Goal: Task Accomplishment & Management: Use online tool/utility

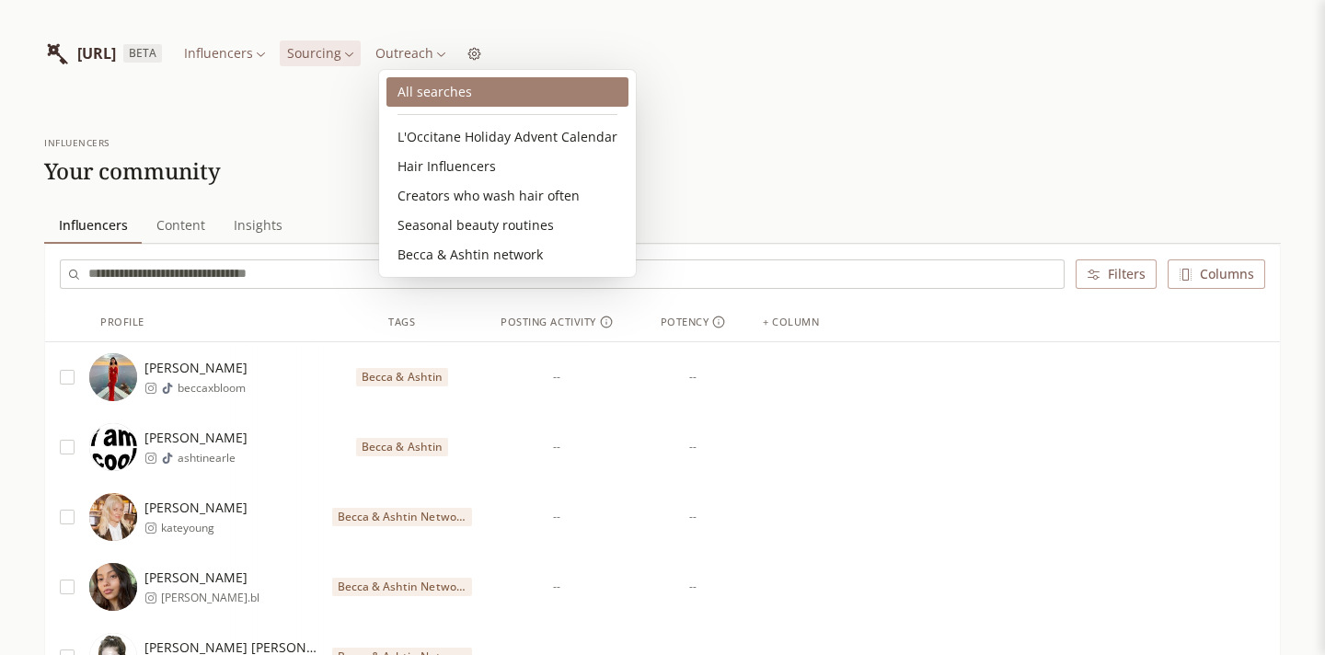
click at [432, 89] on link "All searches" at bounding box center [507, 91] width 242 height 29
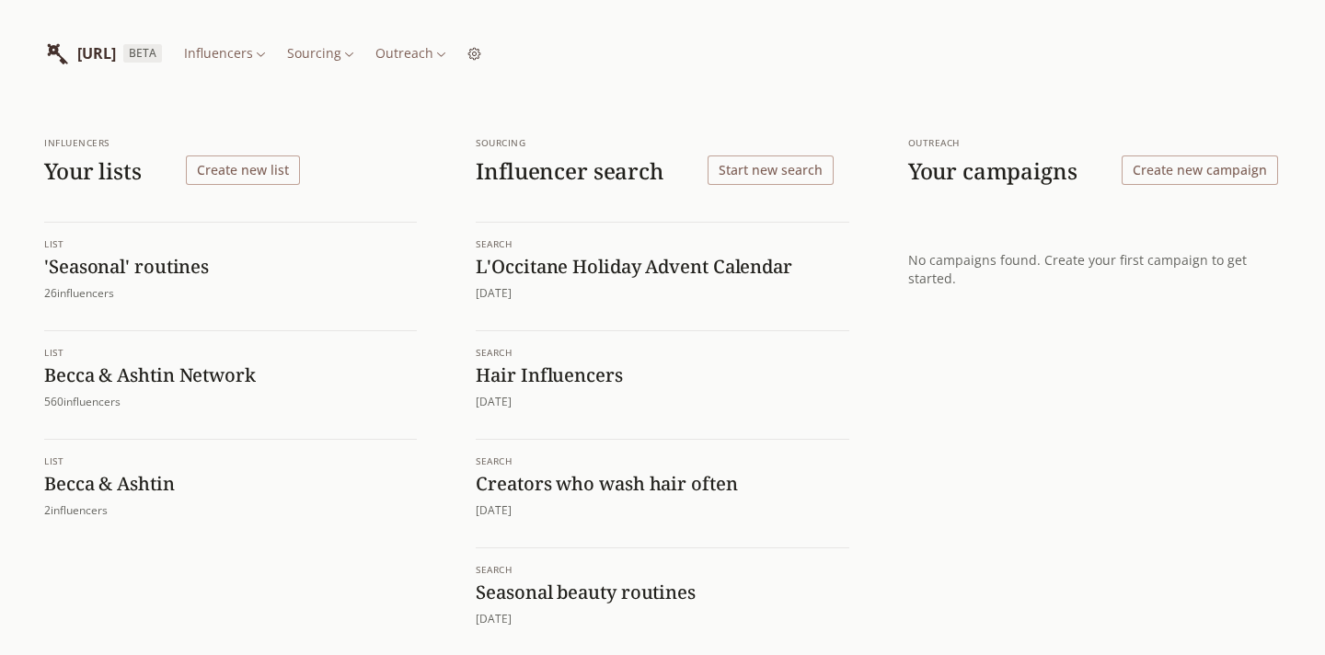
click at [263, 171] on button "Create new list" at bounding box center [243, 170] width 114 height 29
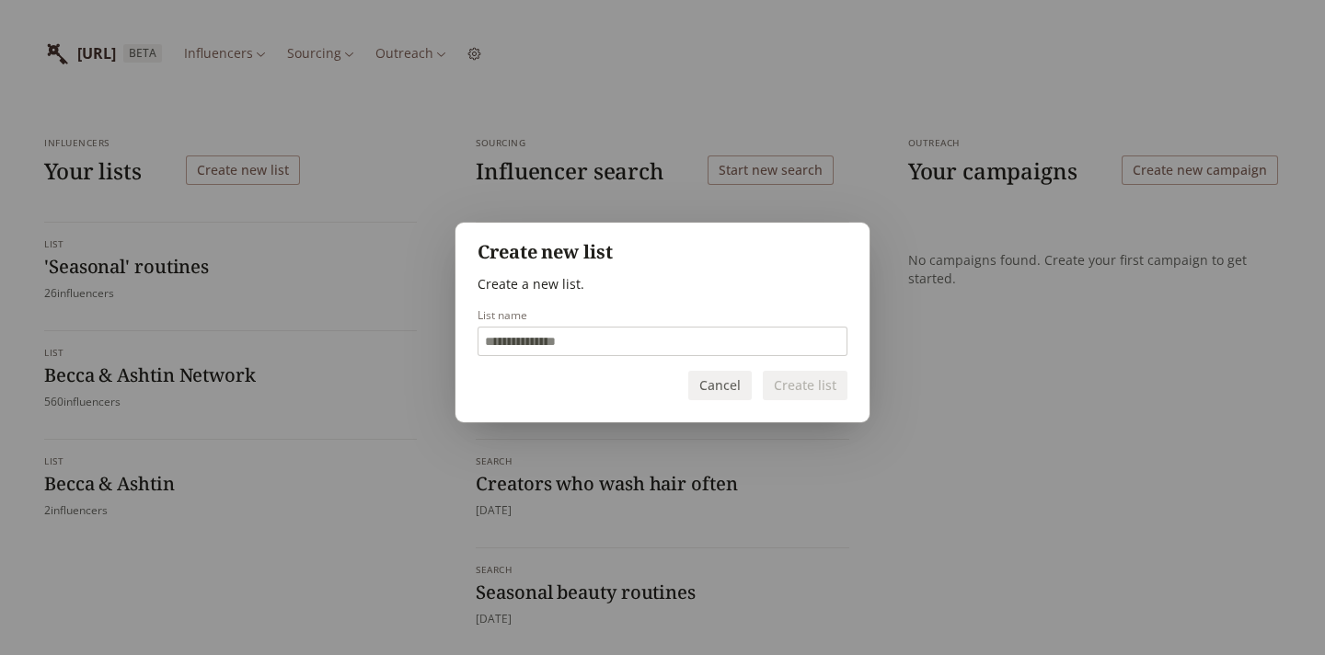
click at [552, 336] on input "List name" at bounding box center [662, 342] width 368 height 28
type input "*"
type input "**********"
click at [826, 386] on button "Create list" at bounding box center [805, 385] width 85 height 29
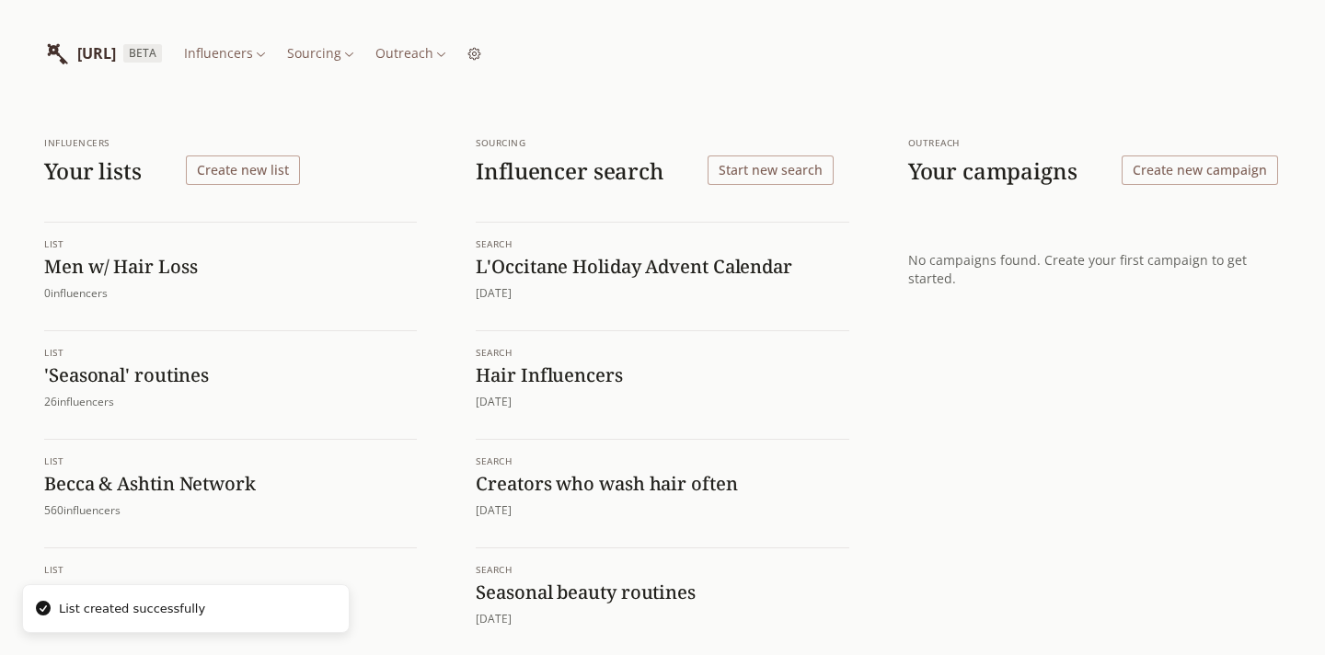
click at [159, 266] on h1 "Men w/ Hair Loss" at bounding box center [230, 267] width 373 height 24
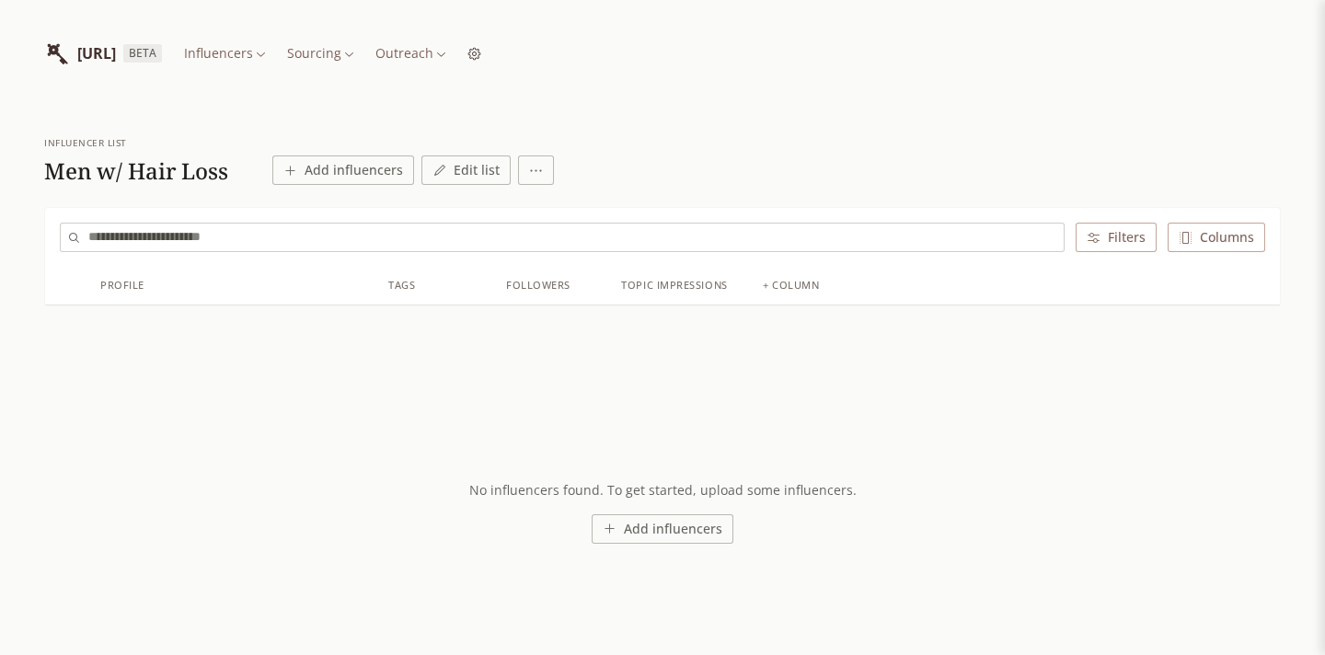
click at [534, 169] on html "[URL] BETA Influencers Sourcing Outreach influencer list Men w/ Hair Loss Add i…" at bounding box center [662, 327] width 1325 height 655
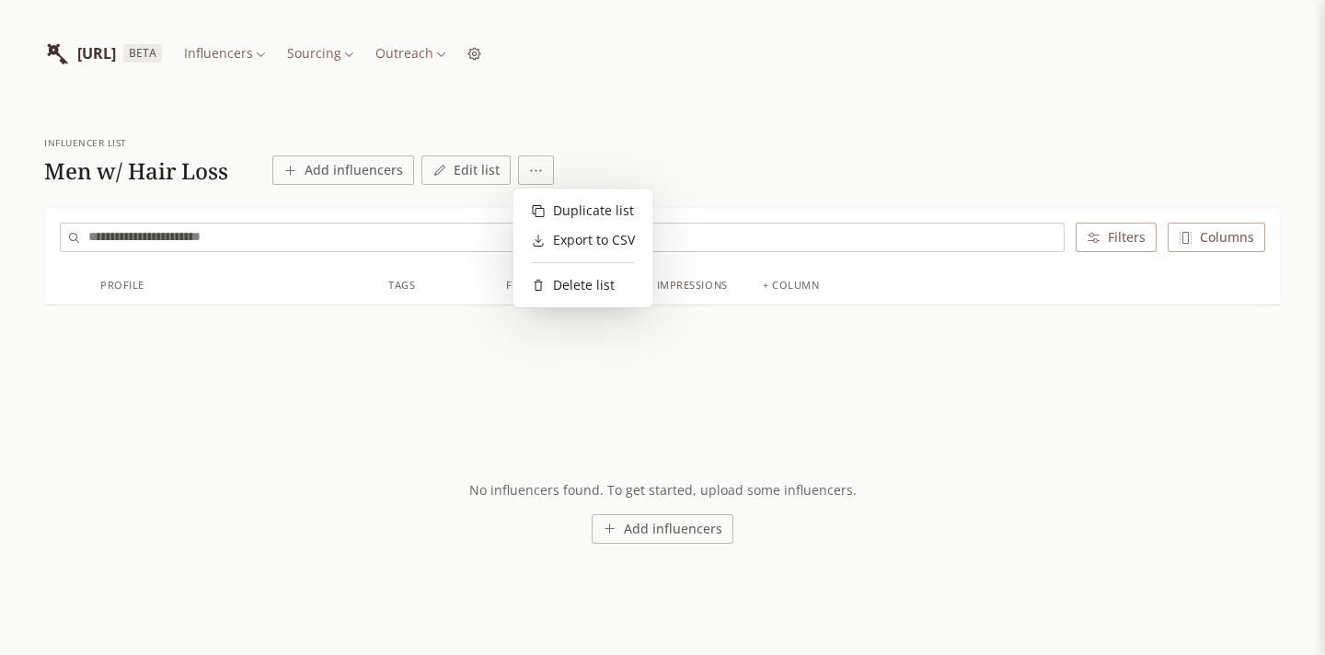
click at [392, 179] on html "[URL] BETA Influencers Sourcing Outreach influencer list Men w/ Hair Loss Add i…" at bounding box center [662, 327] width 1325 height 655
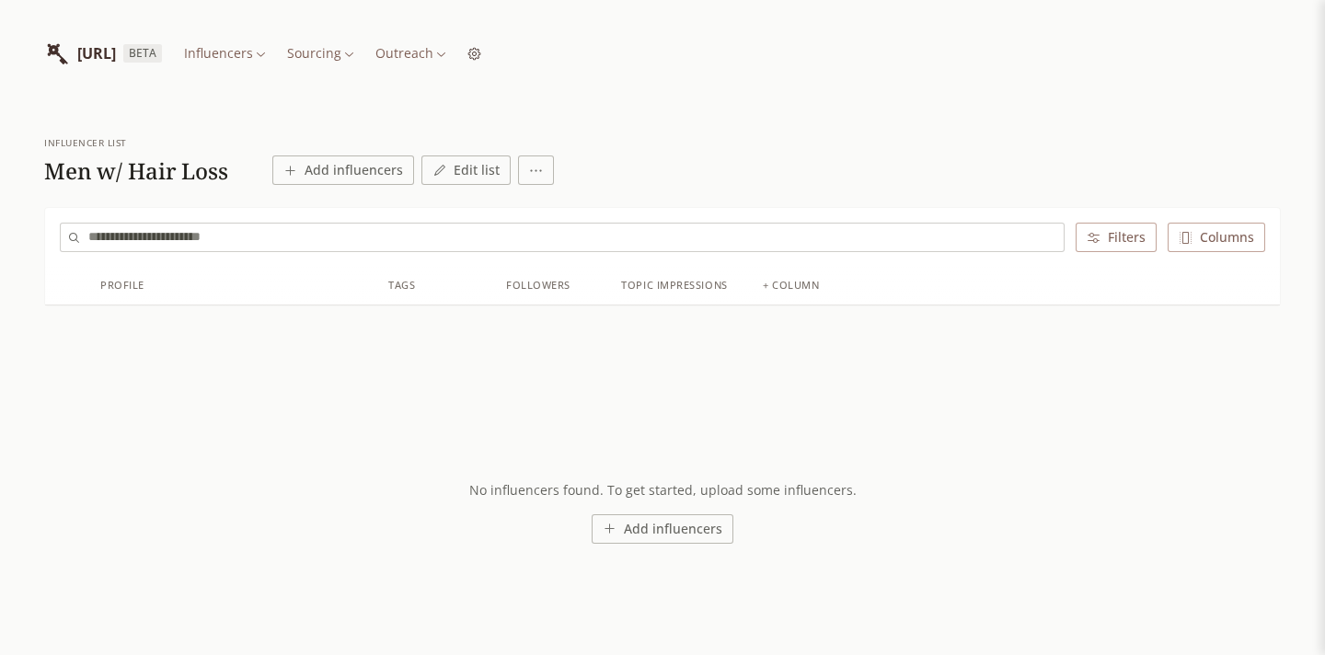
click at [372, 172] on button "Add influencers" at bounding box center [343, 170] width 142 height 29
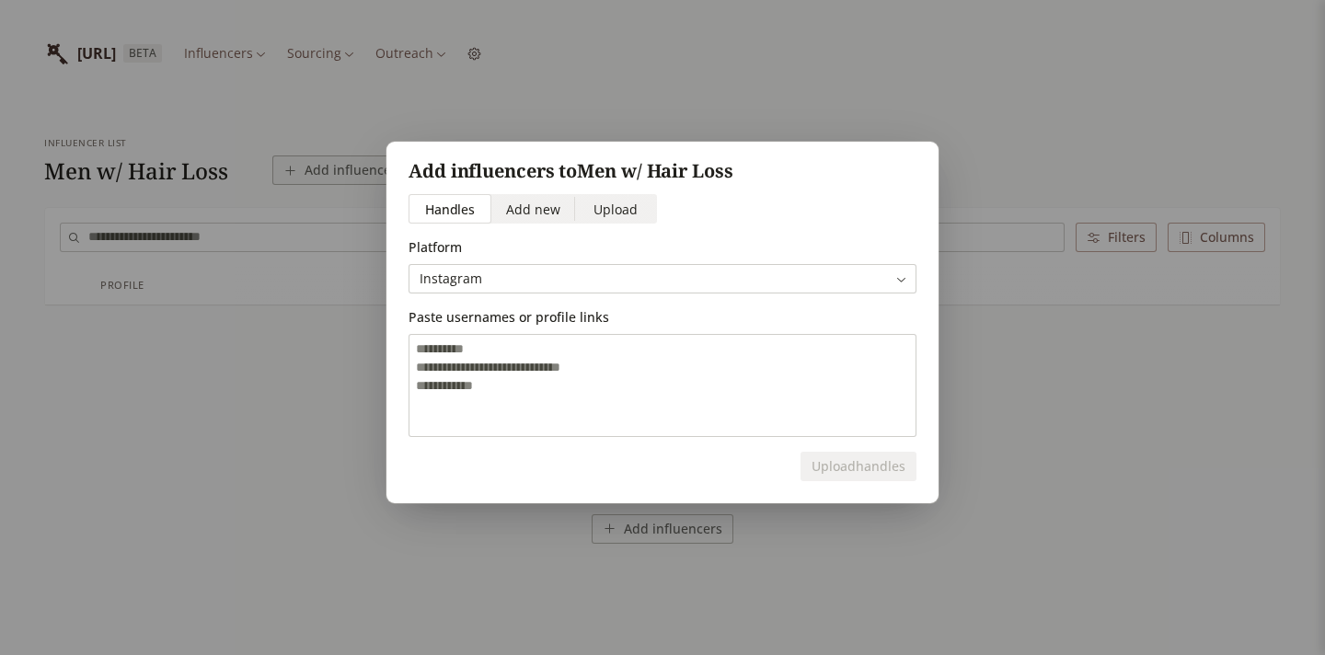
click at [534, 206] on span "Add new" at bounding box center [533, 209] width 54 height 19
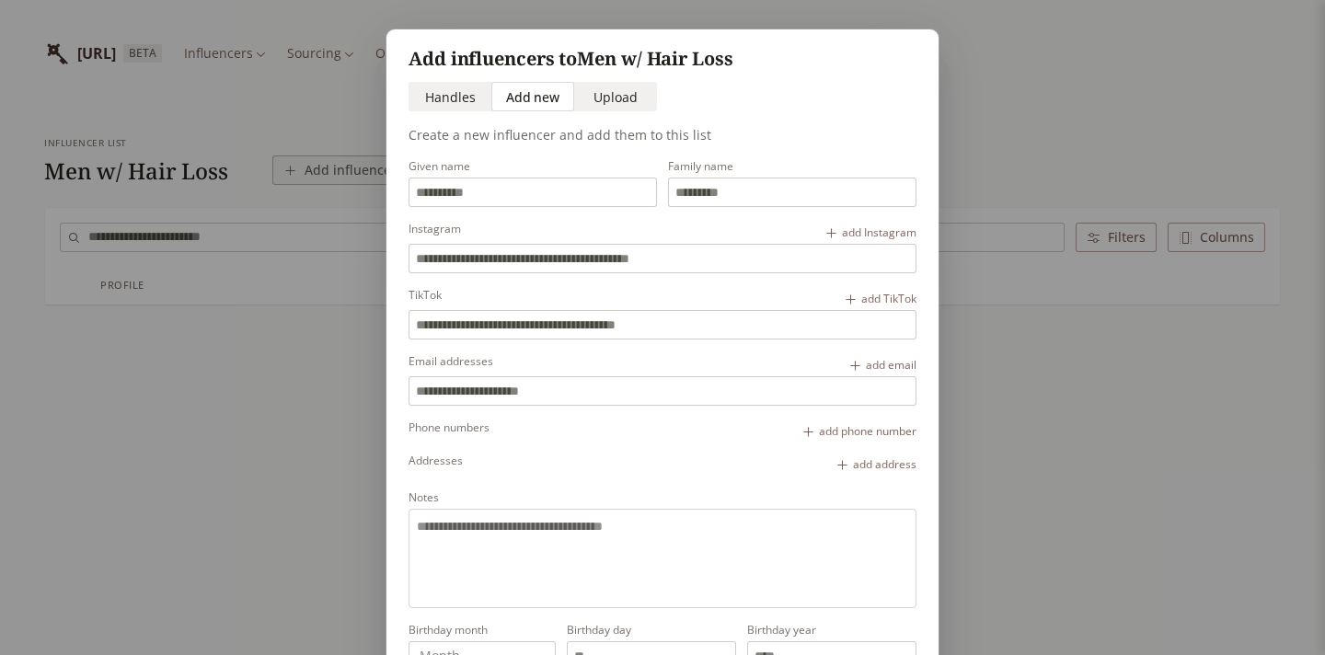
click at [440, 80] on div "Add influencers to Men w/ Hair Loss Handles Handles Add new Add new Upload Uplo…" at bounding box center [662, 383] width 552 height 708
click at [443, 103] on span "Handles" at bounding box center [450, 96] width 51 height 19
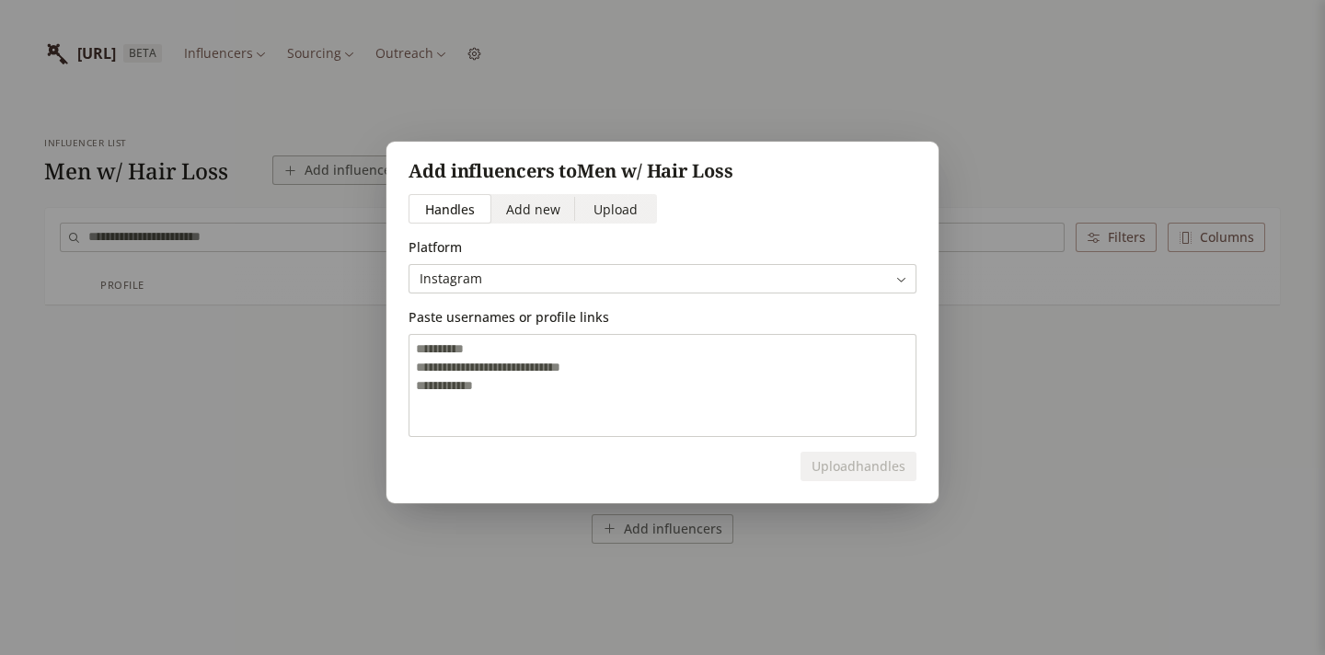
click at [474, 285] on body "[URL] BETA Influencers Sourcing Outreach influencer list Men w/ Hair Loss Add i…" at bounding box center [662, 327] width 1325 height 655
click at [480, 356] on textarea at bounding box center [662, 385] width 506 height 101
click at [737, 99] on div "Add influencers to Men w/ Hair Loss Handles Handles Add new Add new Upload Uplo…" at bounding box center [662, 327] width 1325 height 655
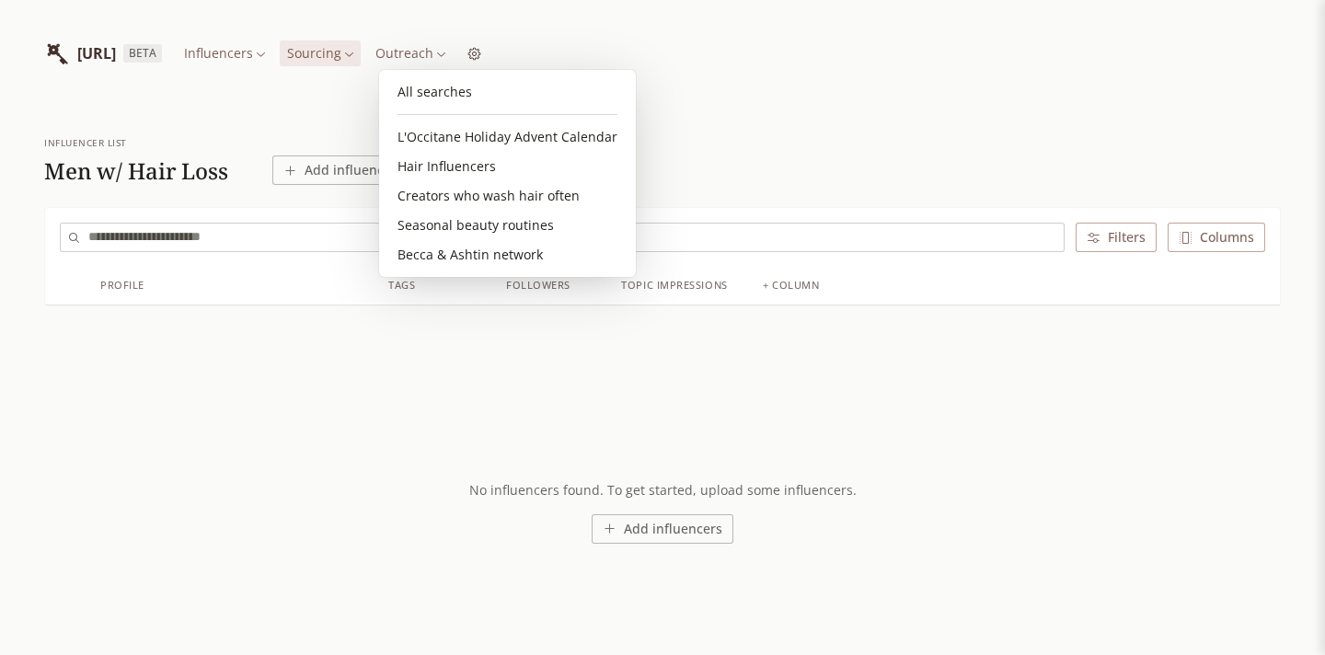
click at [438, 54] on html "[URL] BETA Influencers Sourcing Outreach influencer list Men w/ Hair Loss Add i…" at bounding box center [662, 327] width 1325 height 655
click at [442, 88] on link "All searches" at bounding box center [507, 91] width 242 height 29
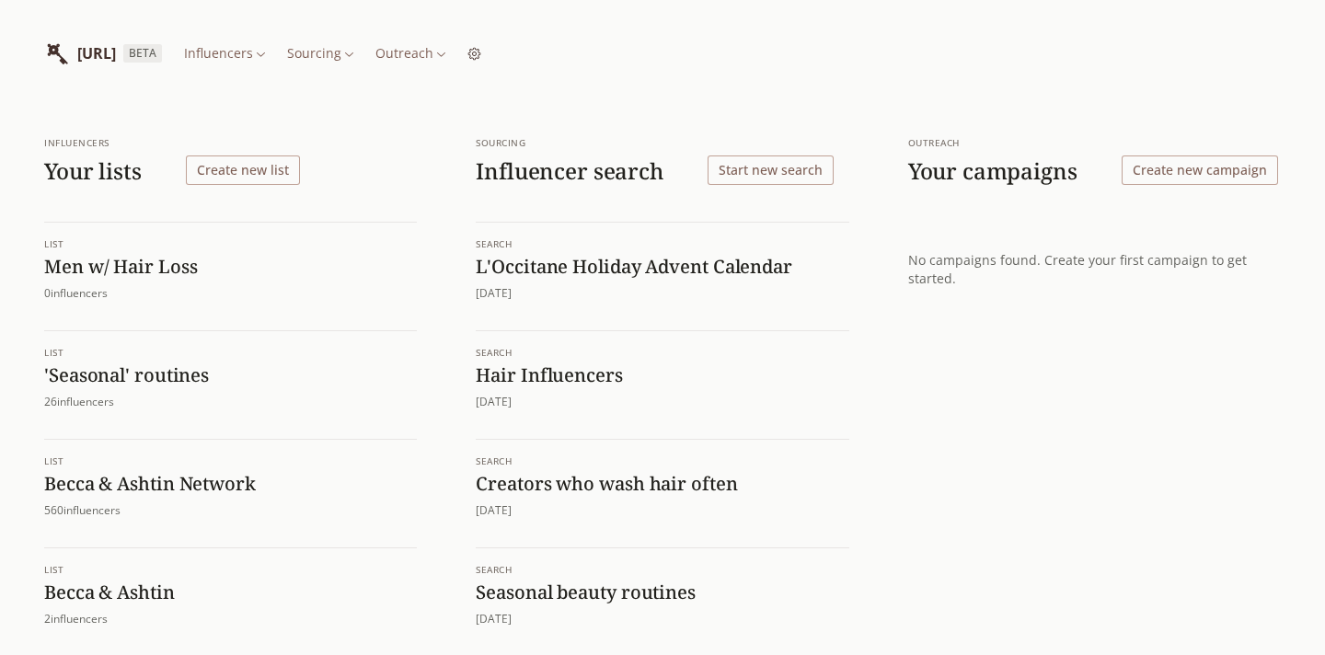
click at [779, 171] on button "Start new search" at bounding box center [771, 170] width 126 height 29
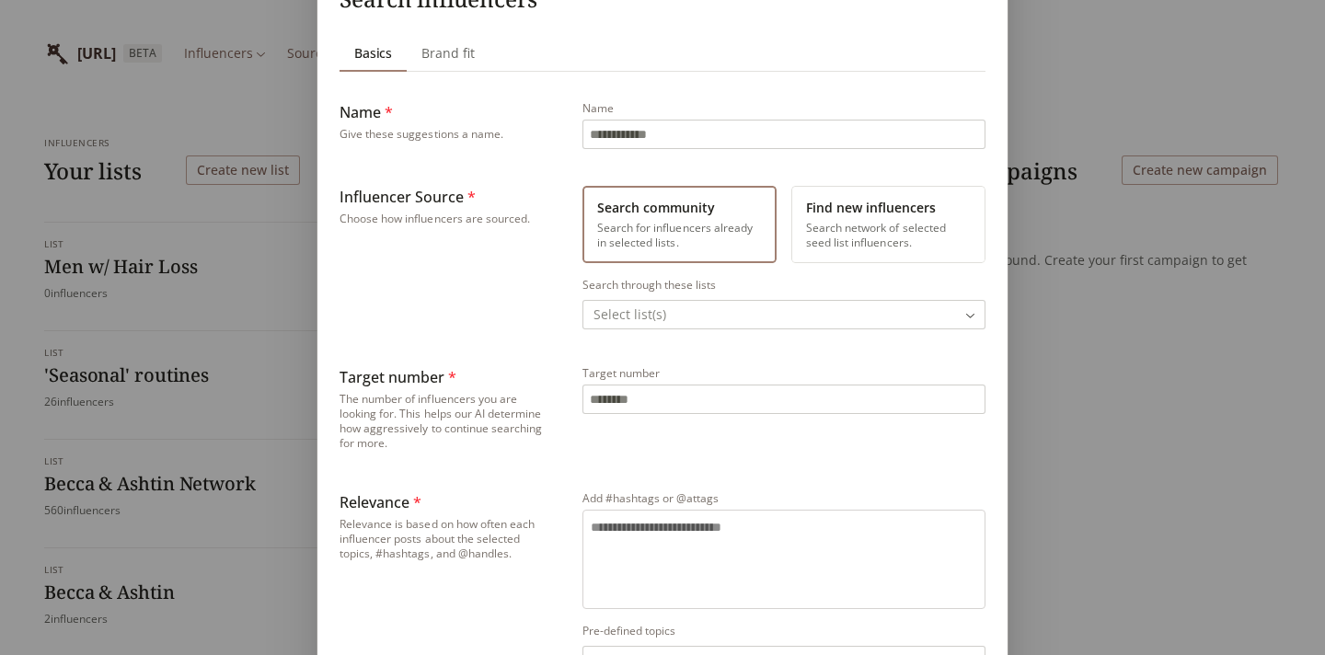
scroll to position [125, 0]
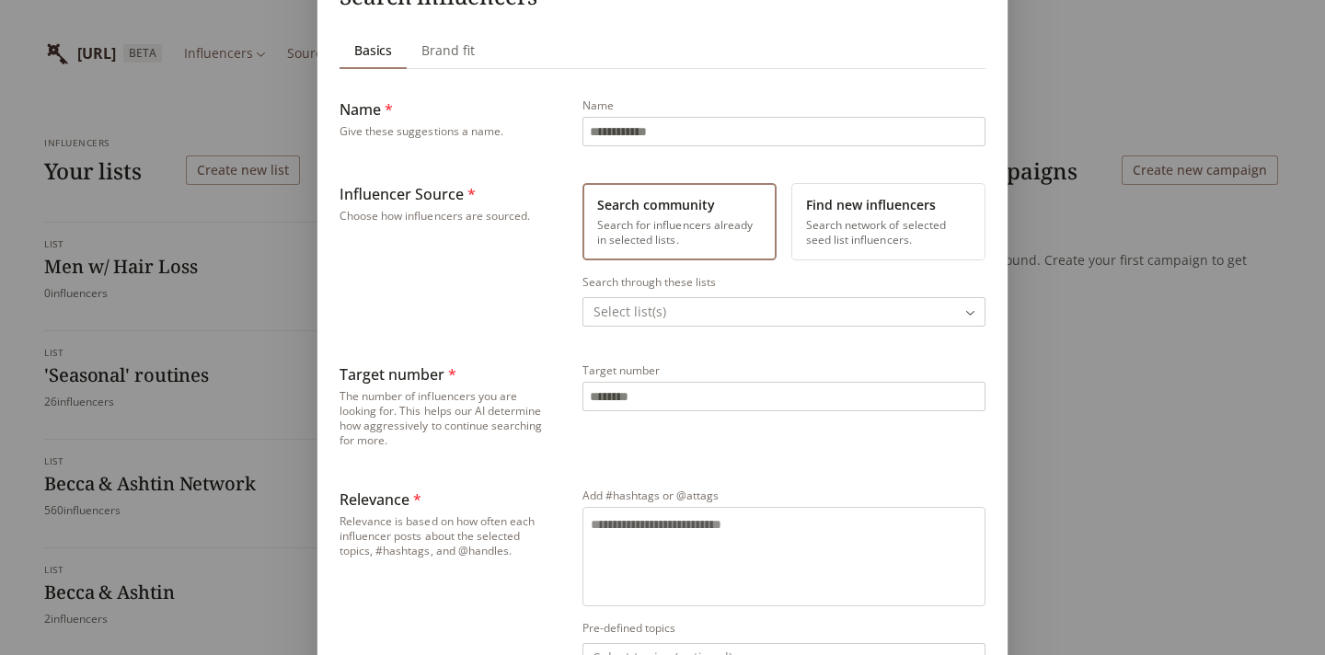
click at [630, 132] on input "Name" at bounding box center [783, 132] width 401 height 28
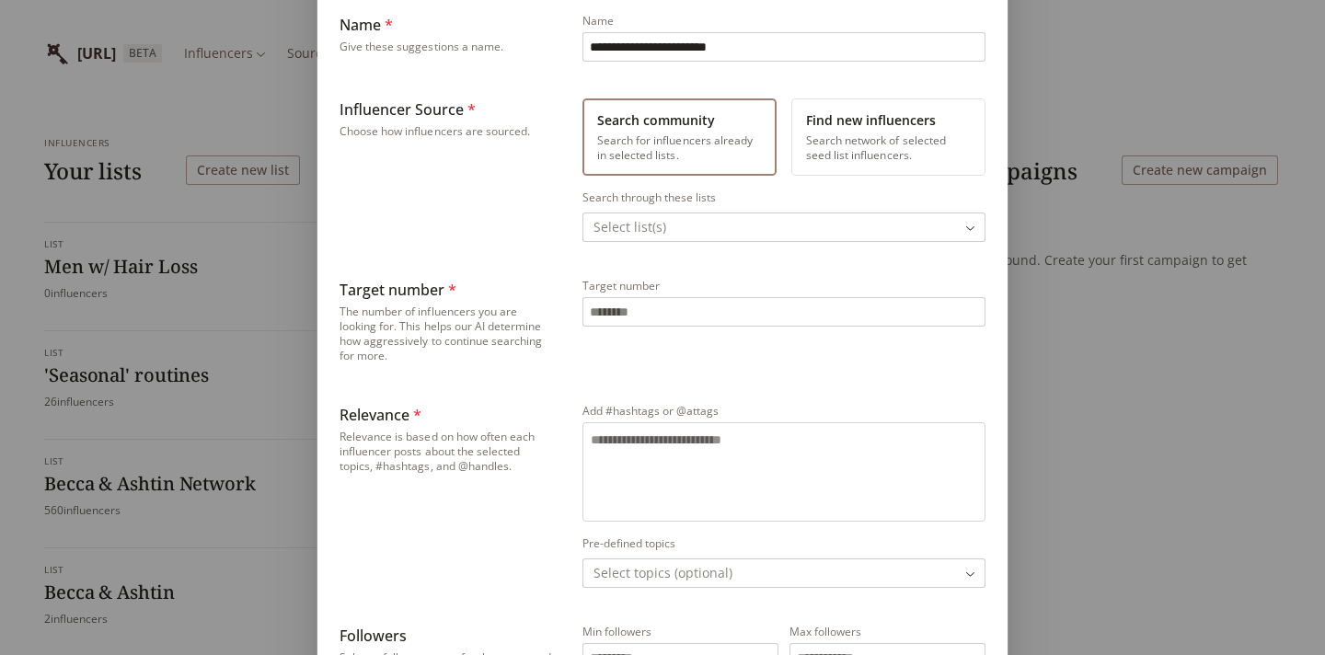
scroll to position [225, 0]
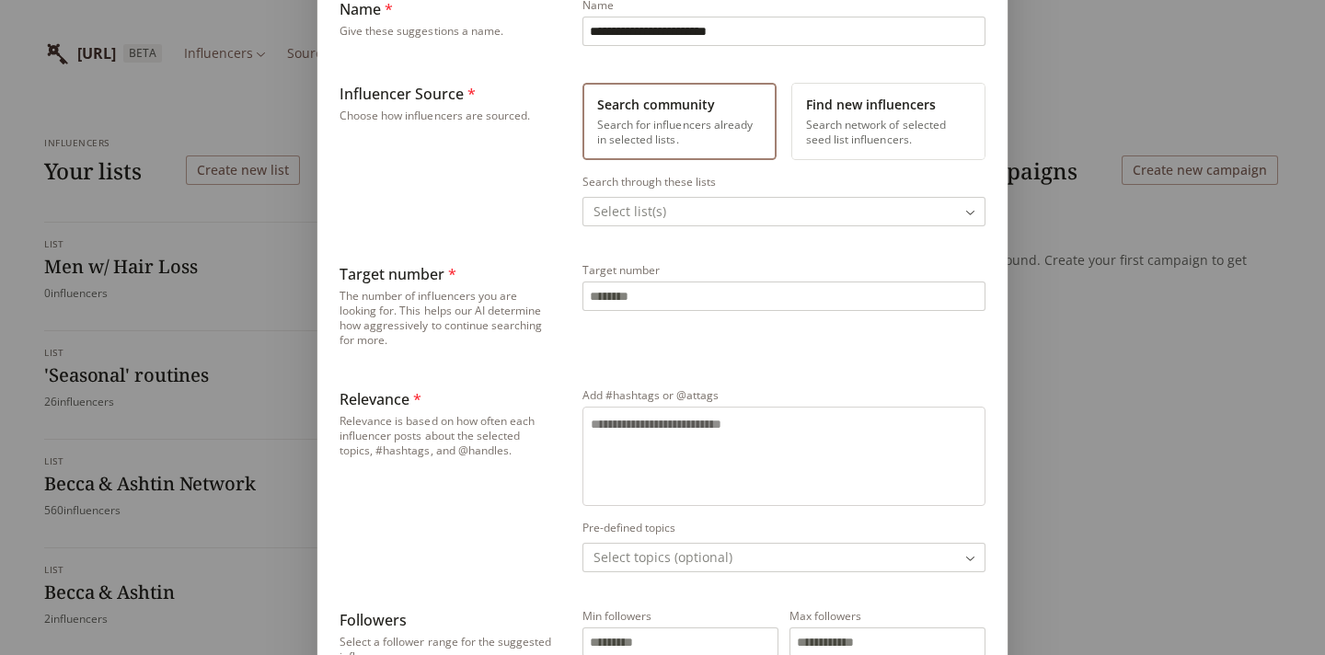
type input "**********"
click at [892, 128] on button "Find new influencers Search network of selected seed list influencers." at bounding box center [888, 121] width 194 height 77
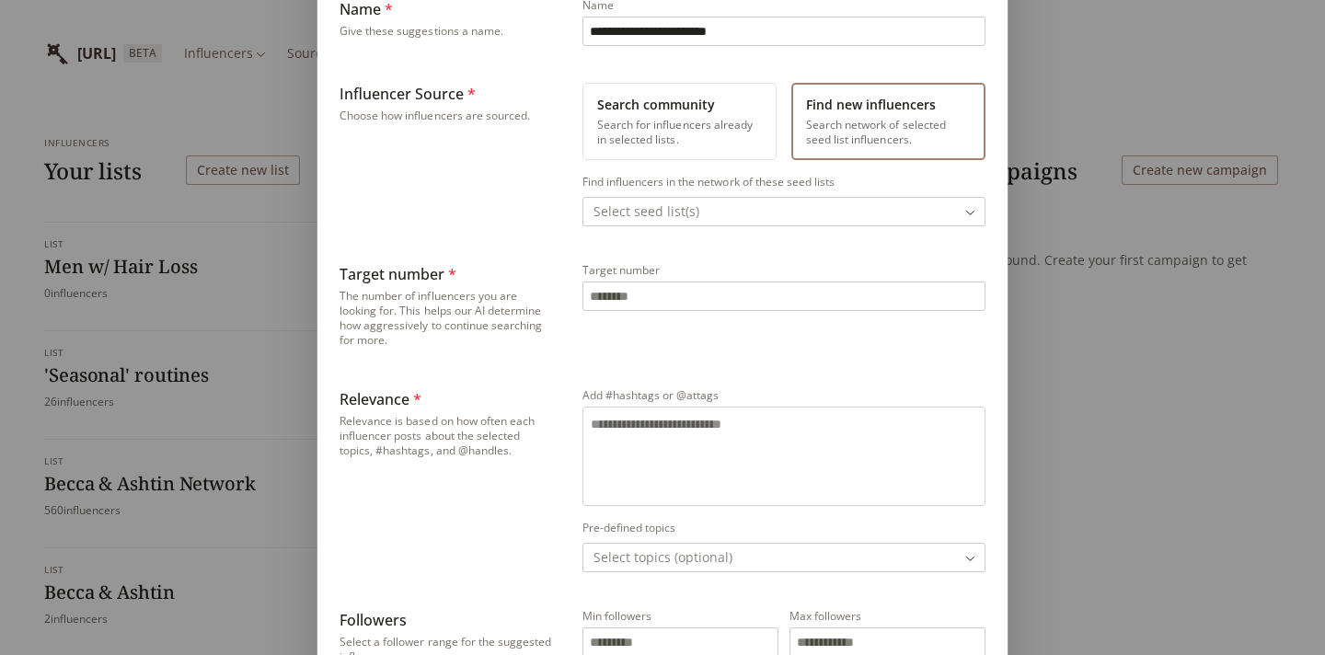
click at [725, 212] on body "**********" at bounding box center [662, 404] width 1325 height 809
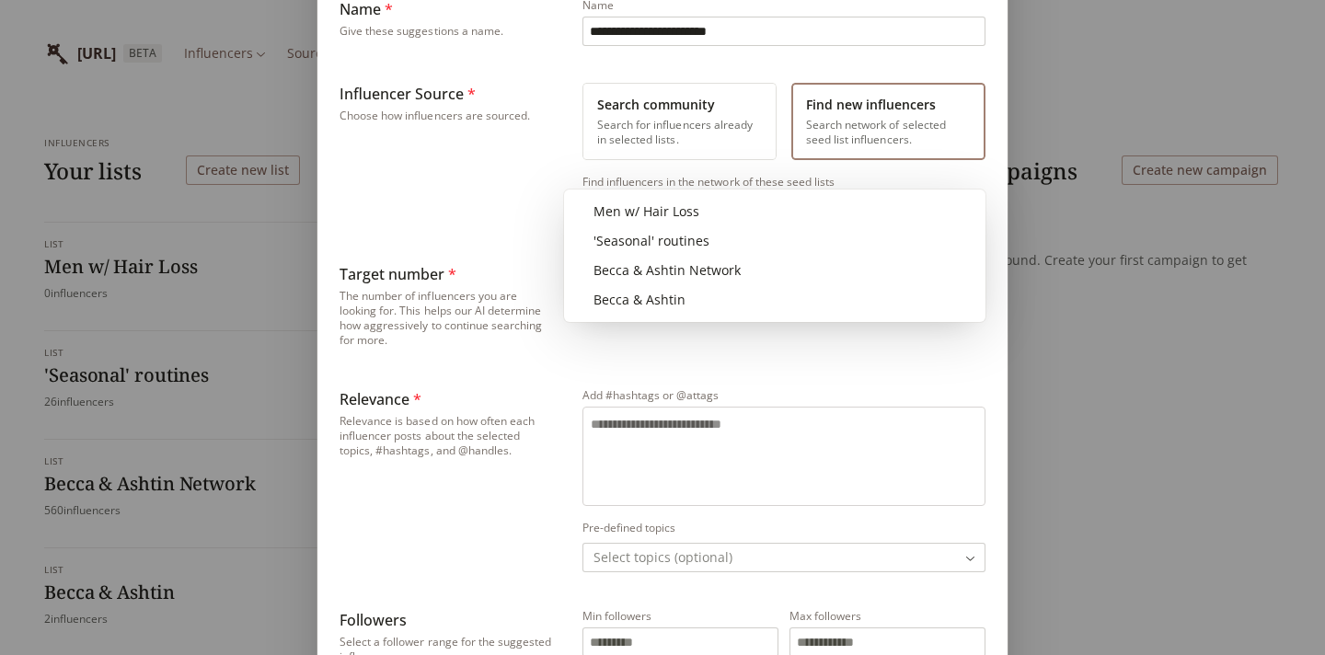
click at [521, 194] on div "**********" at bounding box center [662, 409] width 1325 height 1268
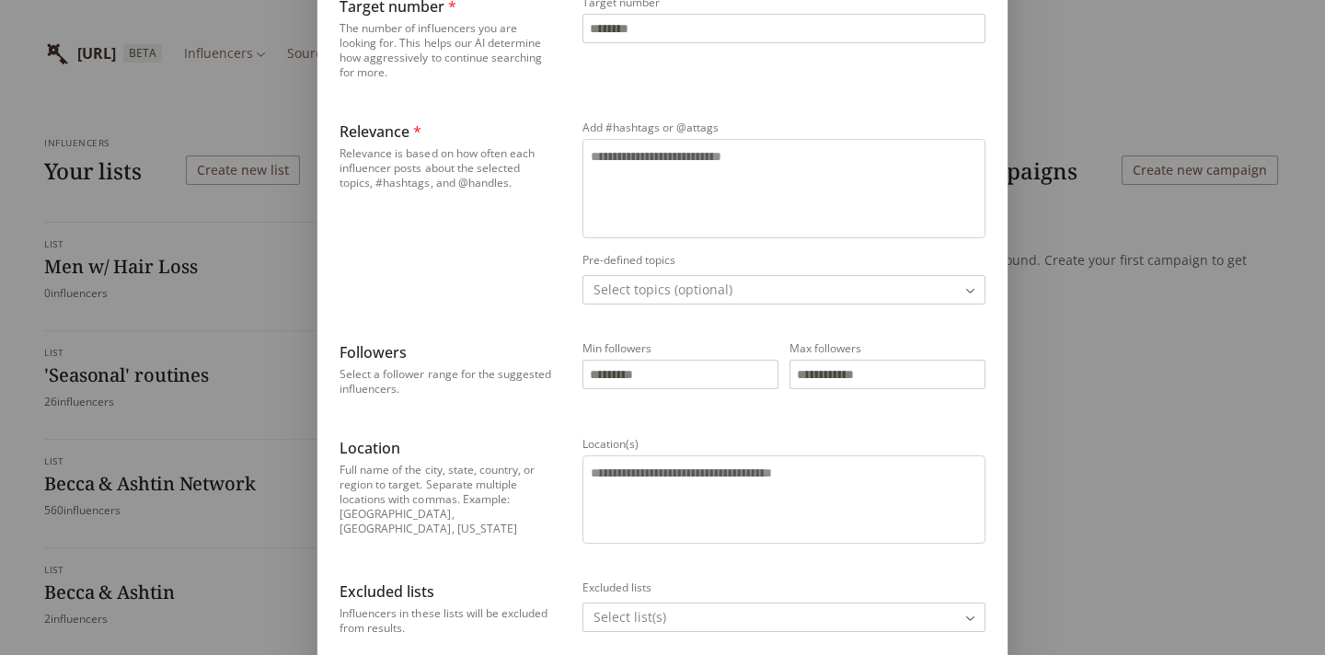
scroll to position [494, 0]
click at [632, 162] on textarea "Add #hashtags or @attags" at bounding box center [784, 184] width 386 height 77
click at [690, 169] on textarea "Add #hashtags or @attags" at bounding box center [784, 184] width 386 height 77
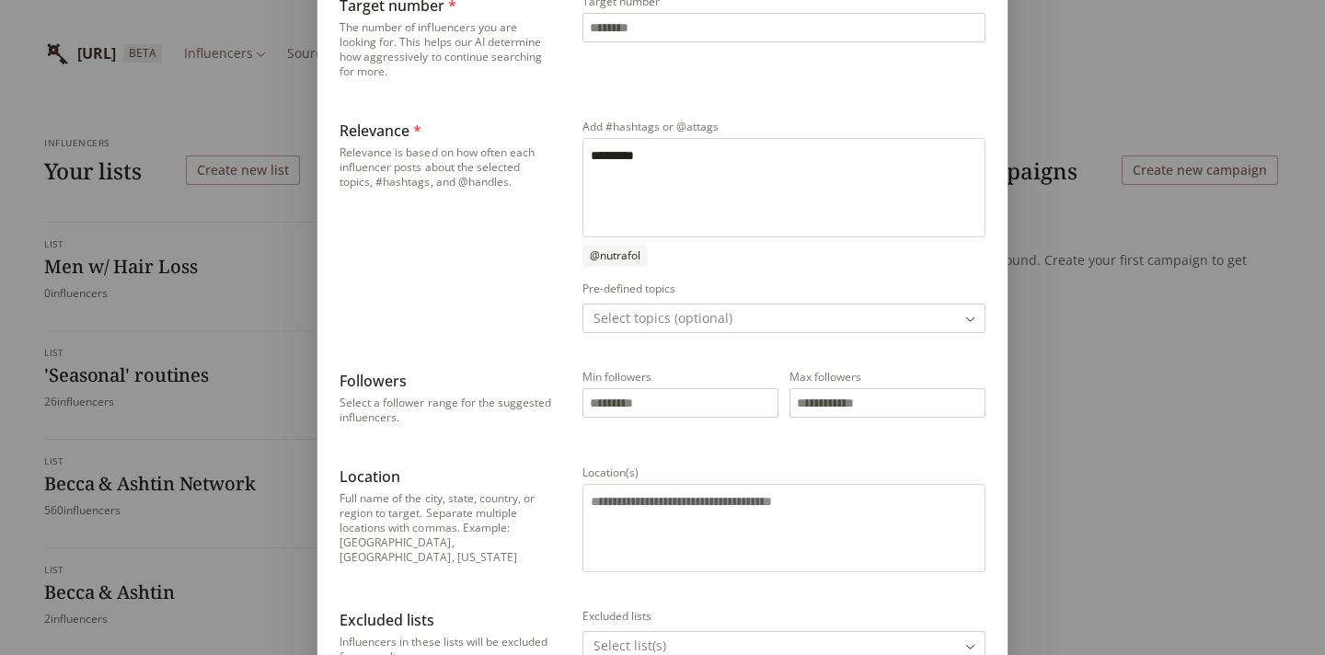
type textarea "*********"
drag, startPoint x: 668, startPoint y: 158, endPoint x: 571, endPoint y: 156, distance: 96.6
click at [571, 156] on div "Relevance * Relevance is based on how often each influencer posts about the sel…" at bounding box center [663, 226] width 646 height 213
click at [649, 179] on textarea "*********" at bounding box center [784, 184] width 386 height 77
drag, startPoint x: 661, startPoint y: 152, endPoint x: 526, endPoint y: 152, distance: 134.3
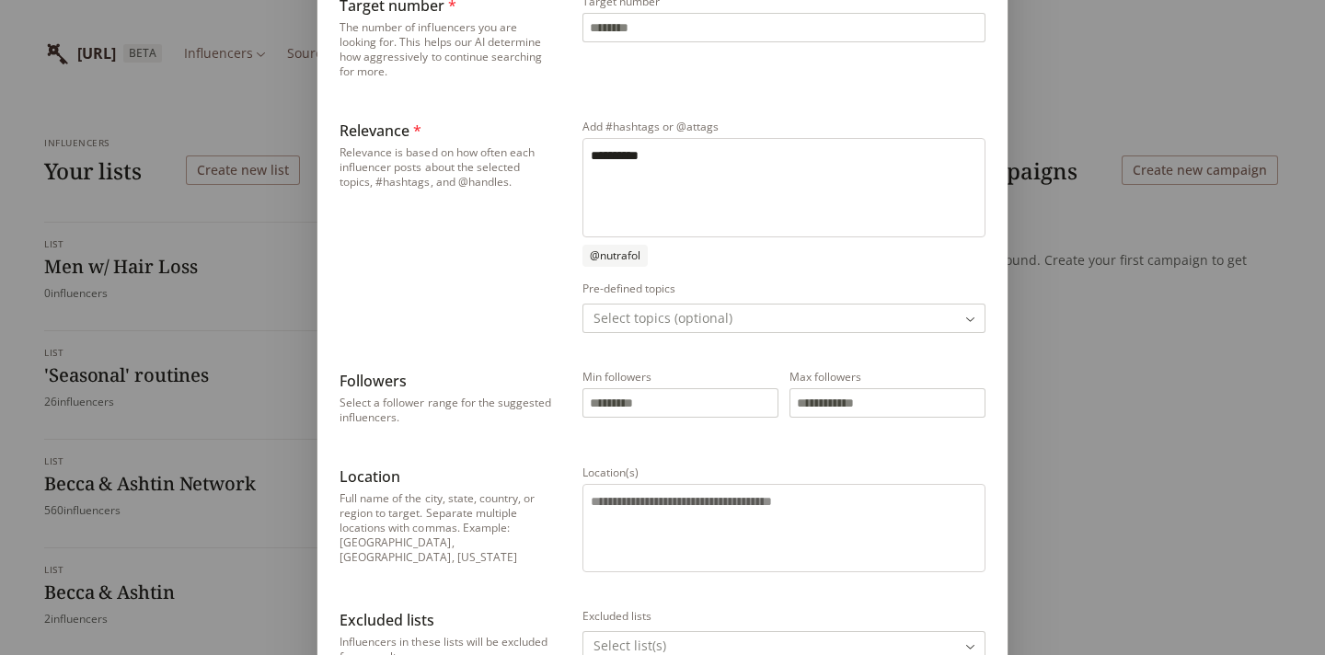
click at [526, 152] on div "Relevance * Relevance is based on how often each influencer posts about the sel…" at bounding box center [663, 226] width 646 height 213
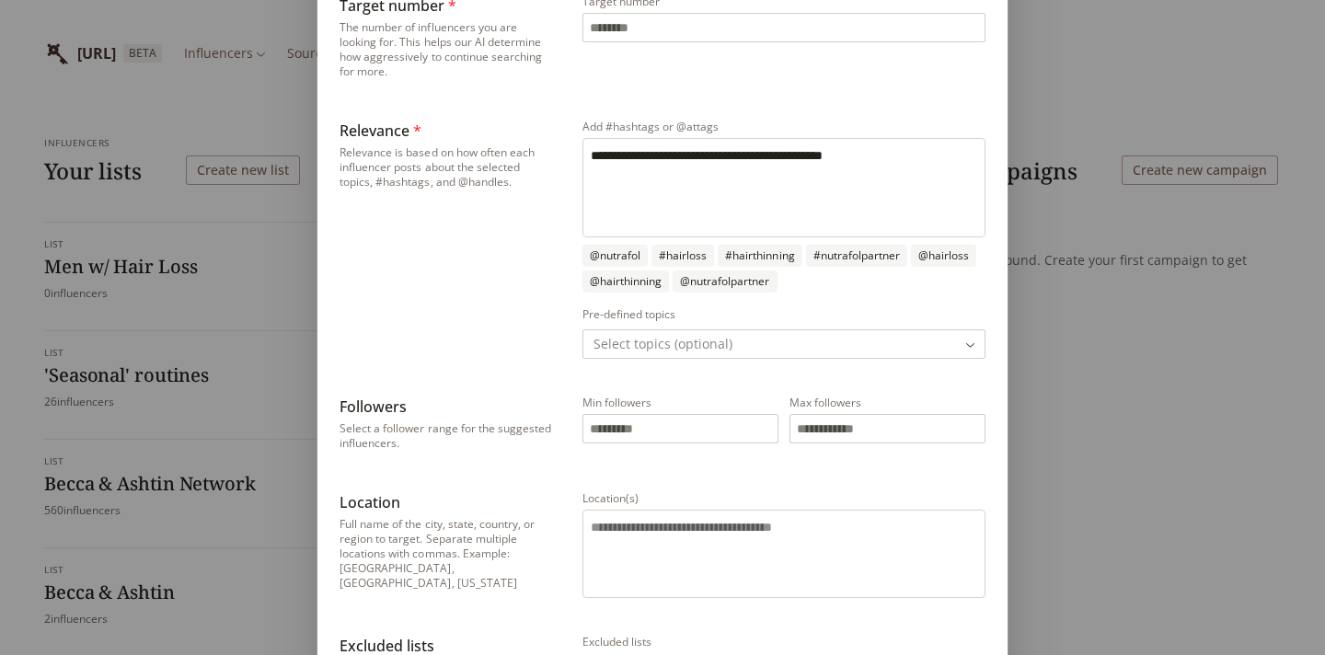
type textarea "**********"
click at [714, 345] on body "**********" at bounding box center [662, 404] width 1325 height 809
click at [704, 314] on div "**********" at bounding box center [662, 167] width 1325 height 1323
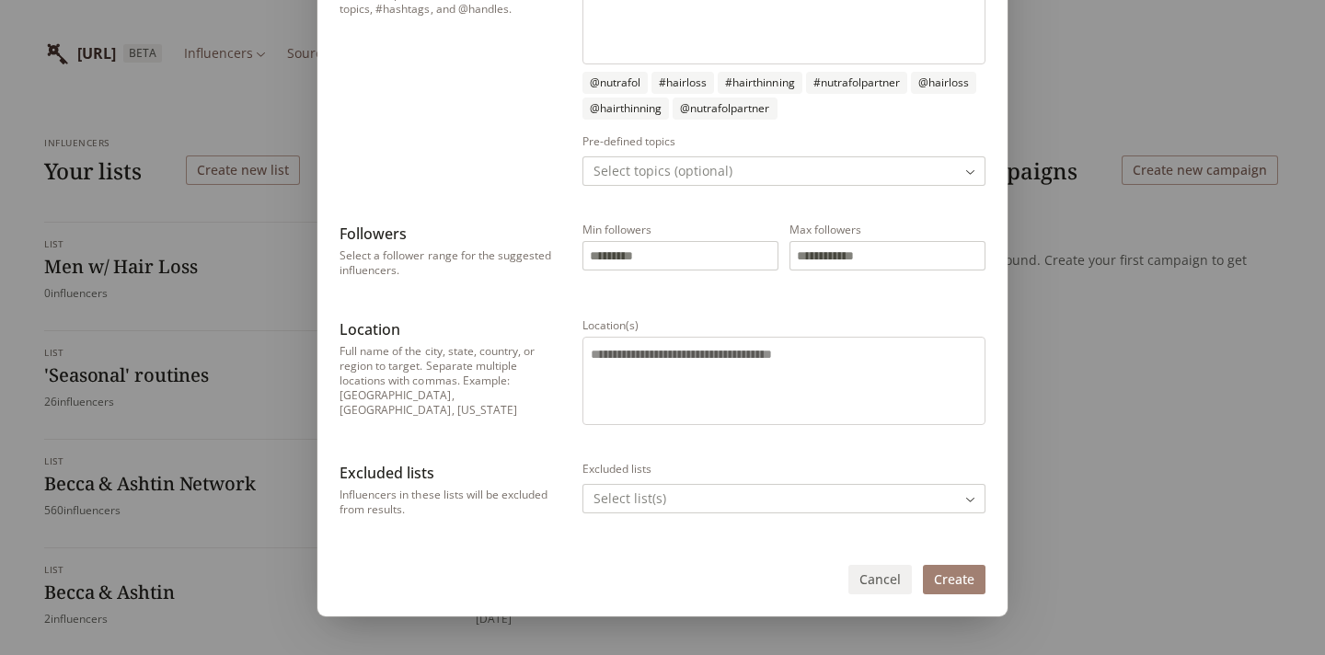
scroll to position [668, 0]
click at [672, 248] on input "Min followers" at bounding box center [680, 255] width 194 height 28
click at [612, 259] on input "******" at bounding box center [680, 255] width 194 height 28
type input "******"
click at [822, 258] on input "Max followers" at bounding box center [887, 255] width 194 height 28
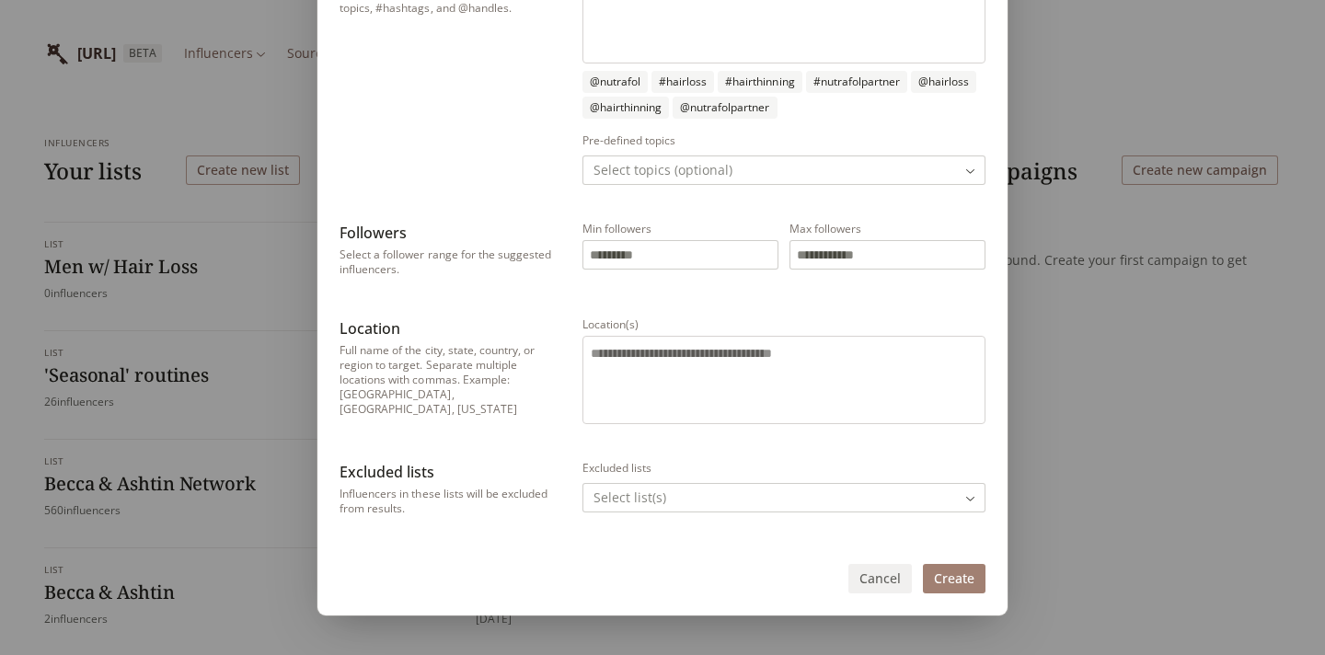
type input "*******"
click at [707, 355] on textarea "Location(s)" at bounding box center [784, 377] width 386 height 66
type textarea "**********"
click at [684, 459] on div "**********" at bounding box center [663, 38] width 646 height 964
click at [939, 579] on button "Create" at bounding box center [954, 578] width 63 height 29
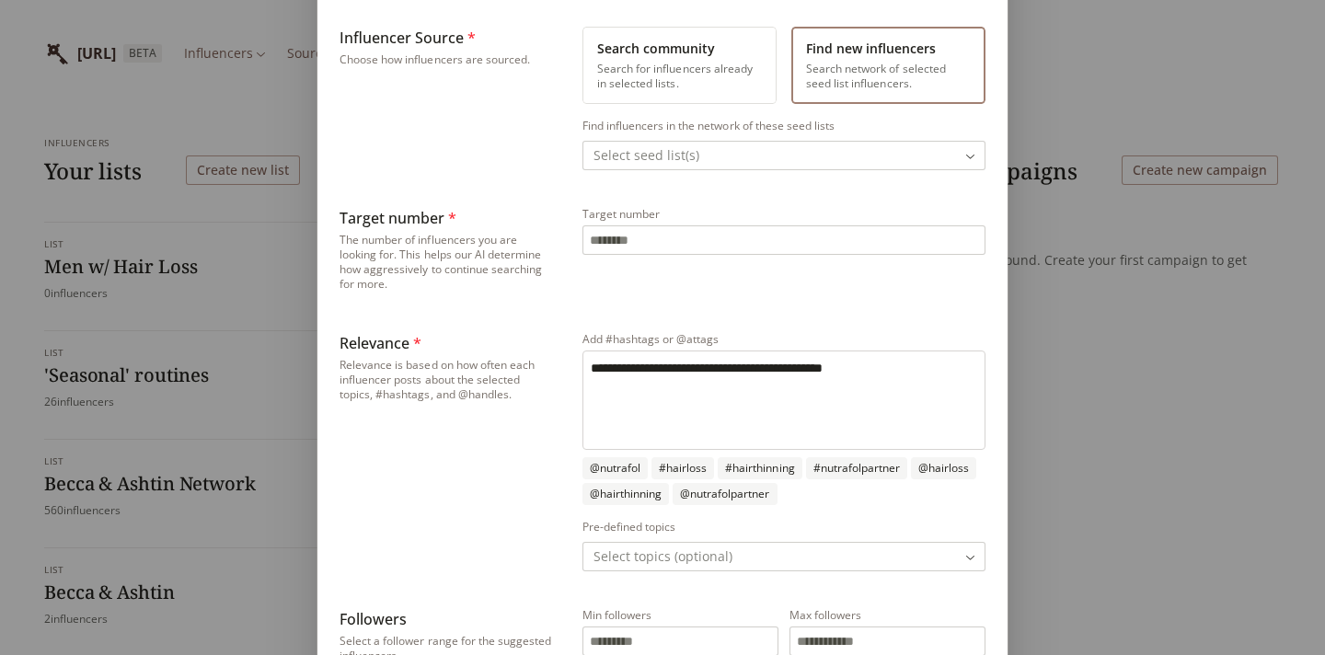
scroll to position [205, 0]
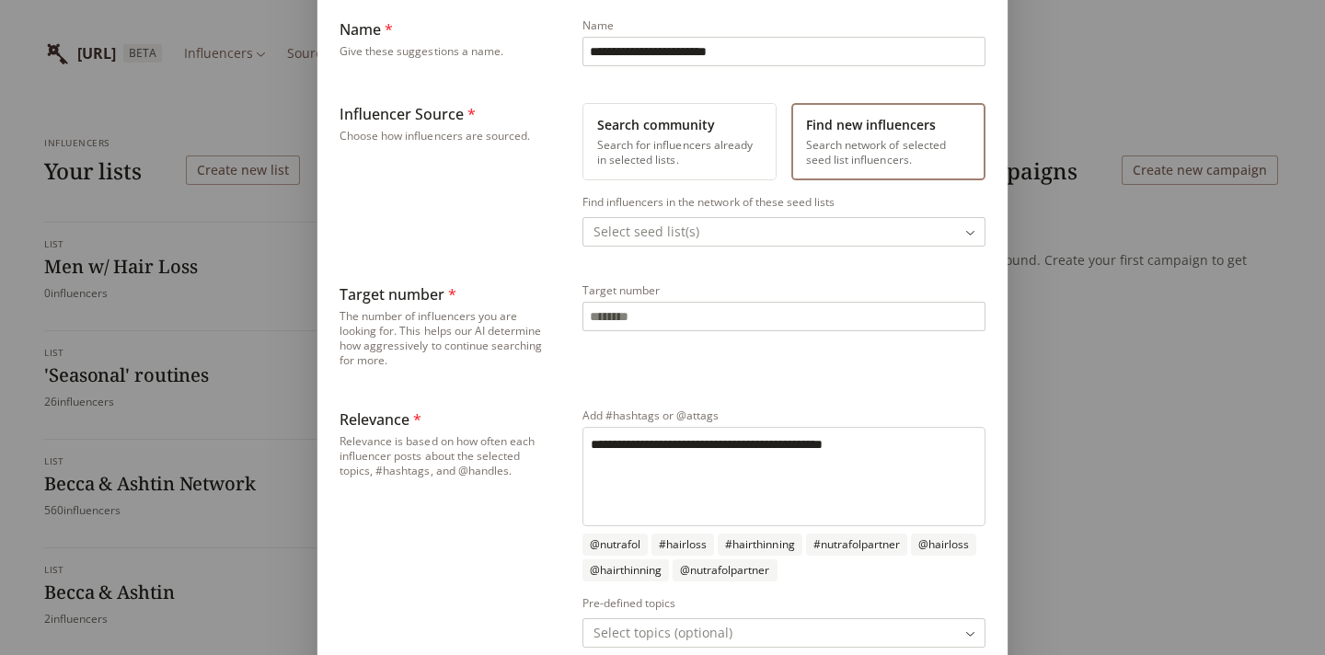
click at [695, 231] on body "**********" at bounding box center [662, 404] width 1325 height 809
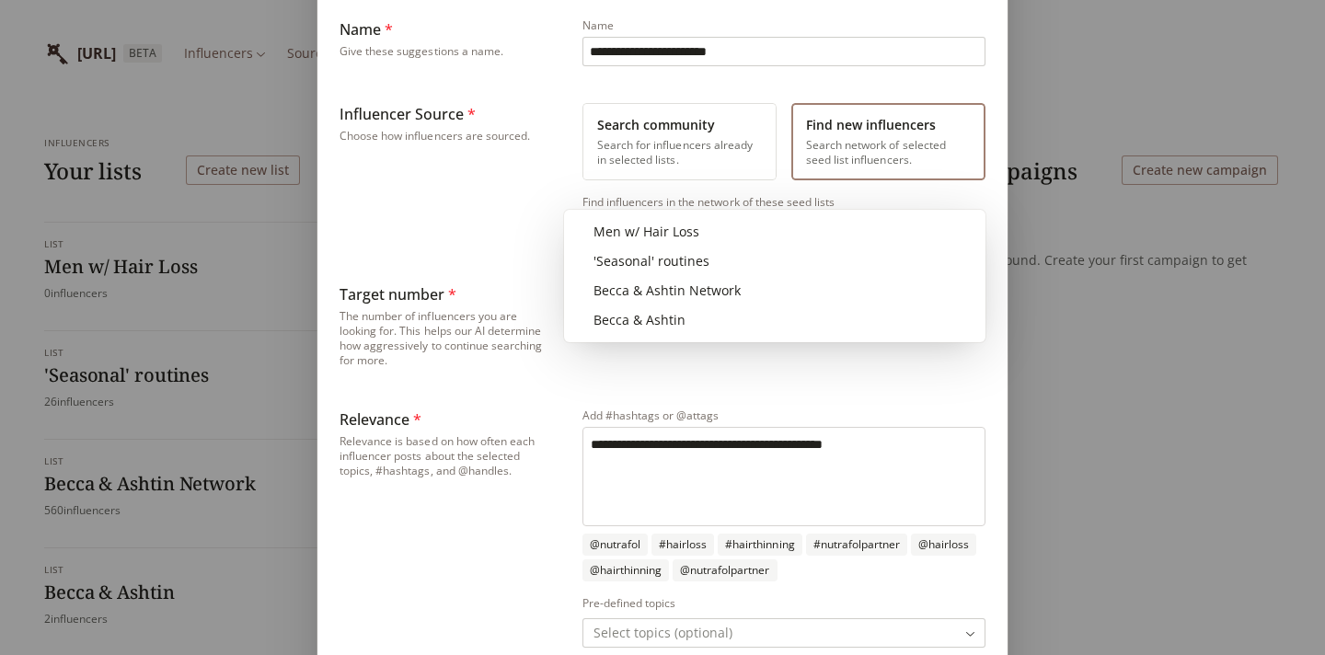
click at [537, 196] on div "**********" at bounding box center [662, 456] width 1325 height 1323
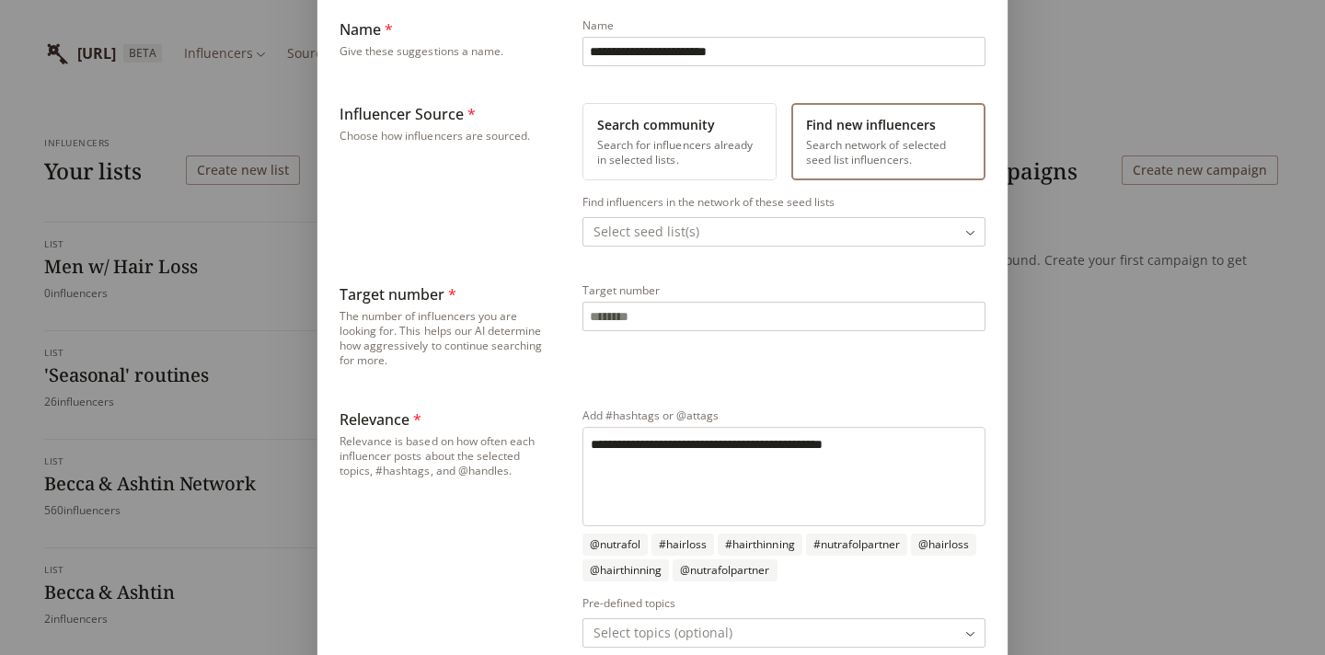
click at [635, 155] on button "Search community Search for influencers already in selected lists." at bounding box center [679, 141] width 194 height 77
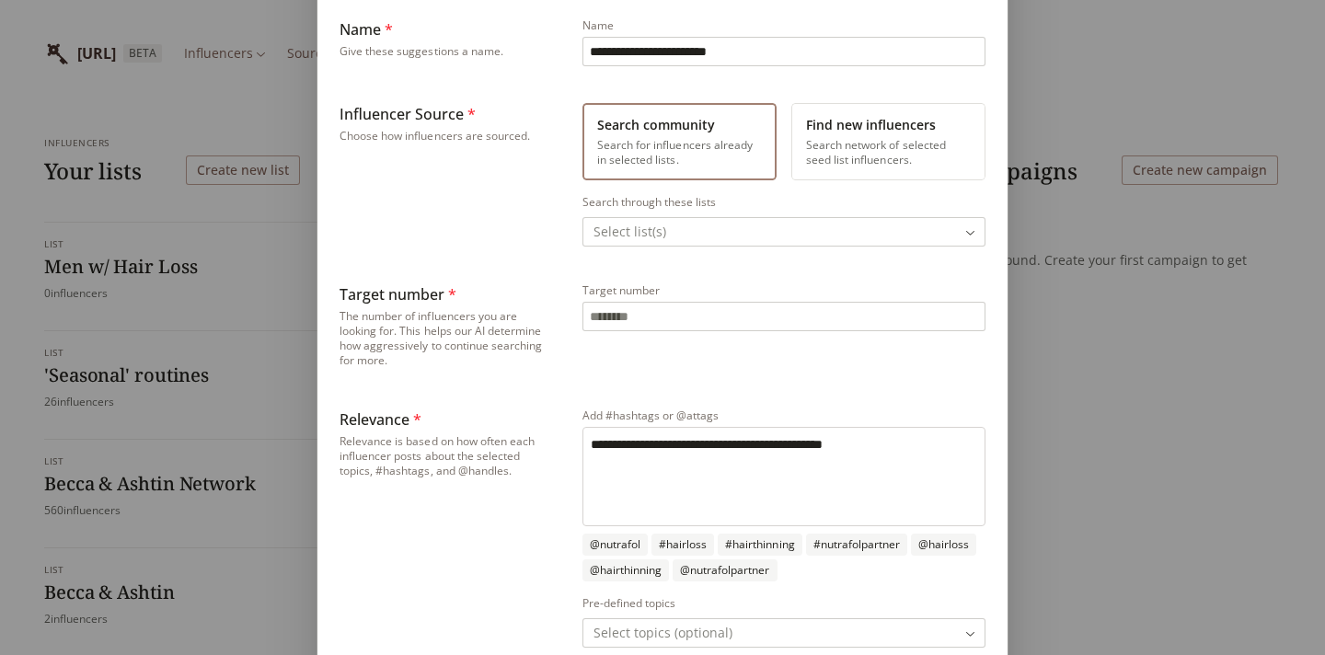
click at [674, 231] on body "**********" at bounding box center [662, 404] width 1325 height 809
click at [855, 133] on div "**********" at bounding box center [662, 456] width 1325 height 1323
click at [834, 152] on button "Find new influencers Search network of selected seed list influencers." at bounding box center [888, 141] width 194 height 77
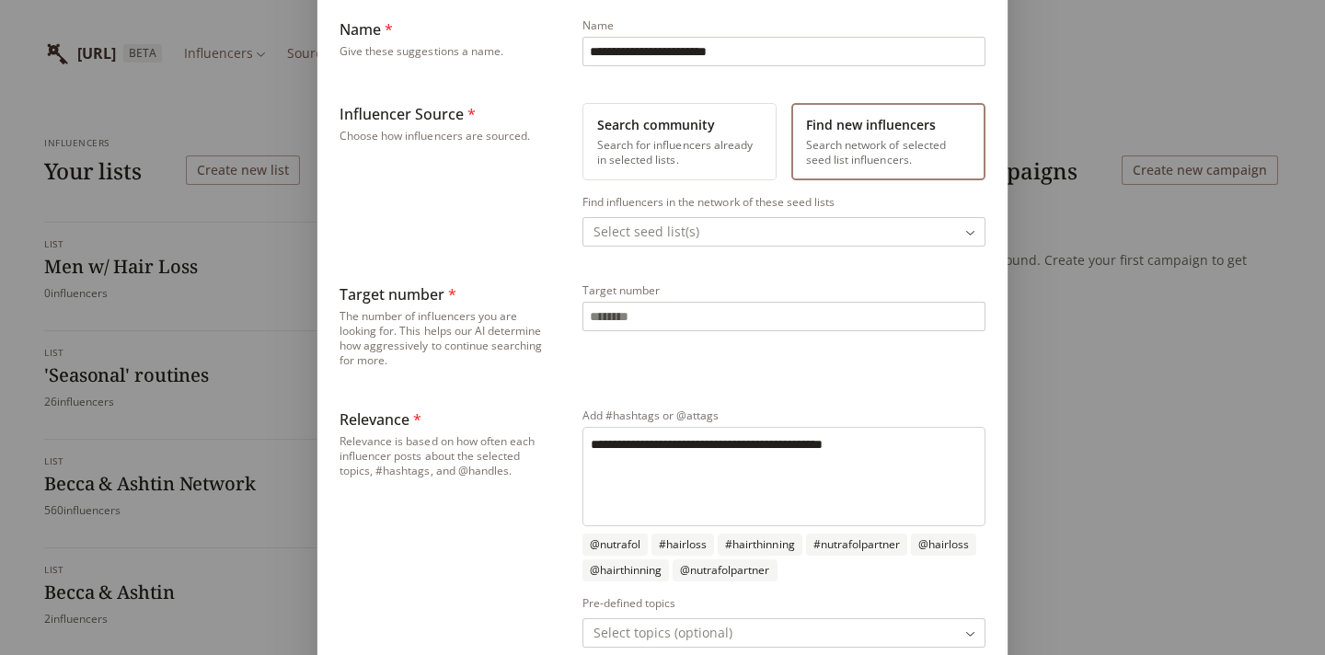
click at [753, 225] on body "**********" at bounding box center [662, 404] width 1325 height 809
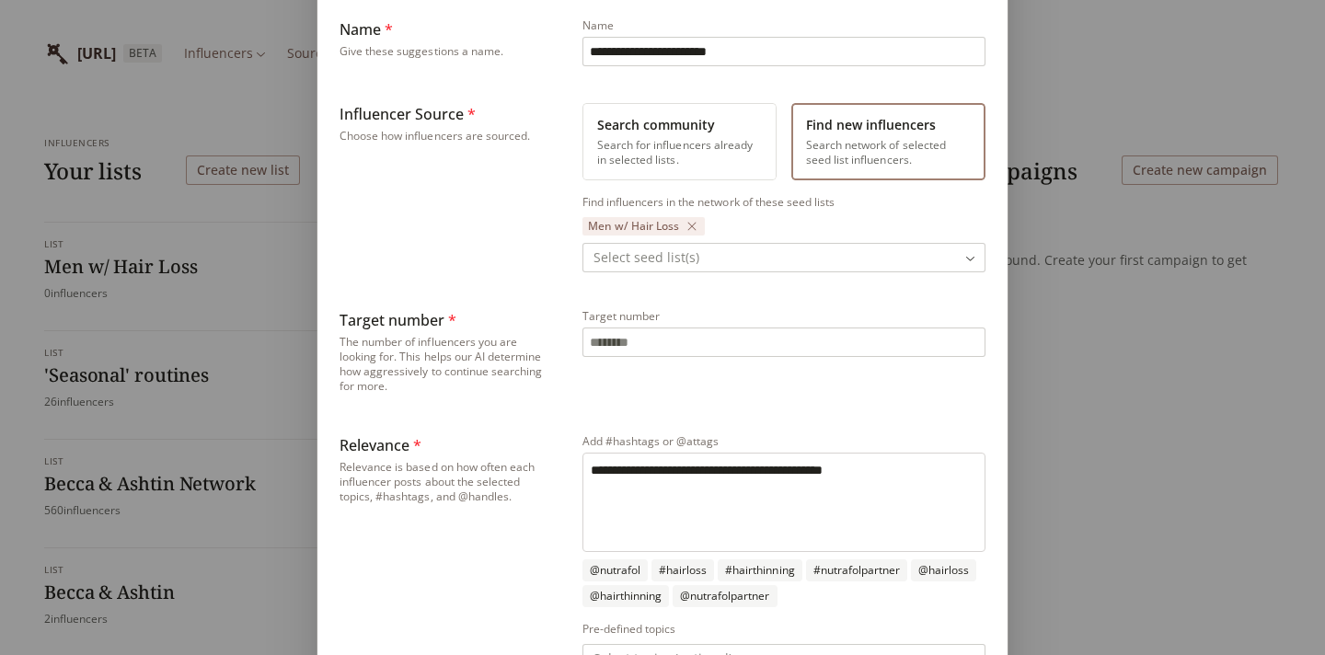
click at [550, 292] on div "**********" at bounding box center [663, 513] width 646 height 990
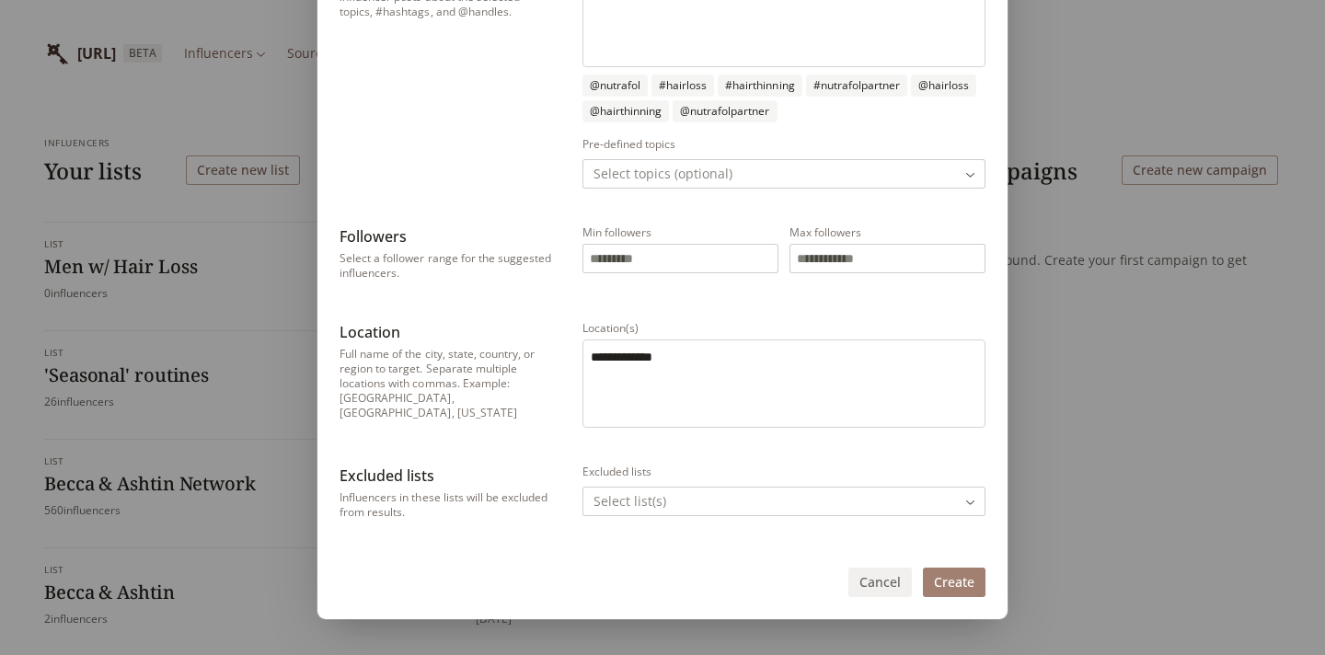
scroll to position [694, 0]
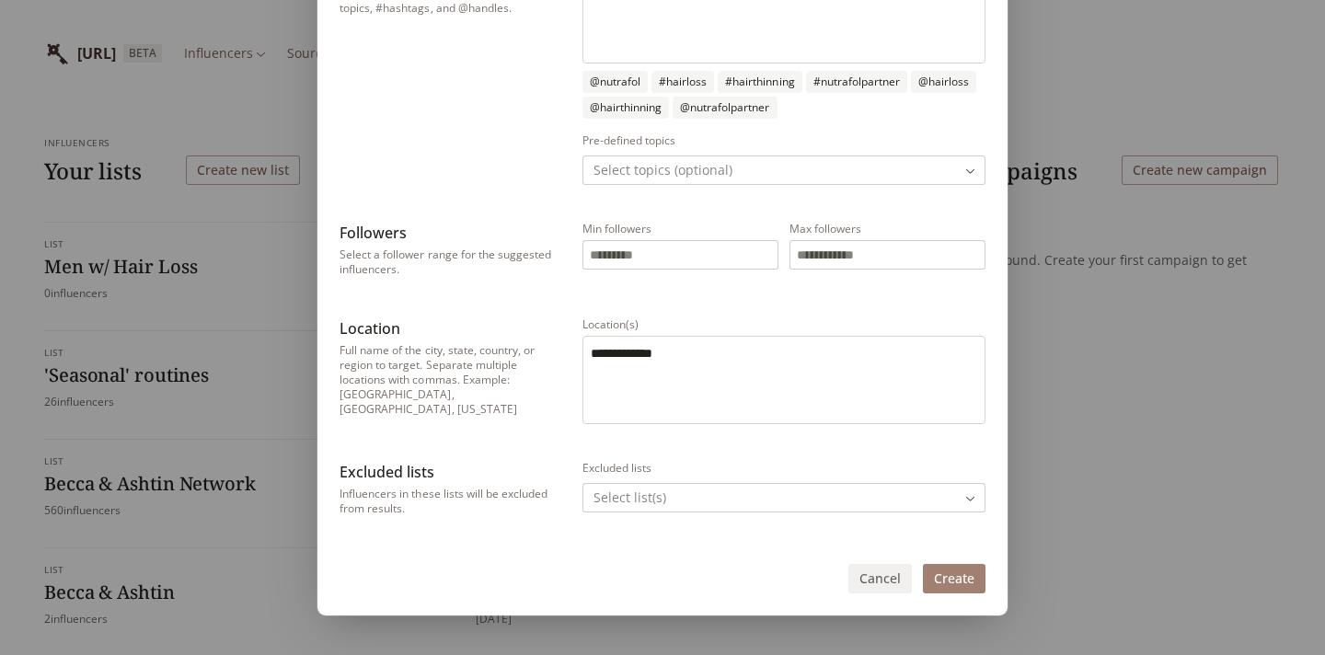
click at [954, 583] on button "Create" at bounding box center [954, 578] width 63 height 29
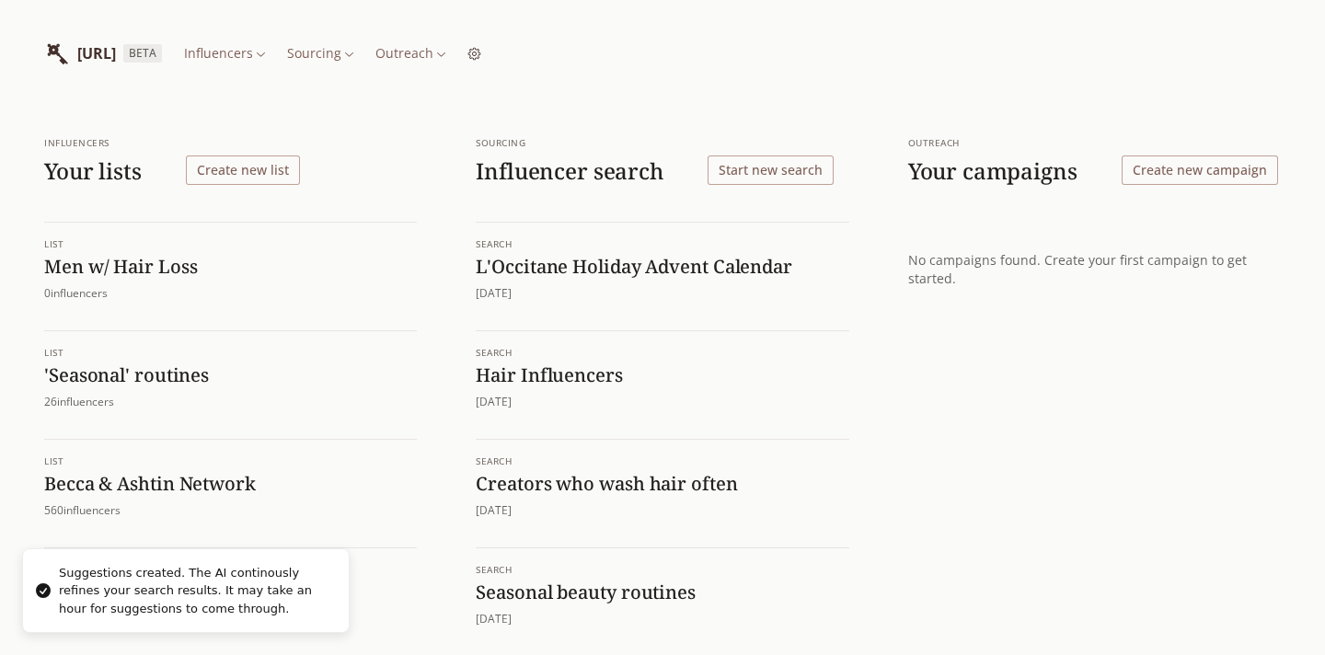
scroll to position [0, 0]
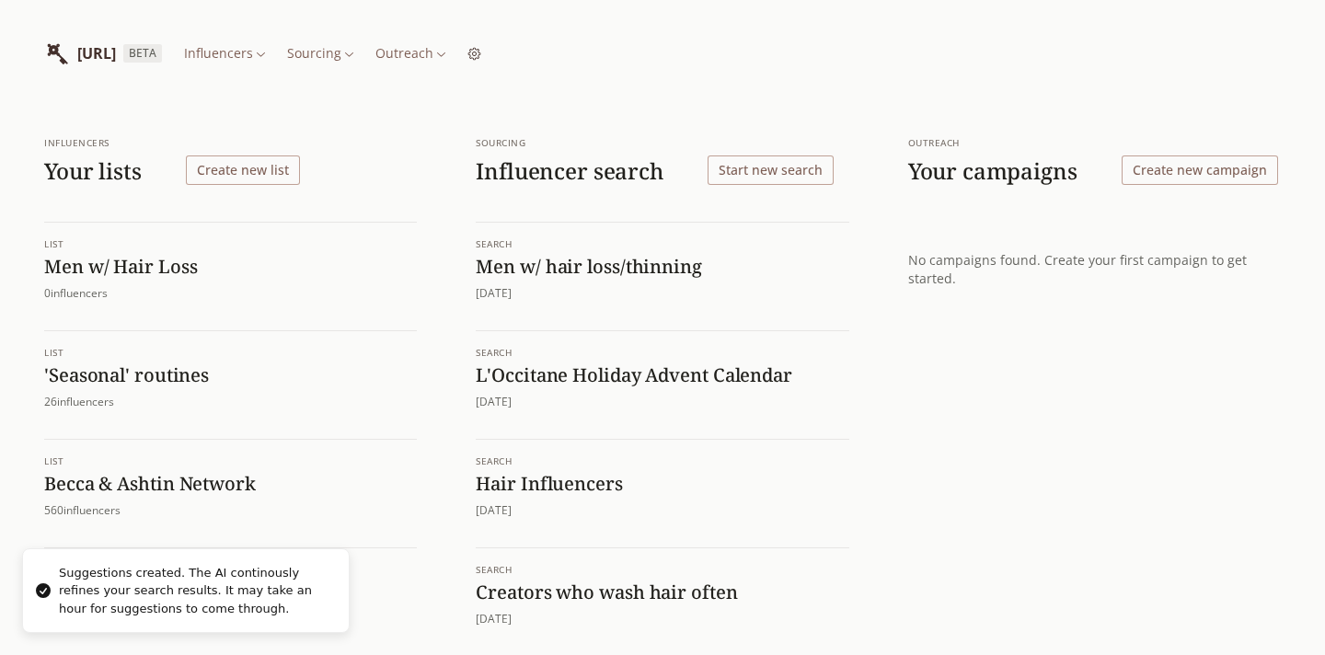
click at [651, 266] on h1 "Men w/ hair loss/thinning" at bounding box center [662, 267] width 373 height 24
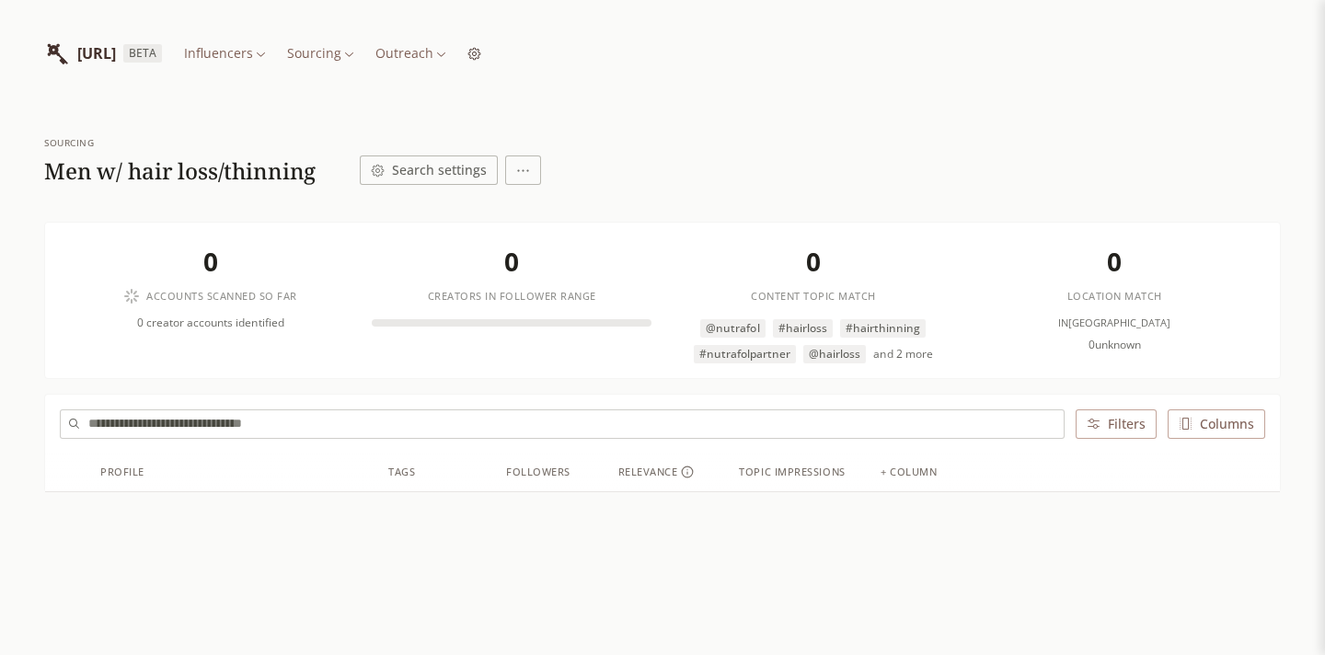
click at [470, 170] on button "Search settings" at bounding box center [429, 170] width 138 height 29
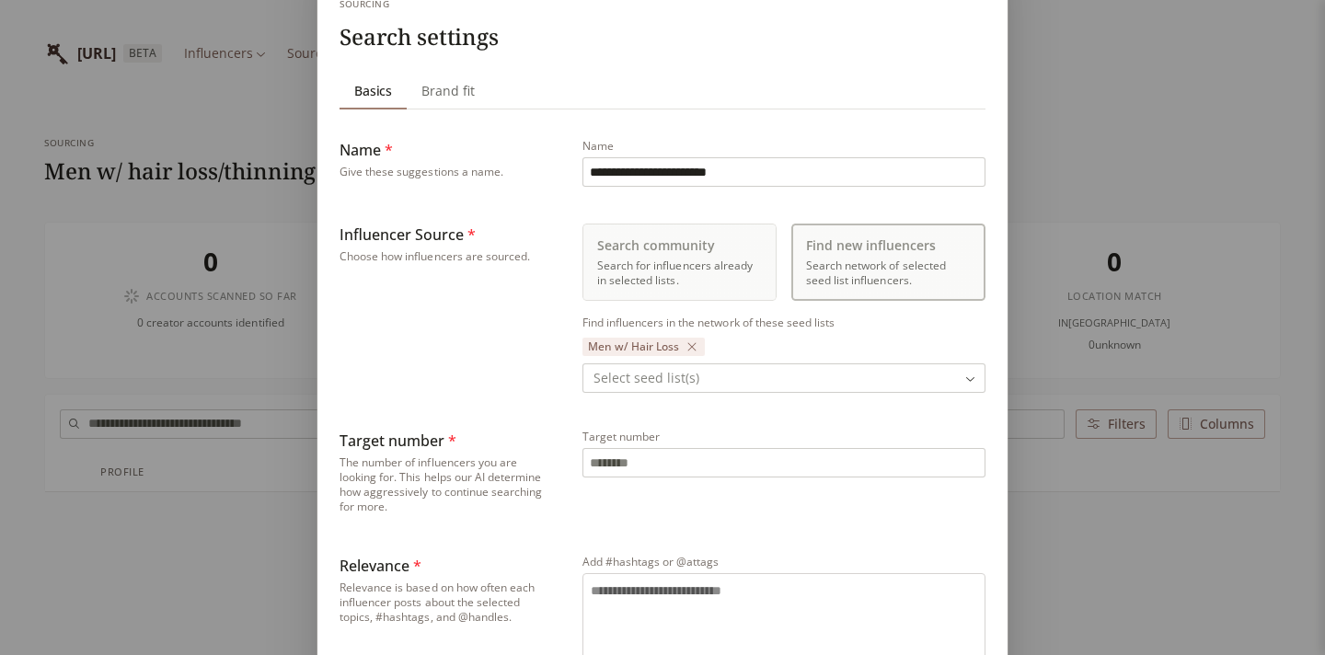
scroll to position [114, 0]
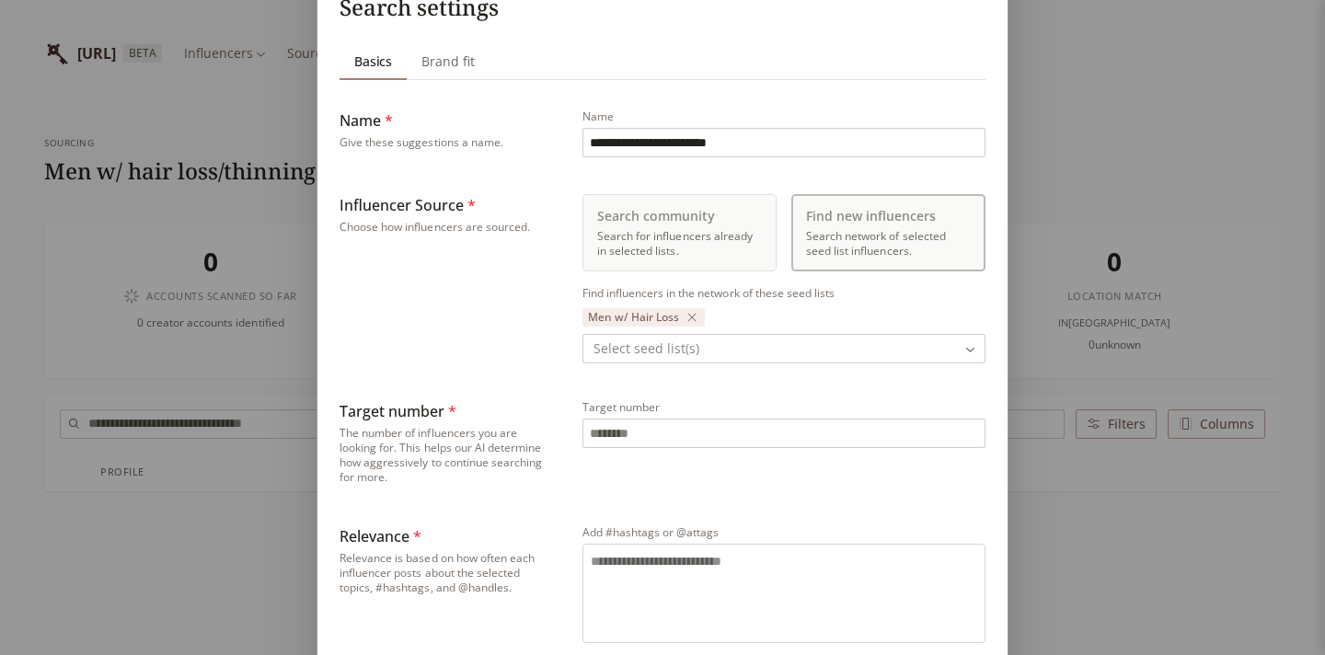
click at [686, 316] on icon "button" at bounding box center [691, 317] width 11 height 11
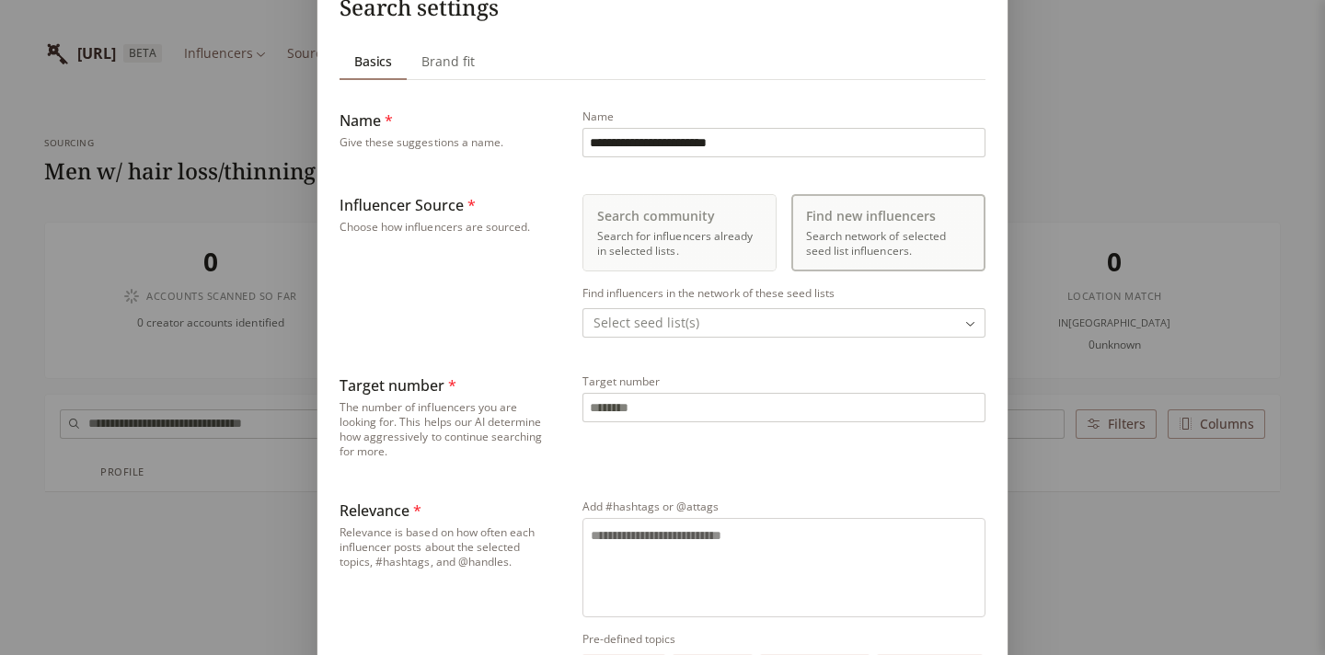
click at [686, 316] on body "**********" at bounding box center [662, 392] width 1325 height 785
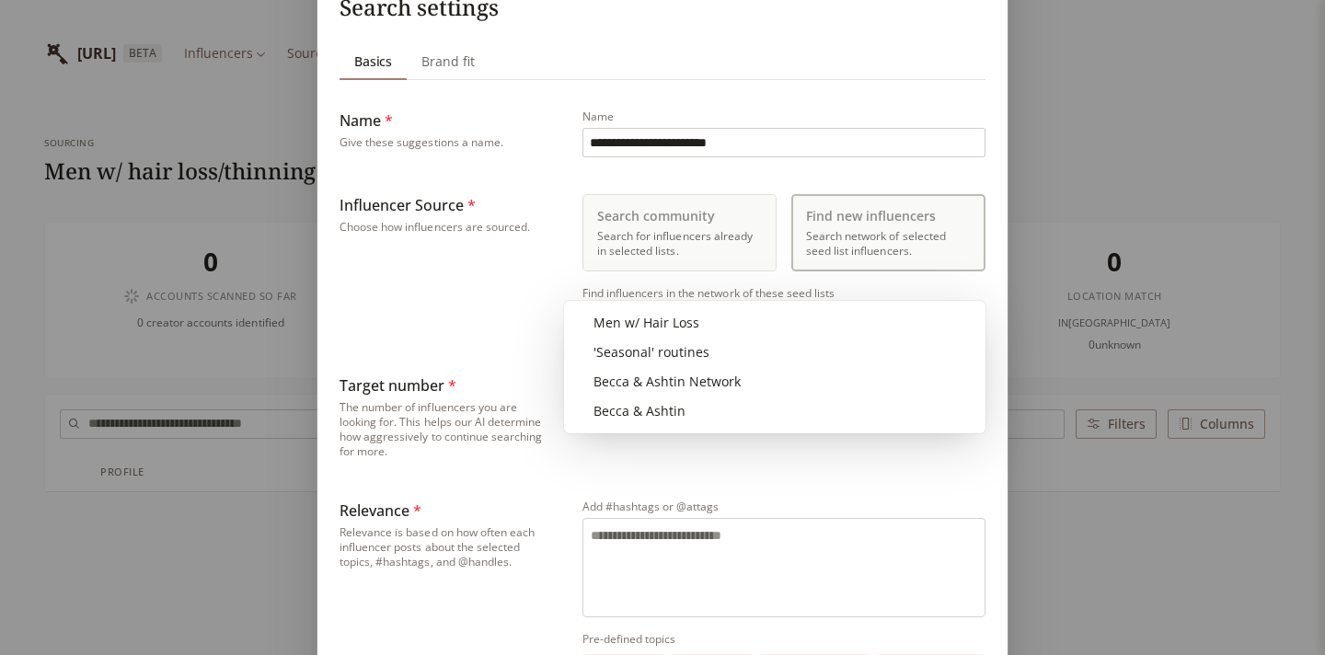
click at [525, 328] on div "**********" at bounding box center [662, 546] width 1325 height 1320
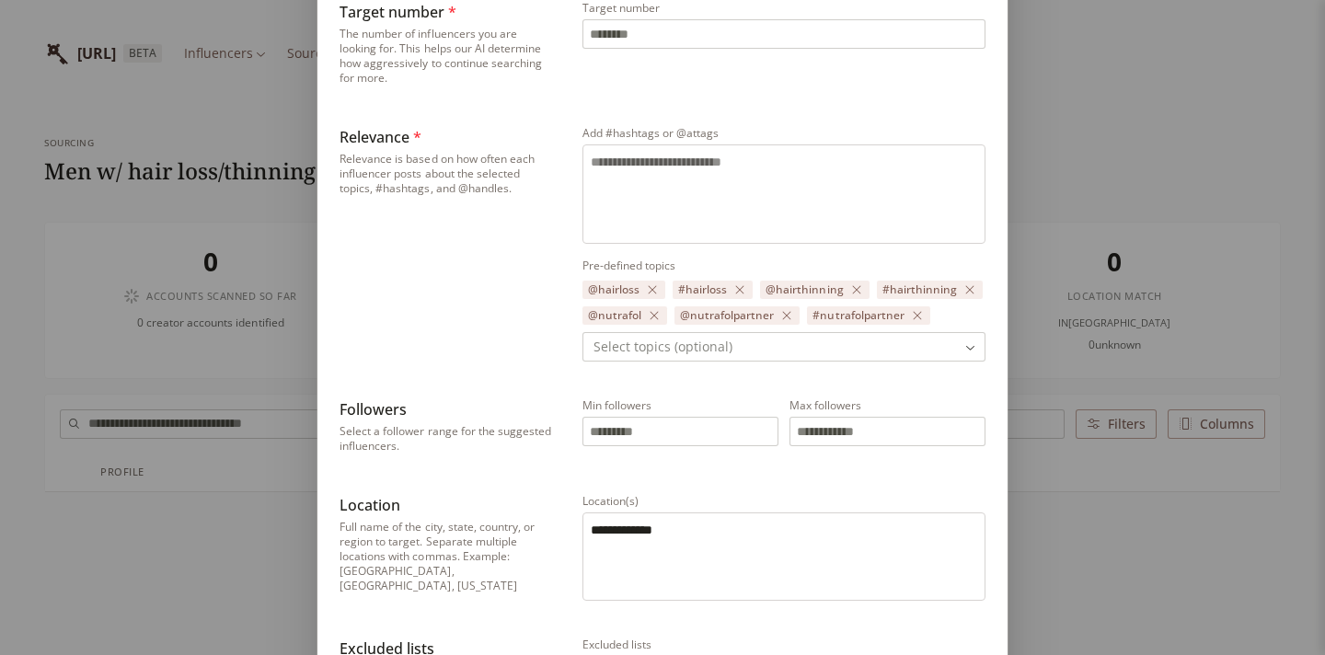
scroll to position [501, 0]
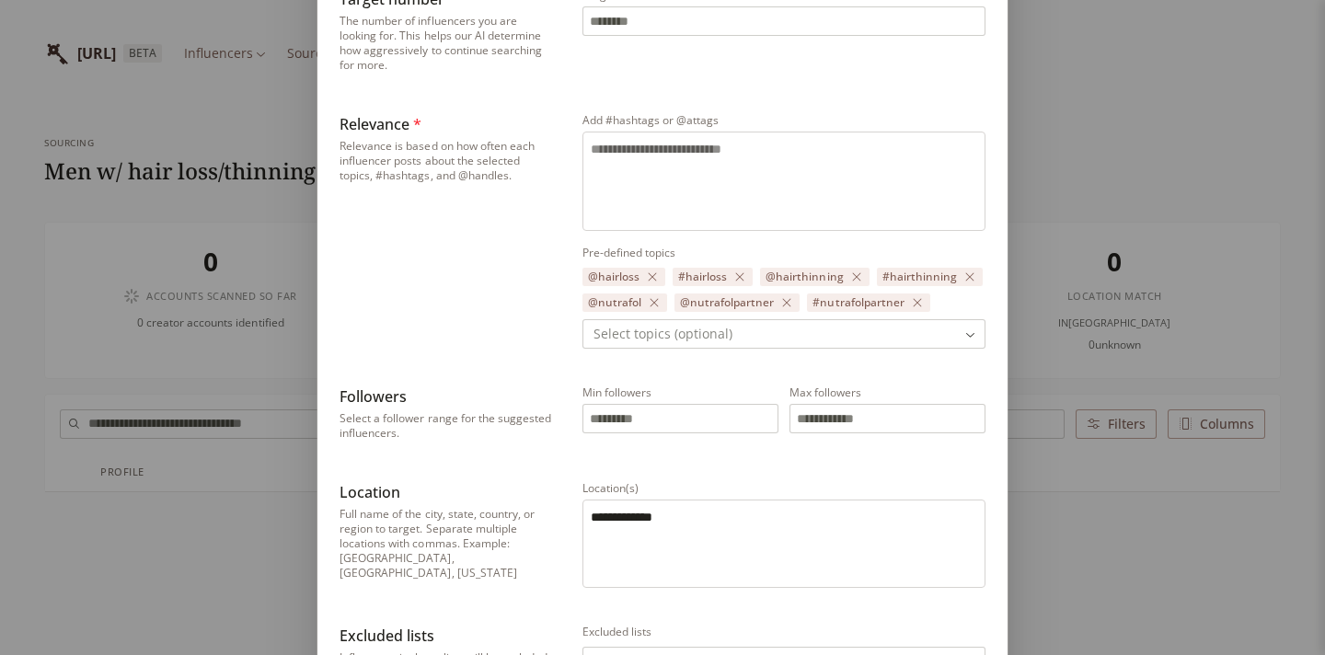
click at [756, 157] on textarea "Add #hashtags or @attags" at bounding box center [784, 178] width 386 height 77
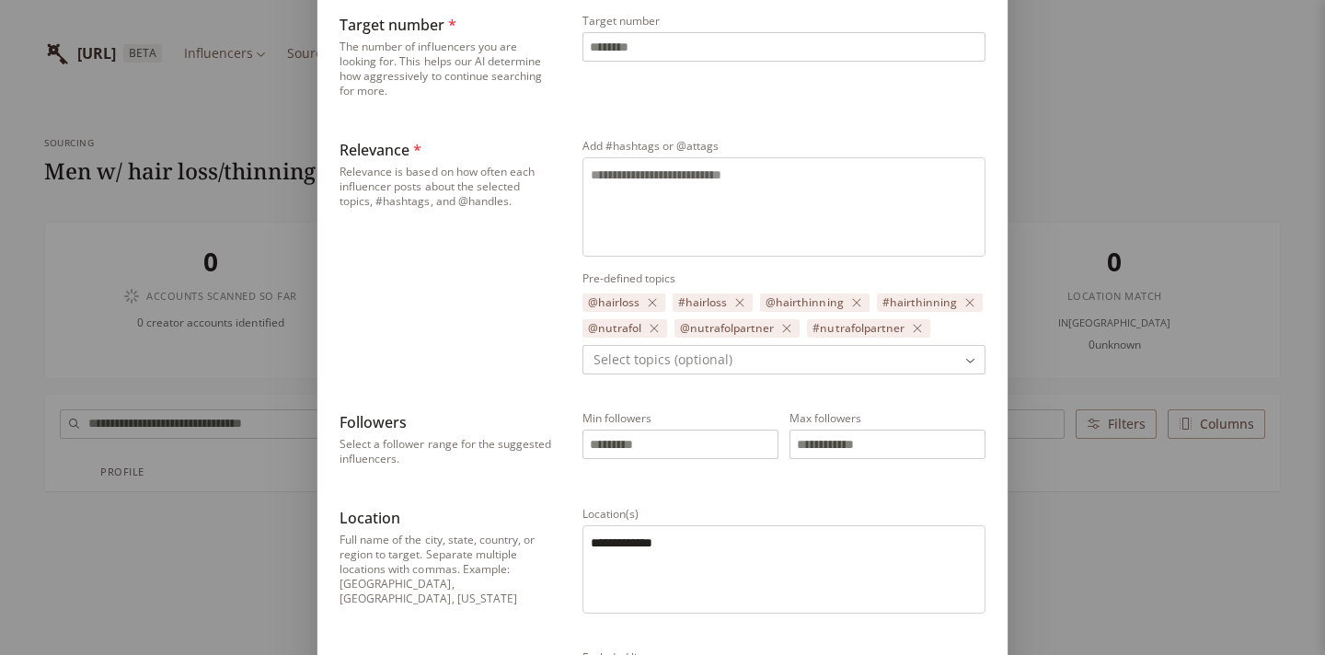
scroll to position [526, 0]
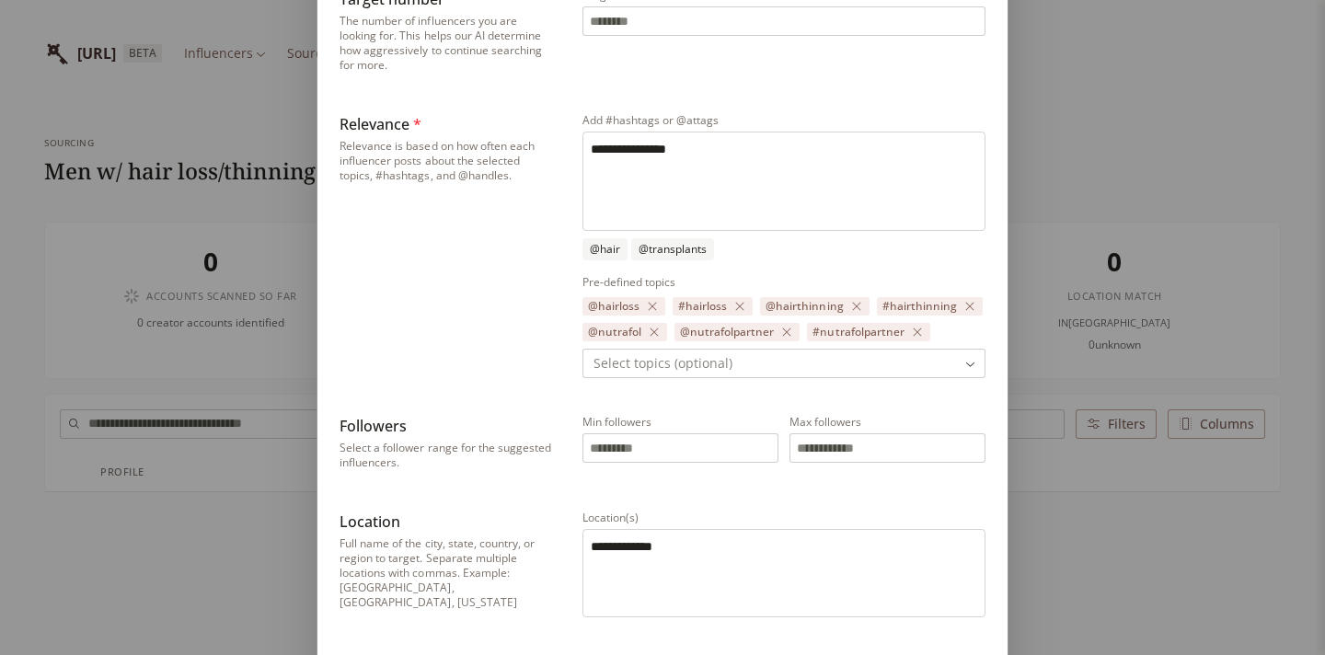
click at [615, 149] on textarea "**********" at bounding box center [784, 178] width 386 height 77
click at [593, 144] on textarea "**********" at bounding box center [784, 178] width 386 height 77
click at [690, 145] on textarea "**********" at bounding box center [784, 178] width 386 height 77
type textarea "**********"
click at [514, 222] on div "Relevance * Relevance is based on how often each influencer posts about the sel…" at bounding box center [446, 245] width 213 height 265
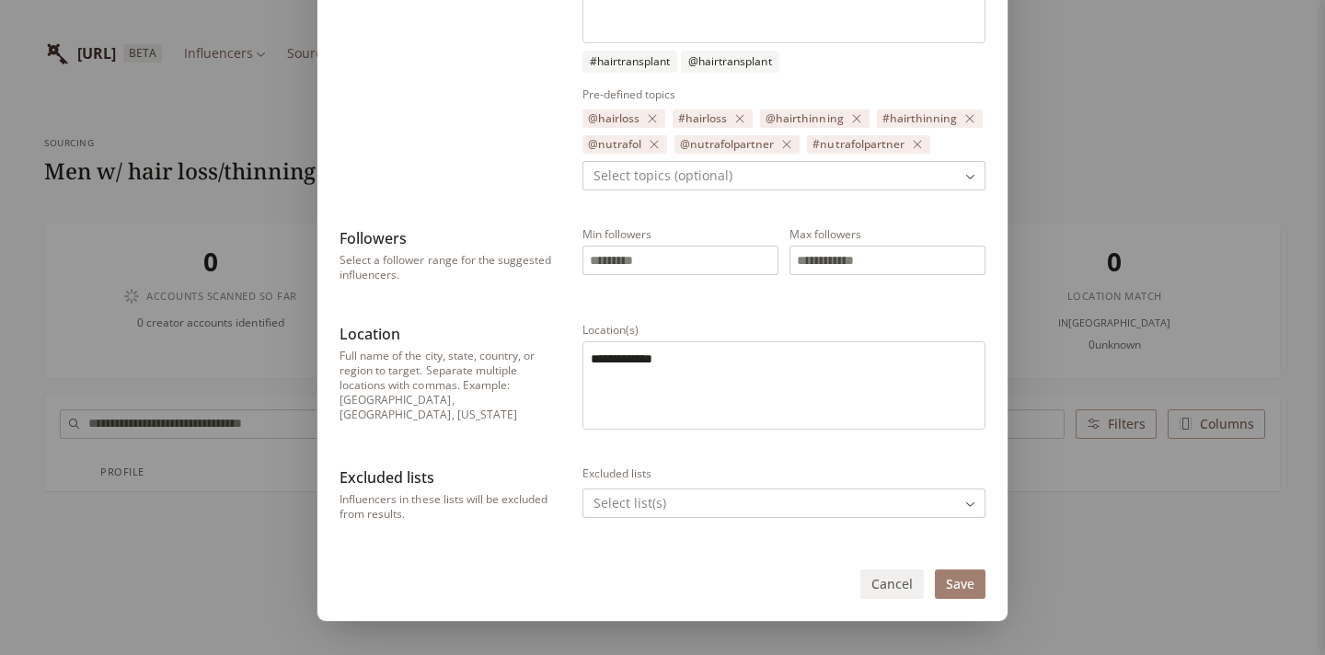
scroll to position [720, 0]
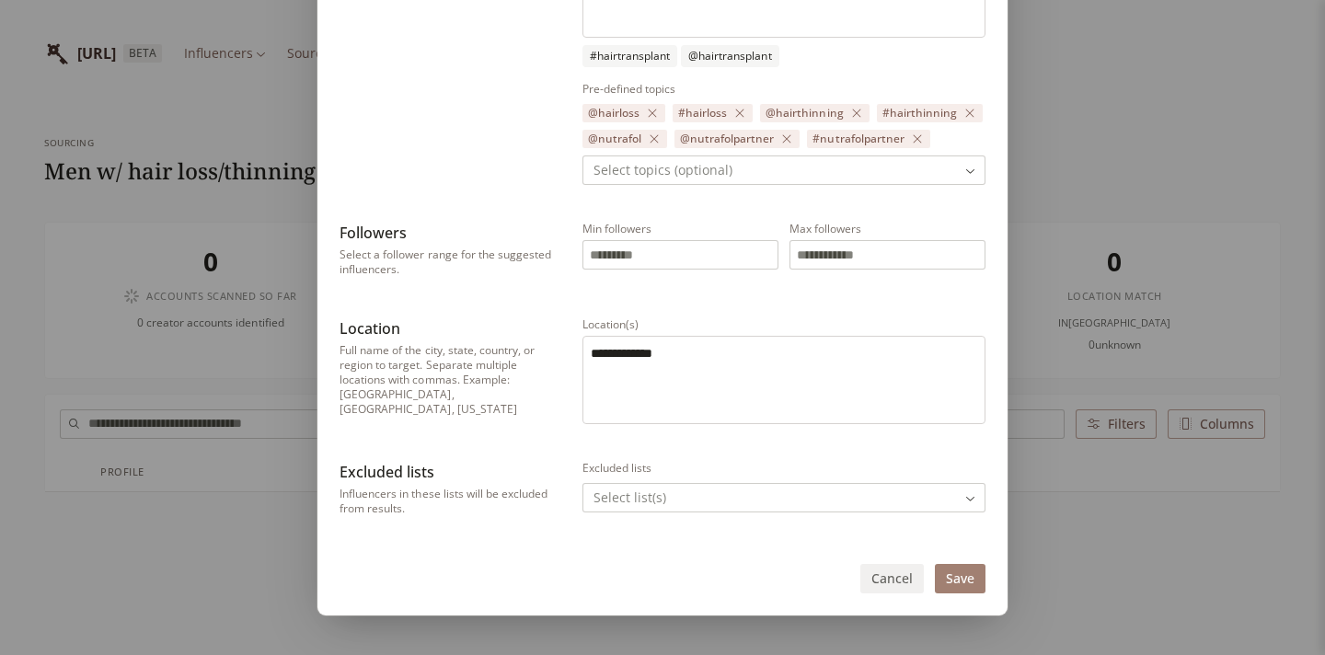
click at [965, 577] on button "Save" at bounding box center [960, 578] width 51 height 29
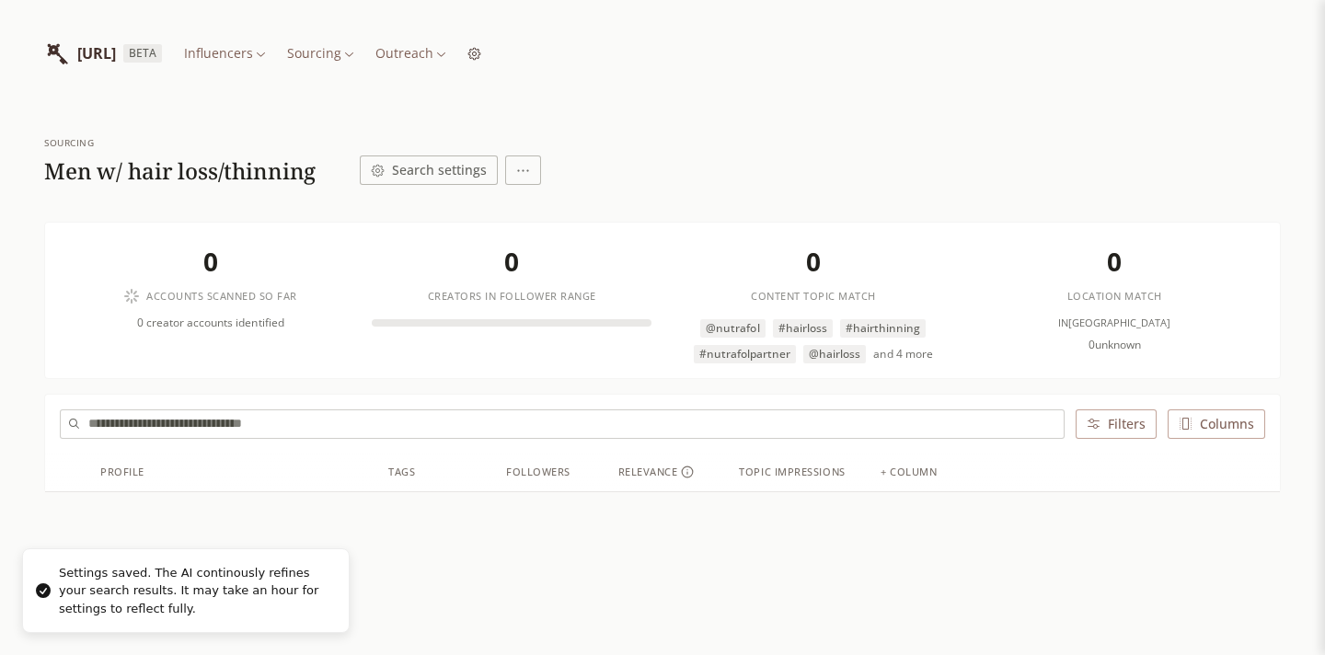
scroll to position [0, 0]
click at [432, 56] on html "[URL] BETA Influencers Sourcing Outreach Sourcing Men w/ hair loss/thinning Sea…" at bounding box center [662, 392] width 1325 height 785
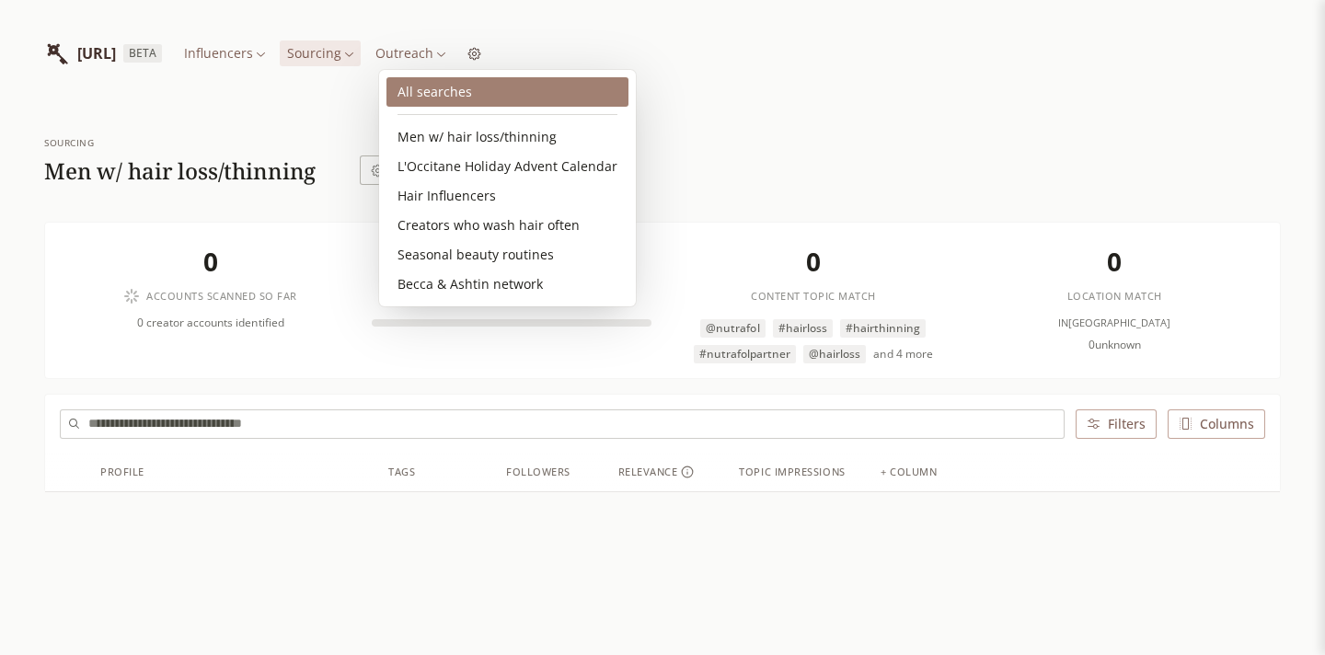
click at [448, 91] on link "All searches" at bounding box center [507, 91] width 242 height 29
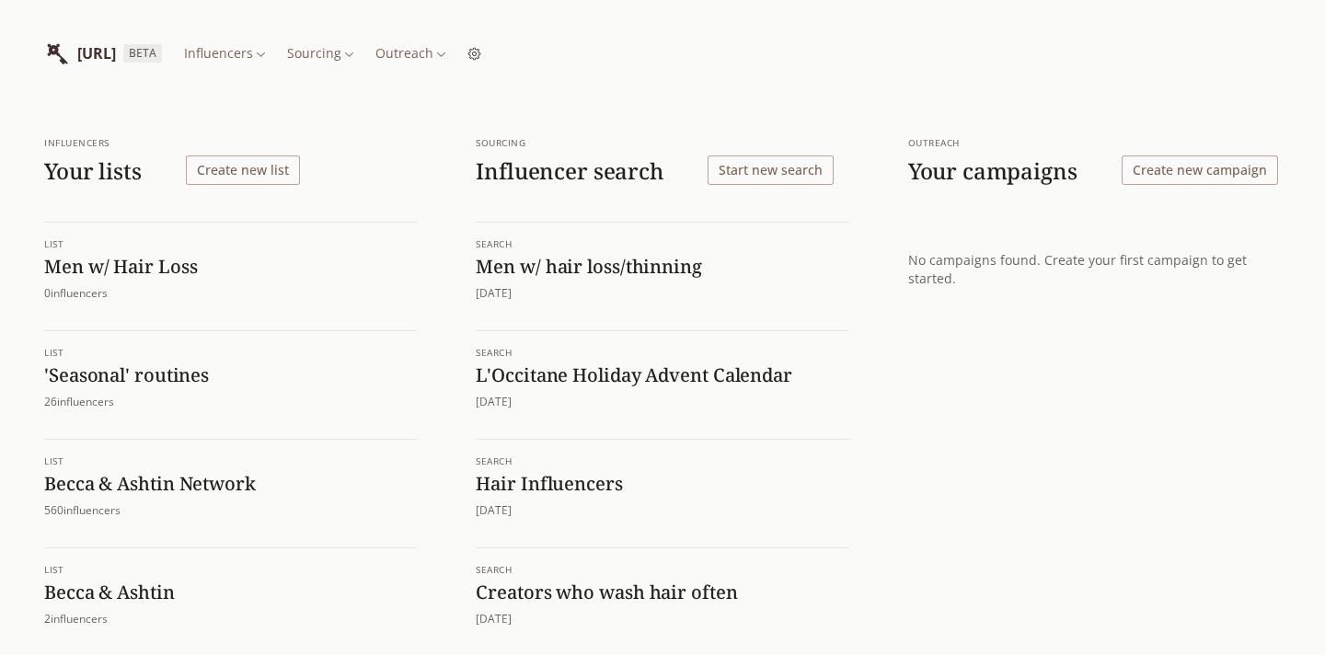
click at [587, 375] on h1 "L'Occitane Holiday Advent Calendar" at bounding box center [662, 375] width 373 height 24
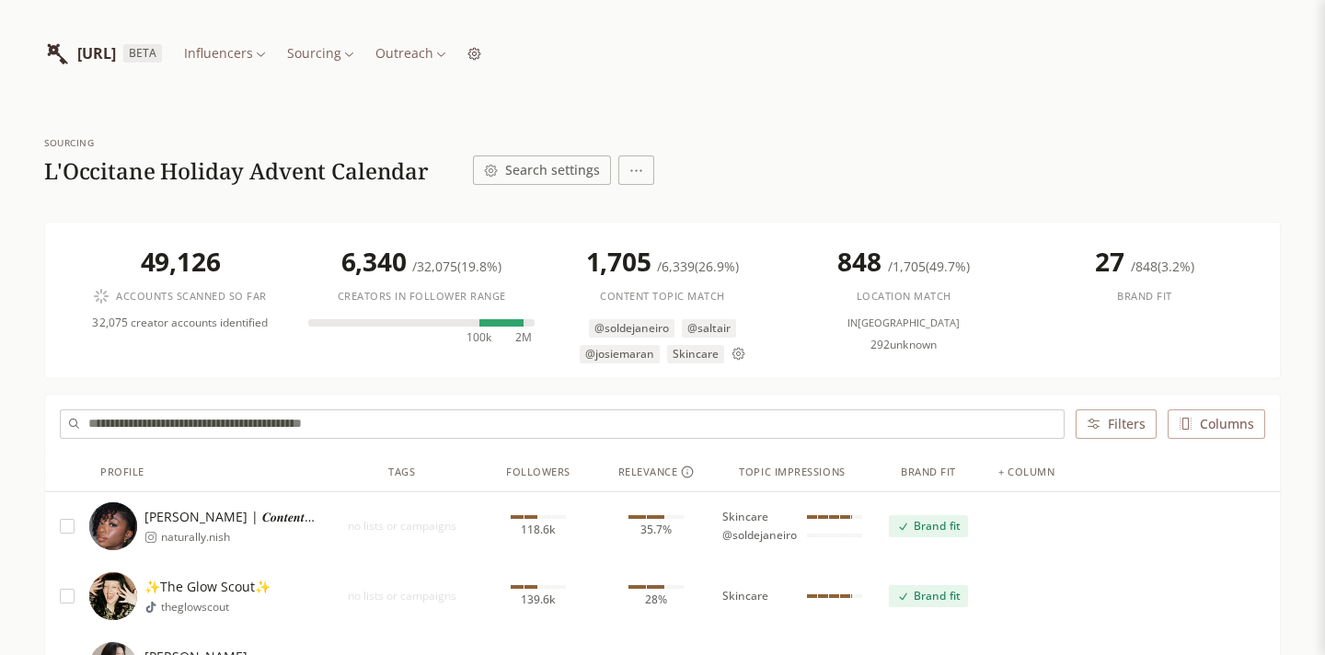
click at [573, 166] on button "Search settings" at bounding box center [542, 170] width 138 height 29
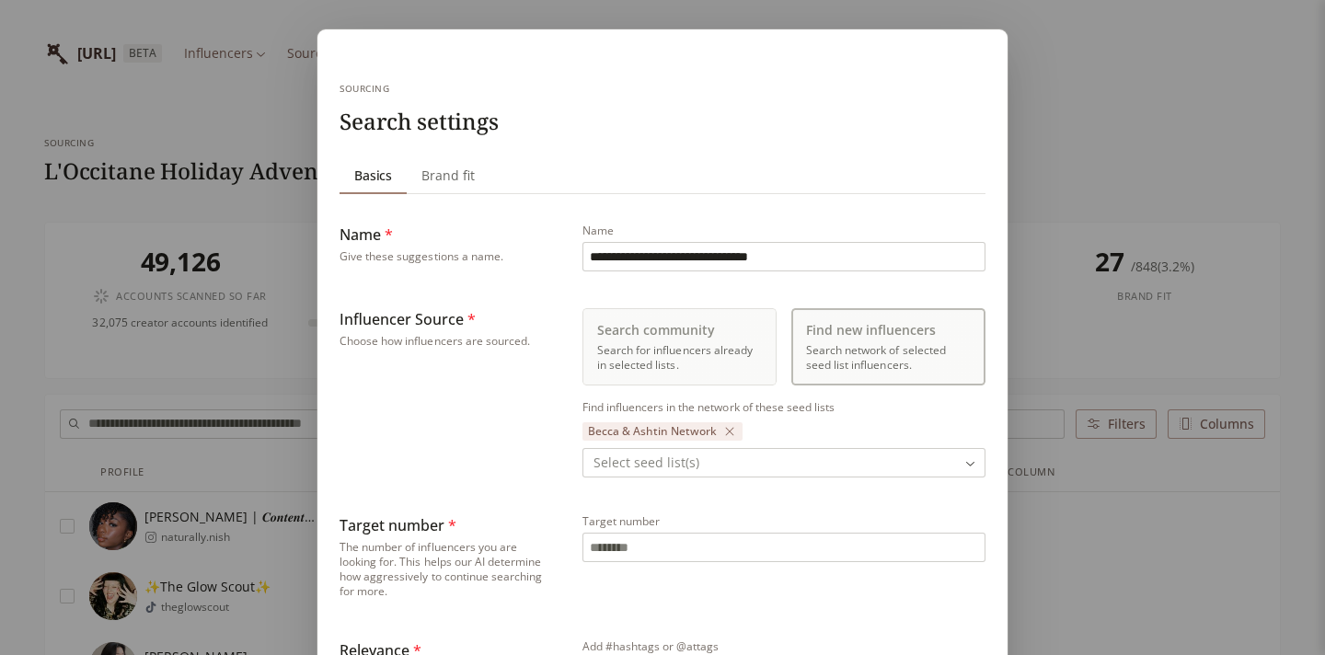
type input "***"
click at [250, 110] on div "**********" at bounding box center [662, 660] width 1325 height 1320
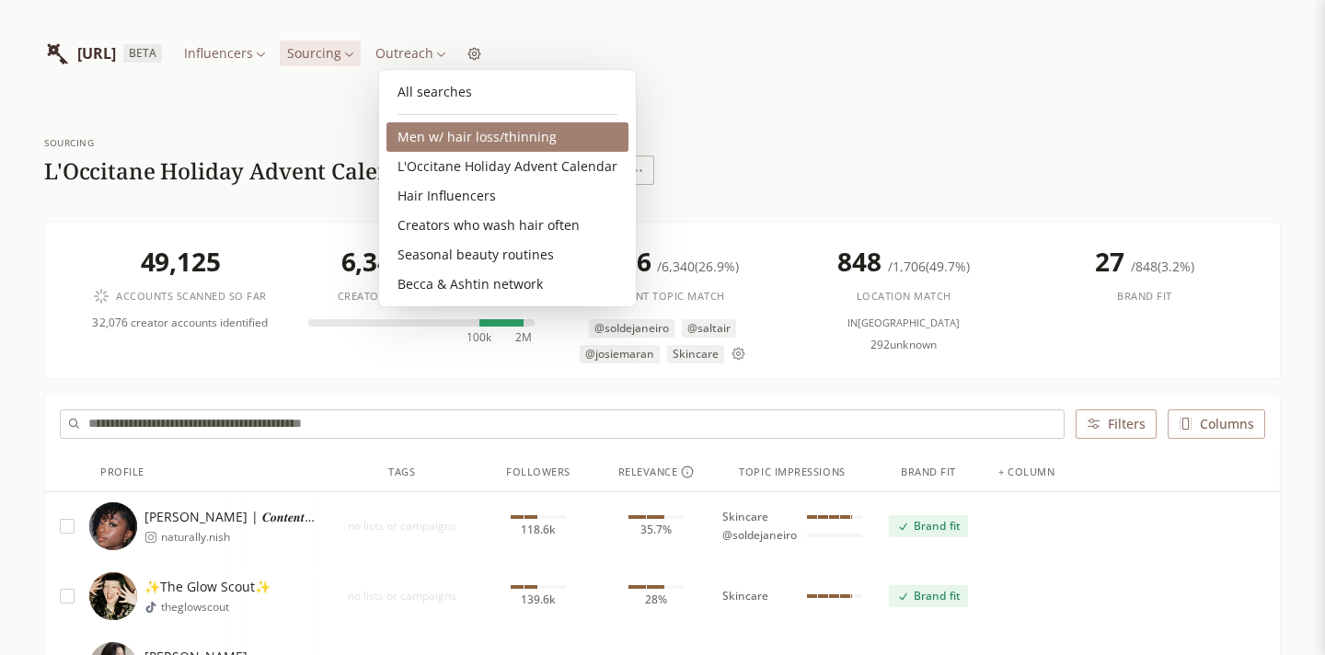
click at [460, 128] on link "Men w/ hair loss/thinning" at bounding box center [507, 136] width 242 height 29
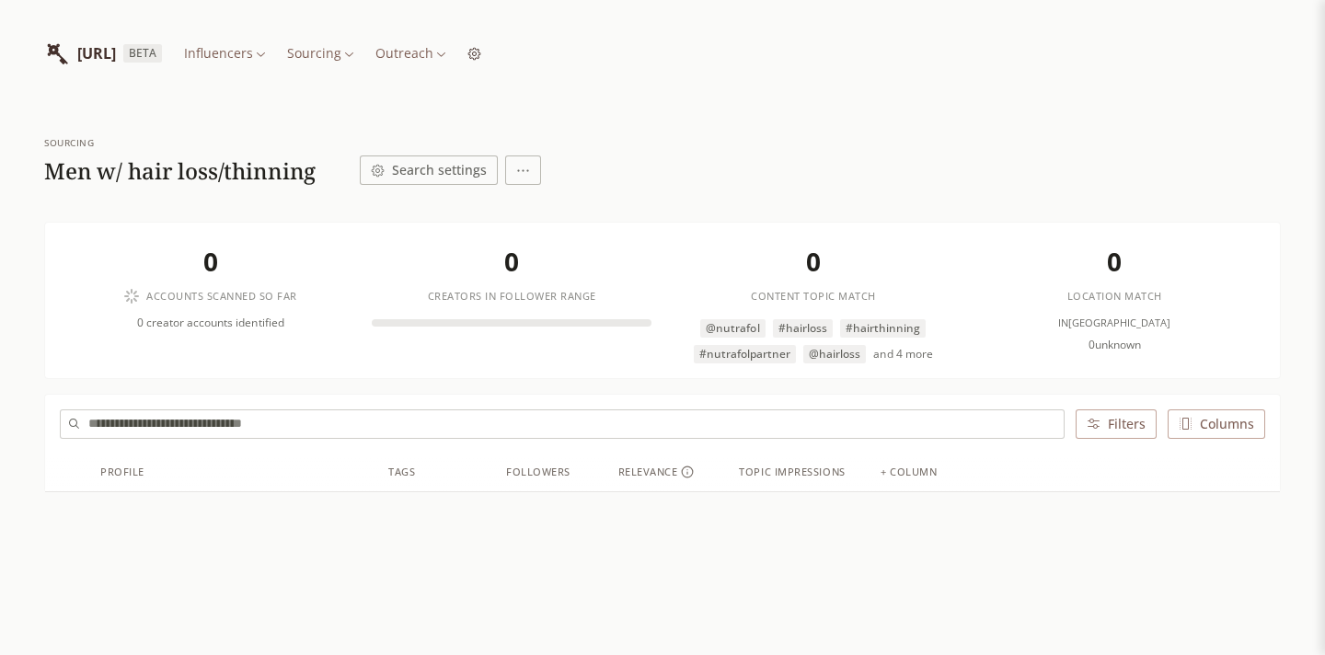
click at [520, 176] on html "[URL] BETA Influencers Sourcing Outreach Sourcing Men w/ hair loss/thinning Sea…" at bounding box center [662, 392] width 1325 height 785
click at [455, 167] on html "[URL] BETA Influencers Sourcing Outreach Sourcing Men w/ hair loss/thinning Sea…" at bounding box center [662, 392] width 1325 height 785
click at [455, 167] on button "Search settings" at bounding box center [429, 170] width 138 height 29
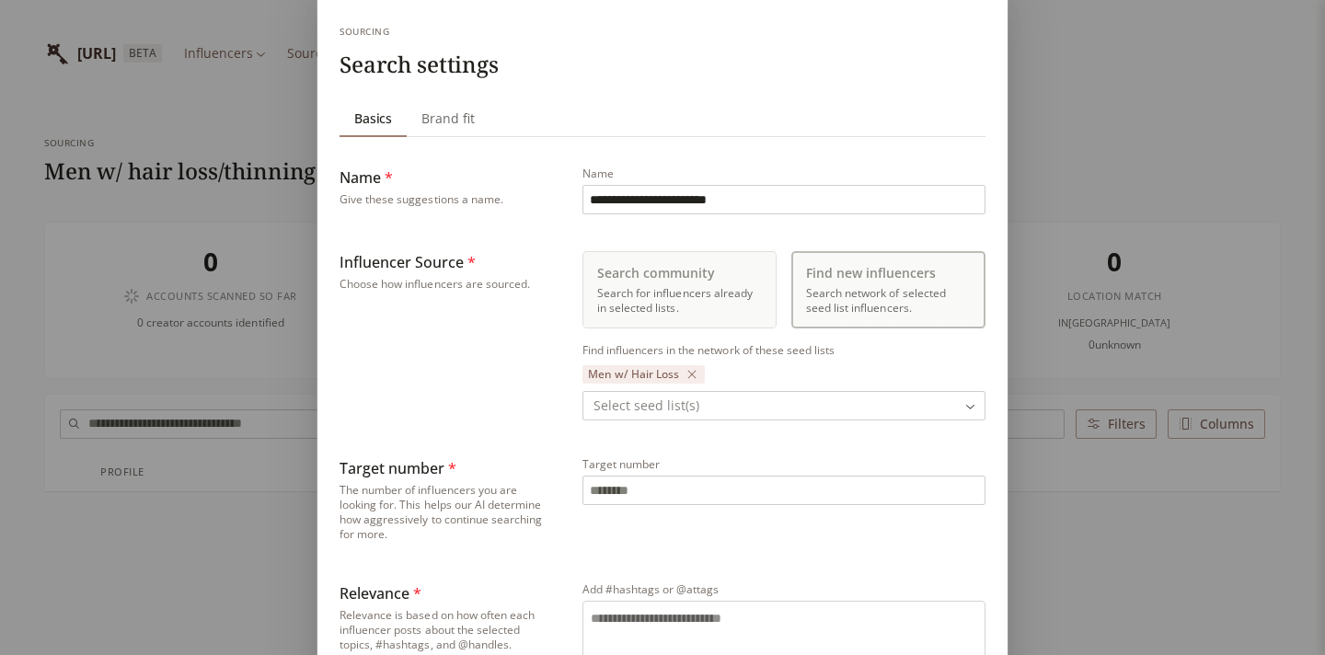
scroll to position [110, 0]
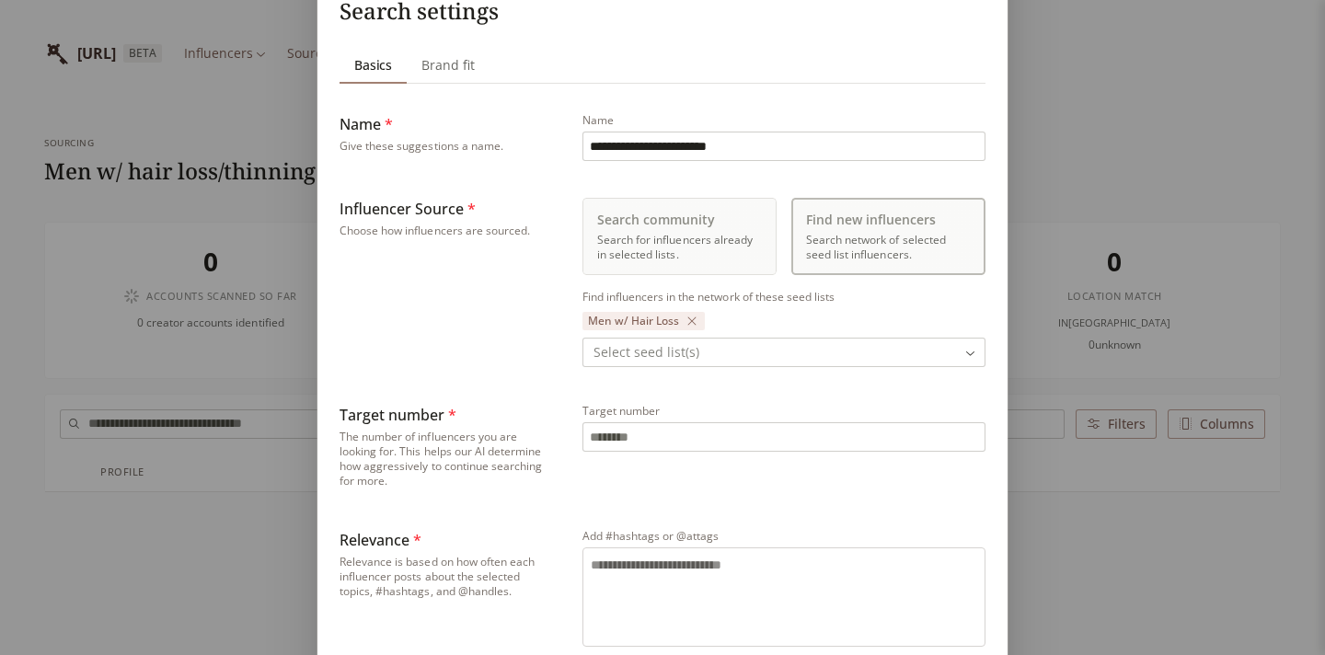
click at [714, 345] on body "**********" at bounding box center [662, 392] width 1325 height 785
click at [689, 319] on div "**********" at bounding box center [662, 575] width 1325 height 1371
click at [689, 319] on icon "button" at bounding box center [692, 321] width 8 height 8
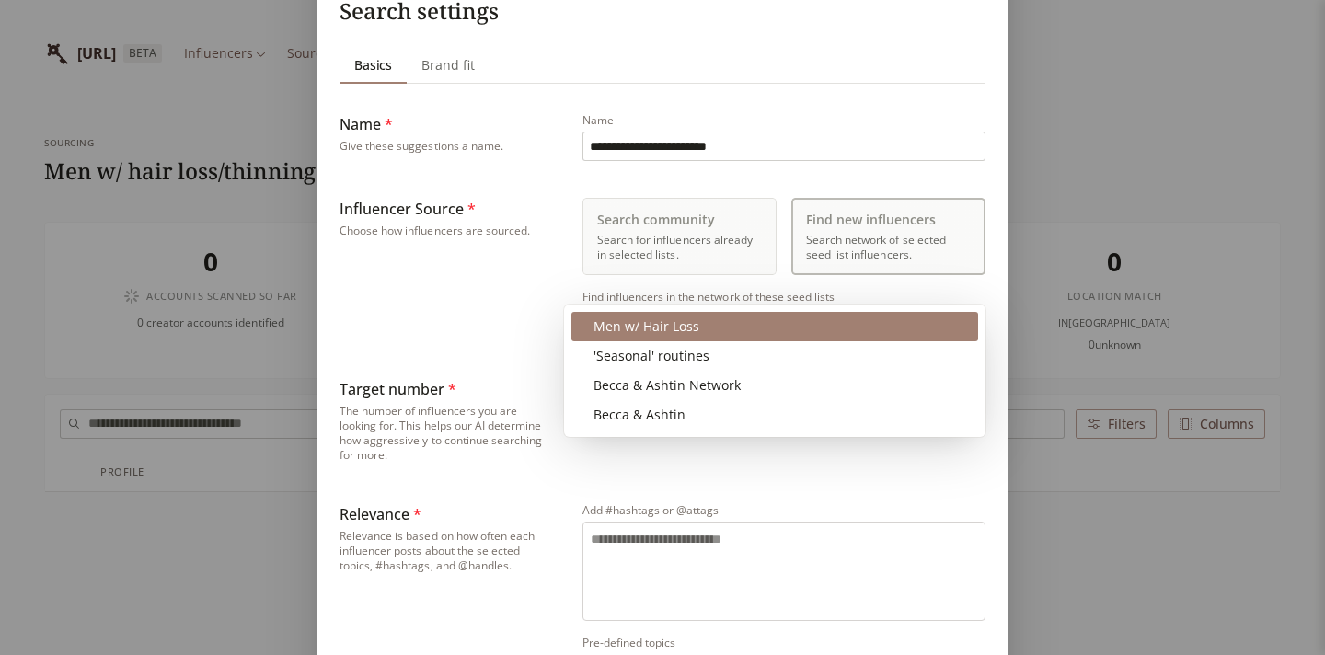
click at [686, 327] on body "**********" at bounding box center [662, 392] width 1325 height 785
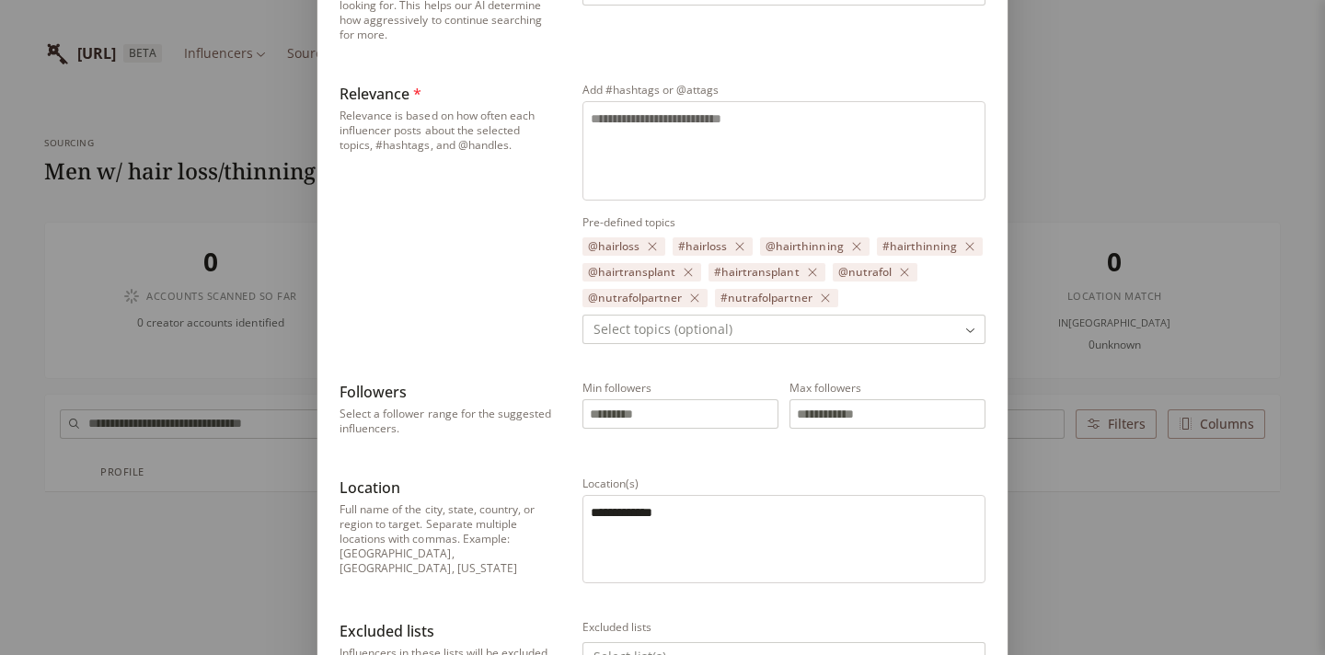
scroll to position [716, 0]
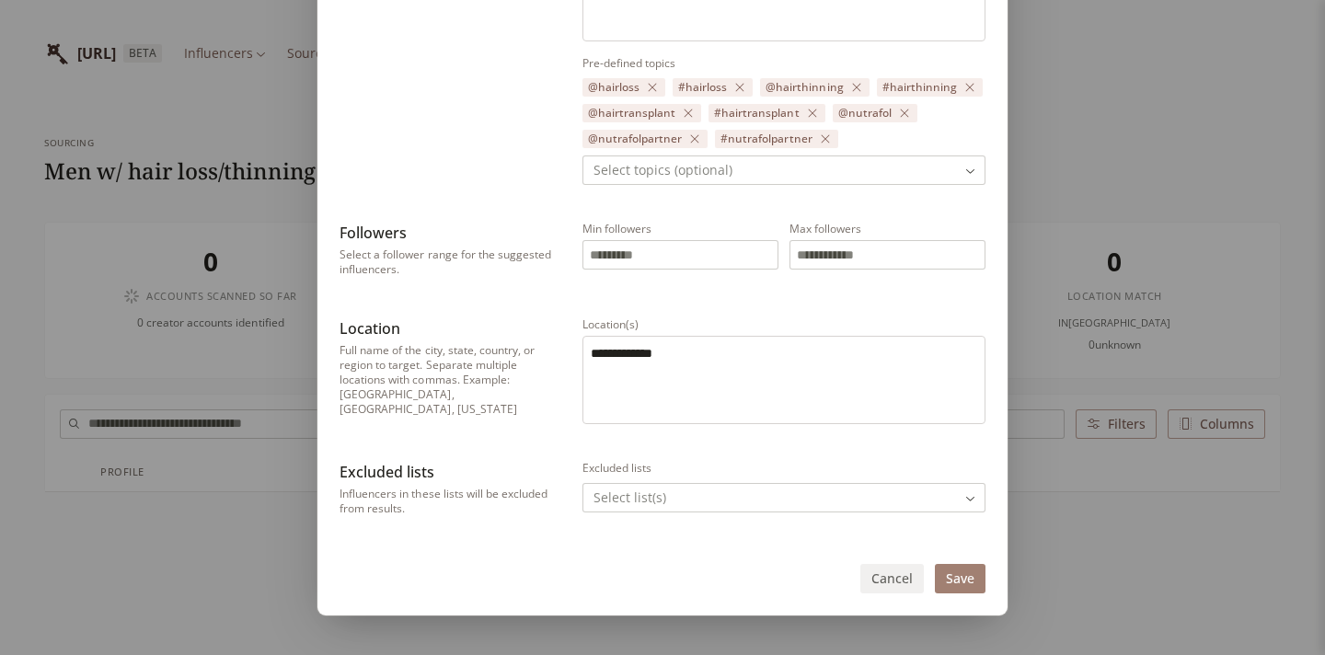
click at [962, 578] on button "Save" at bounding box center [960, 578] width 51 height 29
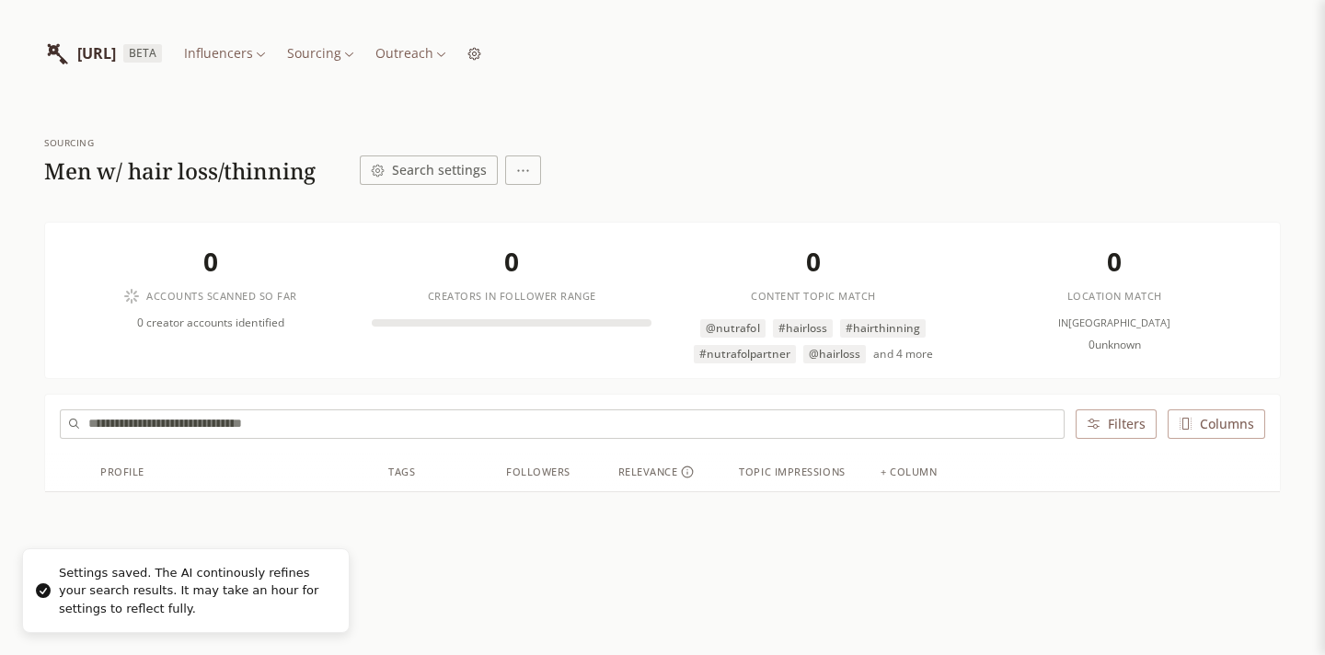
scroll to position [0, 0]
click at [427, 55] on html "[URL] BETA Influencers Sourcing Outreach Sourcing Men w/ hair loss/thinning Sea…" at bounding box center [662, 392] width 1325 height 785
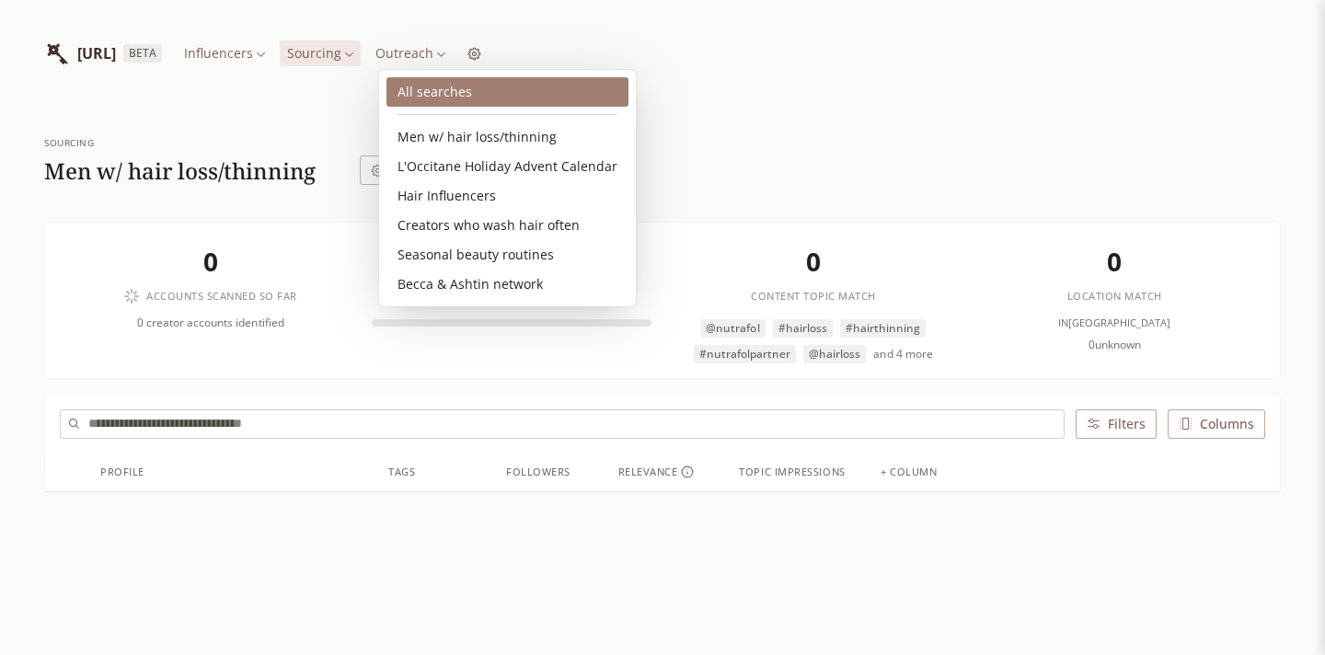
click at [456, 88] on link "All searches" at bounding box center [507, 91] width 242 height 29
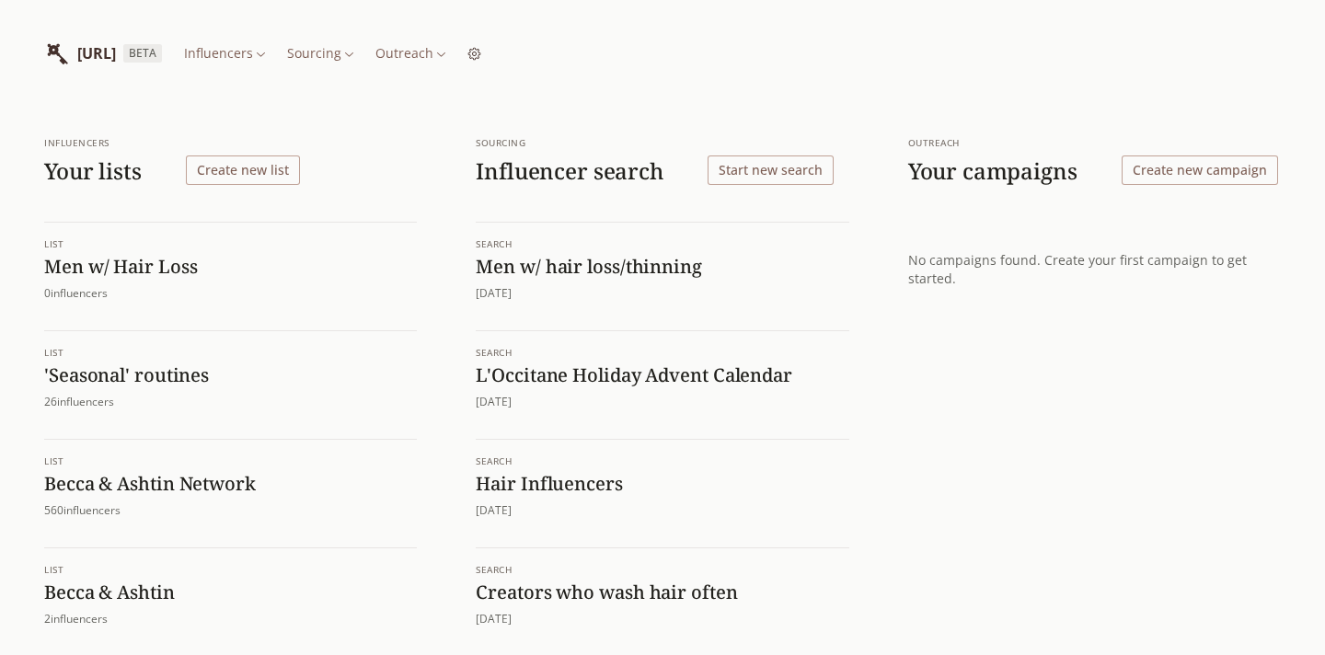
click at [704, 374] on h1 "L'Occitane Holiday Advent Calendar" at bounding box center [662, 375] width 373 height 24
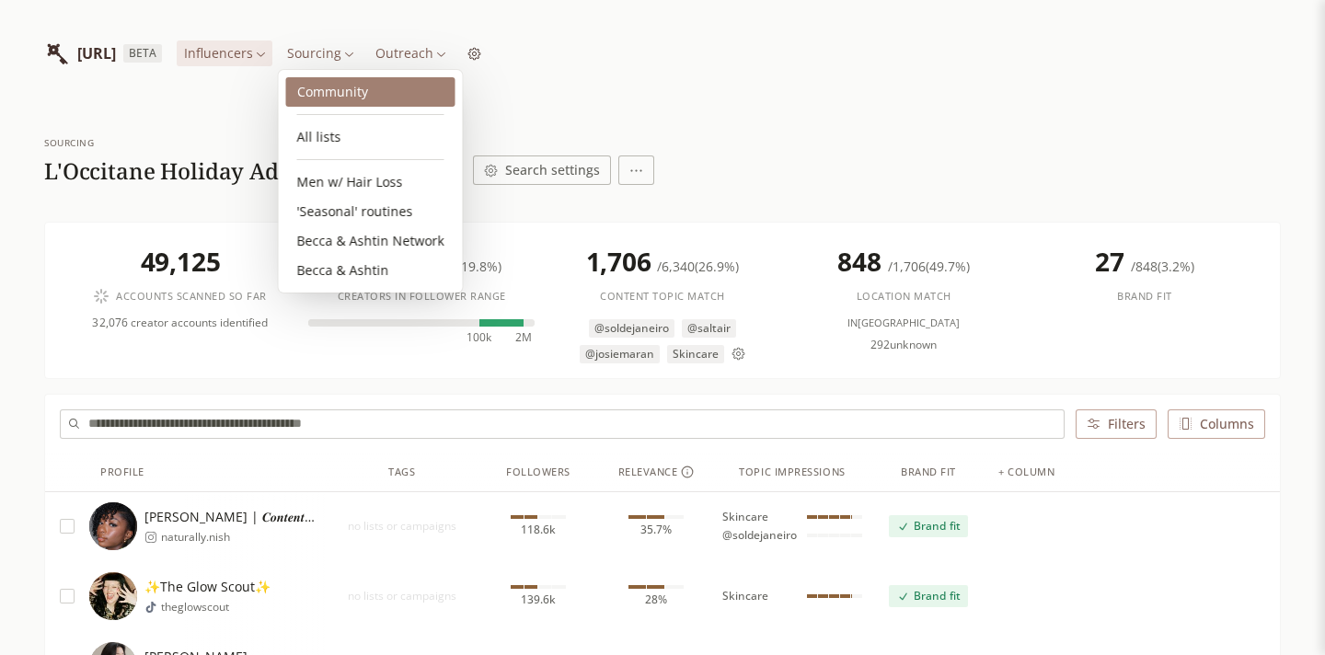
click at [340, 98] on link "Community" at bounding box center [370, 91] width 169 height 29
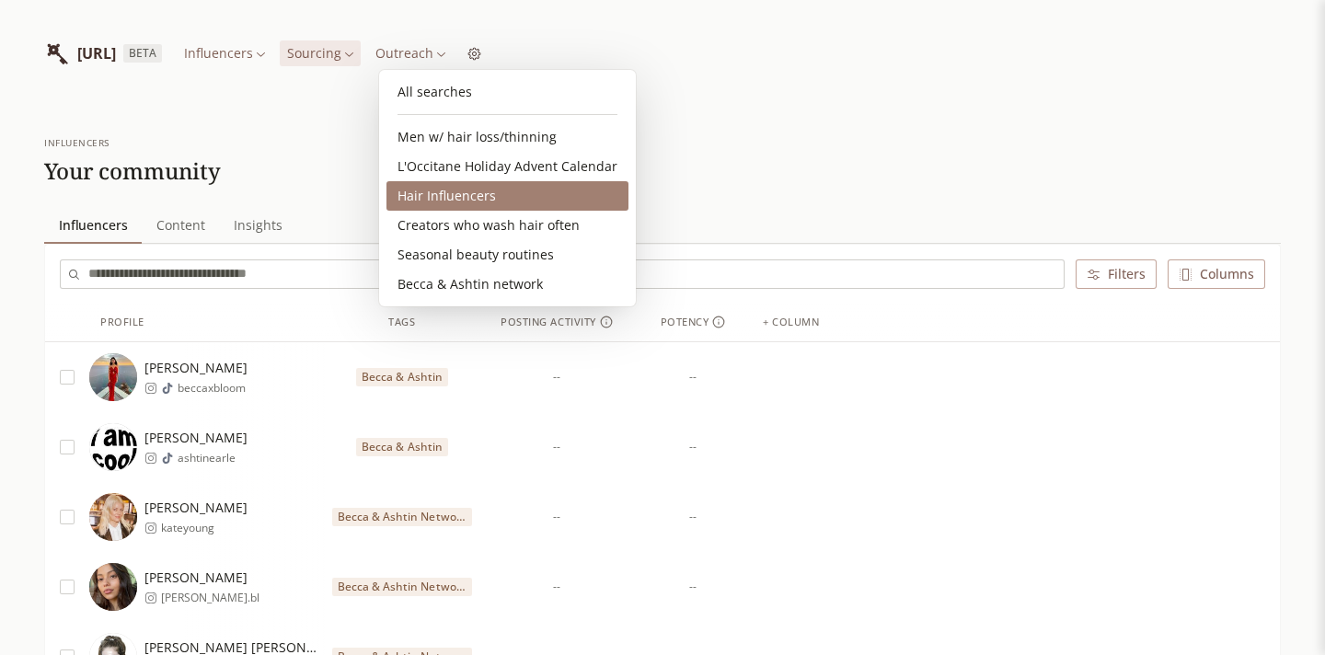
click at [456, 195] on link "Hair Influencers" at bounding box center [507, 195] width 242 height 29
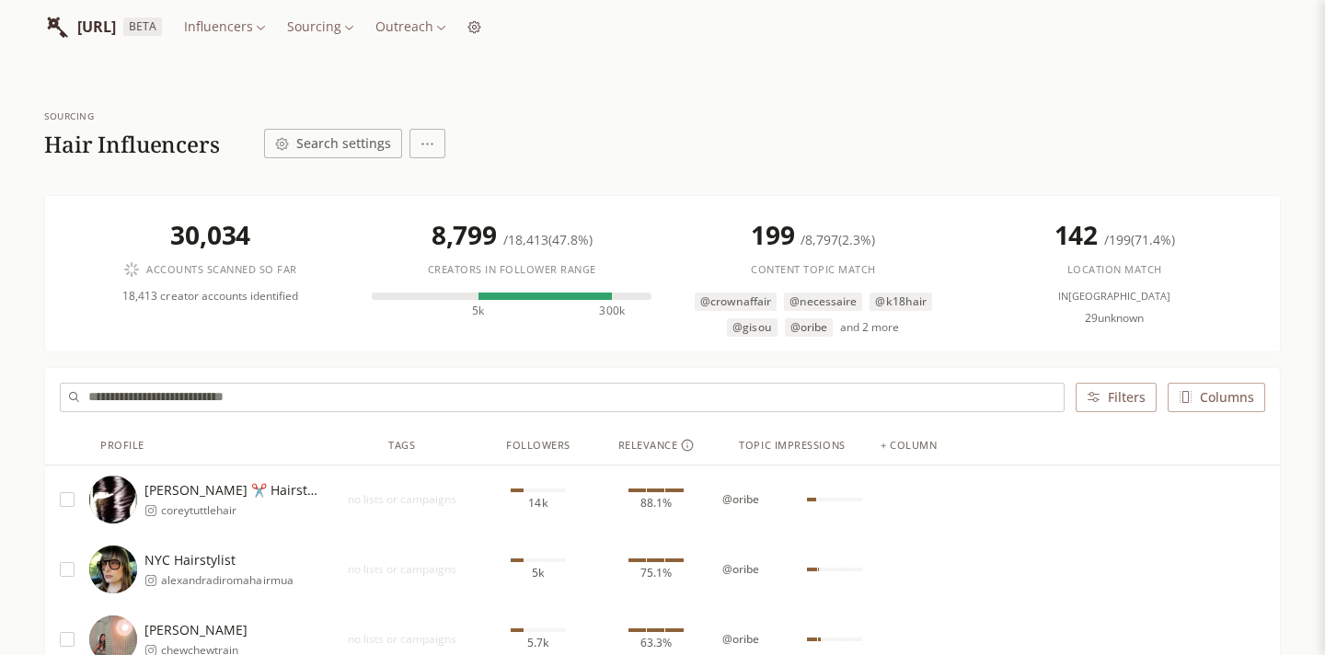
scroll to position [28, 0]
click at [361, 154] on button "Search settings" at bounding box center [333, 142] width 138 height 29
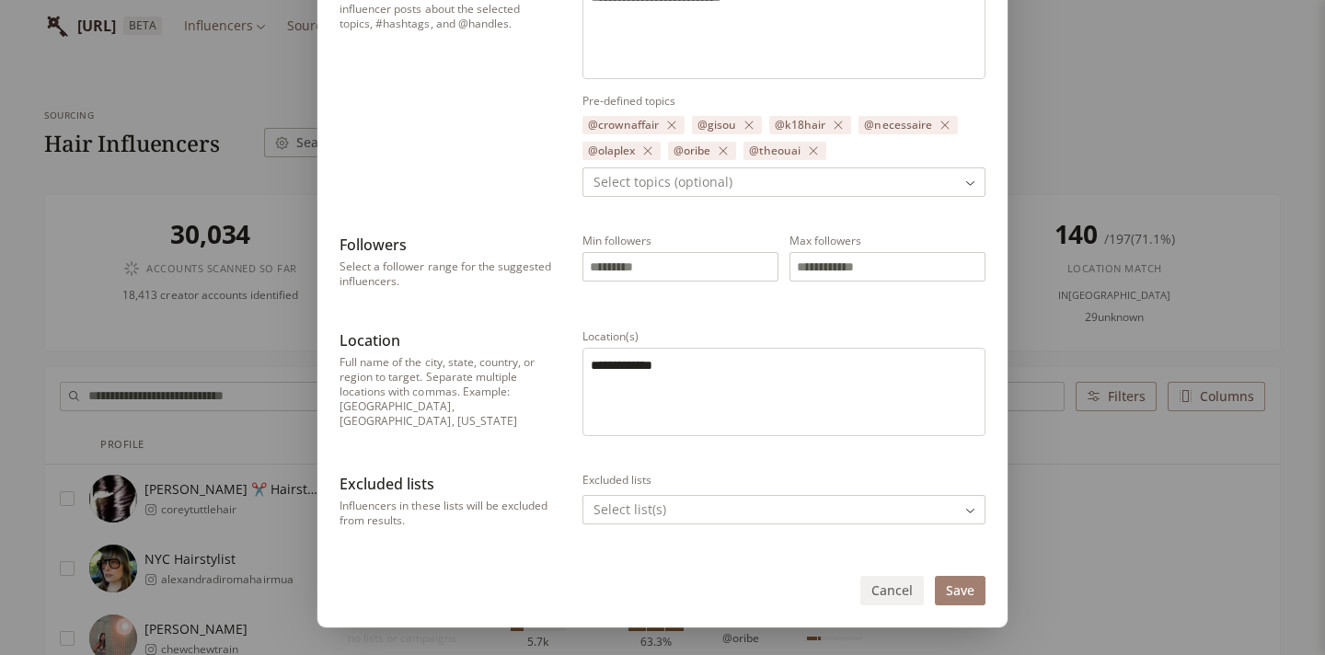
scroll to position [690, 0]
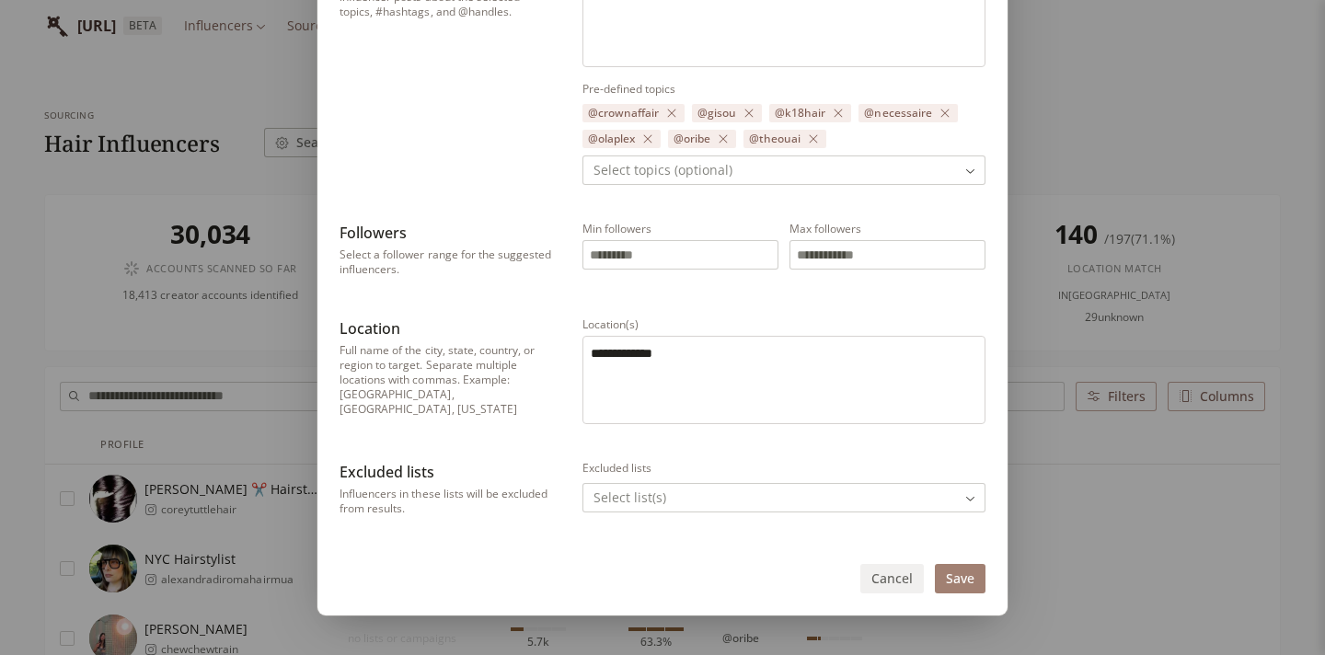
click at [892, 573] on button "Cancel" at bounding box center [891, 578] width 63 height 29
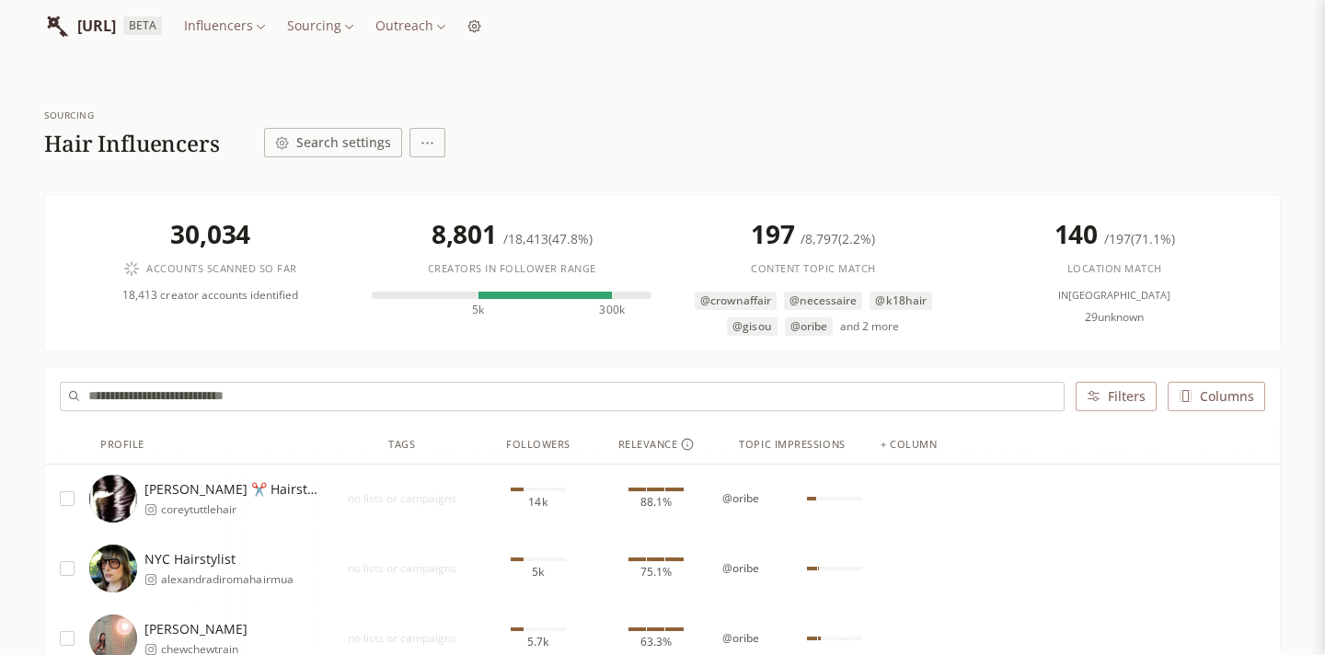
scroll to position [0, 0]
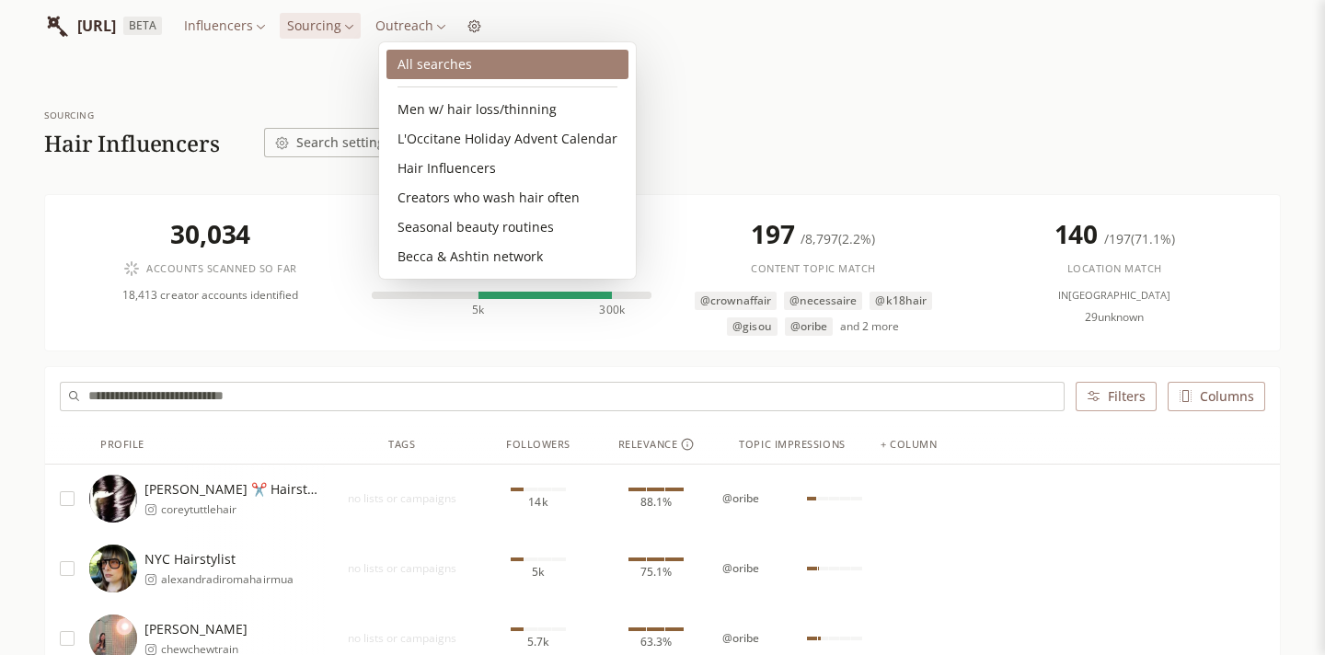
click at [456, 55] on link "All searches" at bounding box center [507, 64] width 242 height 29
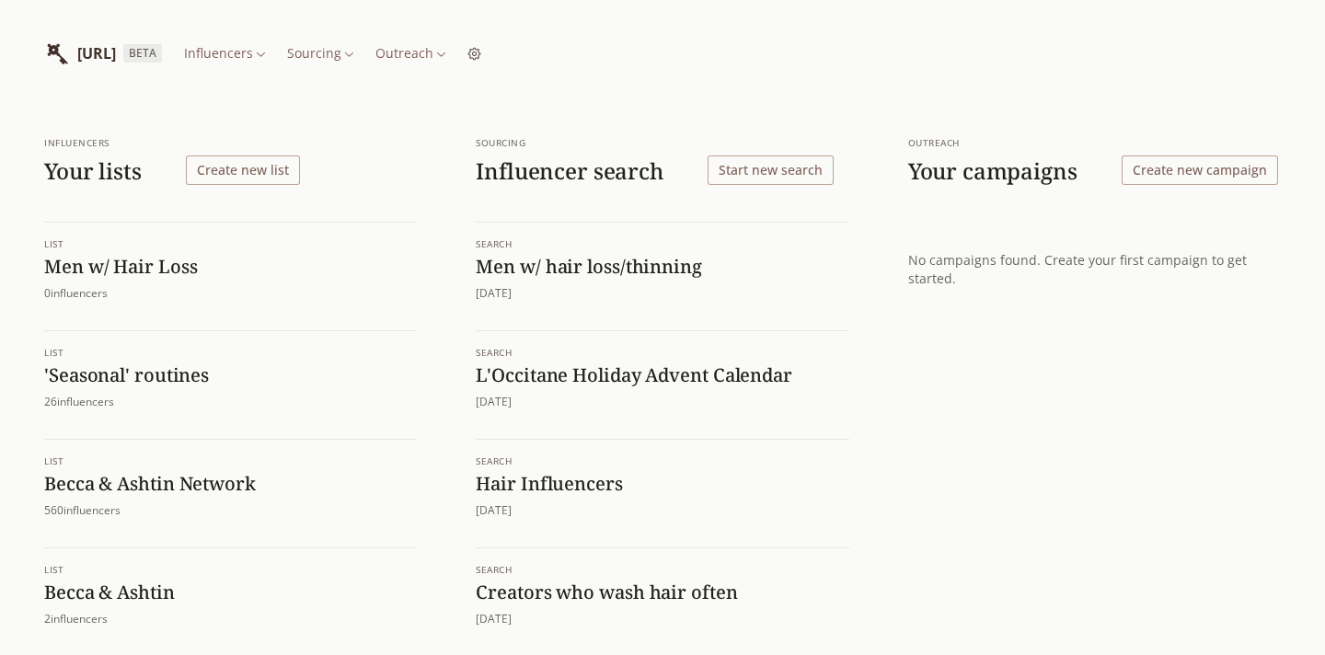
click at [523, 278] on h1 "Men w/ hair loss/thinning" at bounding box center [662, 267] width 373 height 24
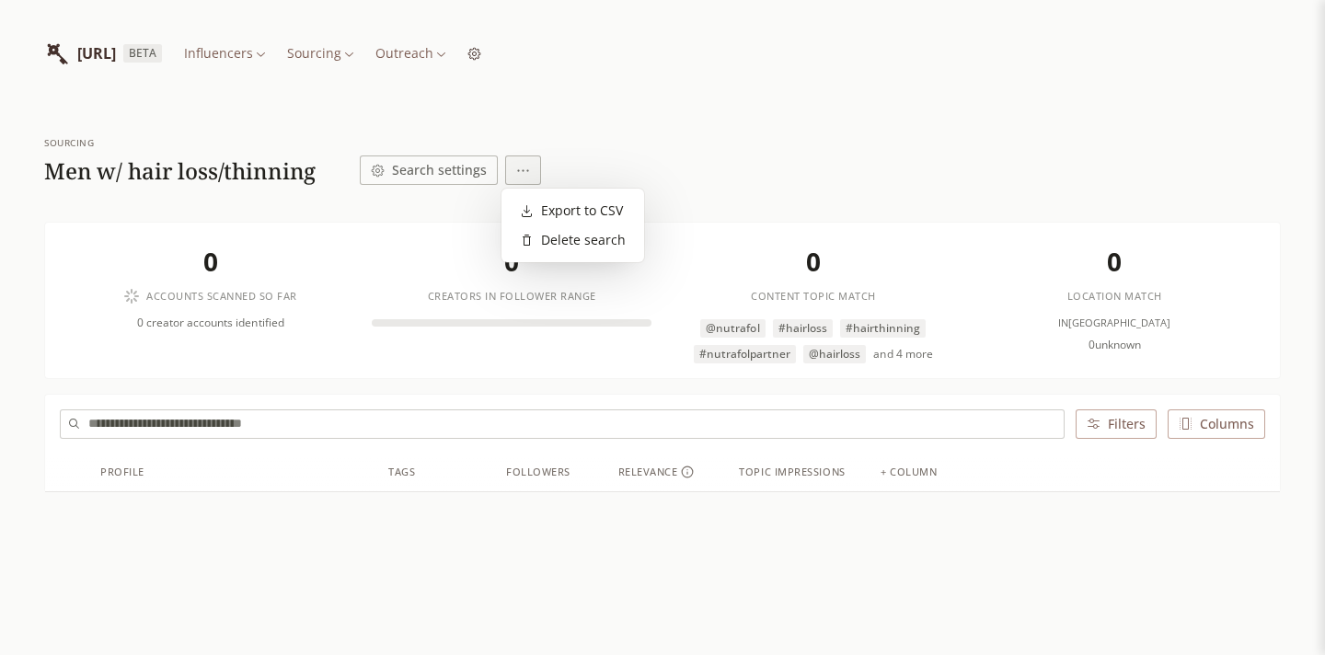
click at [520, 172] on html "[URL] BETA Influencers Sourcing Outreach Sourcing Men w/ hair loss/thinning Sea…" at bounding box center [662, 392] width 1325 height 785
click at [444, 175] on html "[URL] BETA Influencers Sourcing Outreach Sourcing Men w/ hair loss/thinning Sea…" at bounding box center [662, 392] width 1325 height 785
click at [444, 175] on button "Search settings" at bounding box center [429, 170] width 138 height 29
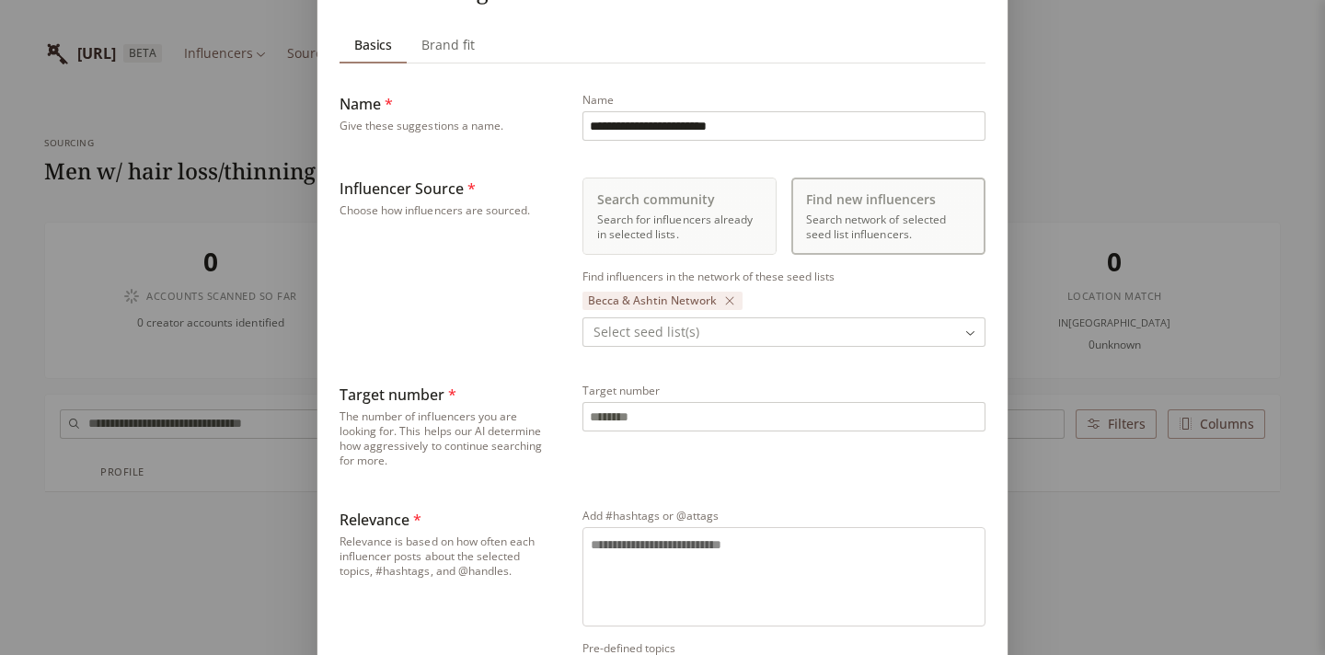
scroll to position [716, 0]
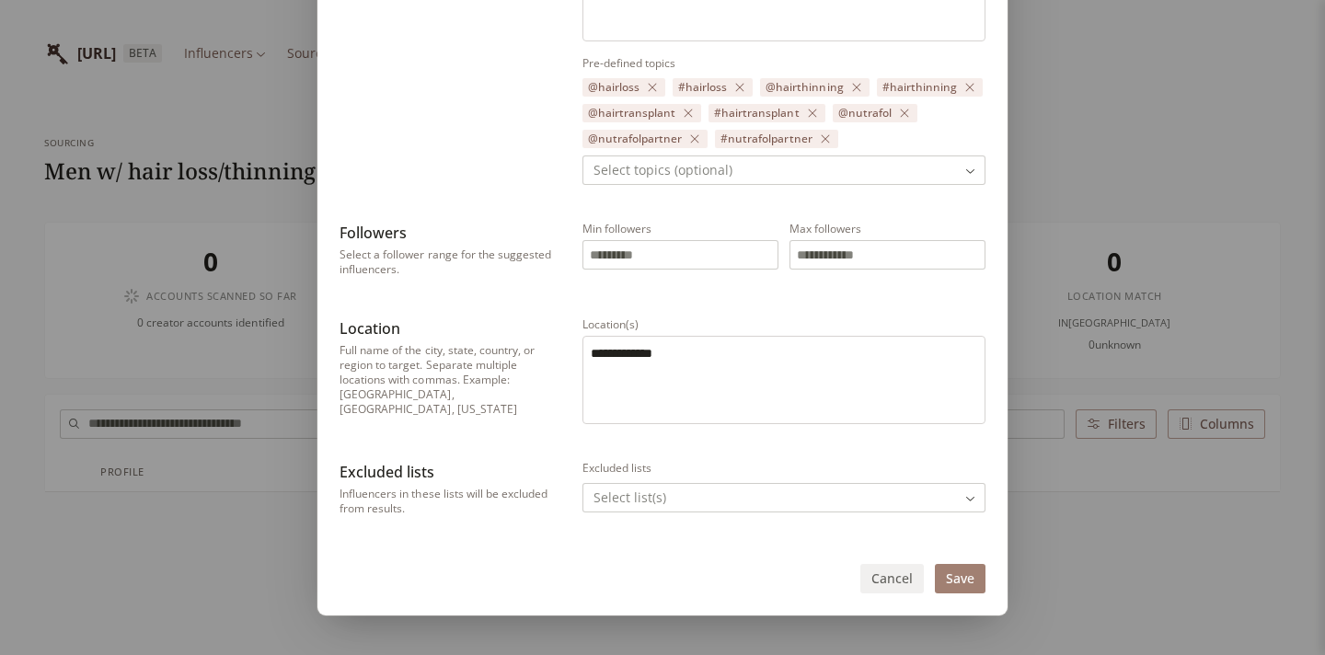
click at [894, 594] on button "Cancel" at bounding box center [891, 578] width 63 height 29
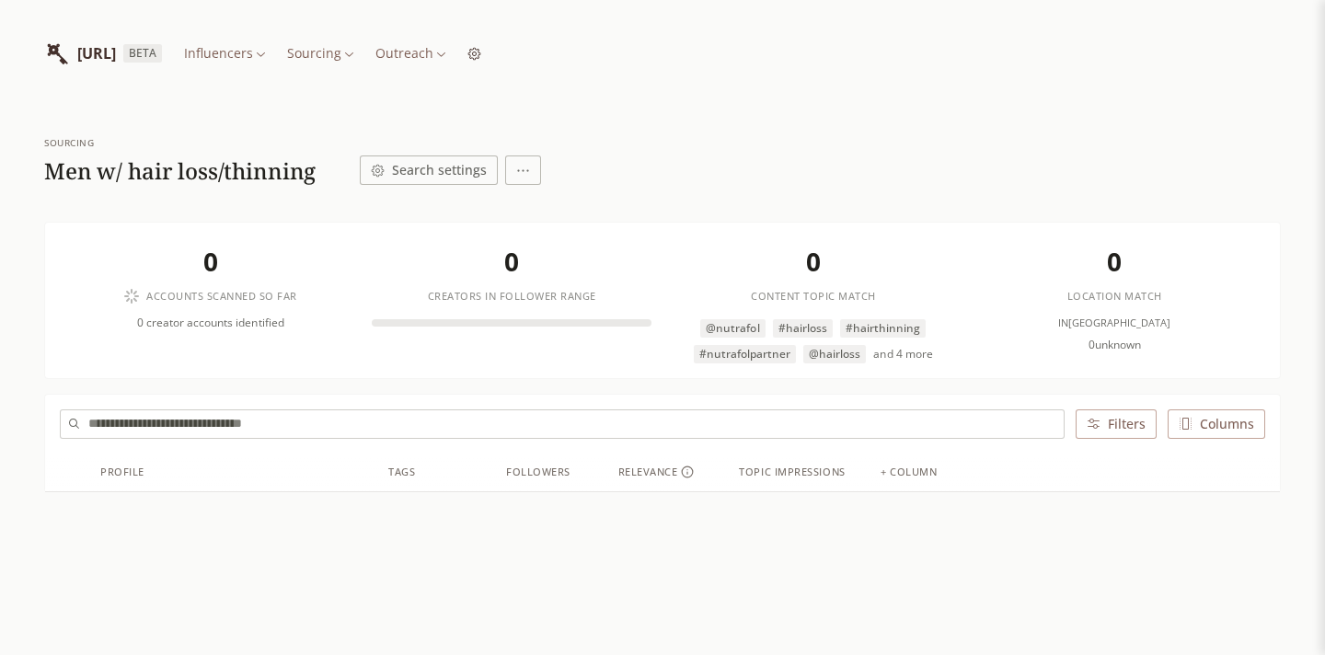
click at [407, 63] on html "[URL] BETA Influencers Sourcing Outreach Sourcing Men w/ hair loss/thinning Sea…" at bounding box center [662, 392] width 1325 height 785
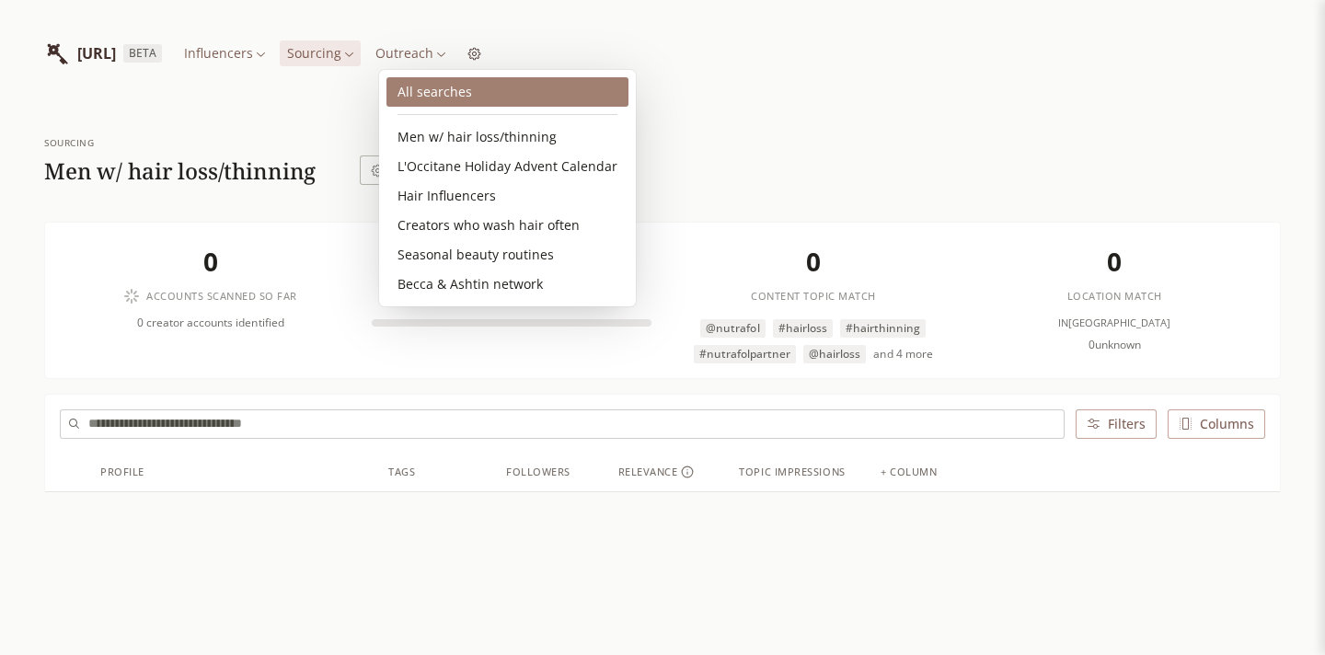
click at [441, 97] on link "All searches" at bounding box center [507, 91] width 242 height 29
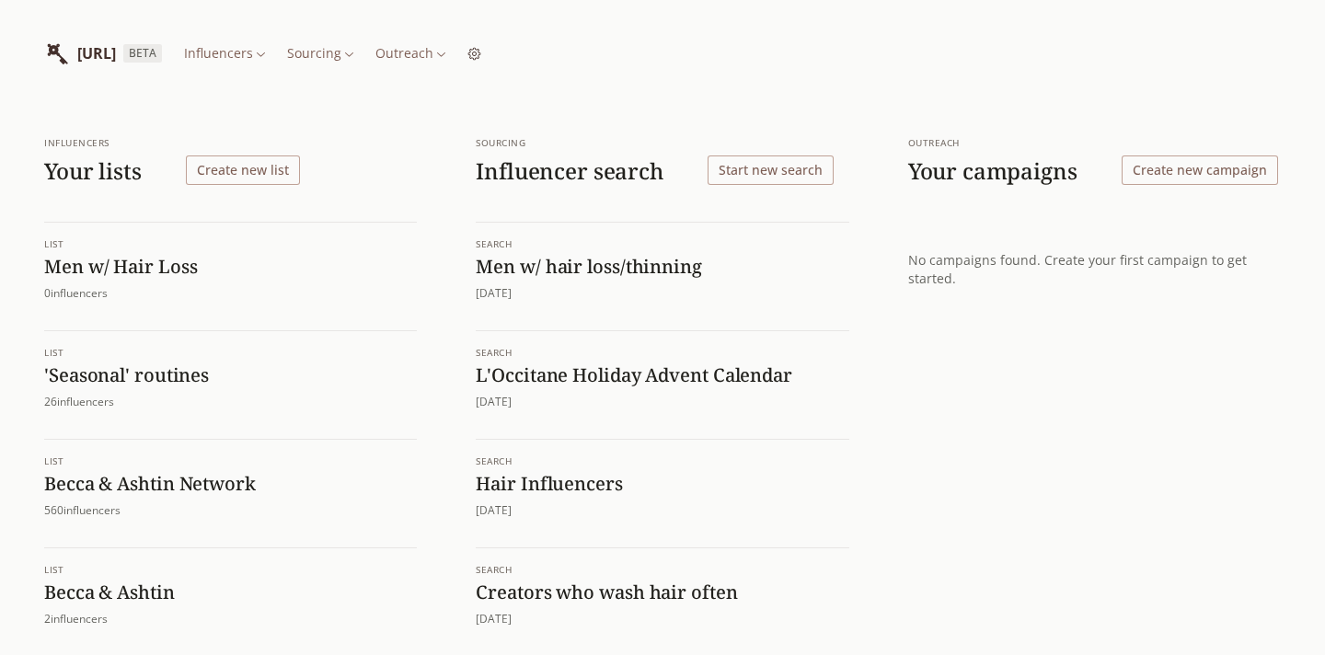
click at [560, 364] on h1 "L'Occitane Holiday Advent Calendar" at bounding box center [662, 375] width 373 height 24
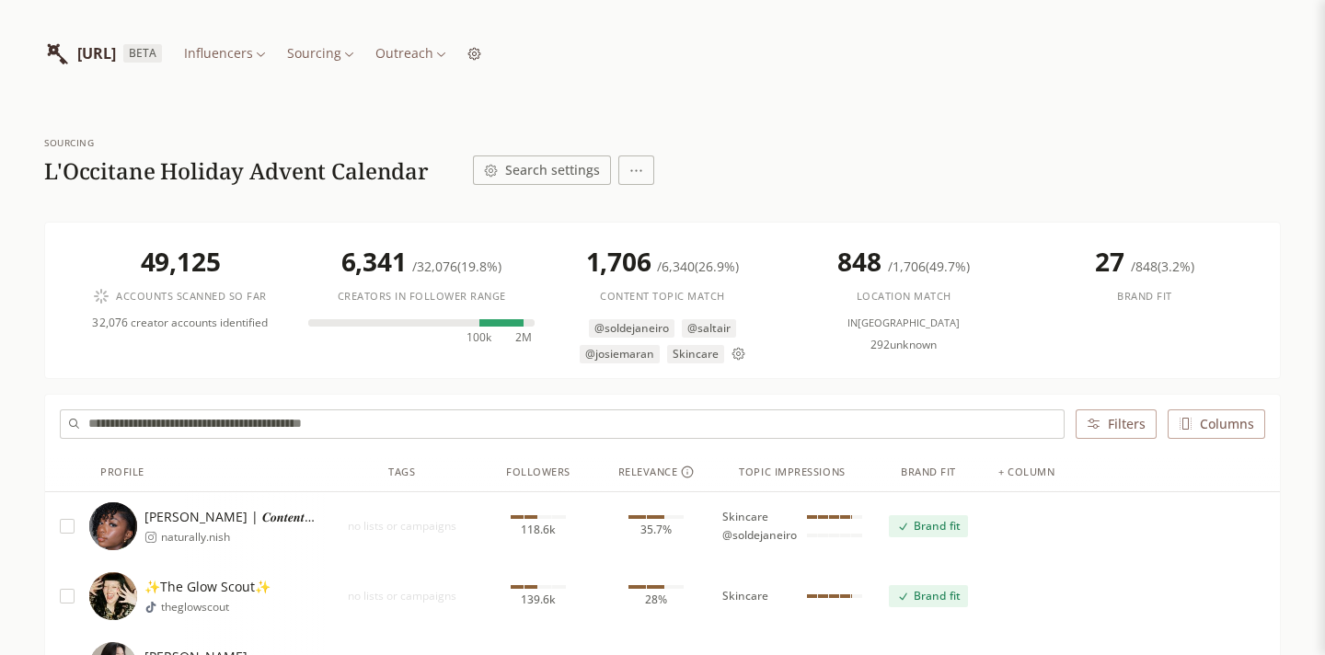
click at [494, 174] on button "Search settings" at bounding box center [542, 170] width 138 height 29
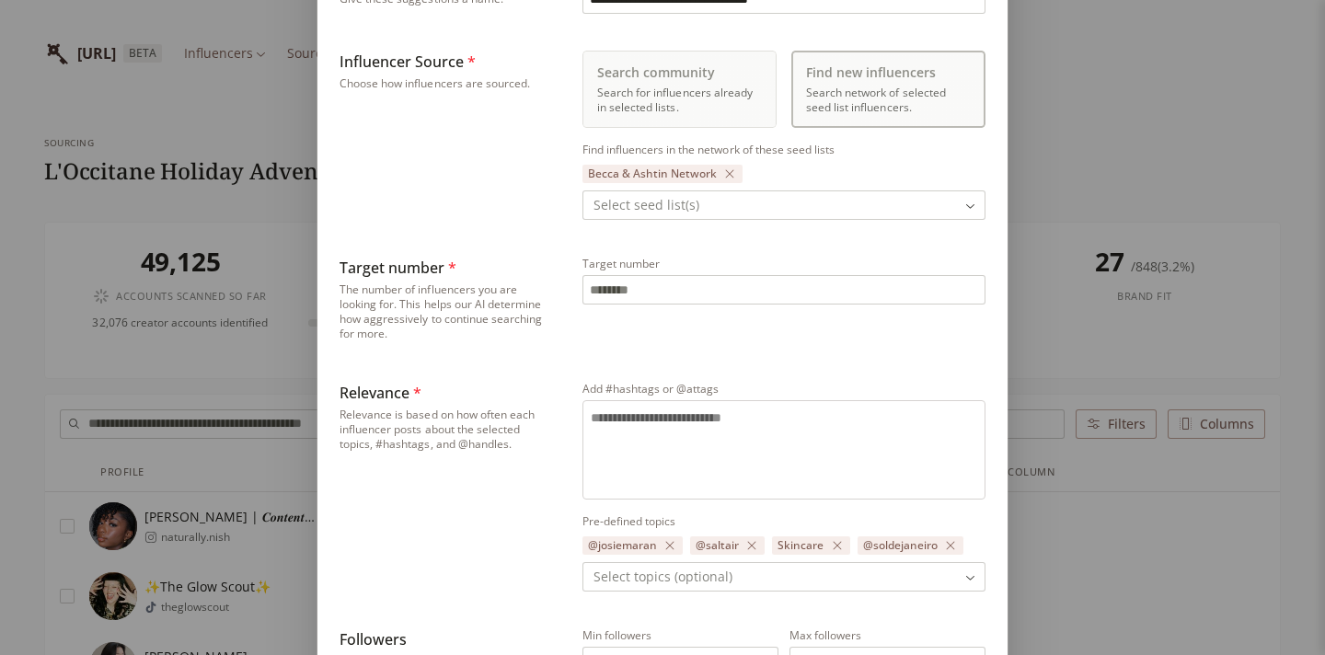
scroll to position [268, 0]
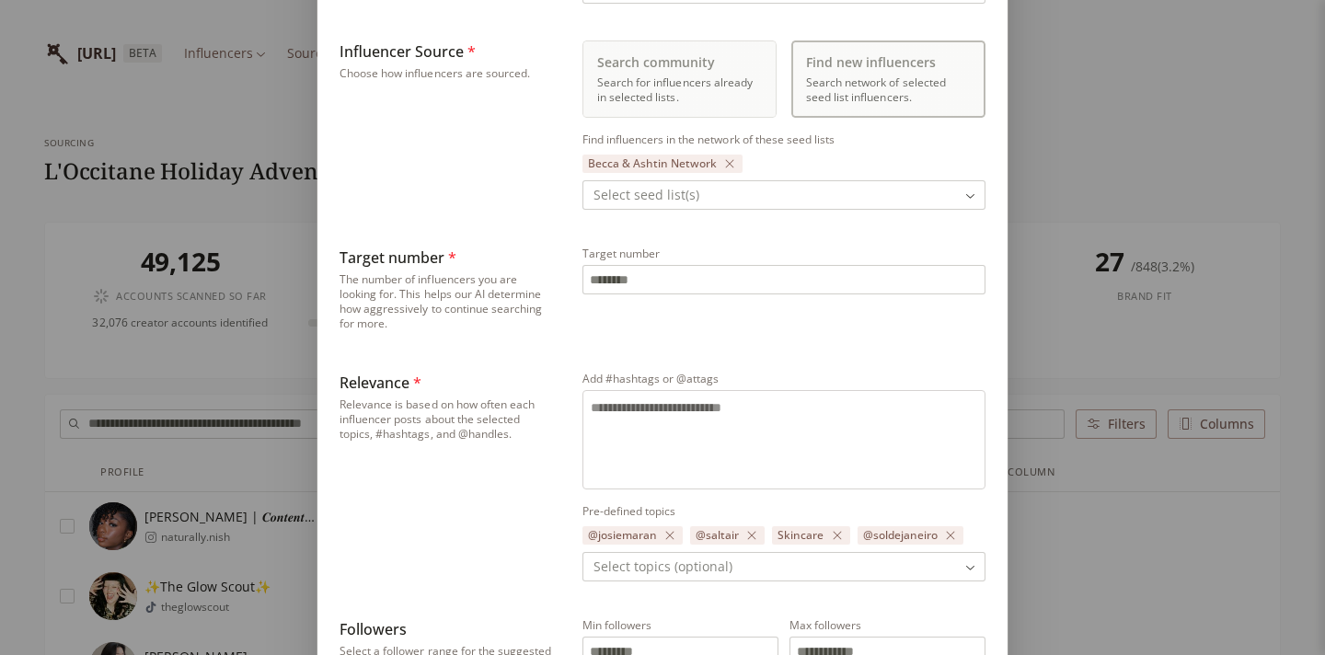
type input "***"
click at [1130, 210] on div "**********" at bounding box center [662, 392] width 1325 height 1320
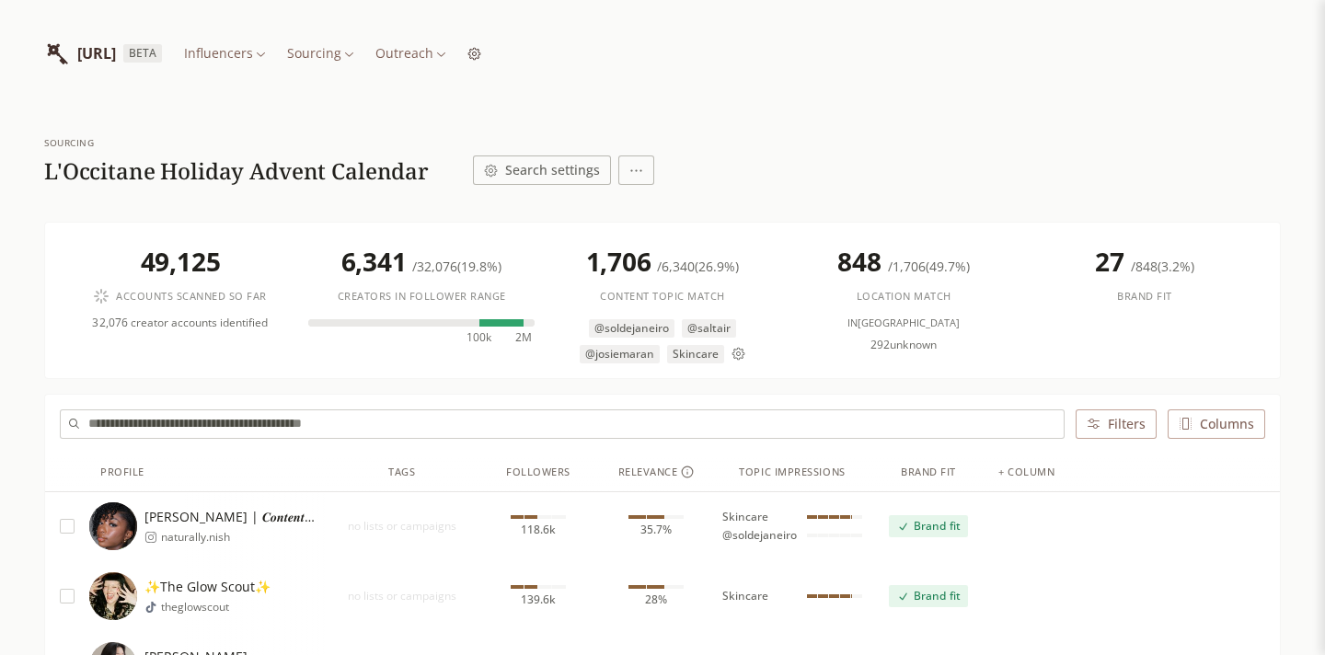
scroll to position [0, 0]
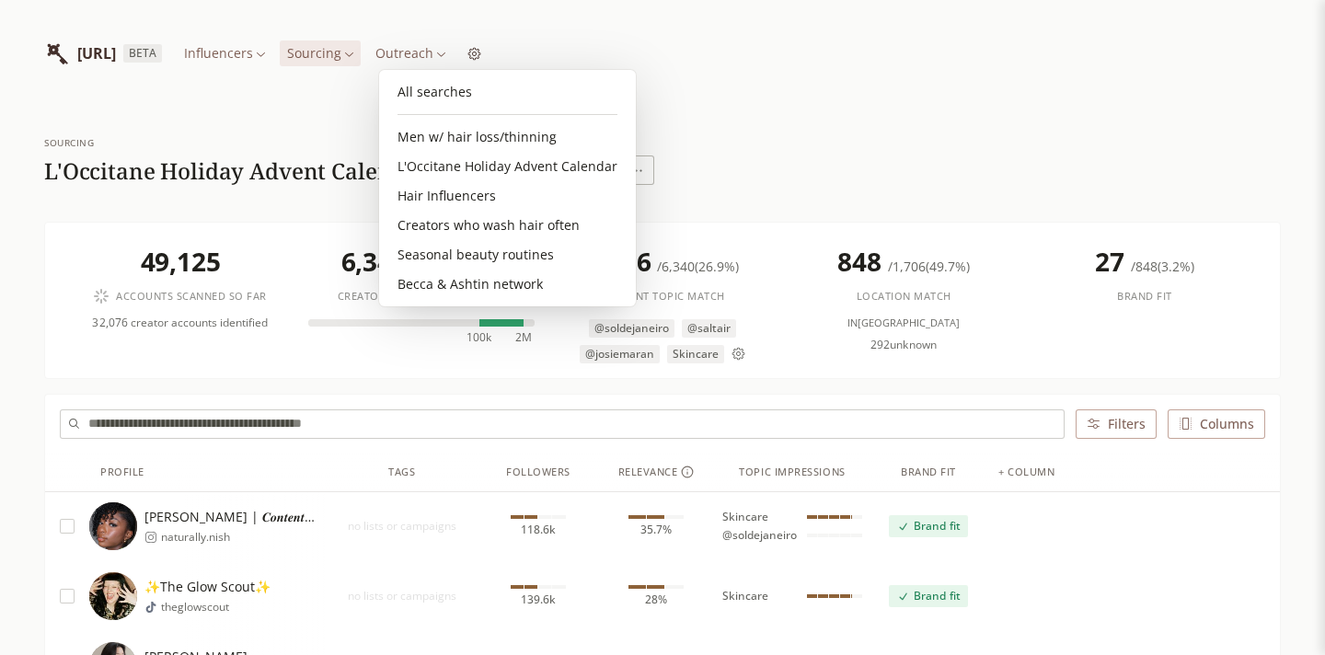
click at [455, 103] on link "All searches" at bounding box center [507, 91] width 242 height 29
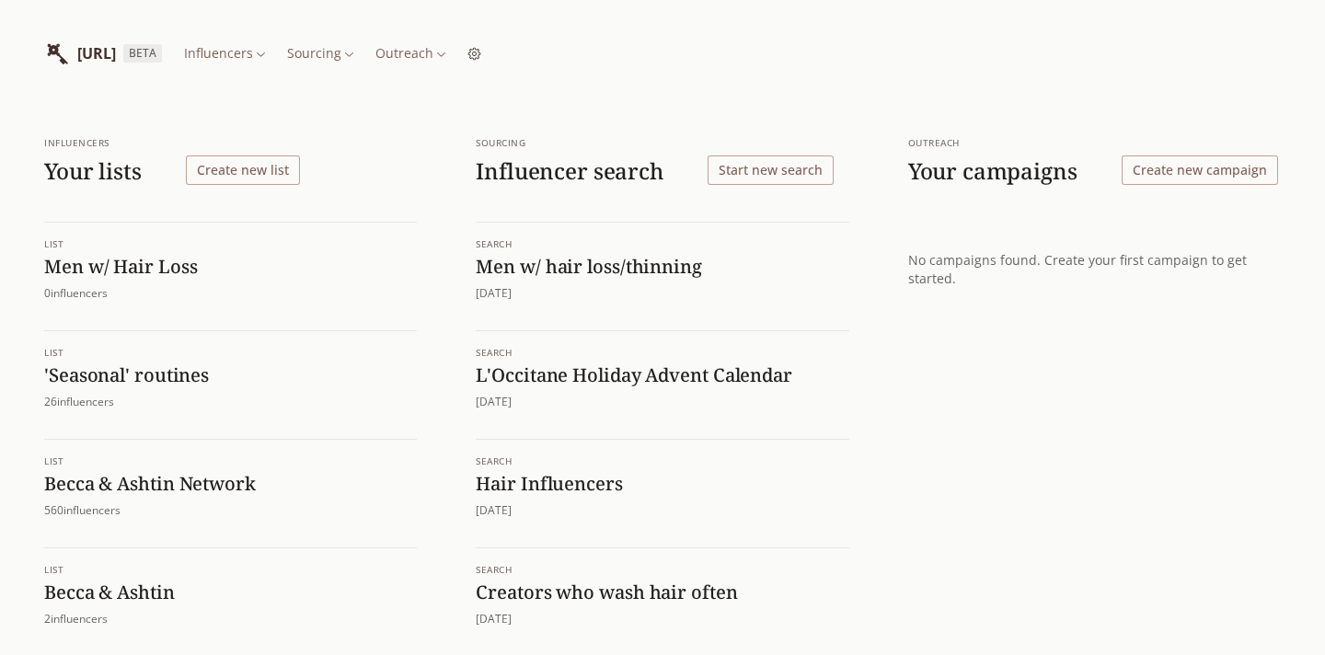
click at [603, 268] on h1 "Men w/ hair loss/thinning" at bounding box center [662, 267] width 373 height 24
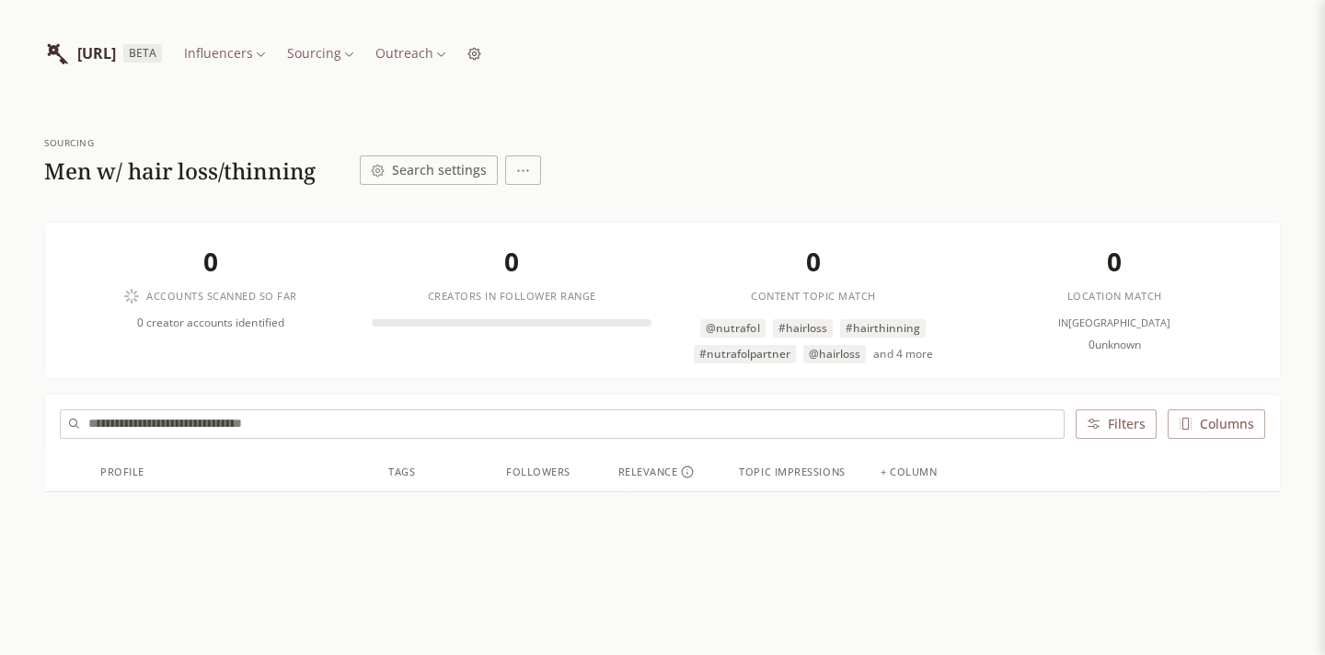
click at [524, 172] on html "[URL] BETA Influencers Sourcing Outreach Sourcing Men w/ hair loss/thinning Sea…" at bounding box center [662, 392] width 1325 height 785
click at [547, 237] on div "Delete search" at bounding box center [573, 240] width 106 height 18
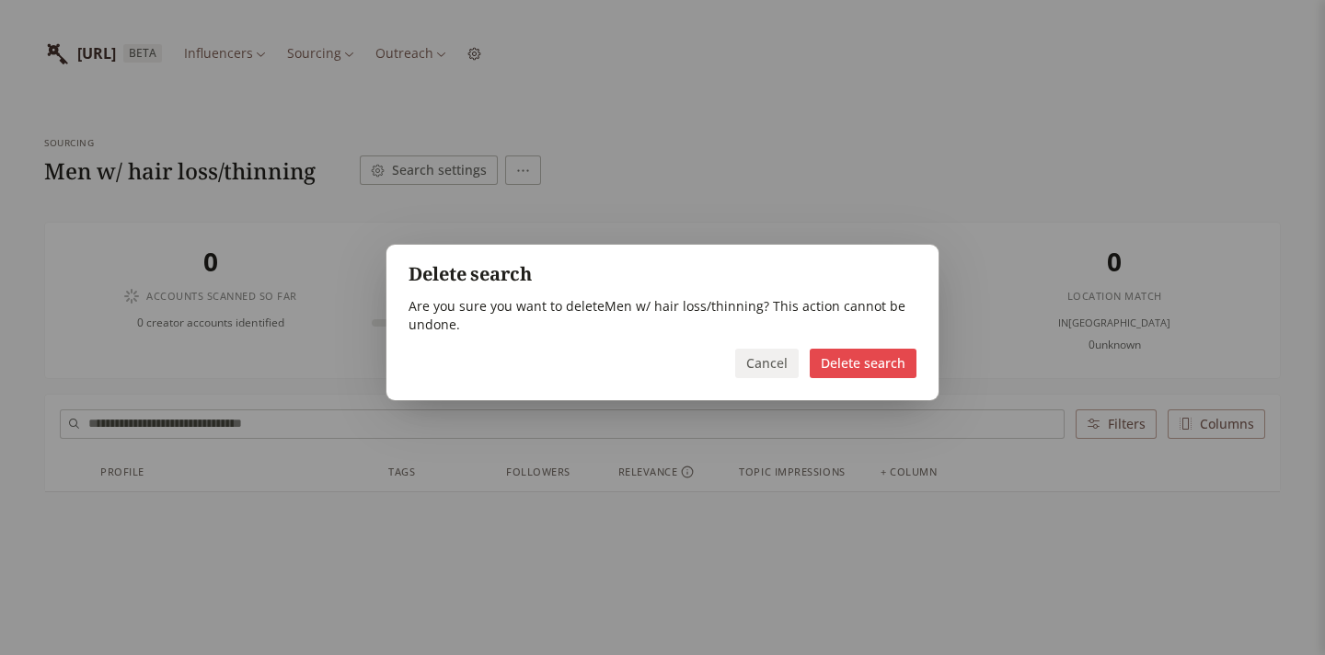
click at [863, 365] on button "Delete search" at bounding box center [863, 363] width 107 height 29
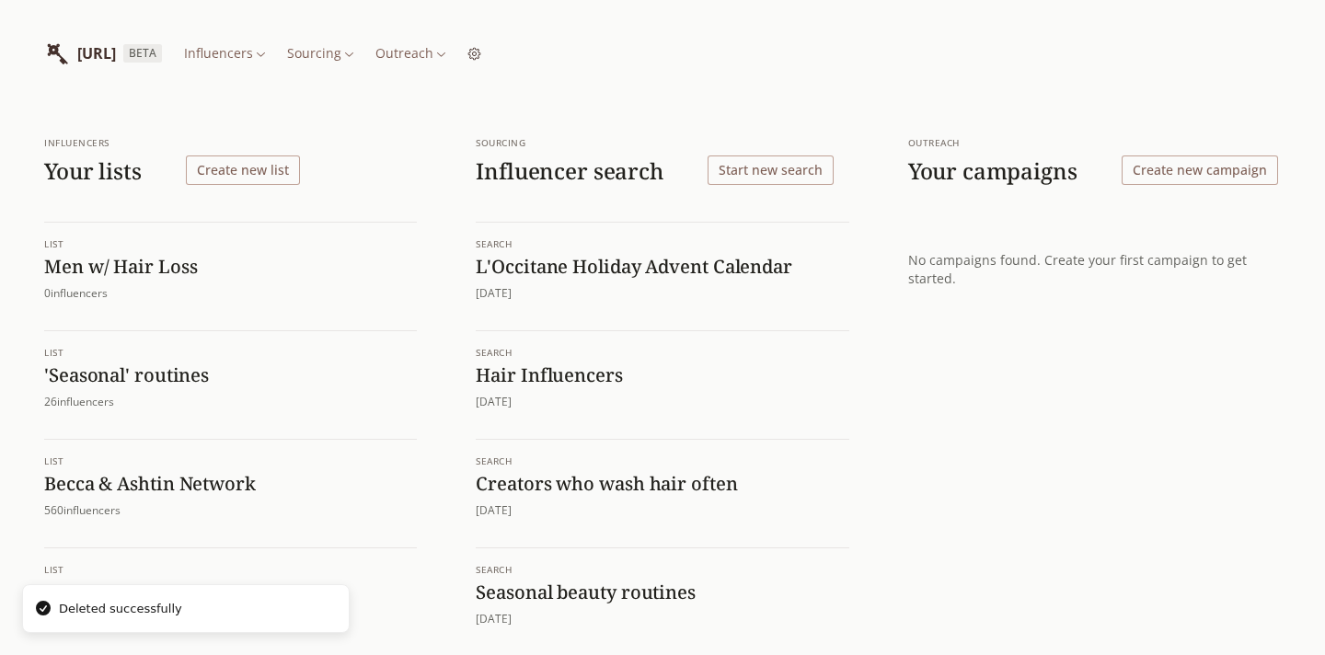
click at [432, 54] on html "[URL] BETA Influencers Sourcing Outreach Influencers Your lists Create new list…" at bounding box center [662, 404] width 1325 height 809
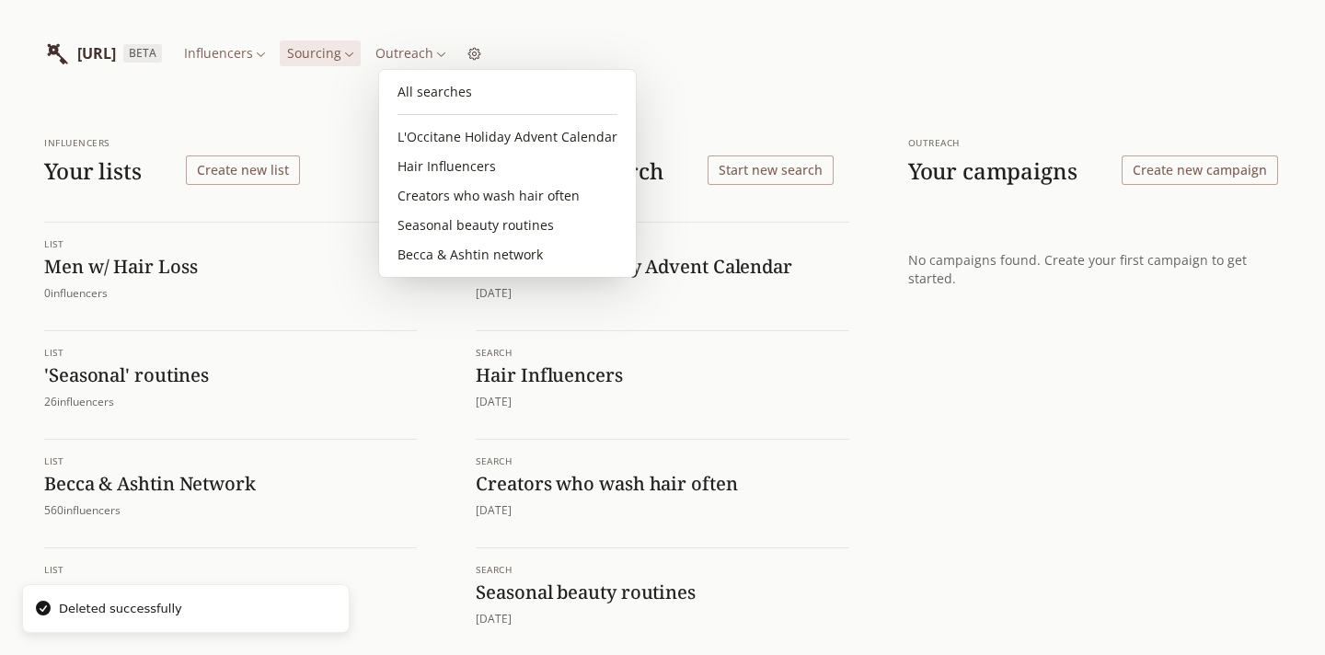
click at [779, 172] on html "[URL] BETA Influencers Sourcing Outreach Influencers Your lists Create new list…" at bounding box center [662, 404] width 1325 height 809
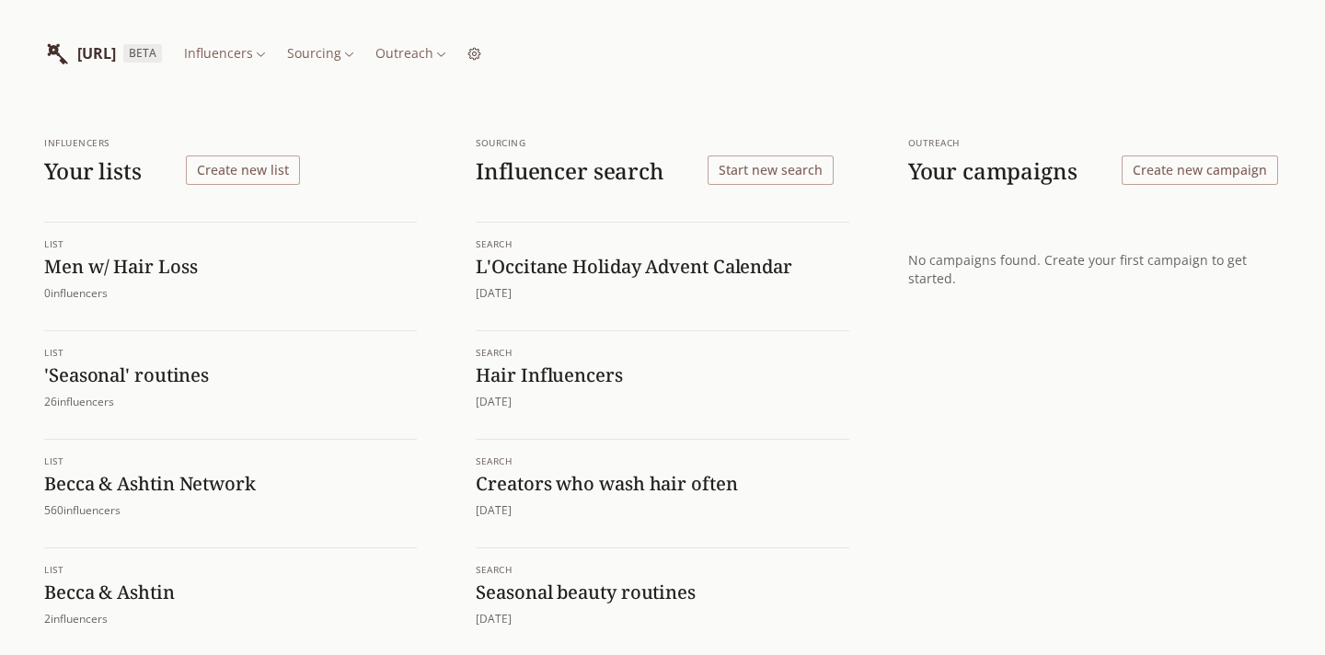
click at [767, 167] on button "Start new search" at bounding box center [771, 170] width 126 height 29
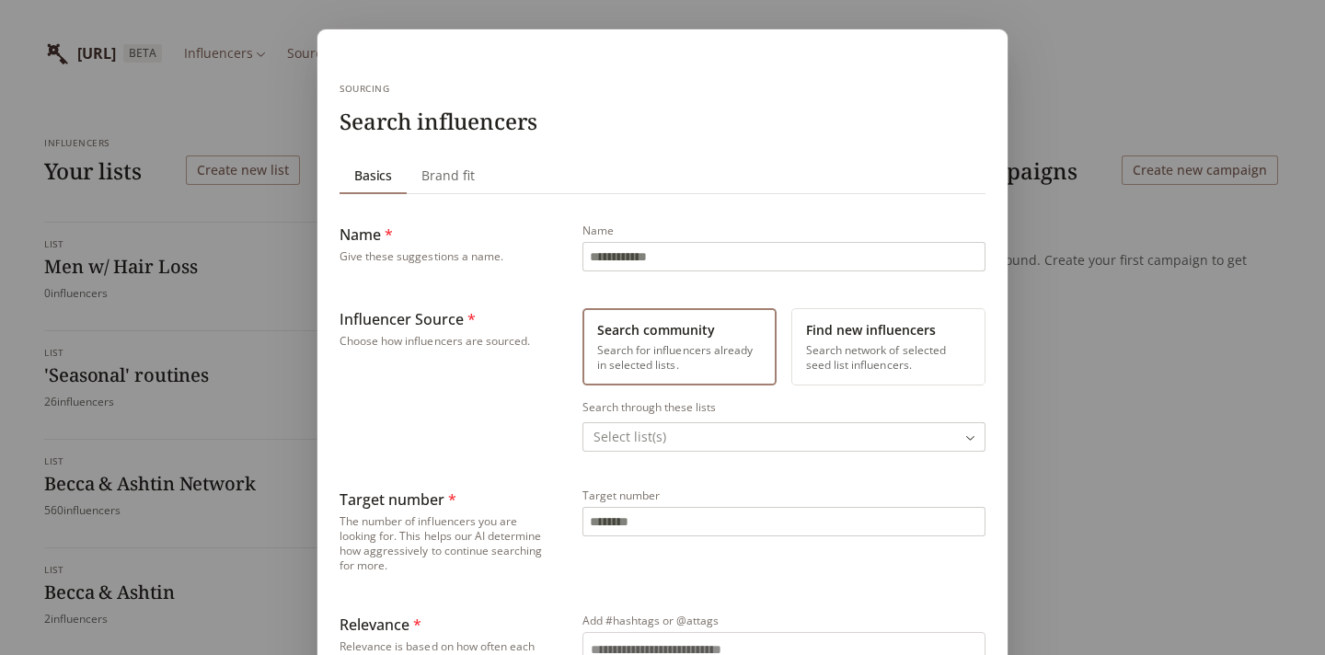
click at [626, 260] on input "Name" at bounding box center [783, 257] width 401 height 28
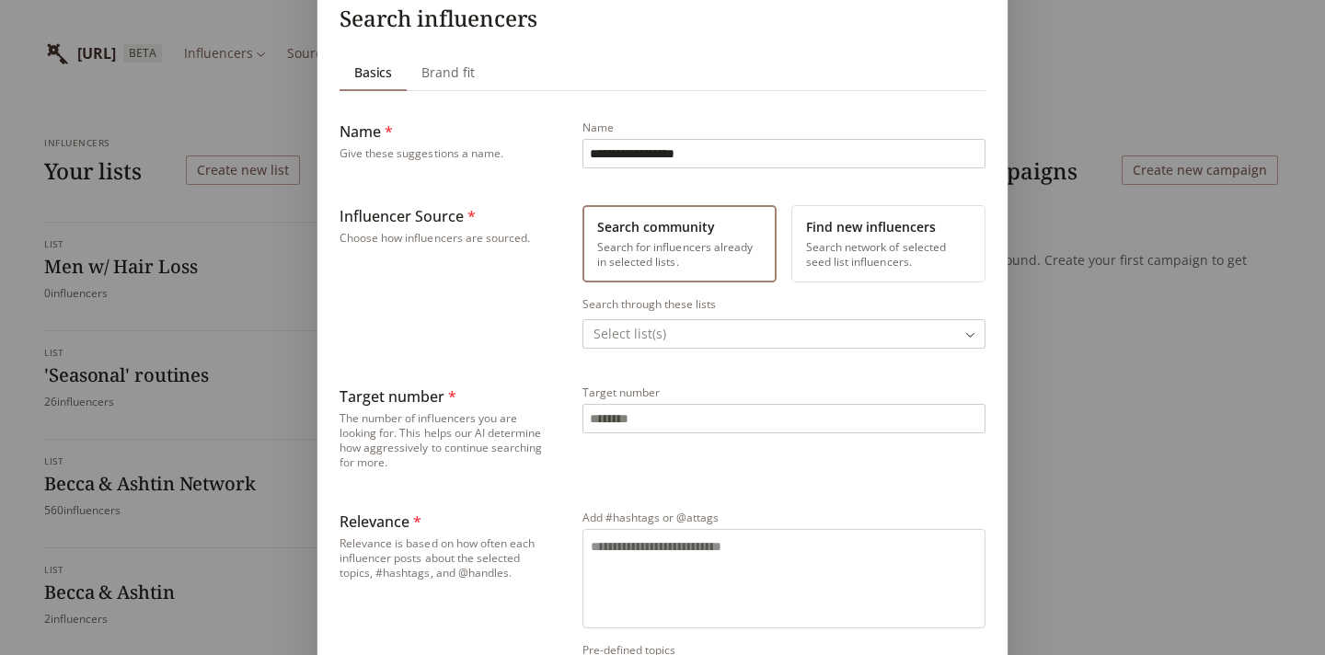
scroll to position [142, 0]
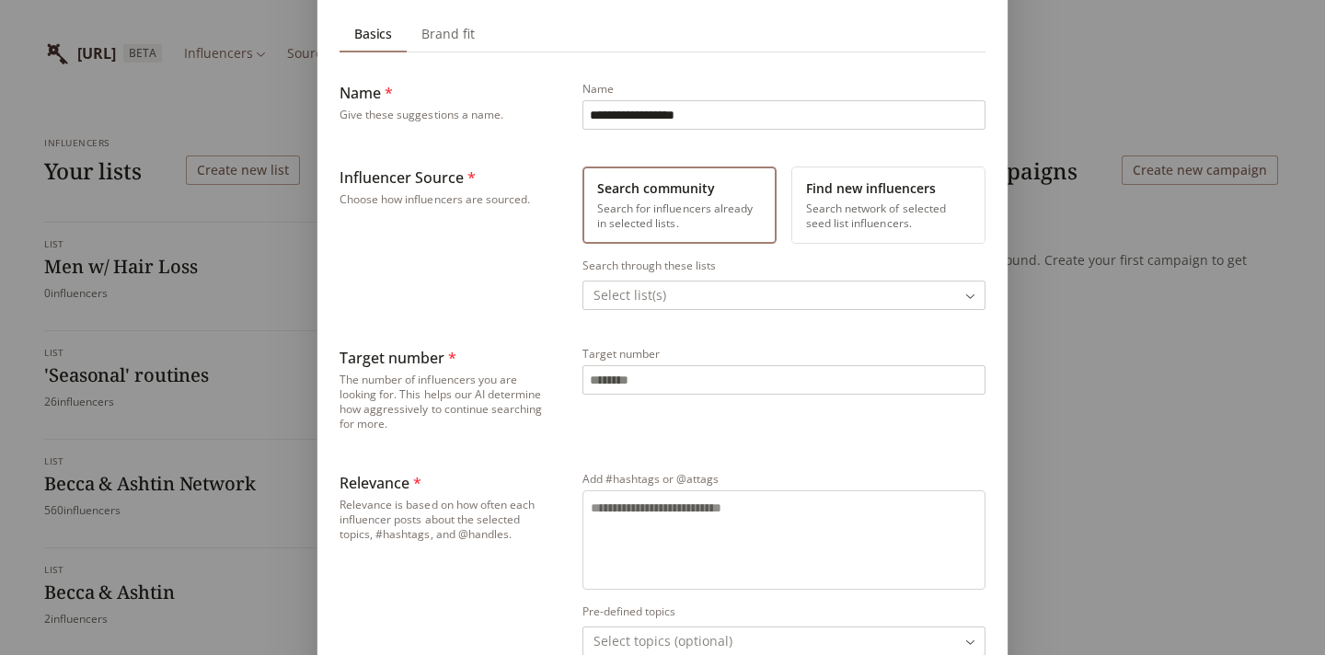
type input "**********"
click at [671, 288] on body "**********" at bounding box center [662, 404] width 1325 height 809
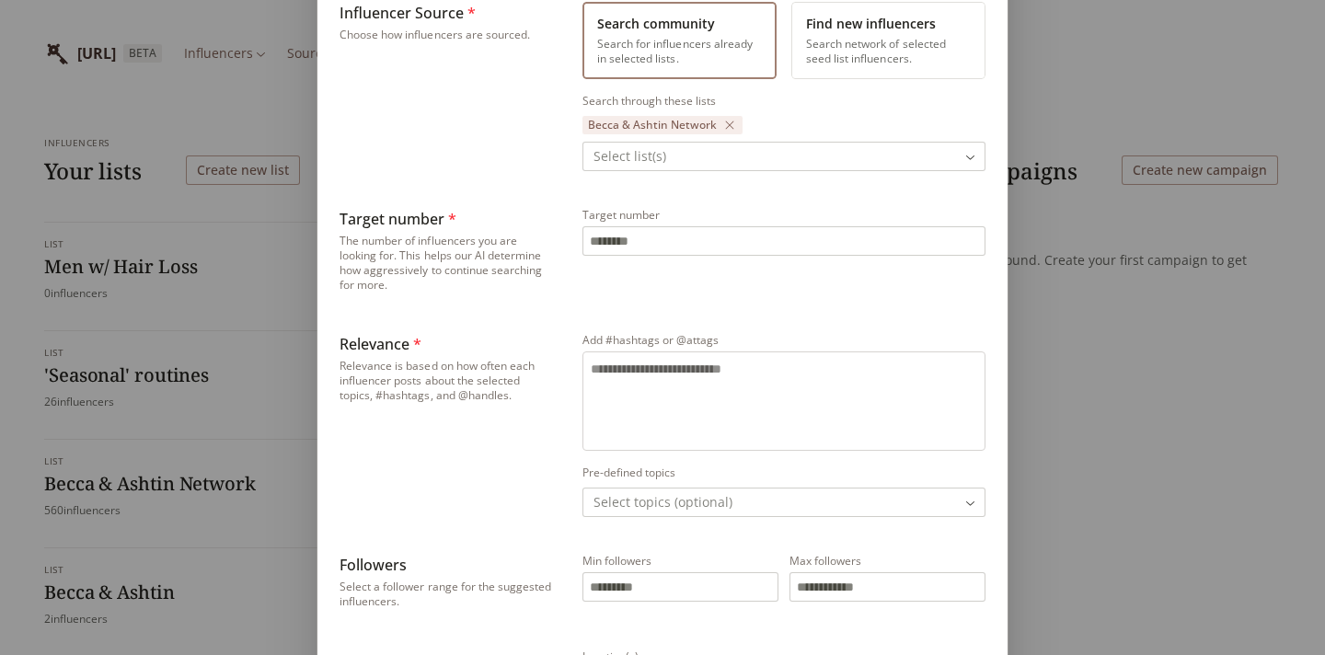
scroll to position [354, 0]
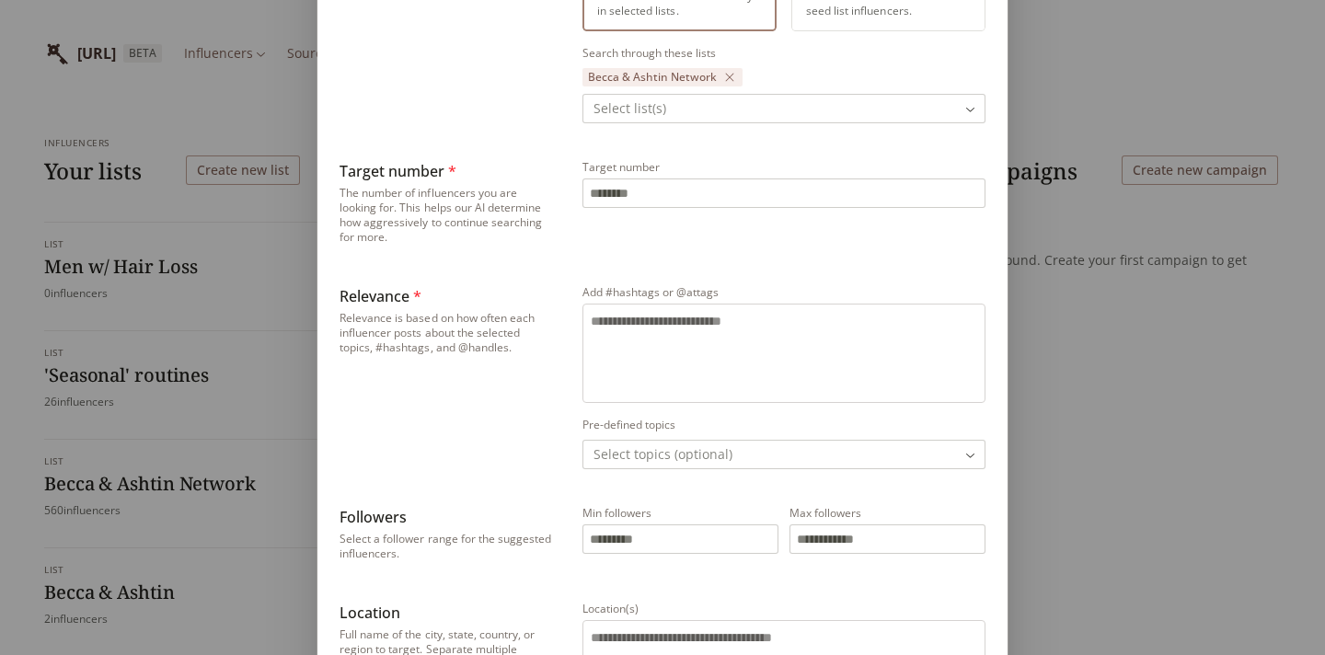
click at [639, 329] on textarea "Add #hashtags or @attags" at bounding box center [784, 350] width 386 height 77
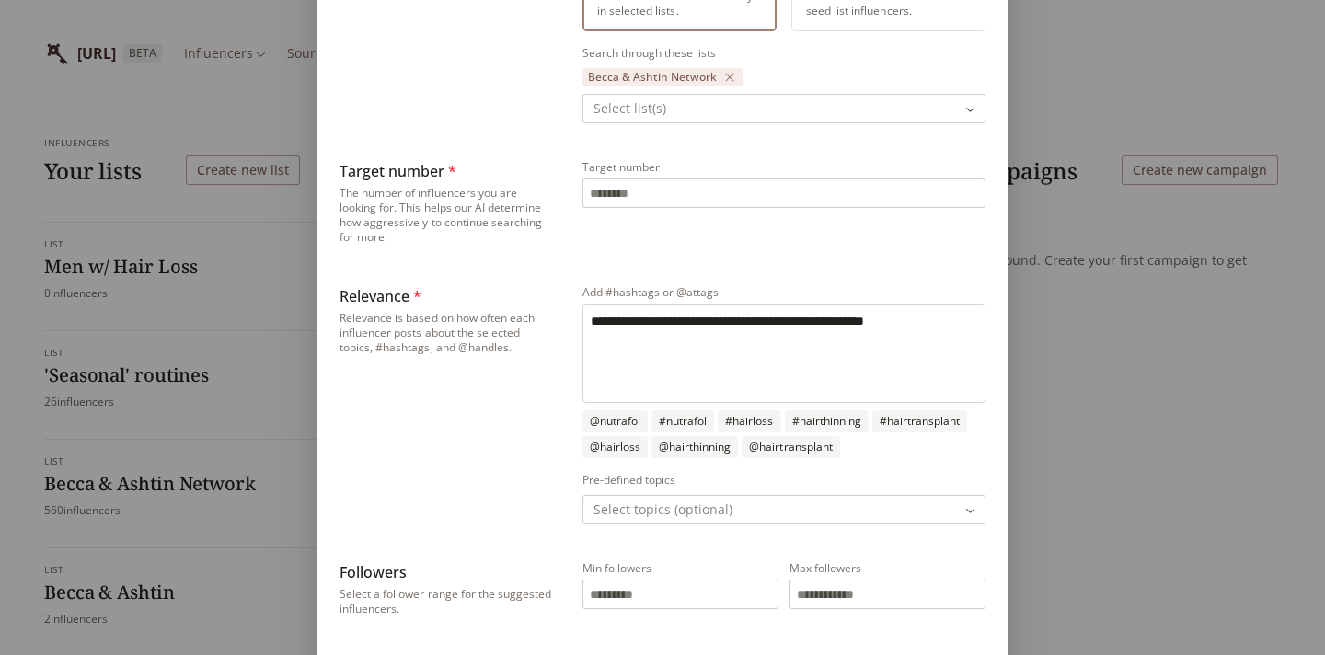
type textarea "**********"
click at [536, 380] on div "Relevance * Relevance is based on how often each influencer posts about the sel…" at bounding box center [446, 404] width 213 height 239
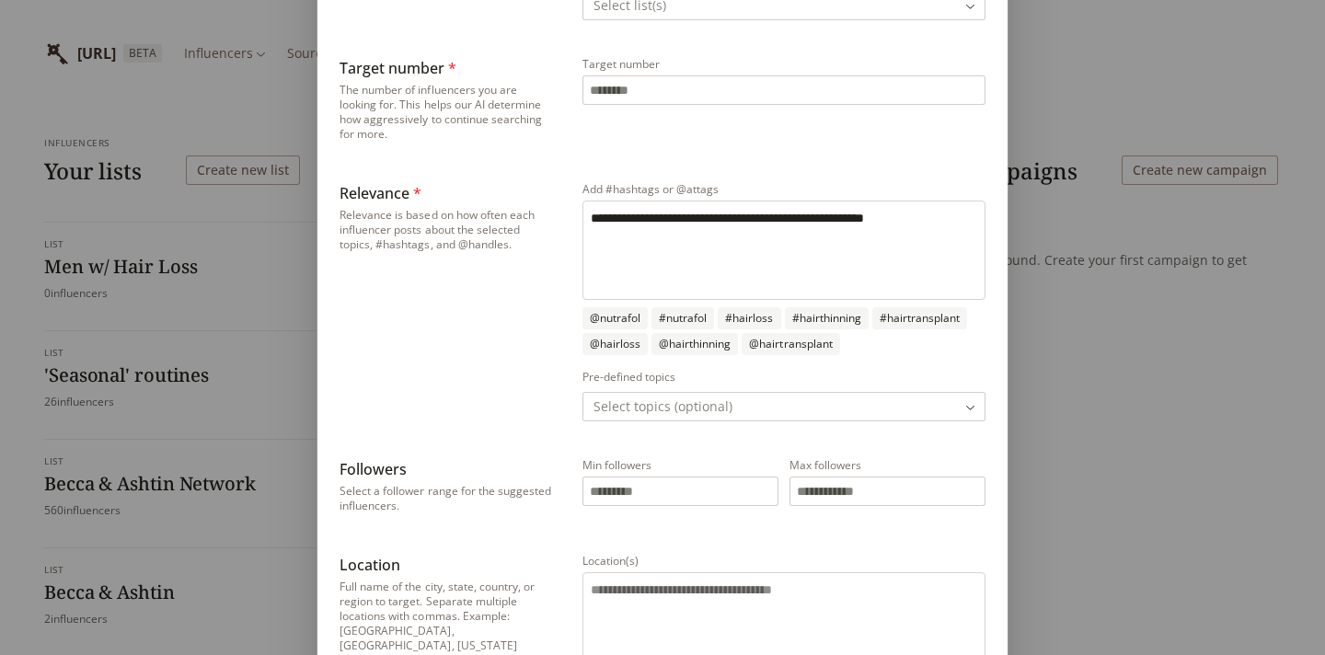
scroll to position [492, 0]
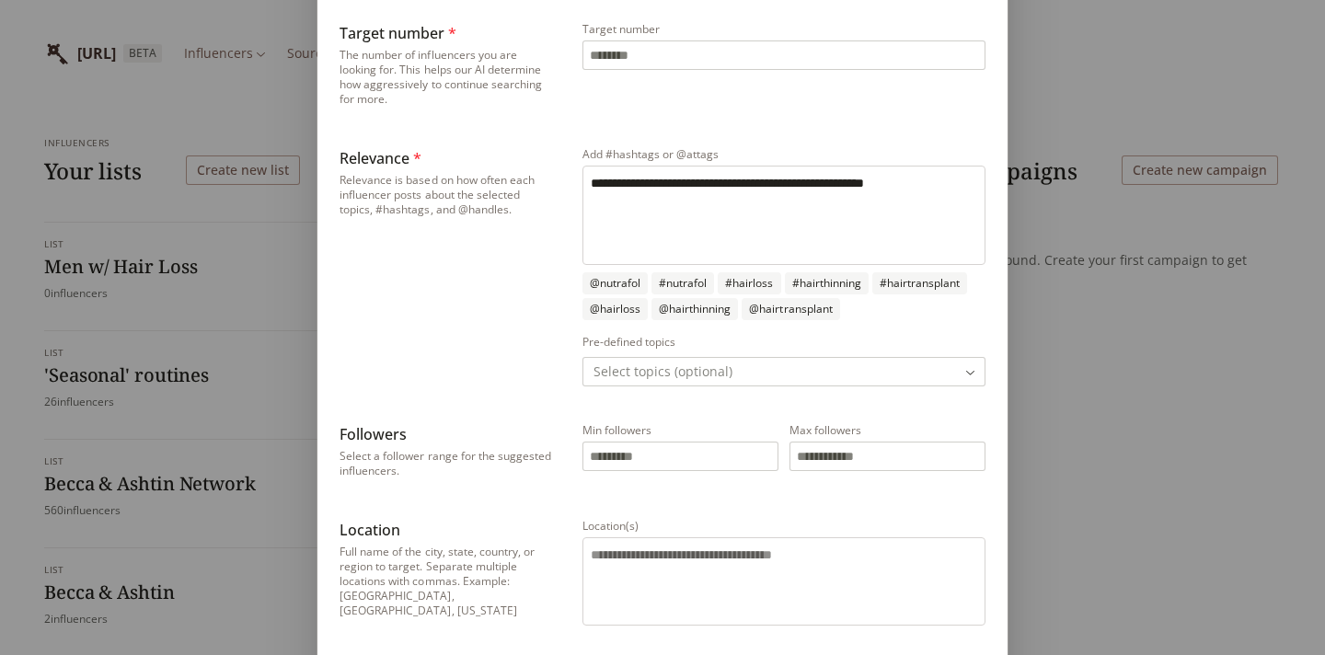
click at [651, 375] on body "**********" at bounding box center [662, 404] width 1325 height 809
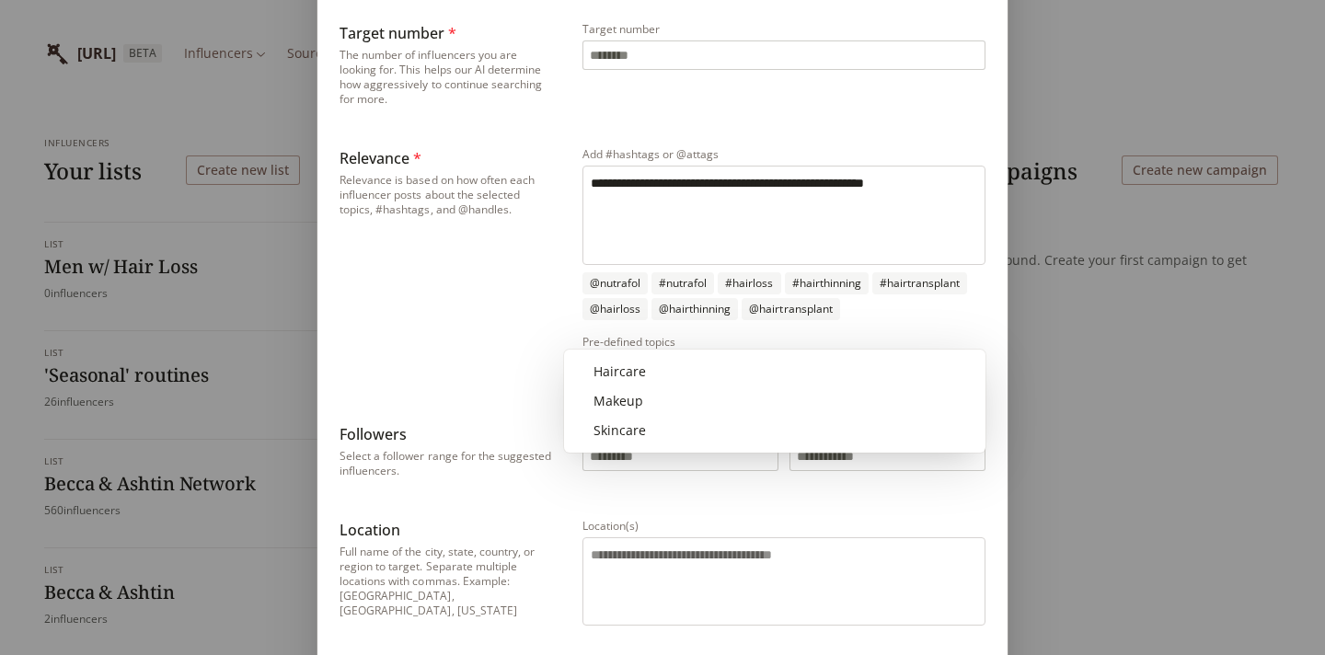
click at [549, 363] on div "**********" at bounding box center [662, 182] width 1325 height 1349
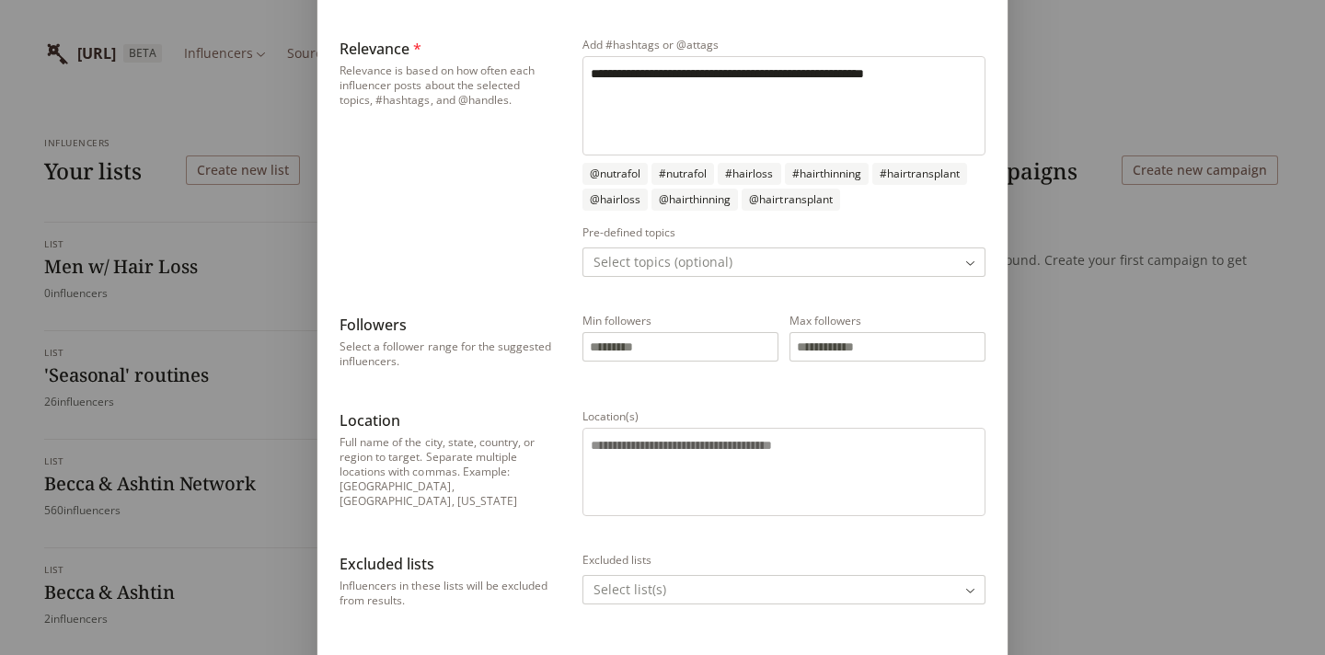
scroll to position [637, 0]
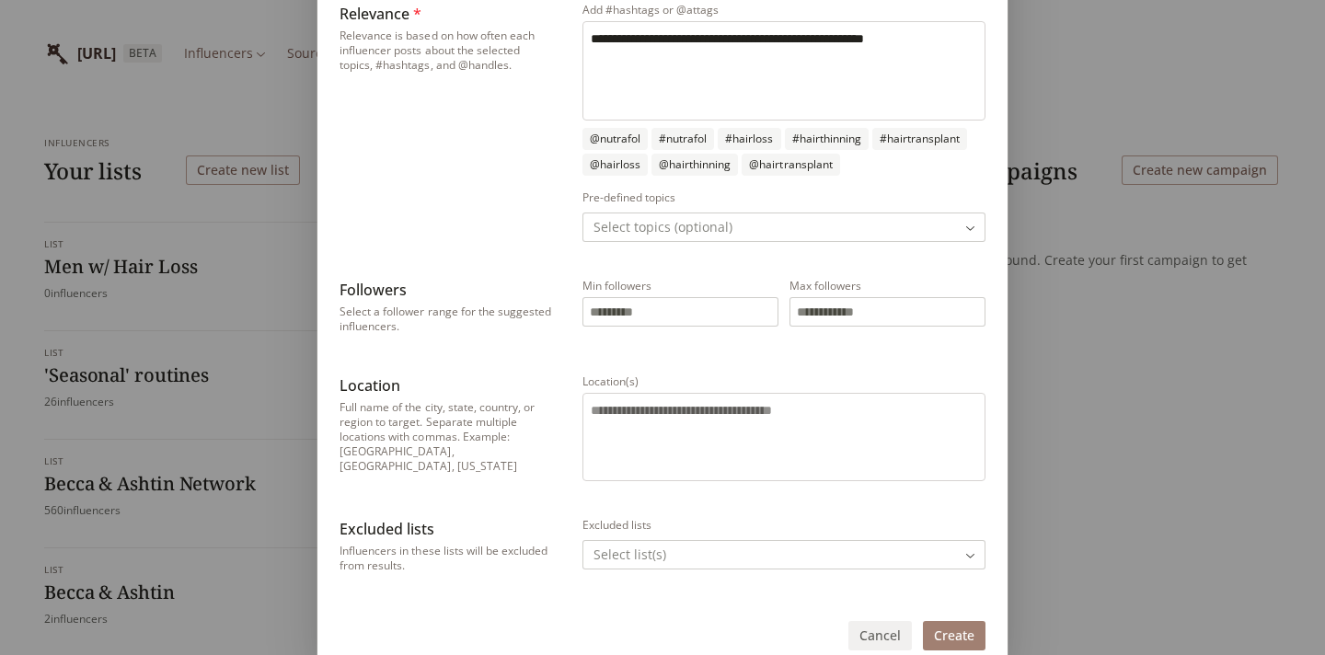
click at [647, 310] on input "Min followers" at bounding box center [680, 312] width 194 height 28
type input "******"
click at [817, 316] on input "Max followers" at bounding box center [887, 312] width 194 height 28
type input "*"
type input "*******"
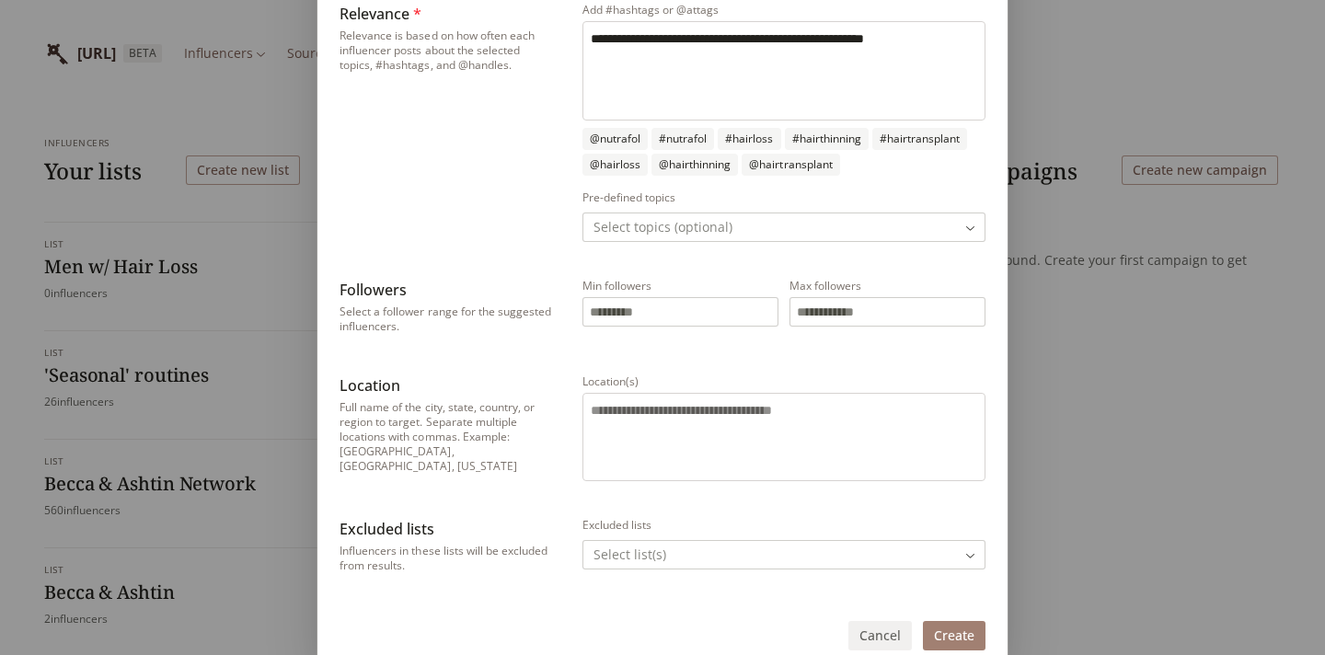
click at [685, 421] on textarea "Location(s)" at bounding box center [784, 434] width 386 height 66
type textarea "**********"
click at [672, 522] on div "Excluded lists" at bounding box center [783, 525] width 403 height 15
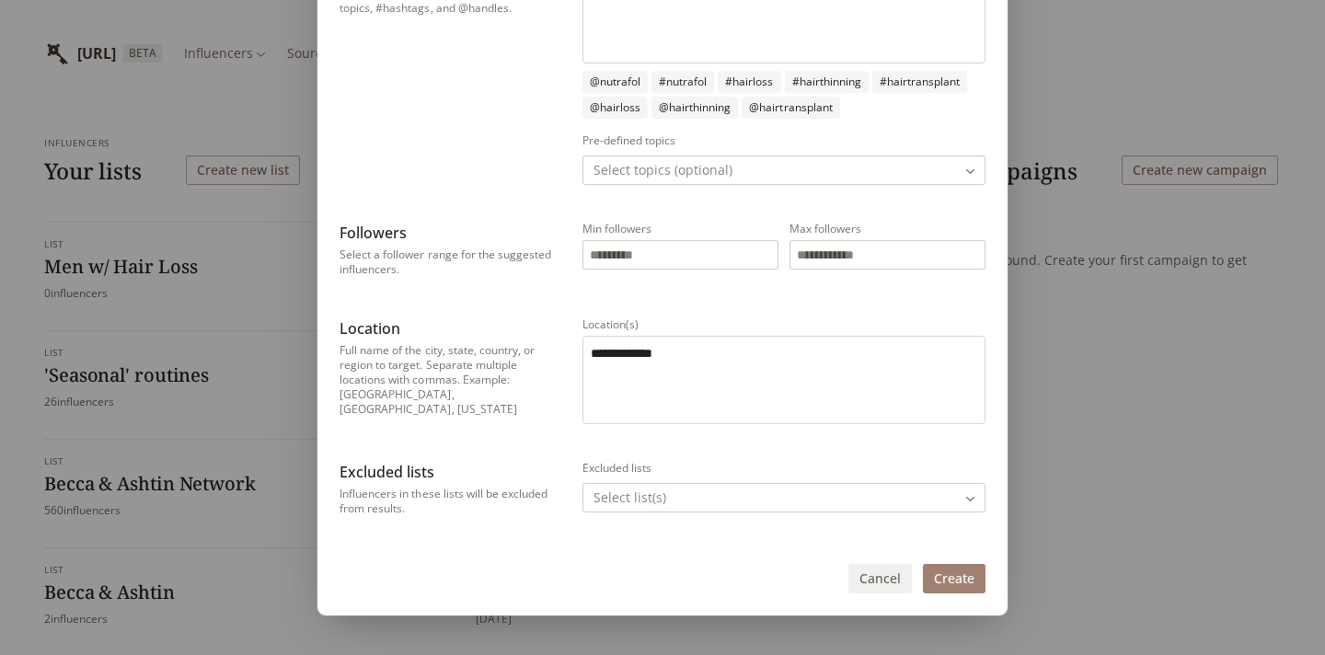
click at [951, 586] on button "Create" at bounding box center [954, 578] width 63 height 29
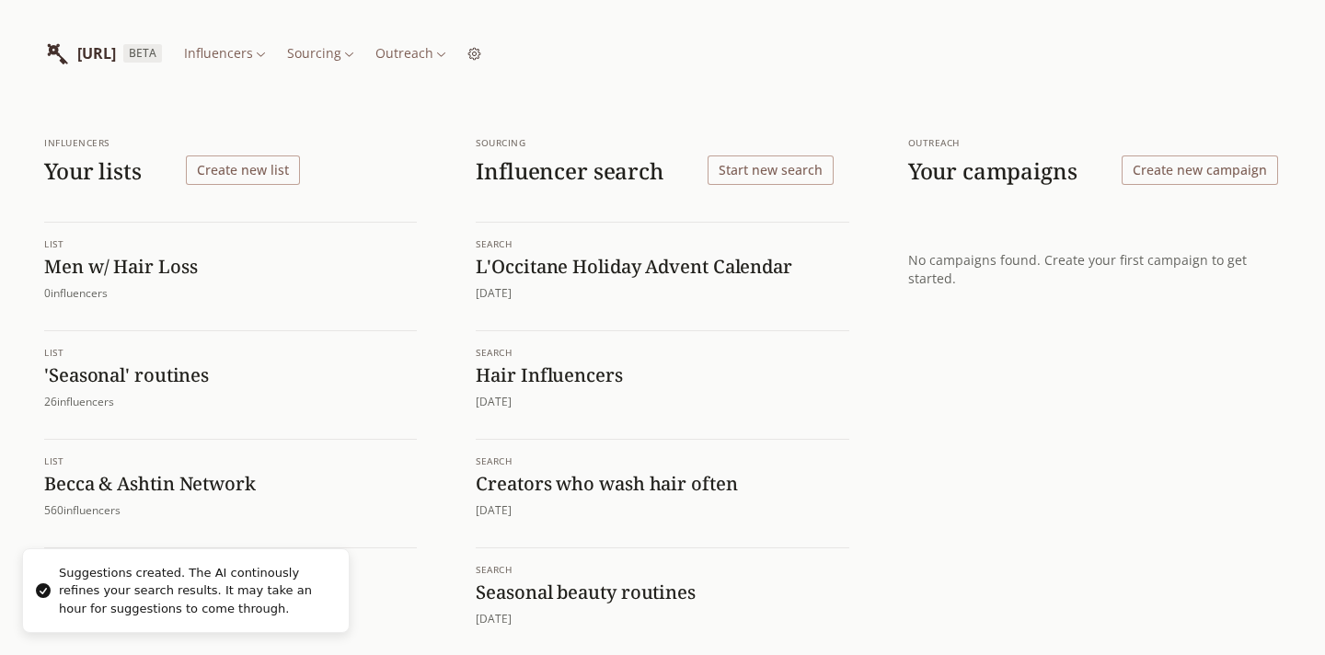
scroll to position [0, 0]
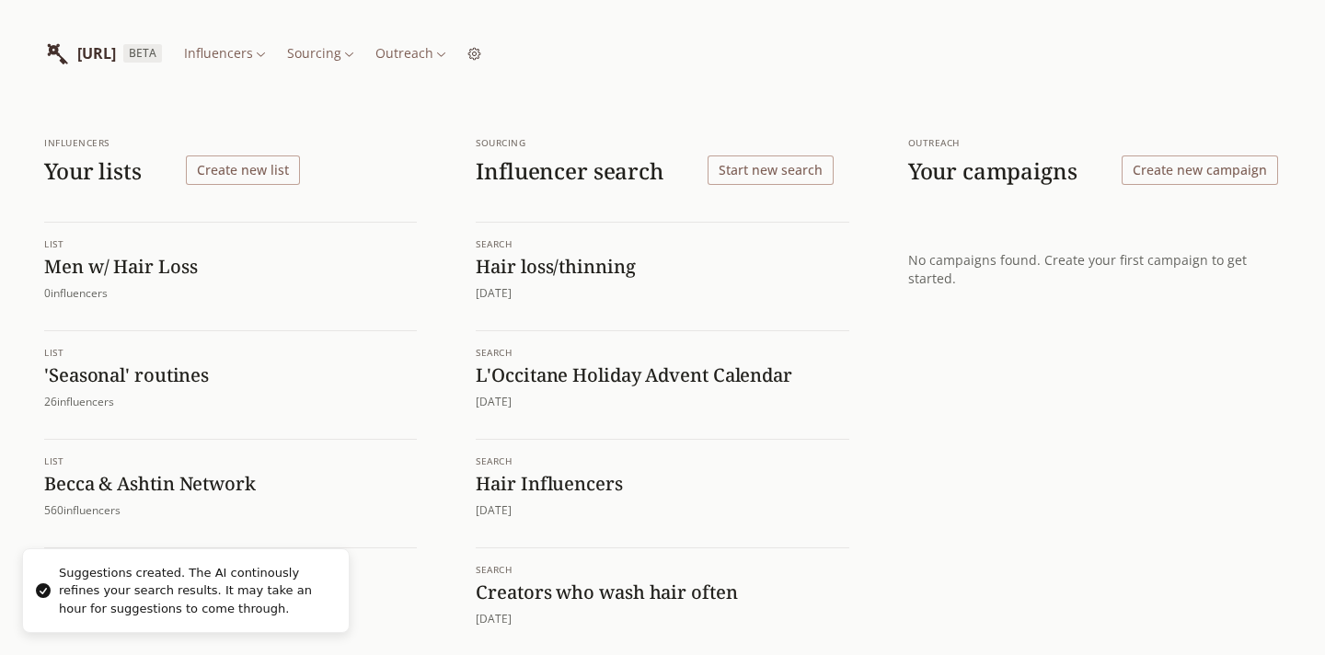
click at [577, 271] on h1 "Hair loss/thinning" at bounding box center [662, 267] width 373 height 24
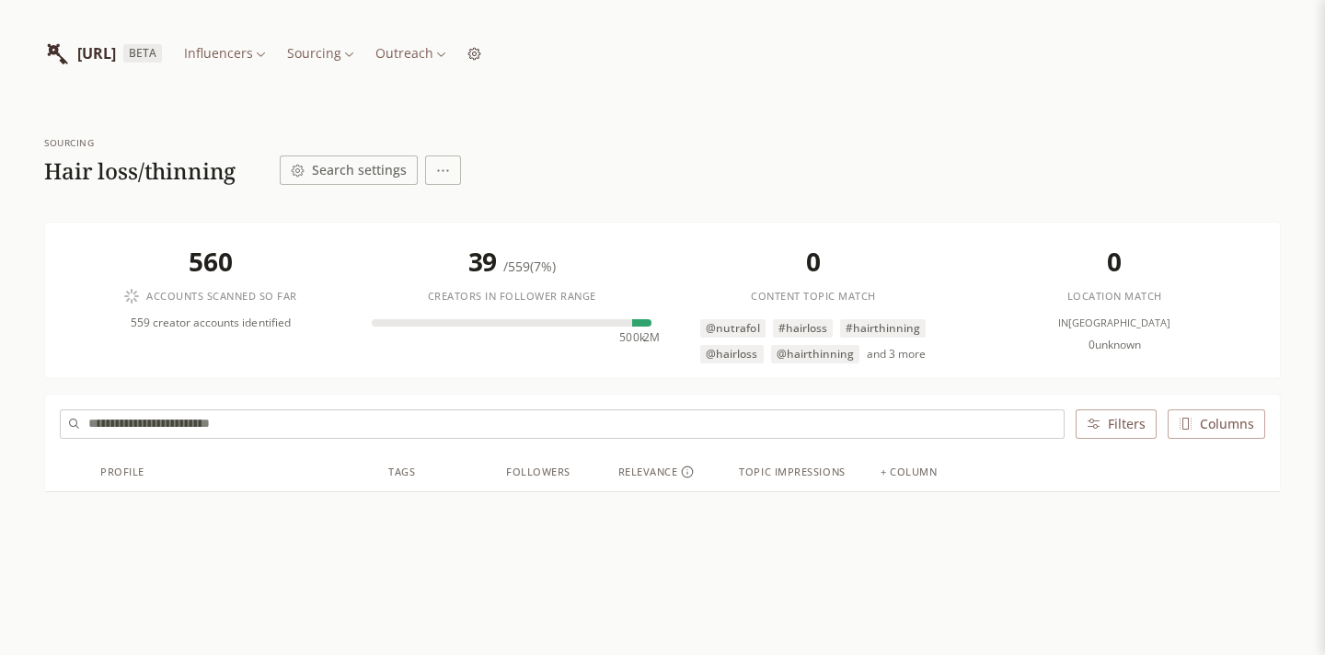
click at [375, 171] on button "Search settings" at bounding box center [349, 170] width 138 height 29
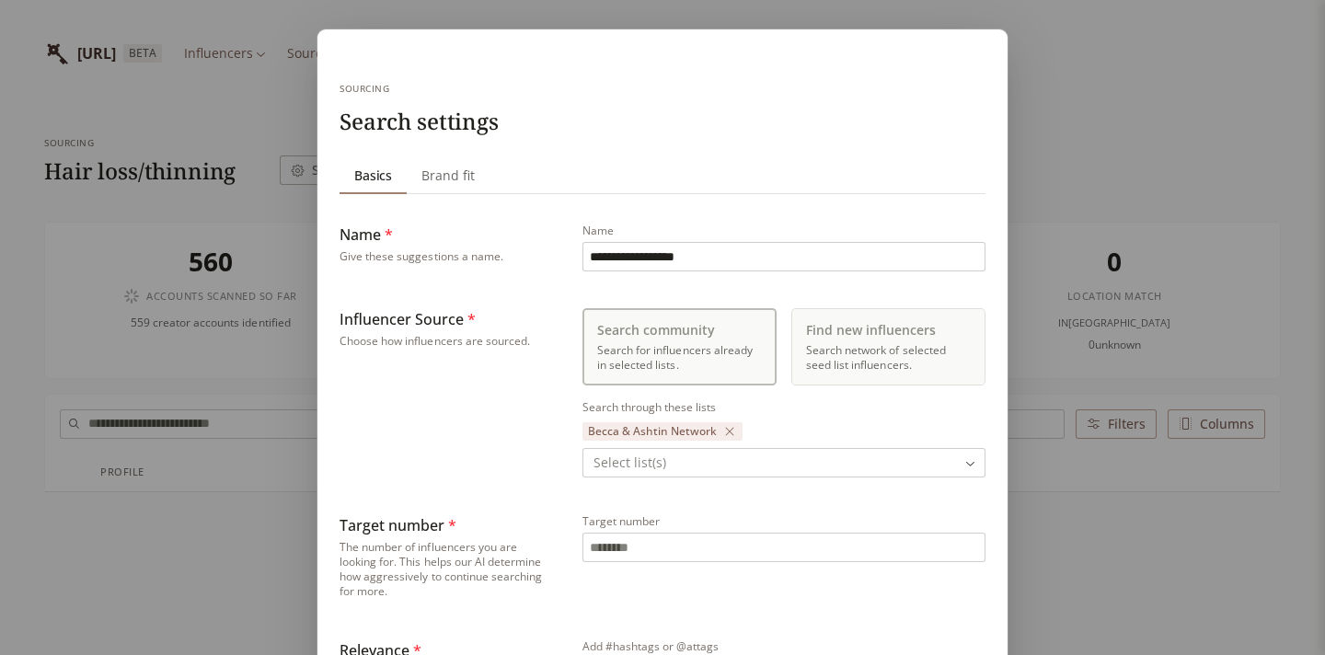
click at [444, 172] on span "Brand fit" at bounding box center [448, 176] width 68 height 26
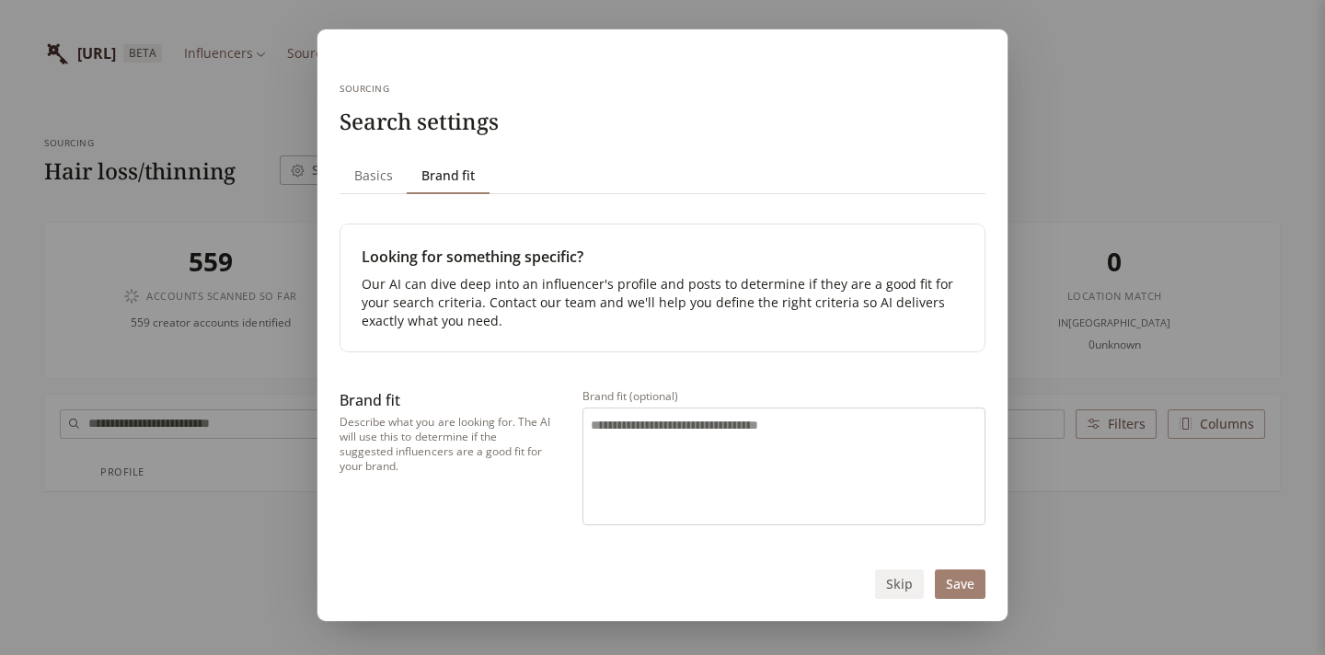
click at [412, 406] on div "Brand fit" at bounding box center [446, 400] width 213 height 22
click at [379, 395] on div "Brand fit" at bounding box center [446, 400] width 213 height 22
click at [641, 389] on div "Brand fit (optional)" at bounding box center [783, 396] width 403 height 15
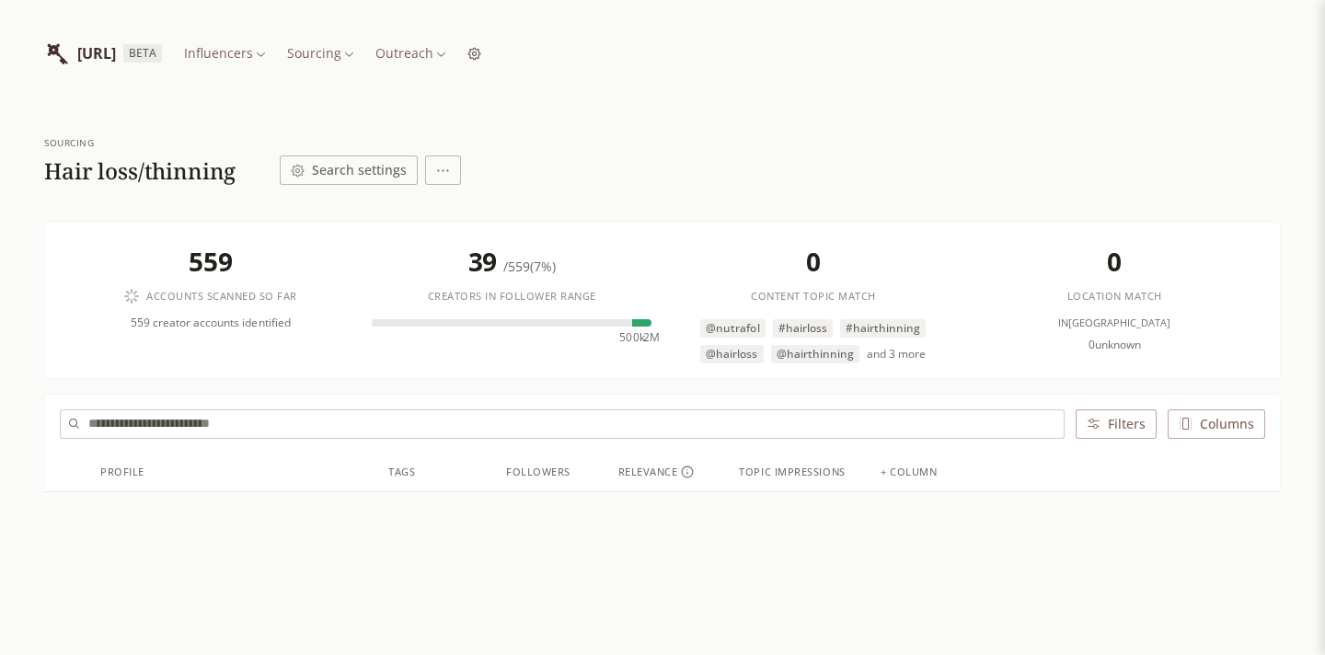
click at [1174, 140] on div "Sourcing Search influencers Basics Basics Brand fit Brand fit Name * Give these…" at bounding box center [662, 634] width 1325 height 1268
click at [369, 167] on button "Search settings" at bounding box center [349, 170] width 138 height 29
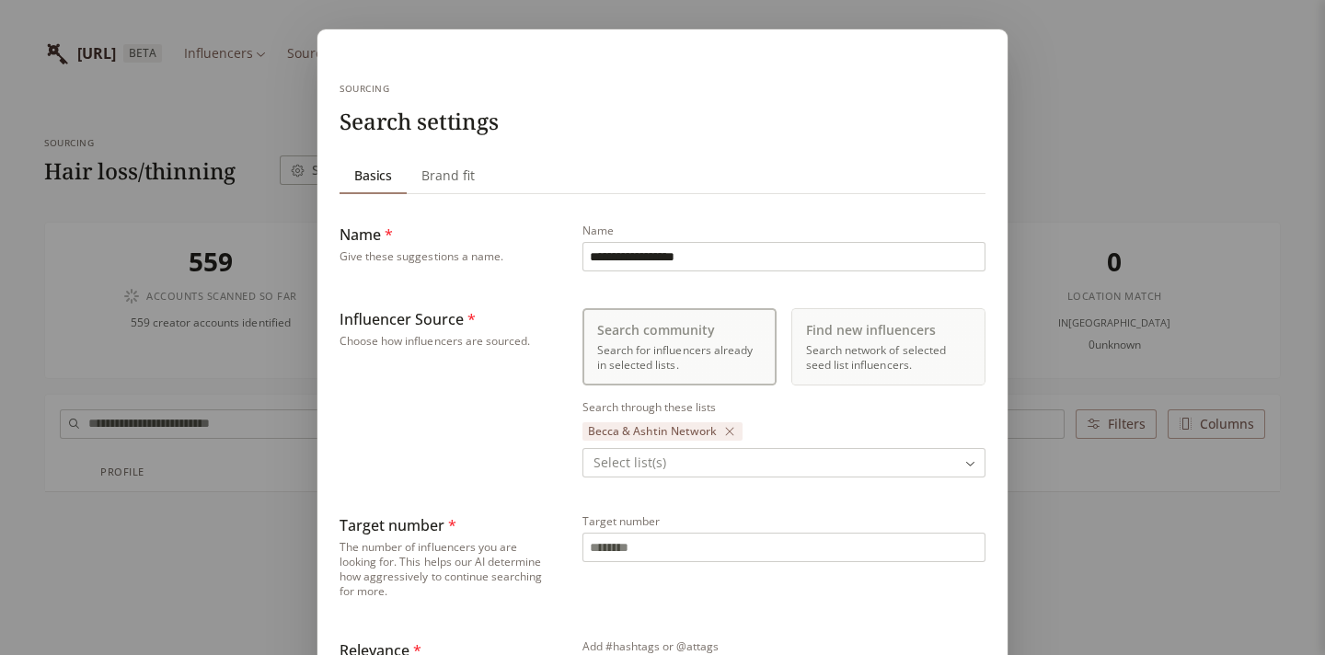
click at [452, 185] on span "Brand fit" at bounding box center [448, 176] width 68 height 26
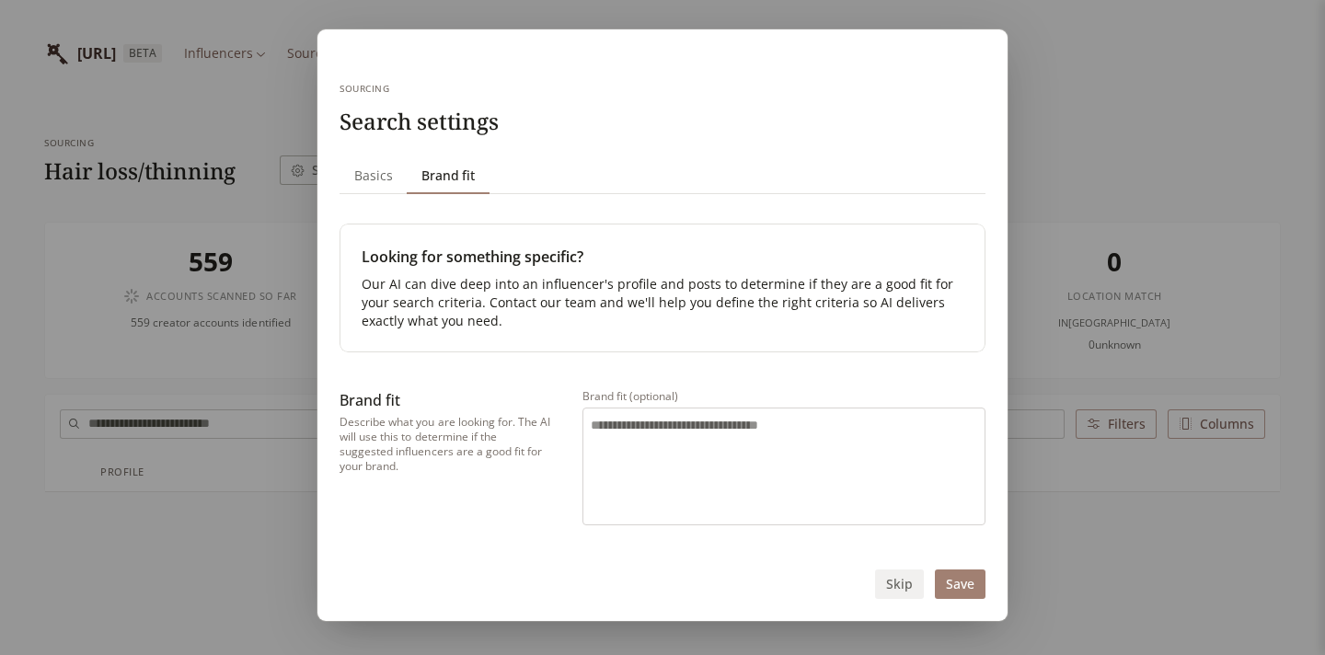
click at [906, 589] on button "Skip" at bounding box center [899, 584] width 49 height 29
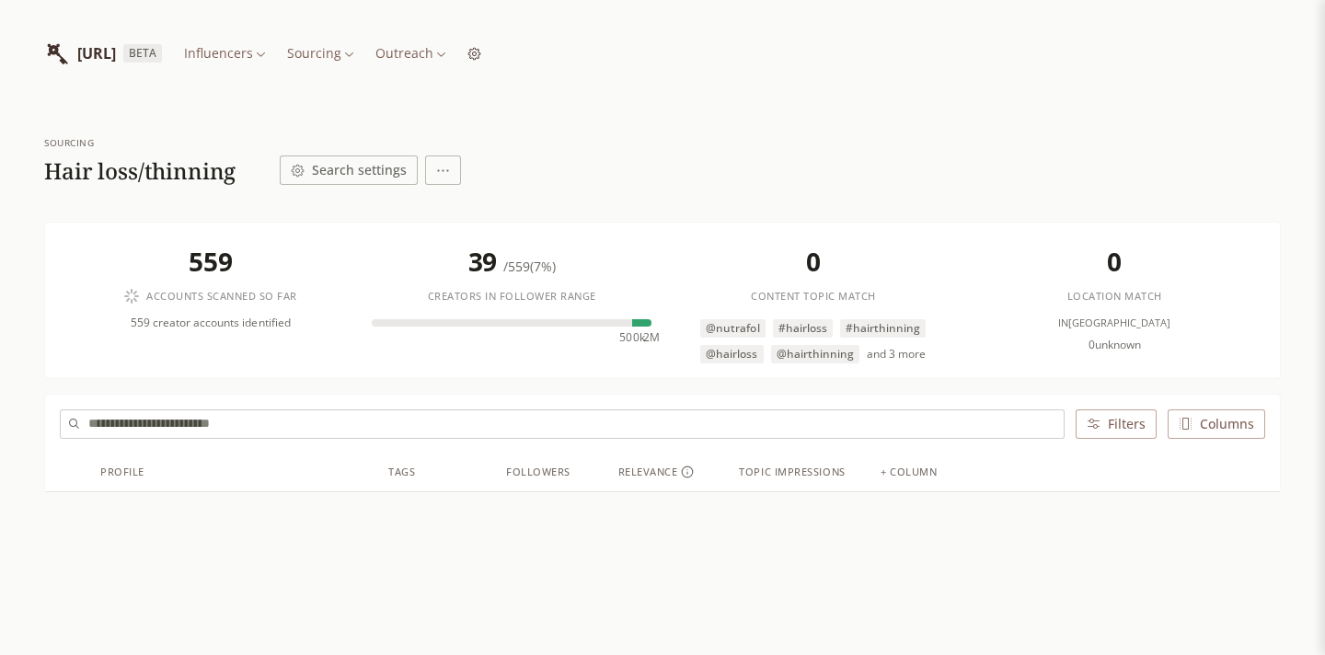
click at [519, 268] on span "/ 559 ( 7% )" at bounding box center [529, 266] width 52 height 17
click at [444, 55] on html "[URL] BETA Influencers Sourcing Outreach Sourcing Hair loss/thinning Search set…" at bounding box center [662, 392] width 1325 height 785
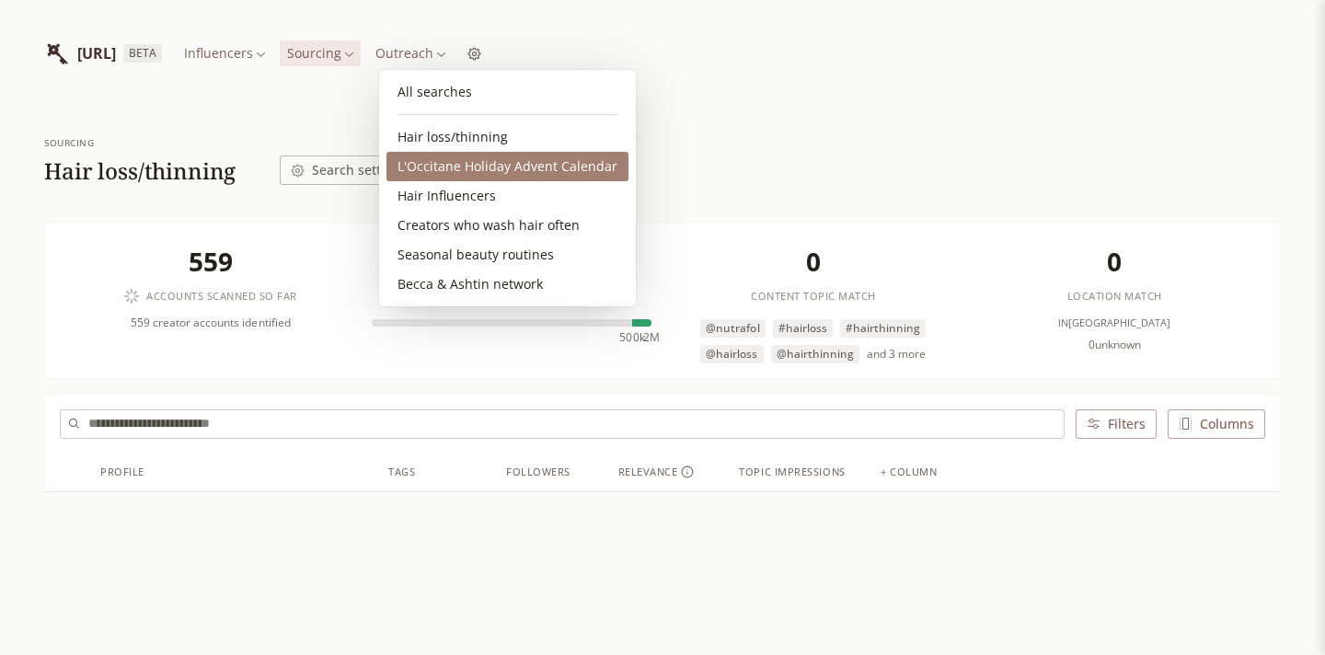
click at [457, 176] on link "L'Occitane Holiday Advent Calendar" at bounding box center [507, 166] width 242 height 29
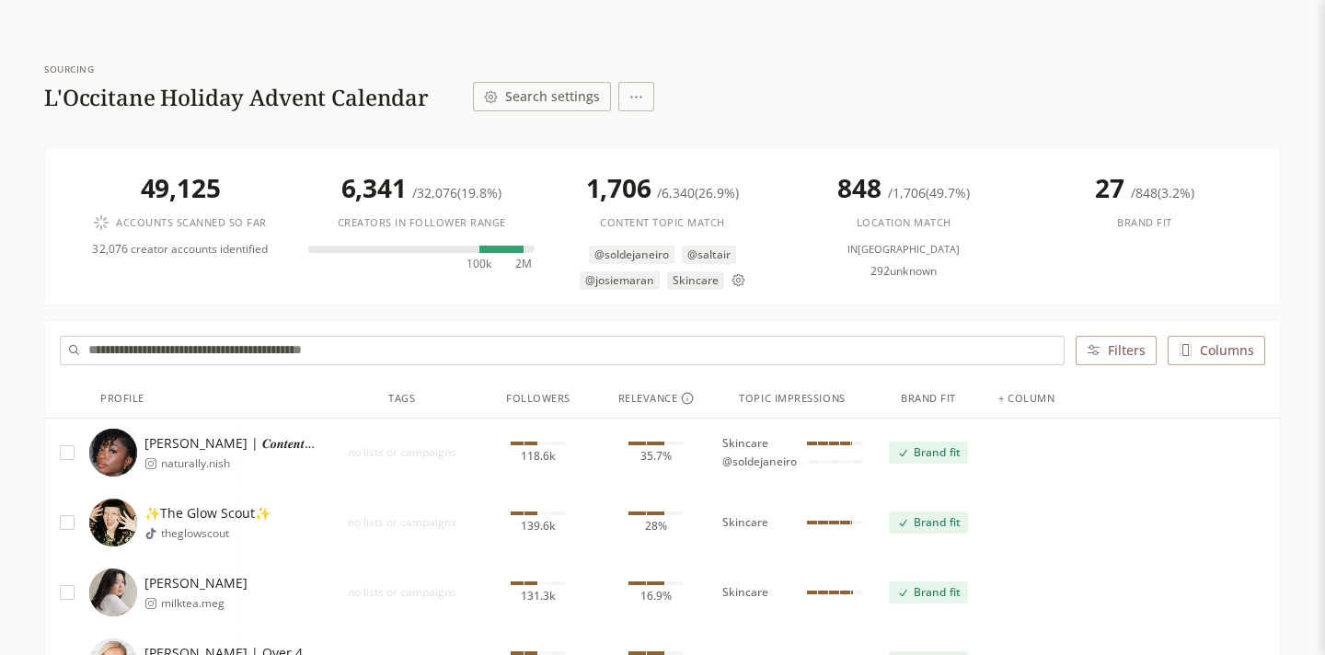
scroll to position [32, 0]
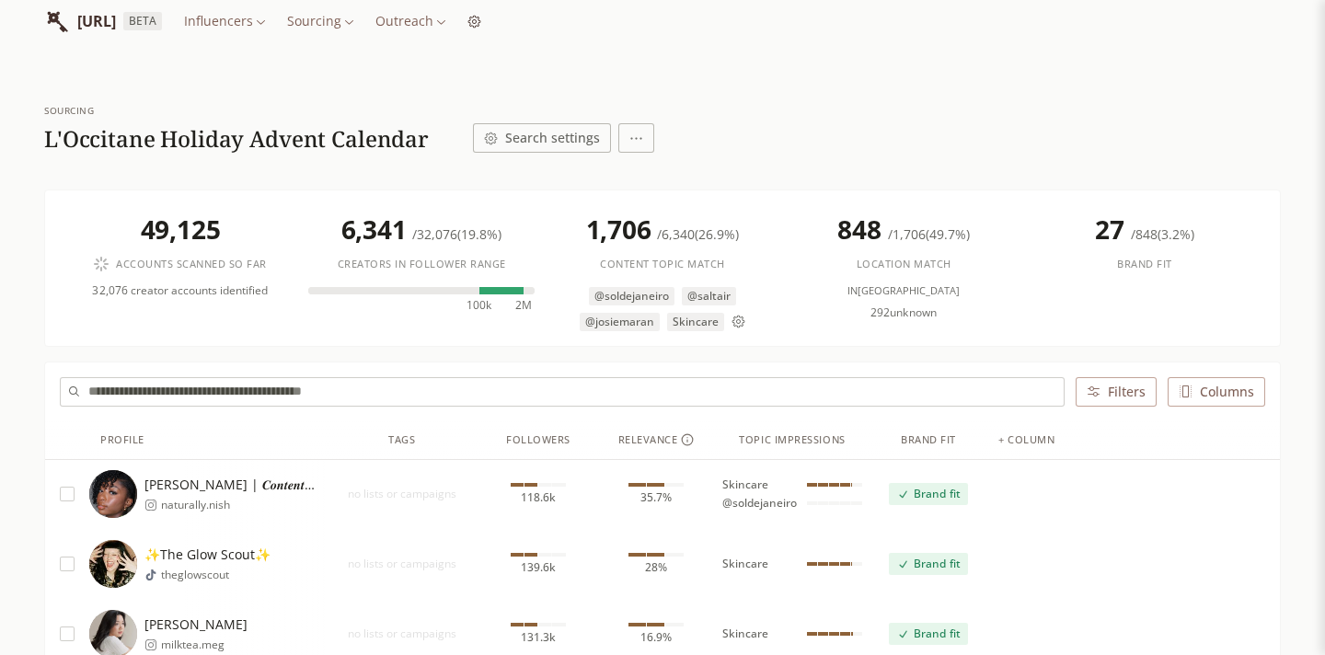
click at [507, 138] on button "Search settings" at bounding box center [542, 137] width 138 height 29
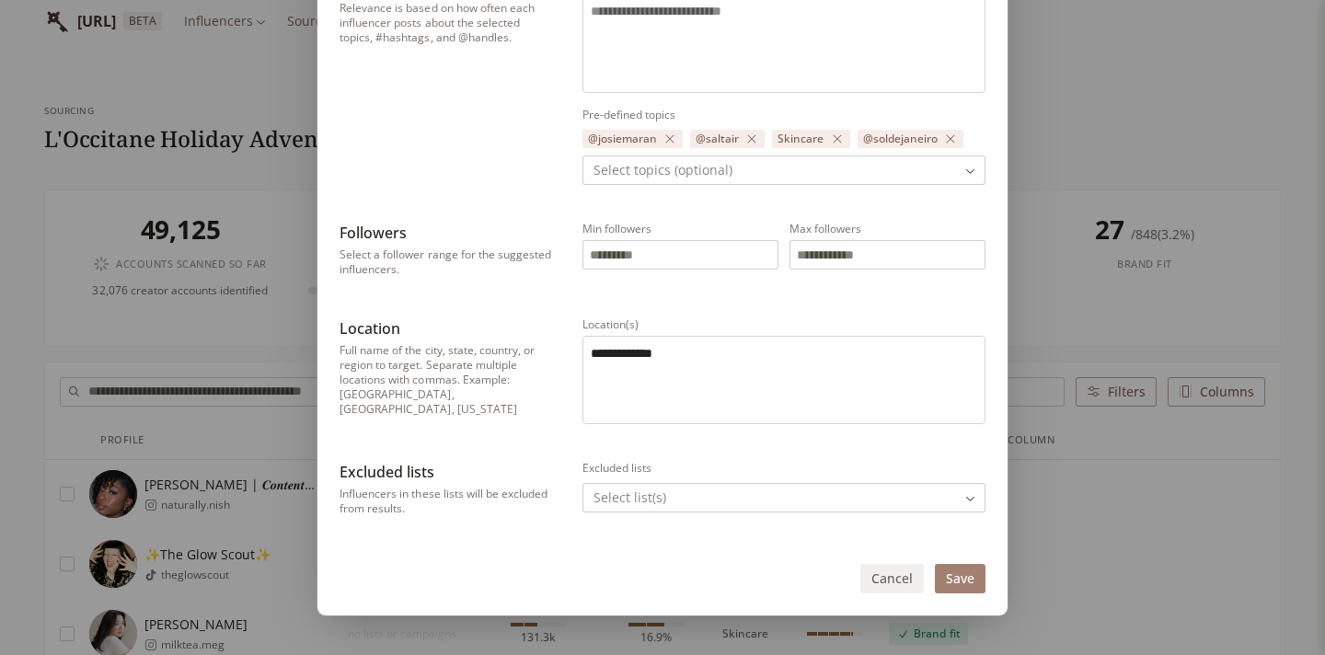
scroll to position [0, 0]
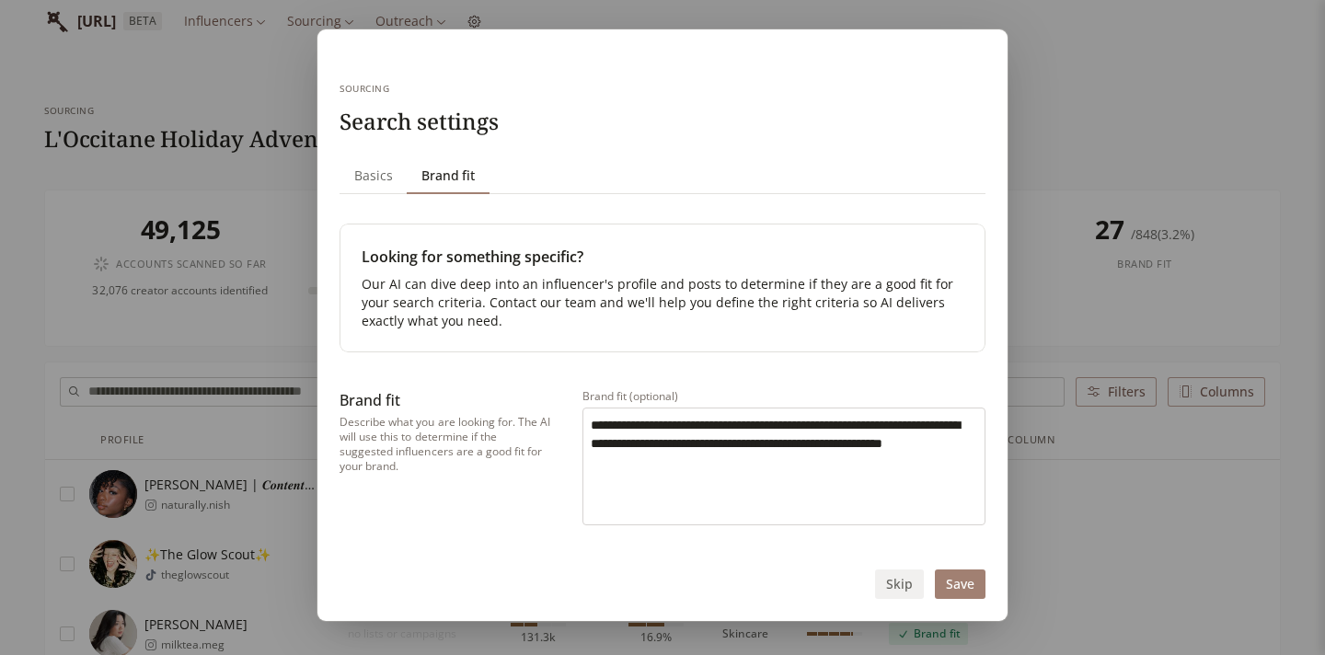
click at [478, 174] on span "Brand fit" at bounding box center [448, 176] width 68 height 26
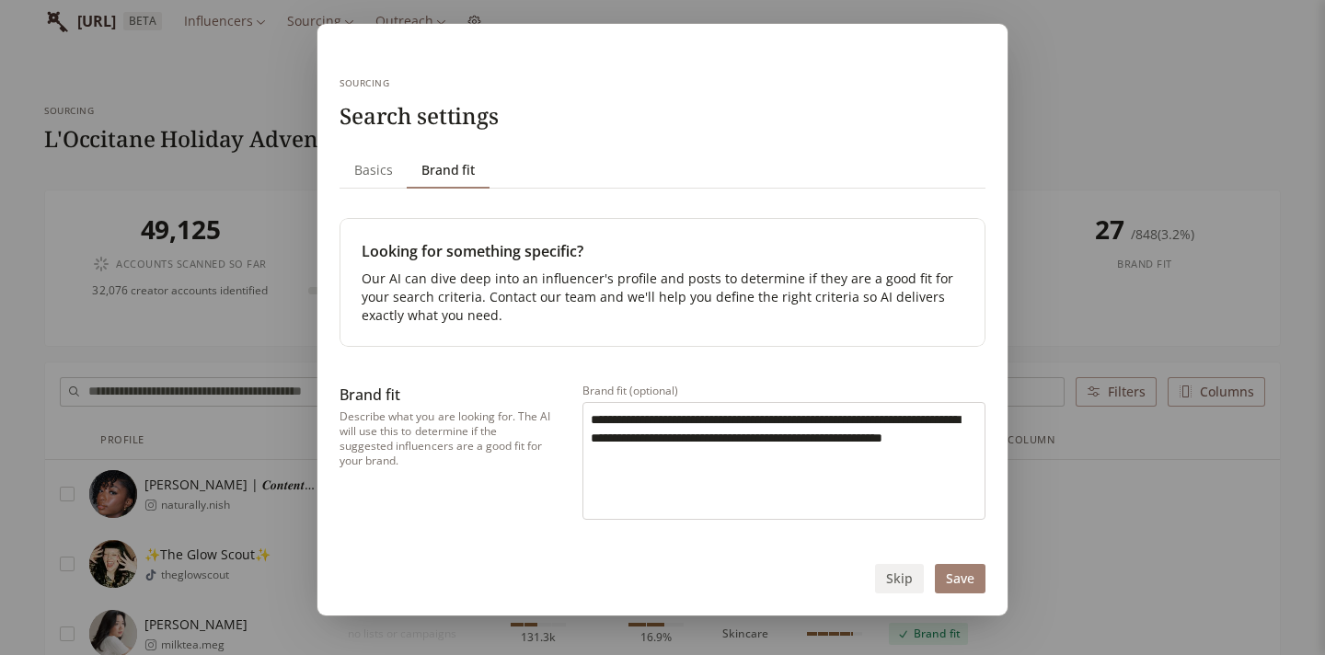
click at [578, 399] on div "**********" at bounding box center [663, 452] width 646 height 136
click at [893, 580] on button "Skip" at bounding box center [899, 578] width 49 height 29
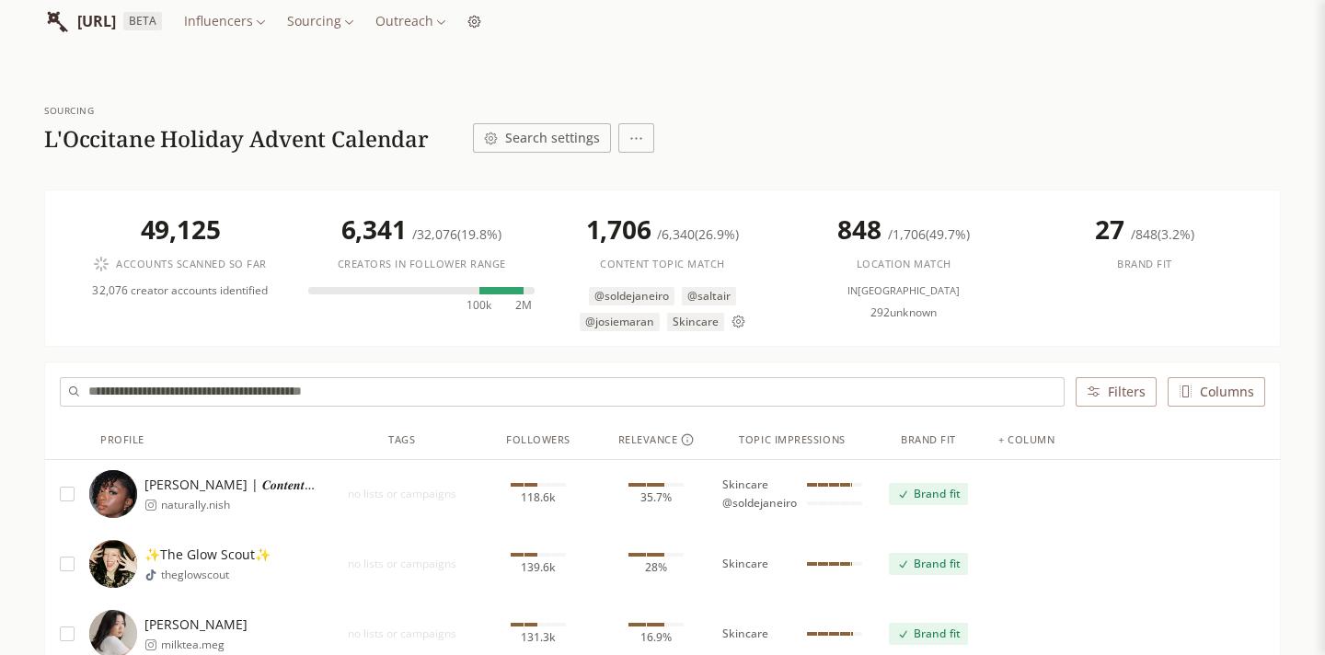
scroll to position [0, 0]
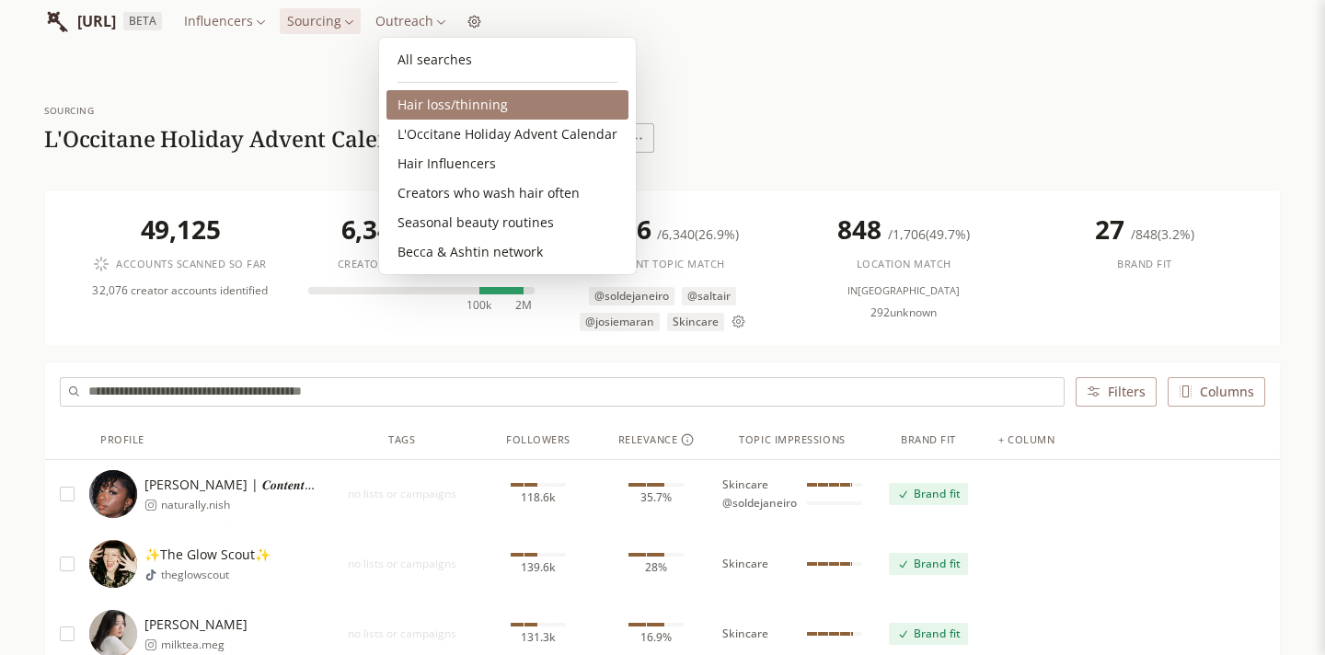
click at [437, 109] on link "Hair loss/thinning" at bounding box center [507, 104] width 242 height 29
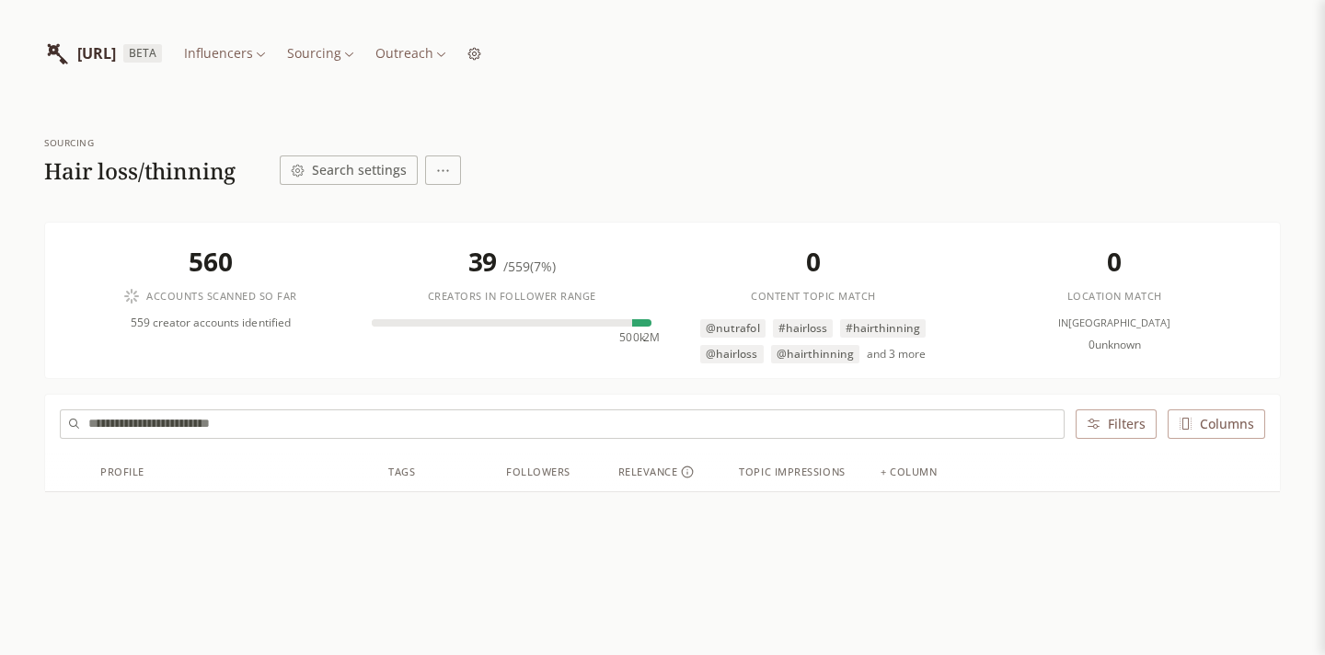
click at [363, 175] on button "Search settings" at bounding box center [349, 170] width 138 height 29
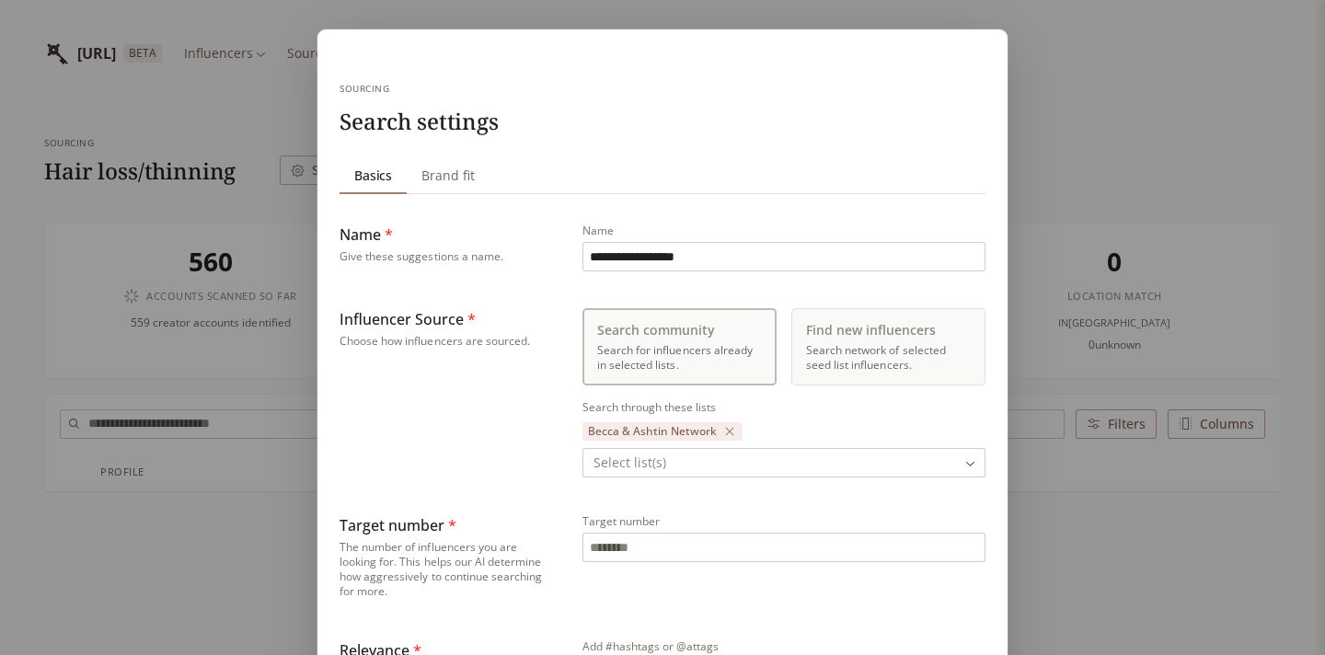
click at [455, 167] on span "Brand fit" at bounding box center [448, 176] width 68 height 26
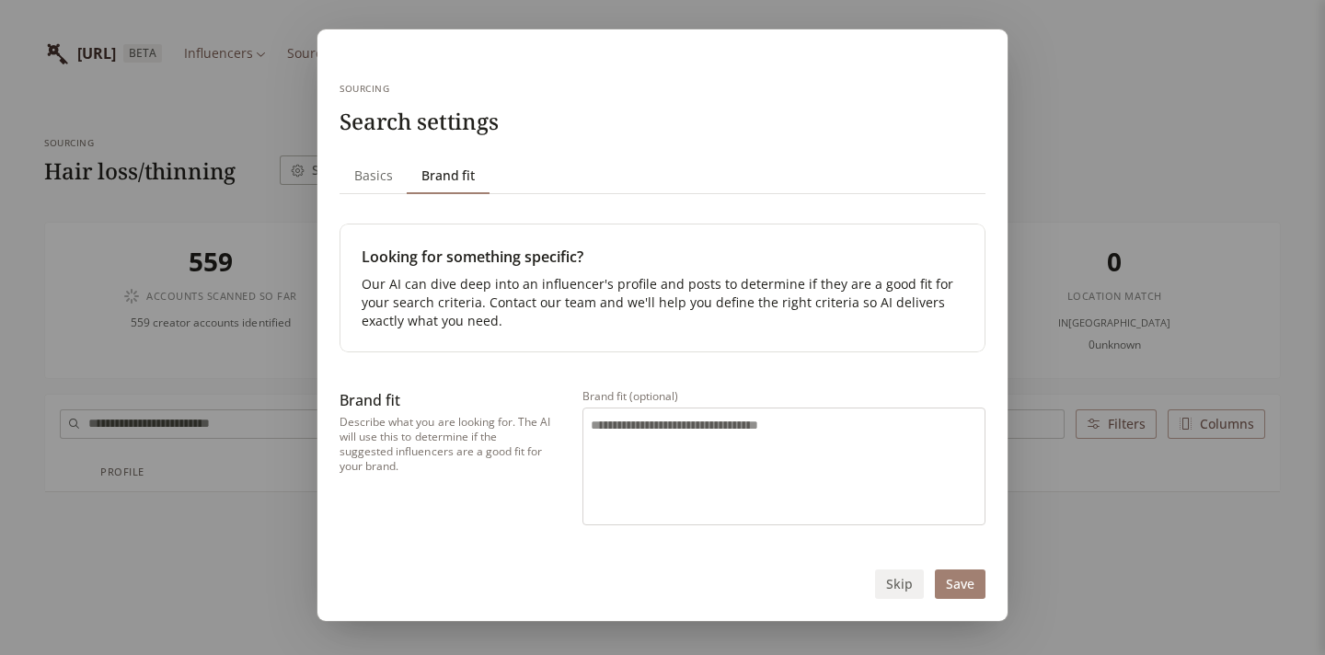
click at [884, 582] on button "Skip" at bounding box center [899, 584] width 49 height 29
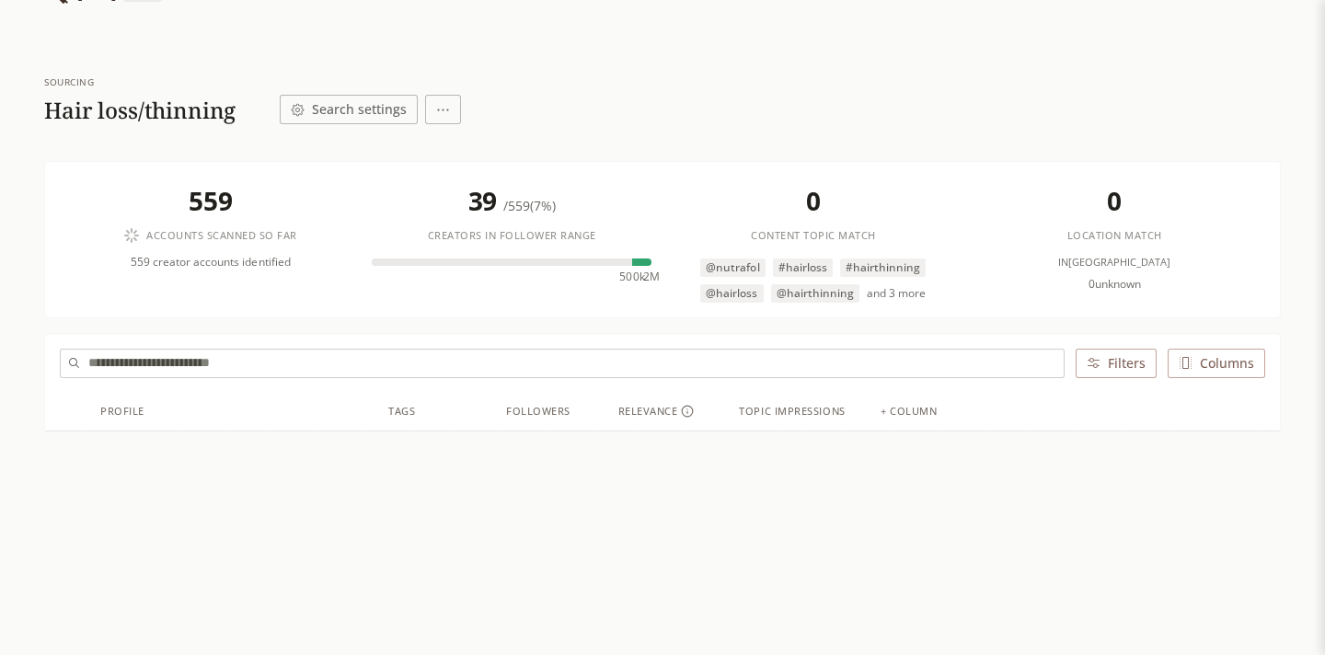
scroll to position [130, 0]
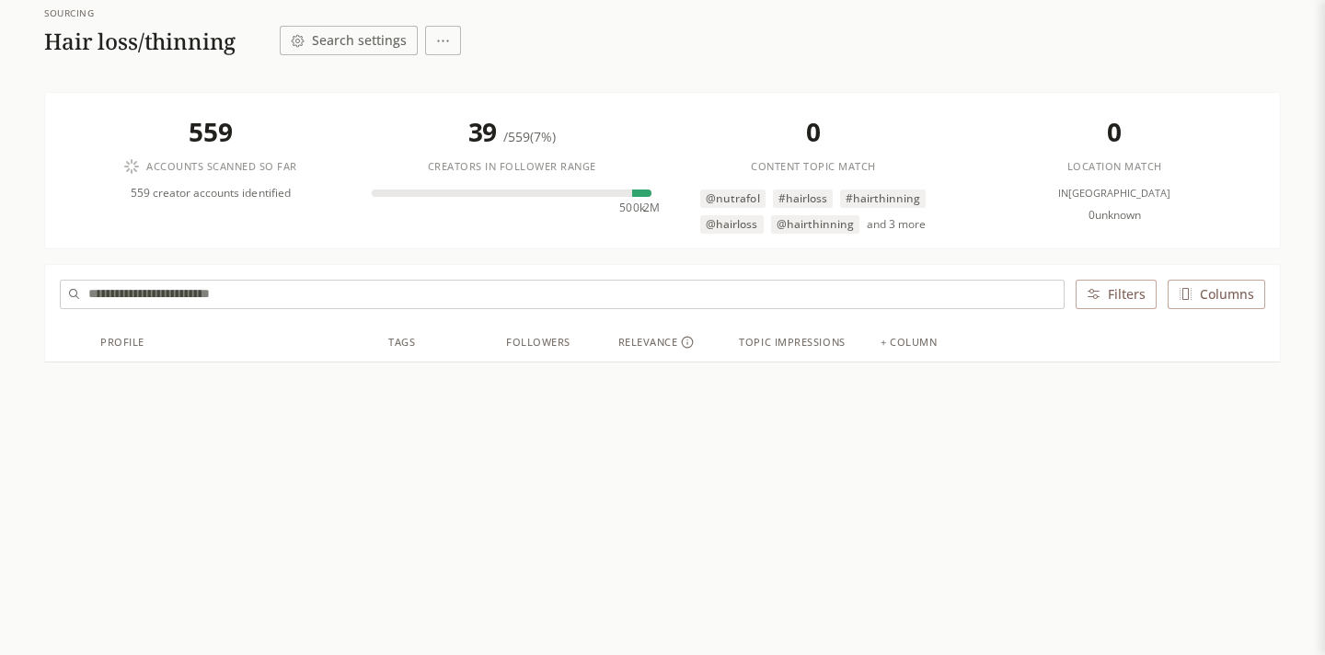
click at [663, 340] on div "Relevance" at bounding box center [656, 343] width 76 height 16
click at [633, 197] on div "500k 2M" at bounding box center [512, 199] width 280 height 18
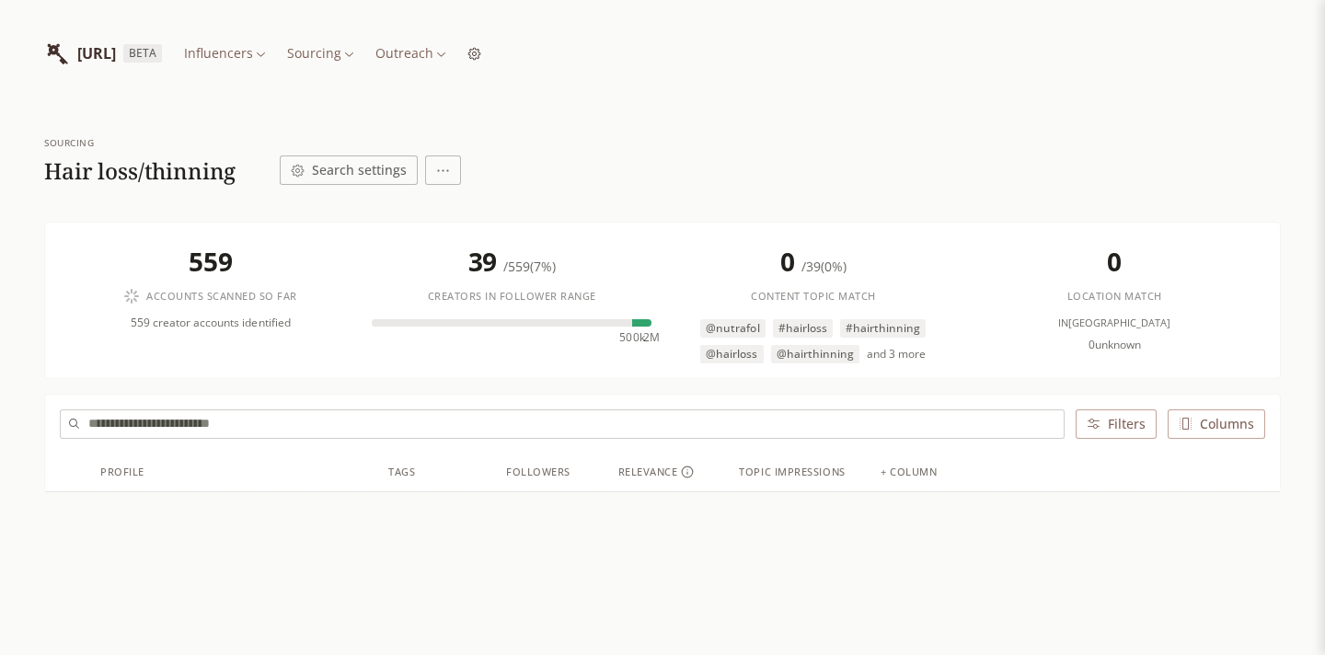
click at [911, 357] on span "and 3 more" at bounding box center [896, 354] width 59 height 15
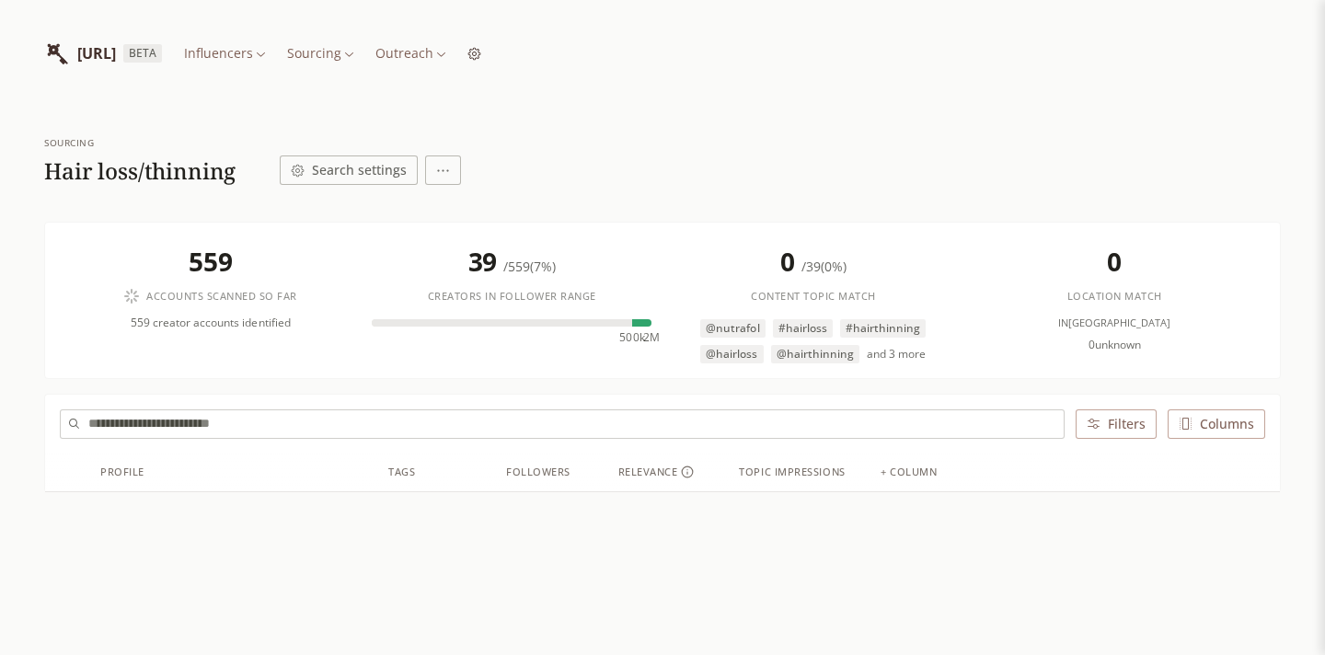
click at [340, 56] on html "[URL] BETA Influencers Sourcing Outreach Sourcing Hair loss/thinning Search set…" at bounding box center [662, 392] width 1325 height 785
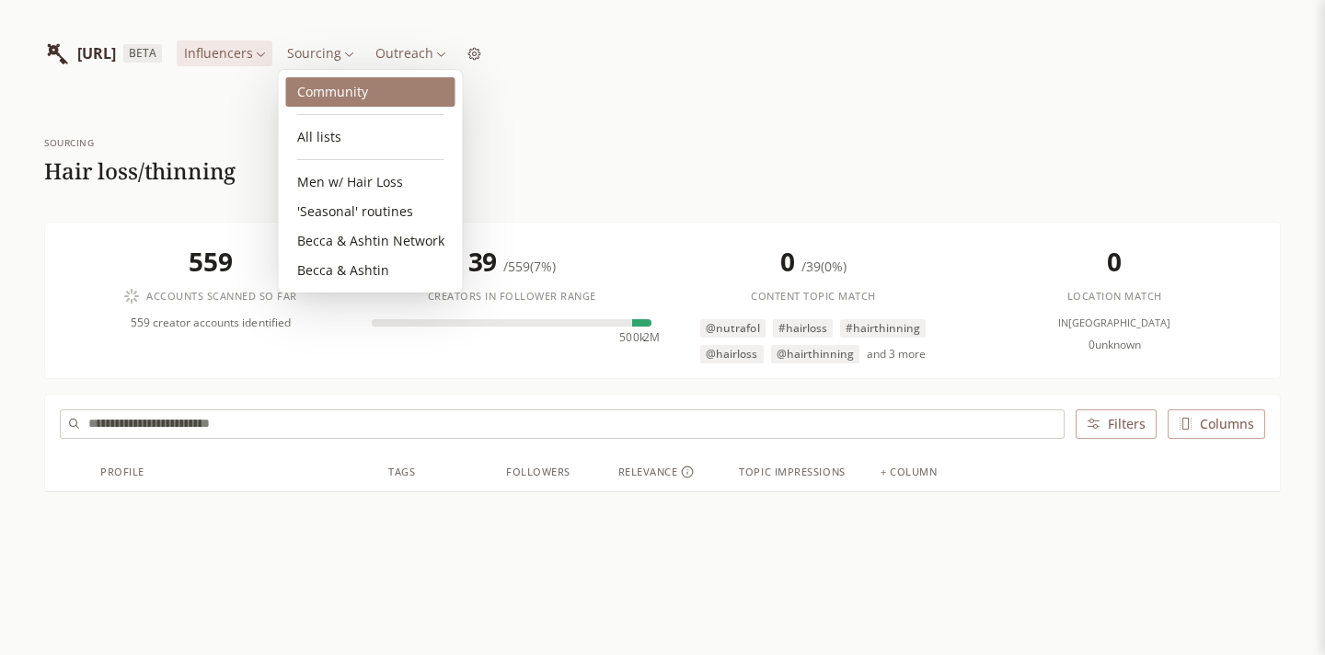
click at [340, 92] on link "Community" at bounding box center [370, 91] width 169 height 29
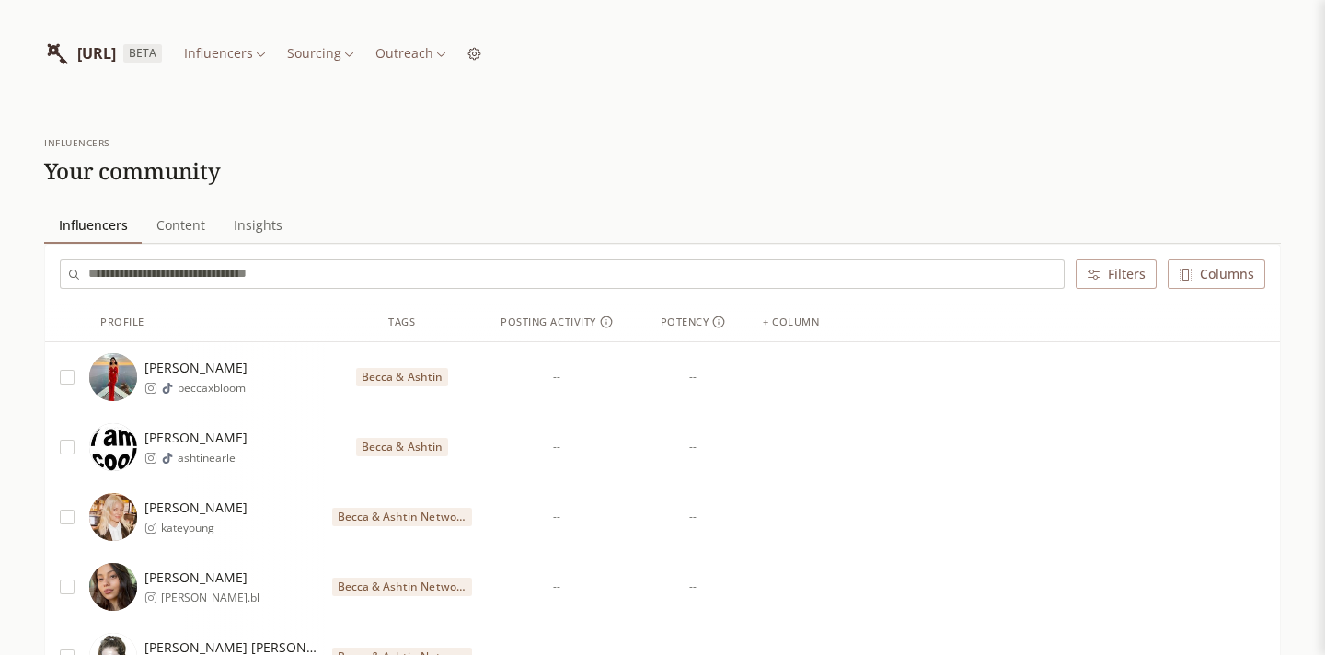
click at [199, 225] on span "Content" at bounding box center [180, 226] width 63 height 26
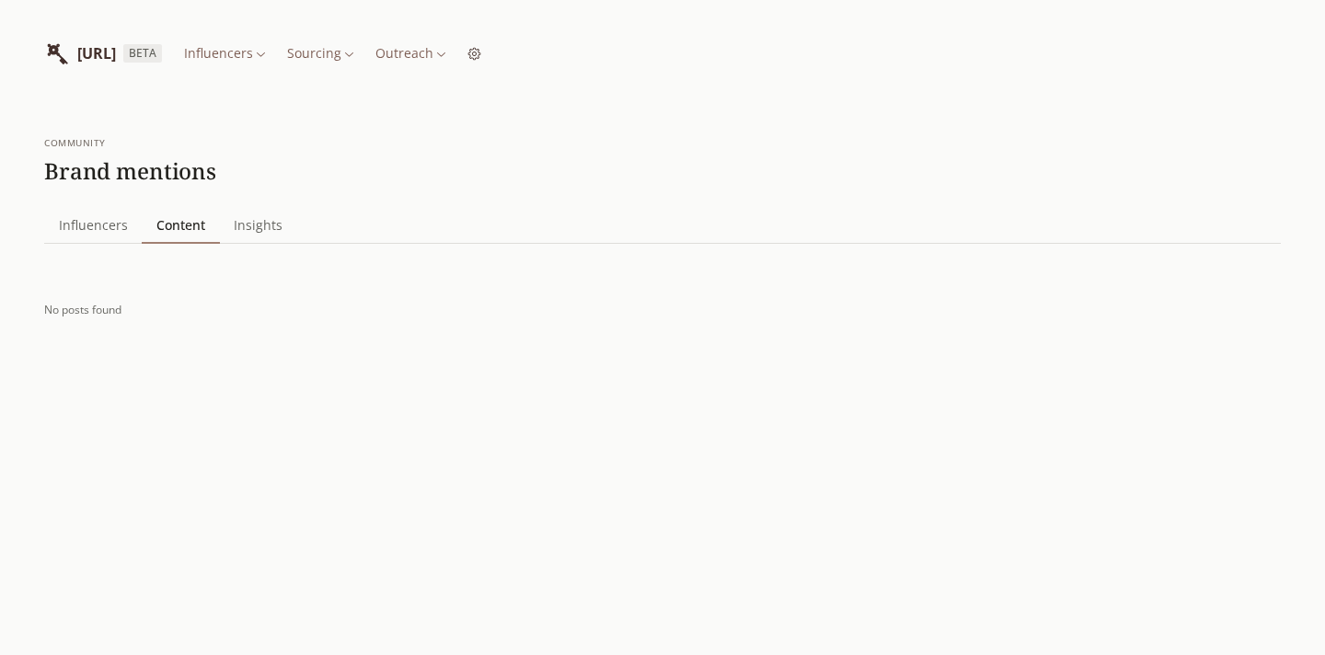
click at [241, 226] on span "Insights" at bounding box center [257, 226] width 63 height 26
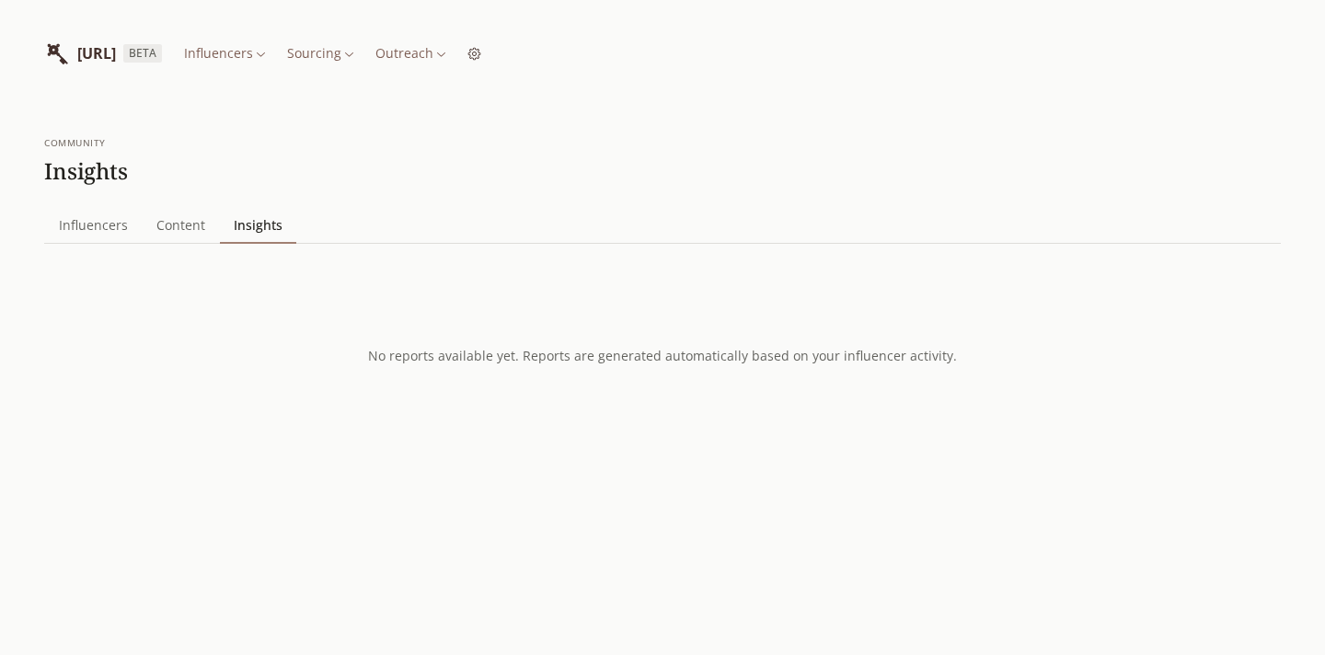
click at [107, 224] on span "Influencers" at bounding box center [94, 226] width 84 height 26
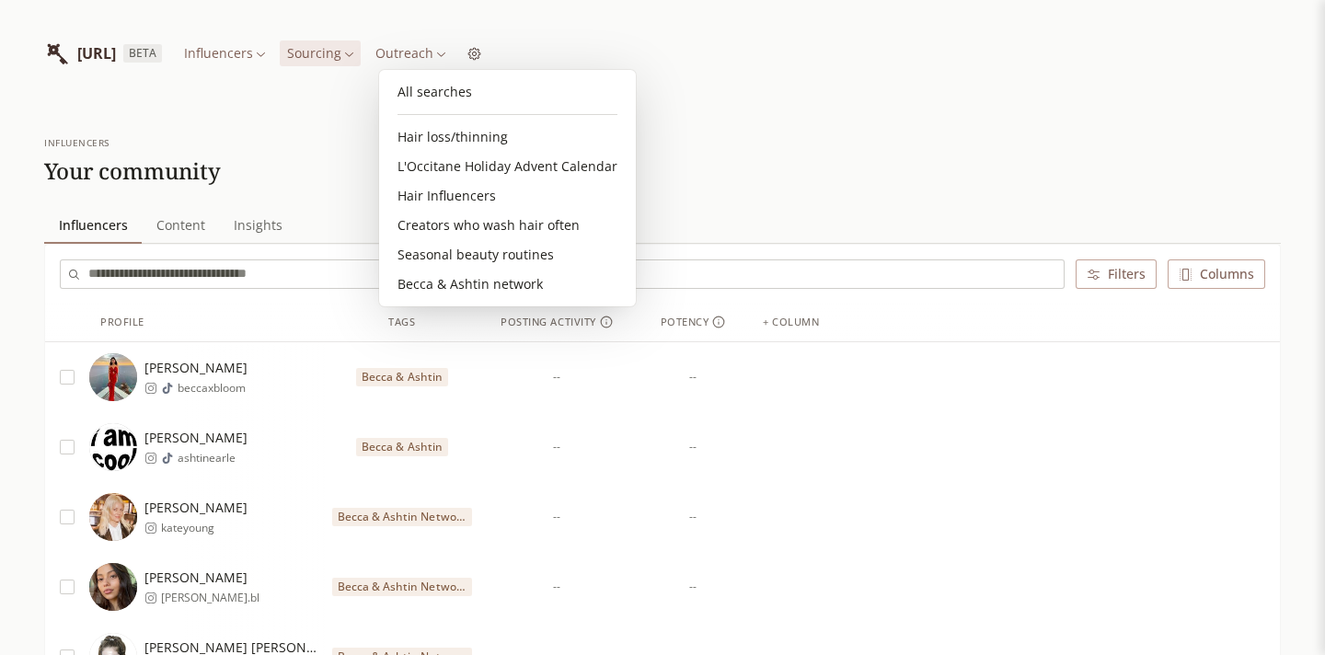
click at [439, 92] on link "All searches" at bounding box center [507, 91] width 242 height 29
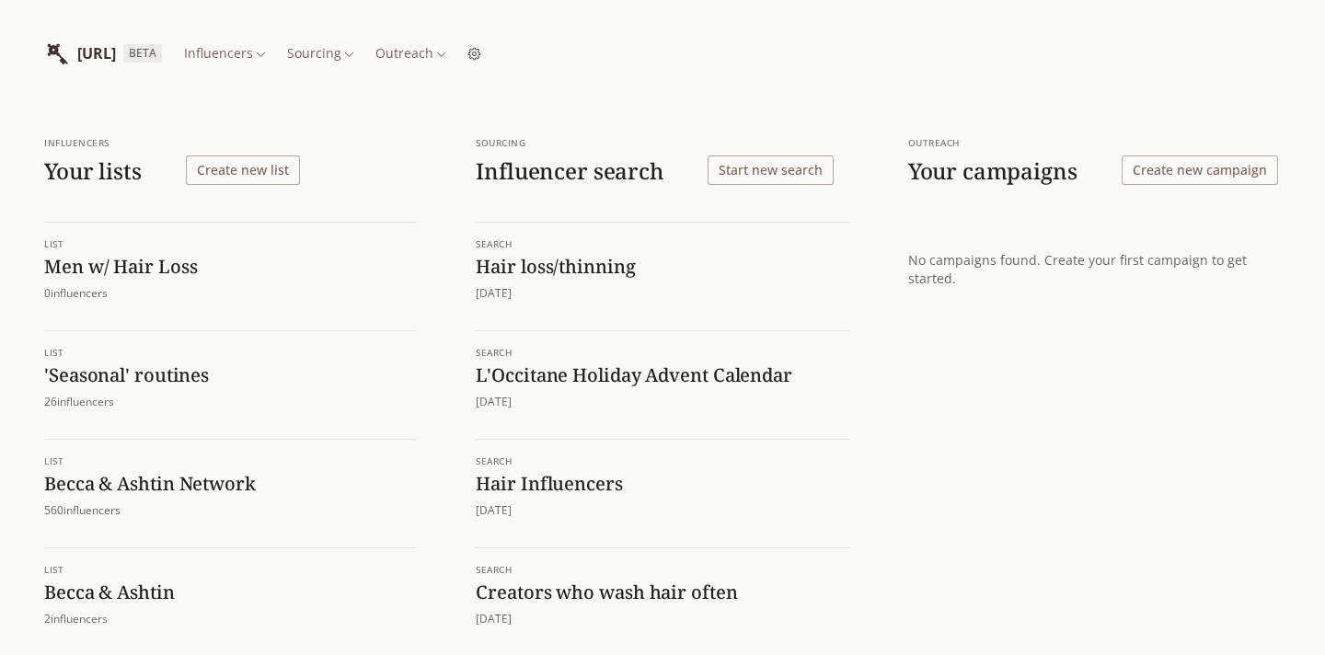
click at [548, 484] on h1 "Hair Influencers" at bounding box center [662, 484] width 373 height 24
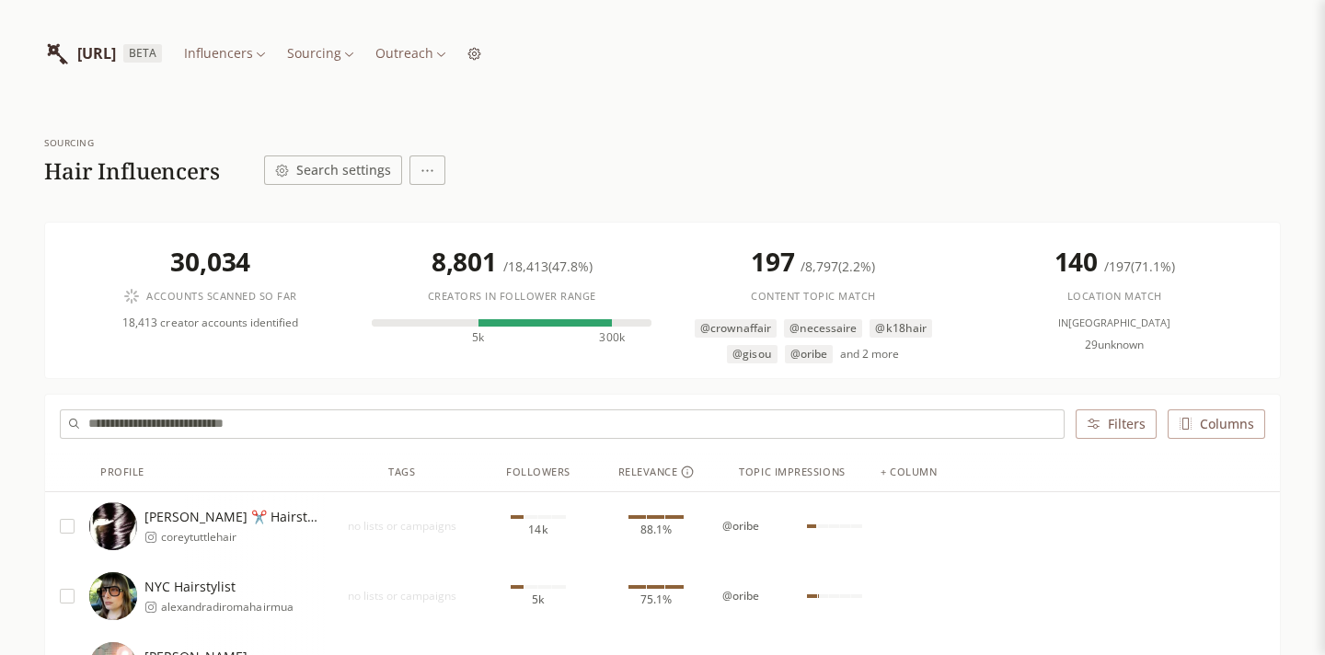
click at [377, 178] on button "Search settings" at bounding box center [333, 170] width 138 height 29
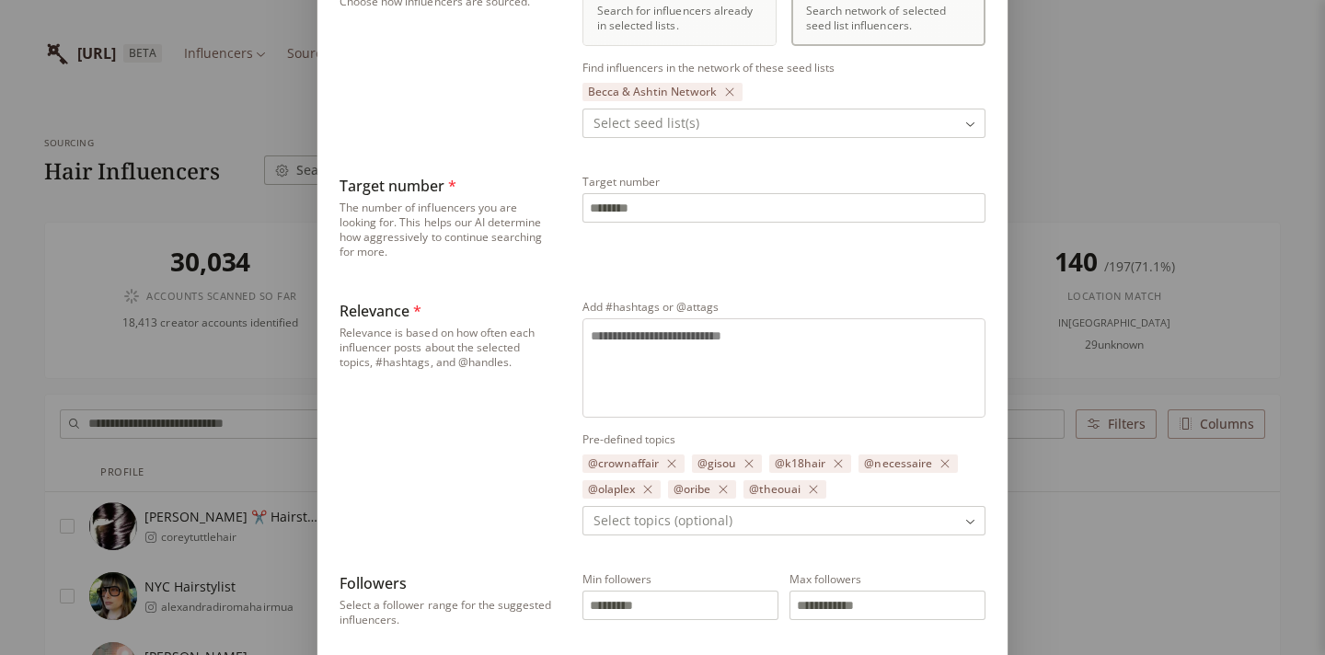
scroll to position [352, 0]
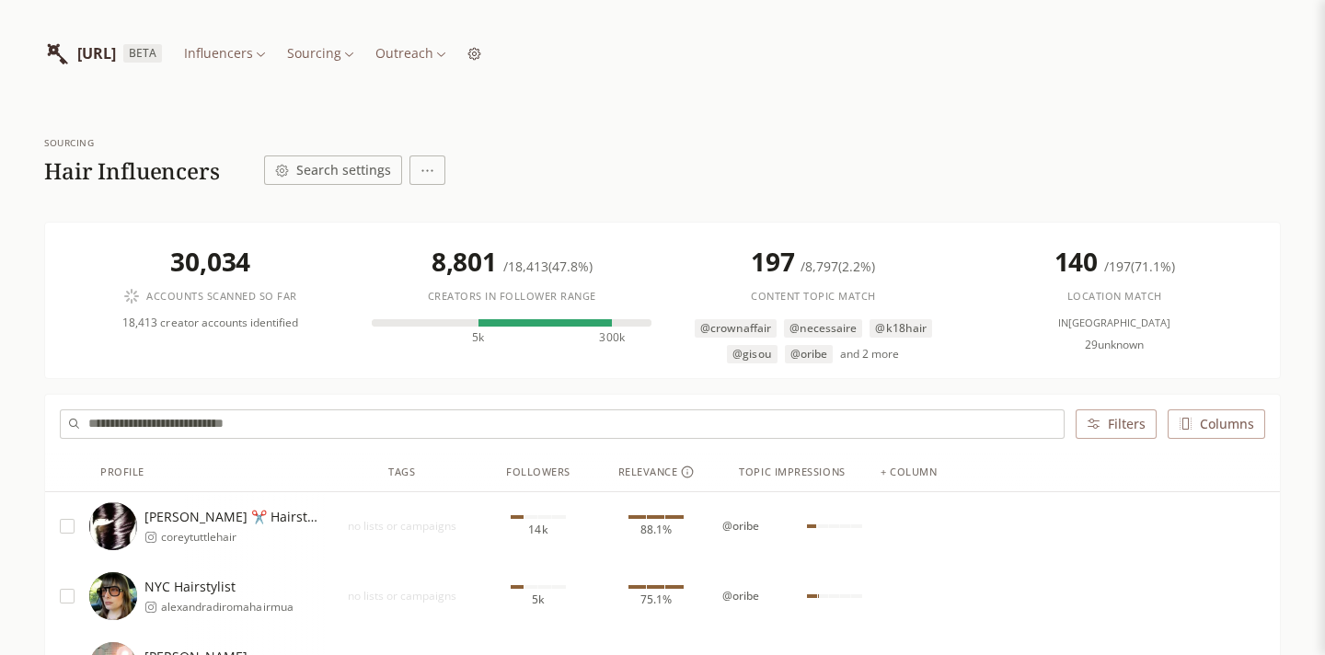
click at [1150, 207] on div "Sourcing Search influencers Basics Basics Brand fit Brand fit Name * Give these…" at bounding box center [662, 282] width 1325 height 1268
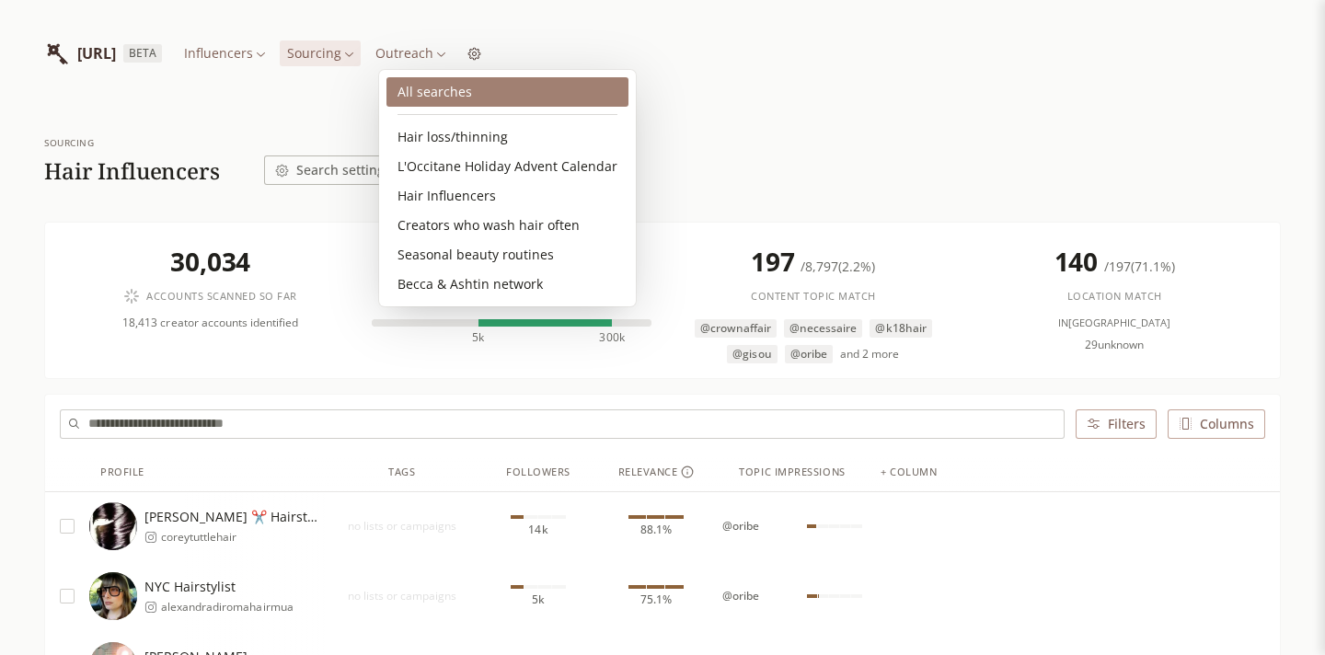
click at [461, 91] on link "All searches" at bounding box center [507, 91] width 242 height 29
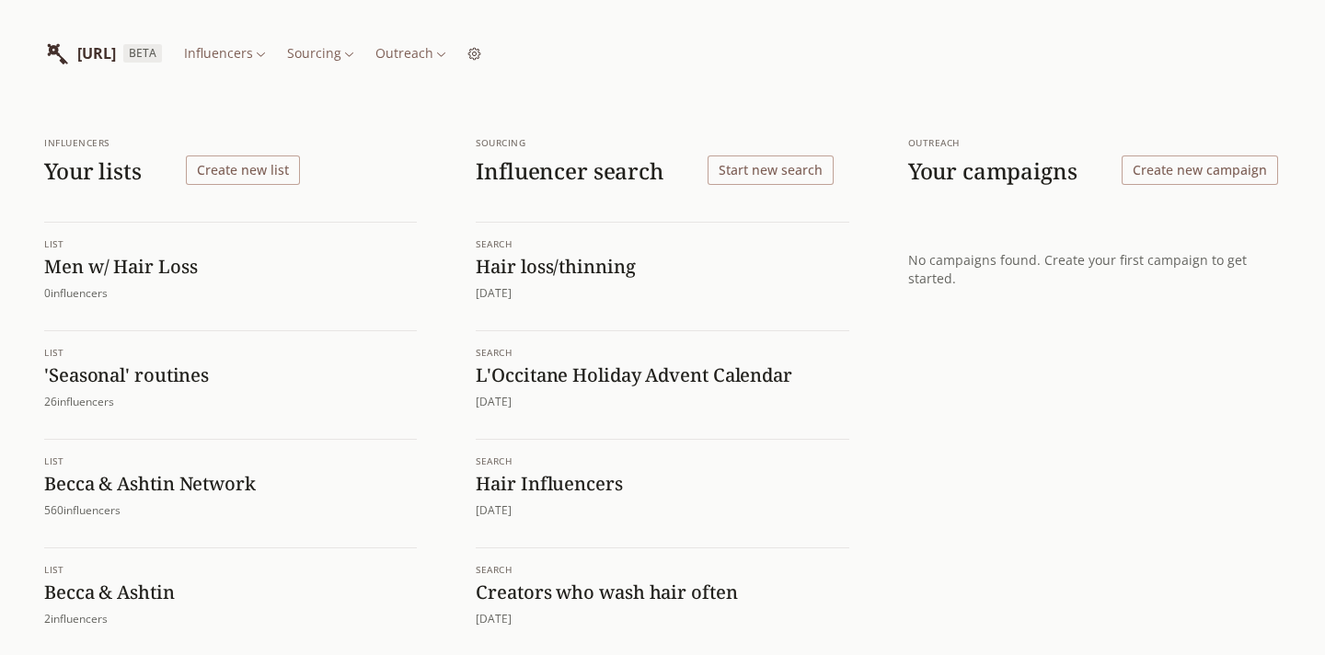
click at [533, 263] on h1 "Hair loss/thinning" at bounding box center [662, 267] width 373 height 24
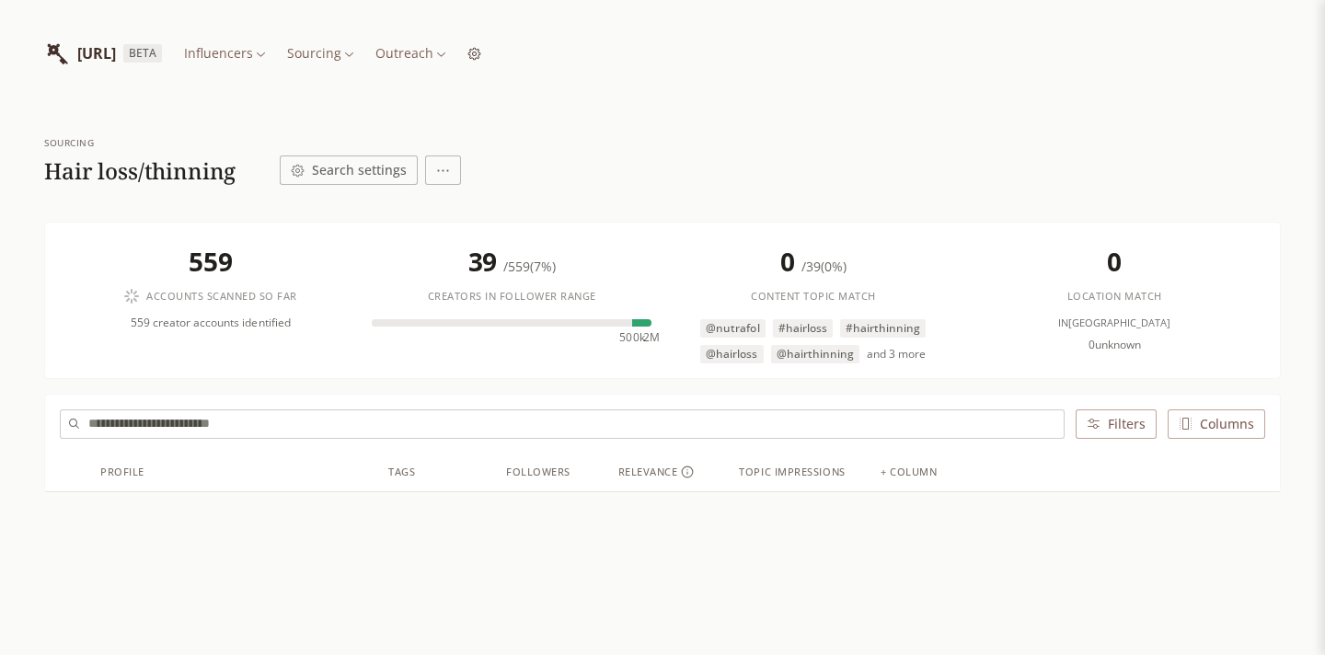
click at [425, 56] on html "[URL] BETA Influencers Sourcing Outreach Sourcing Hair loss/thinning Search set…" at bounding box center [662, 392] width 1325 height 785
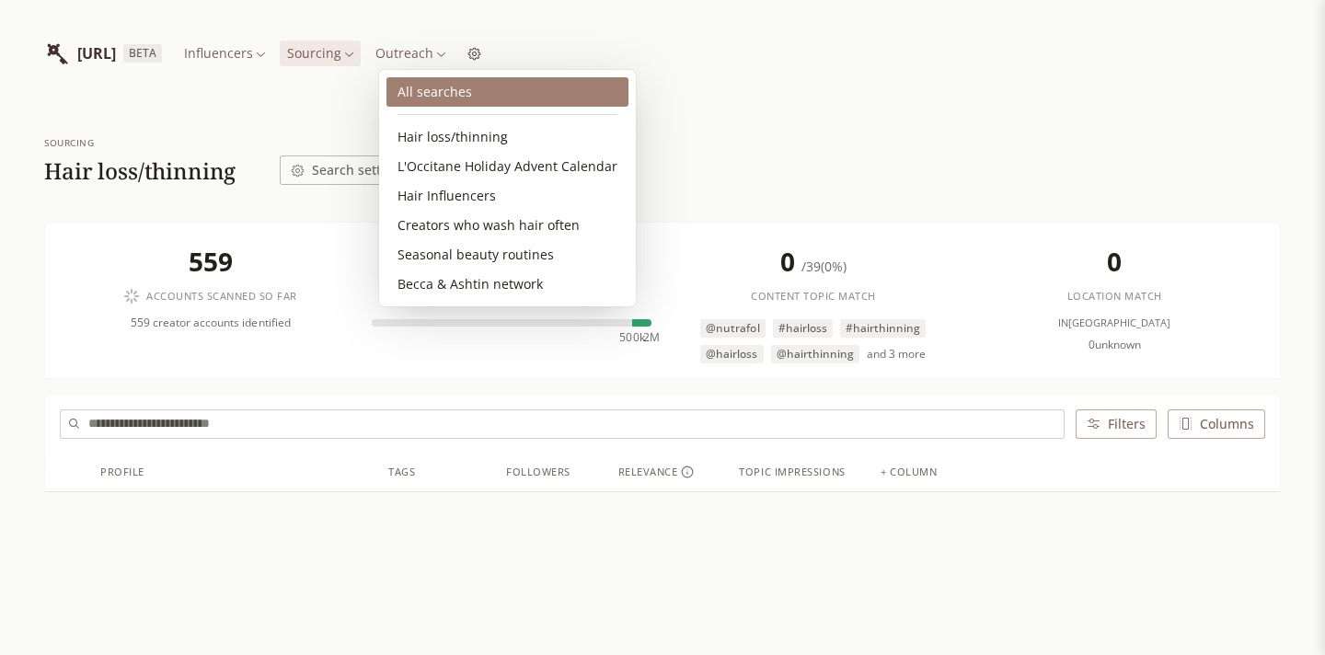
click at [453, 89] on link "All searches" at bounding box center [507, 91] width 242 height 29
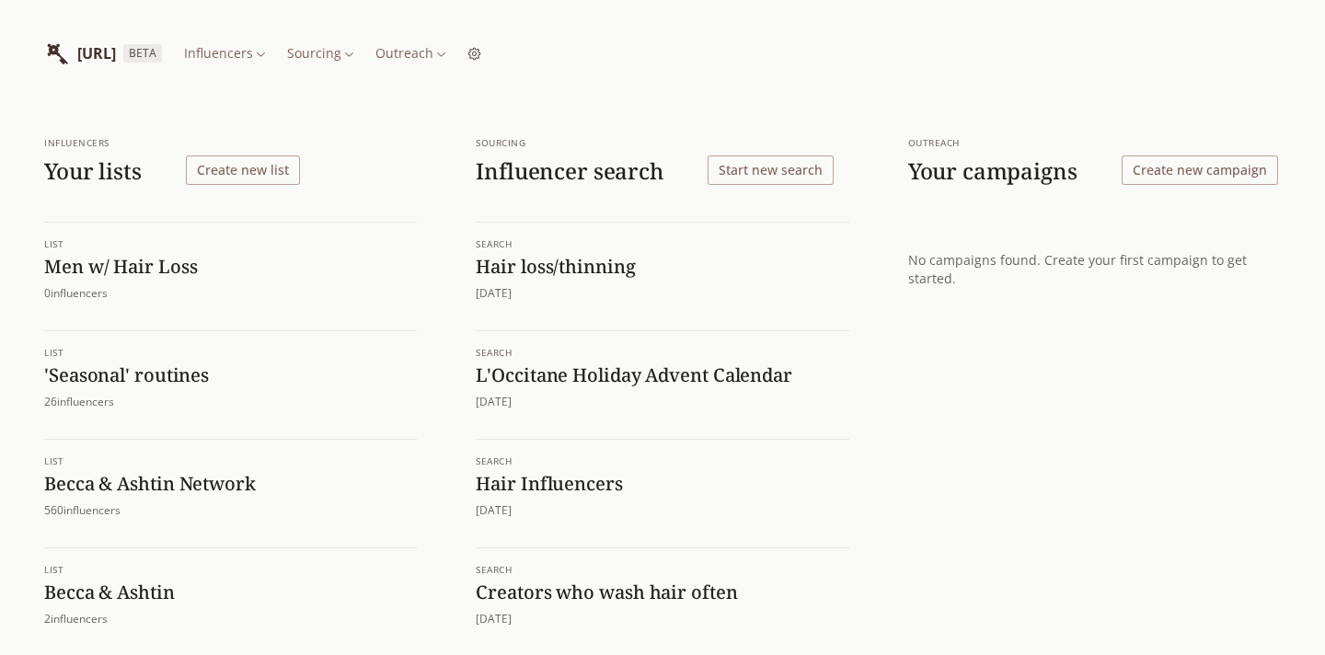
click at [745, 167] on button "Start new search" at bounding box center [771, 170] width 126 height 29
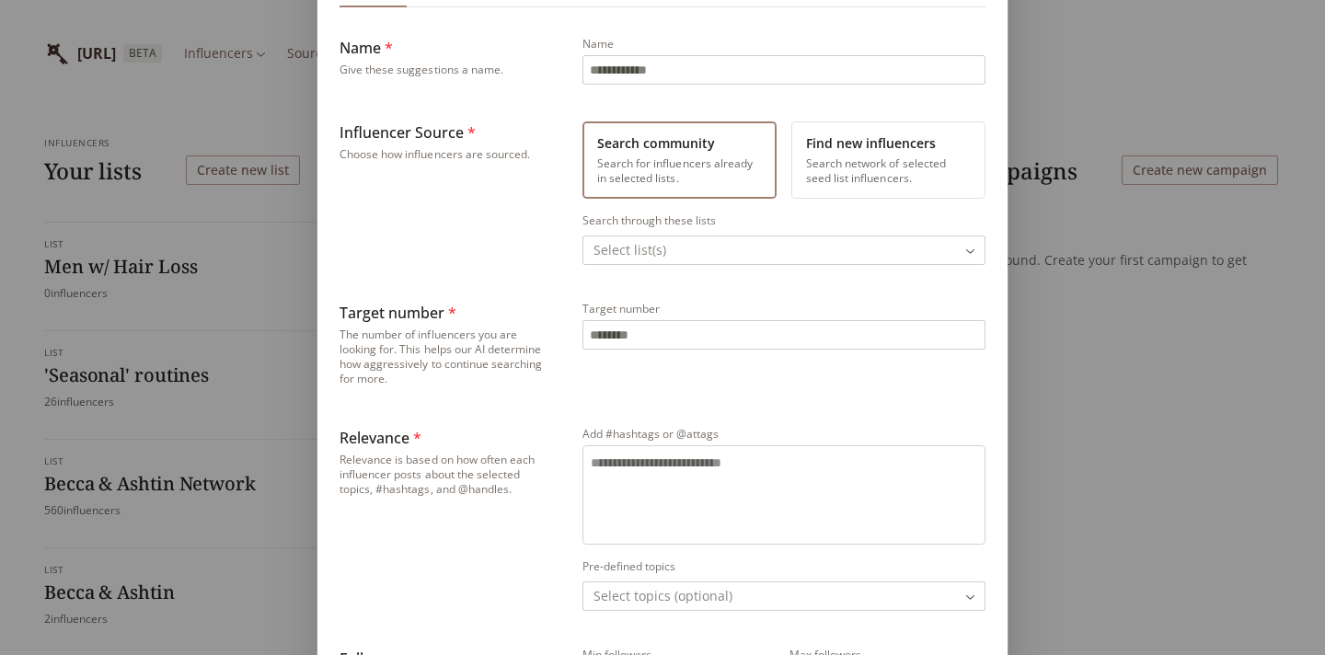
scroll to position [191, 0]
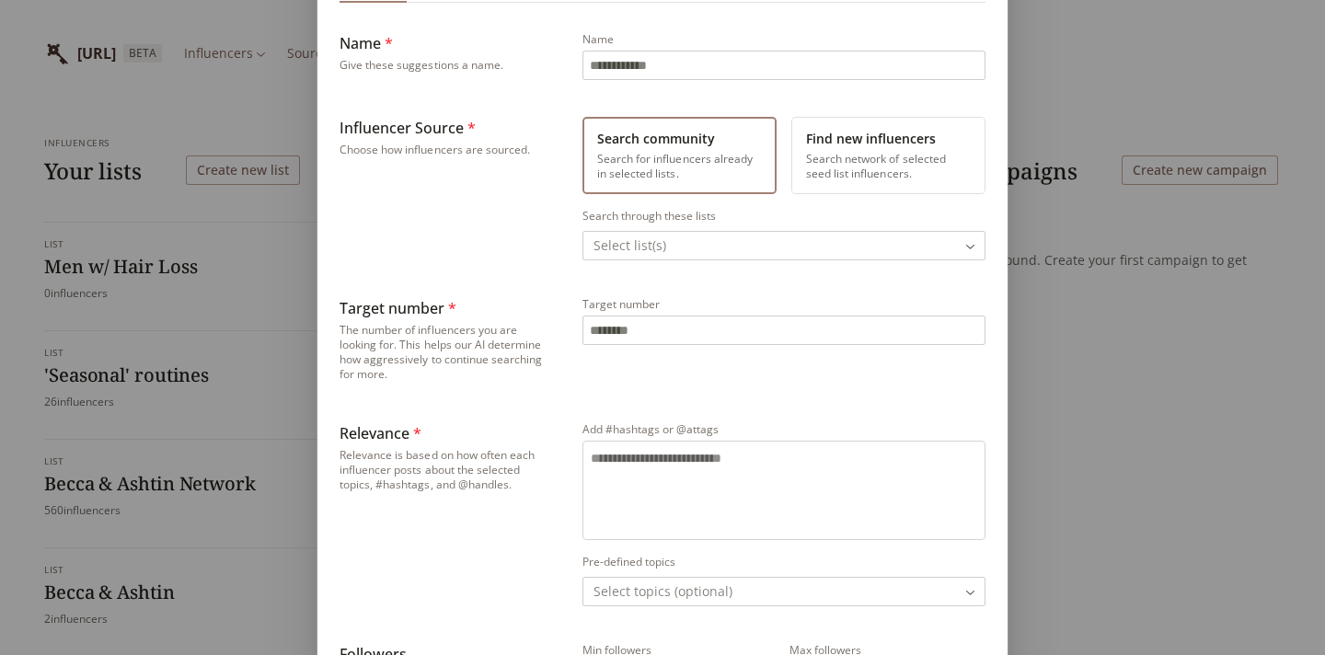
click at [919, 159] on button "Find new influencers Search network of selected seed list influencers." at bounding box center [888, 155] width 194 height 77
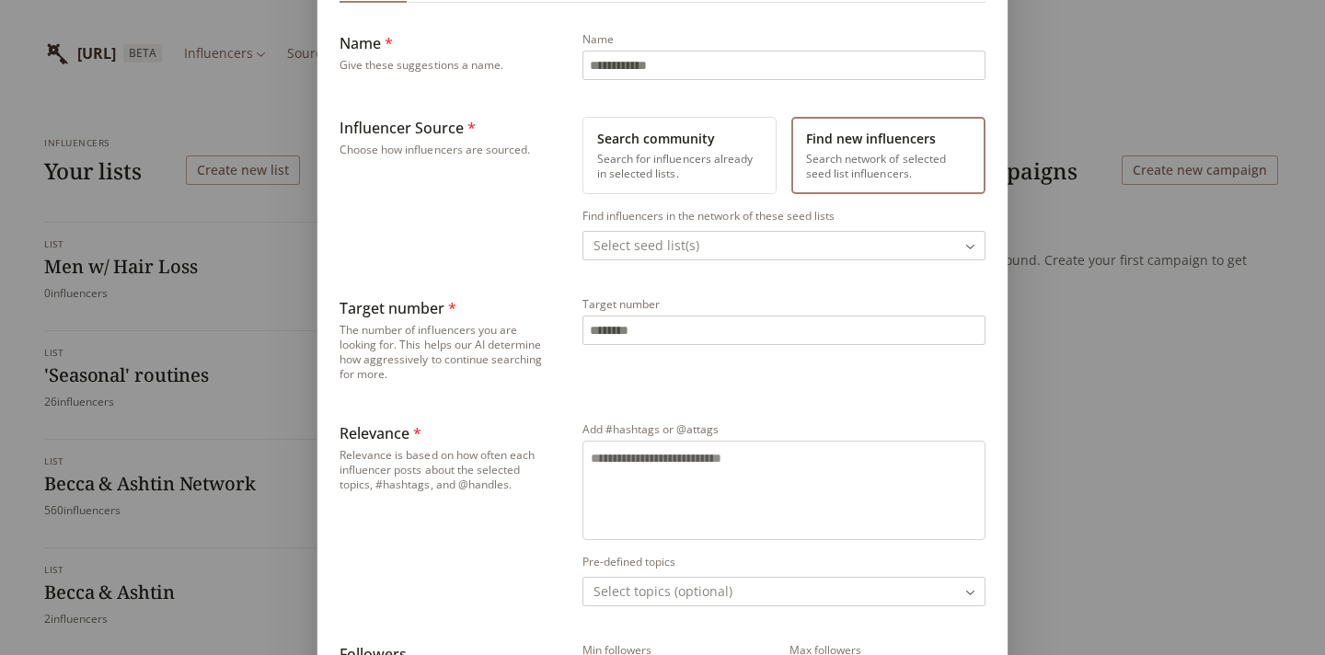
click at [732, 246] on body "[URL] BETA Influencers Sourcing Outreach Influencers Your lists Create new list…" at bounding box center [662, 458] width 1325 height 917
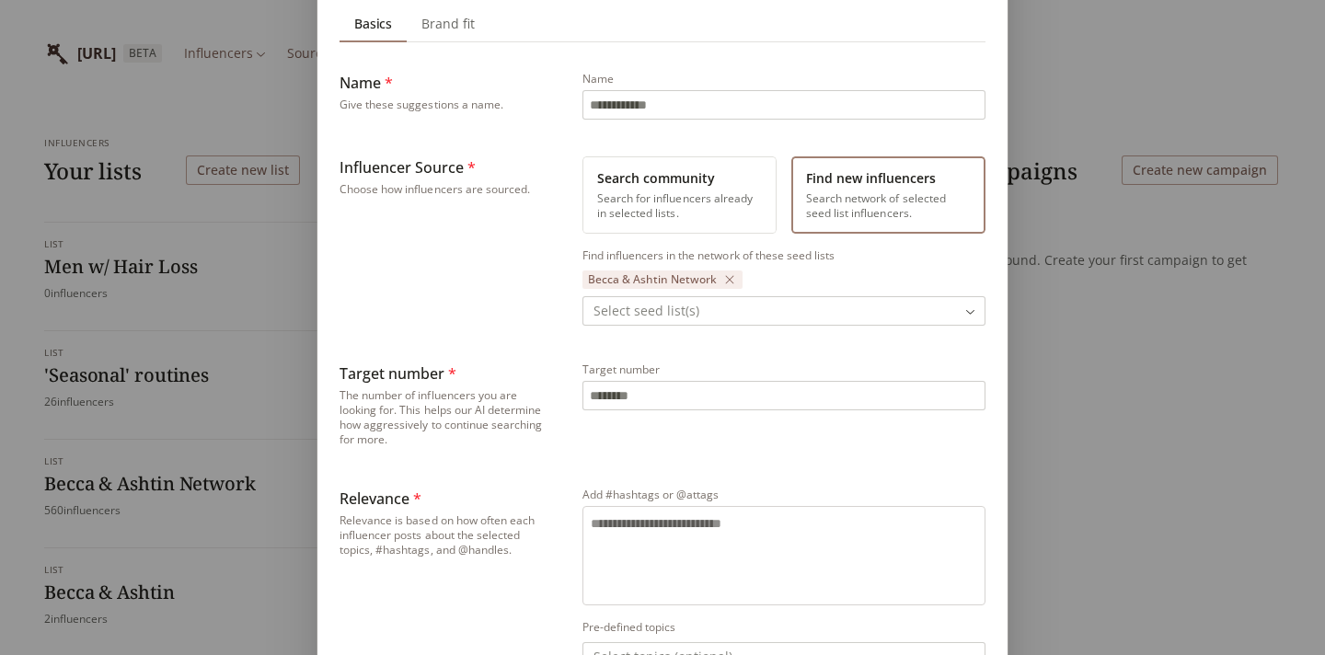
scroll to position [136, 0]
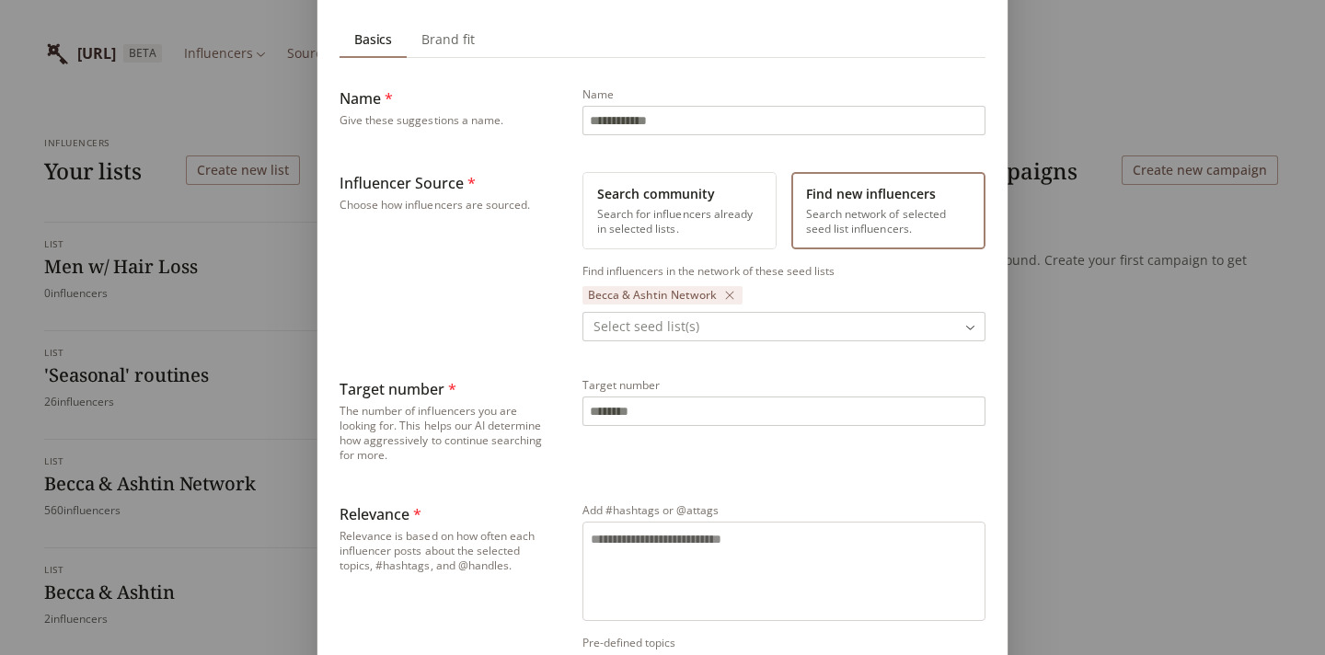
click at [640, 126] on input "Name" at bounding box center [783, 121] width 401 height 28
type input "*********"
click at [533, 307] on div "Influencer Source * Choose how influencers are sourced." at bounding box center [446, 256] width 213 height 169
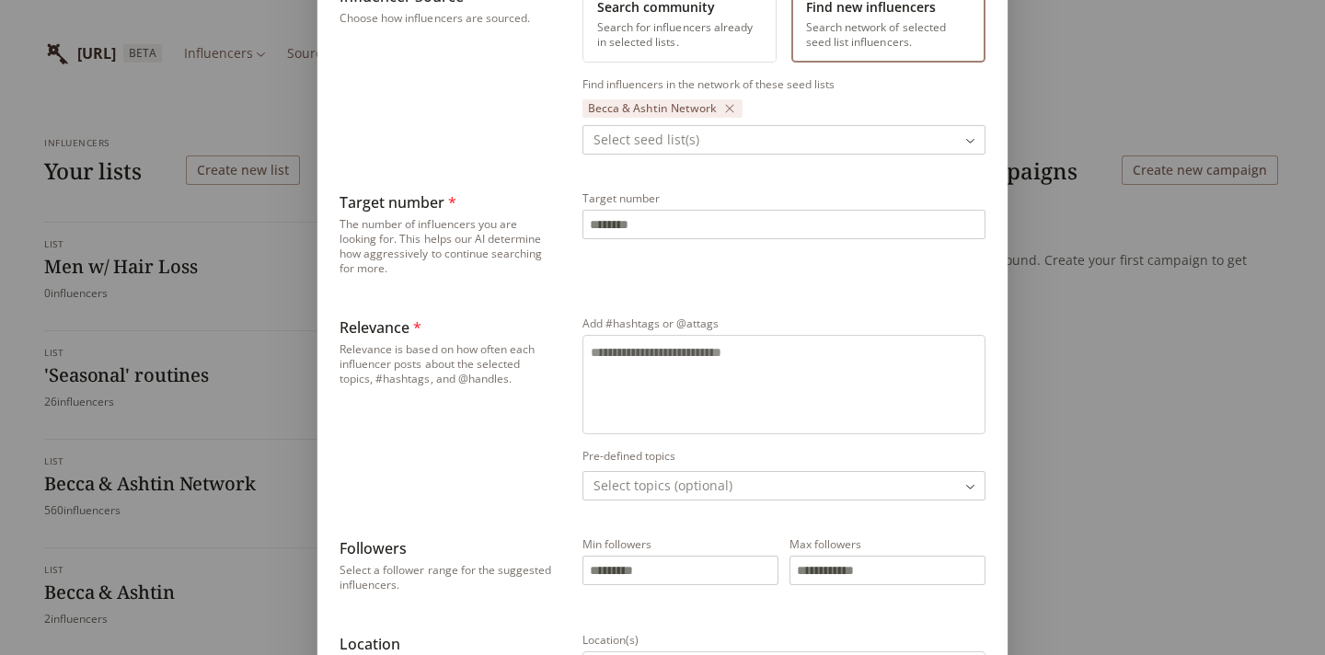
scroll to position [385, 0]
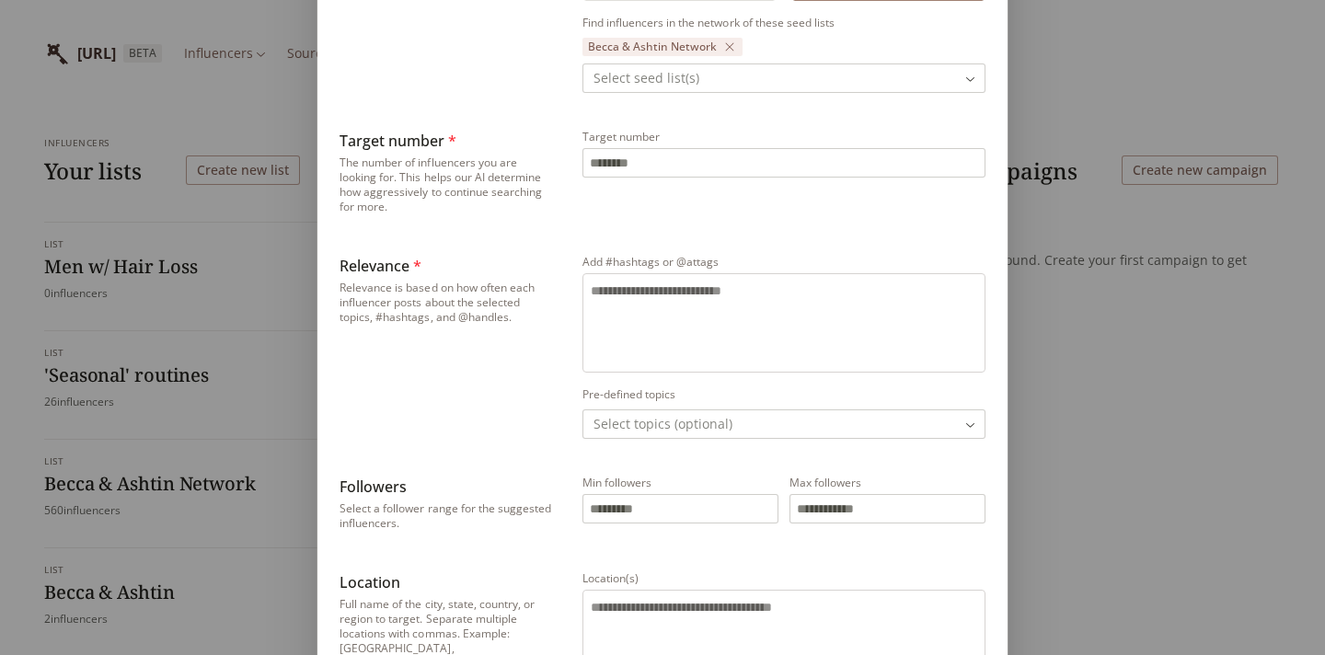
click at [640, 288] on textarea "Add #hashtags or @attags" at bounding box center [784, 320] width 386 height 77
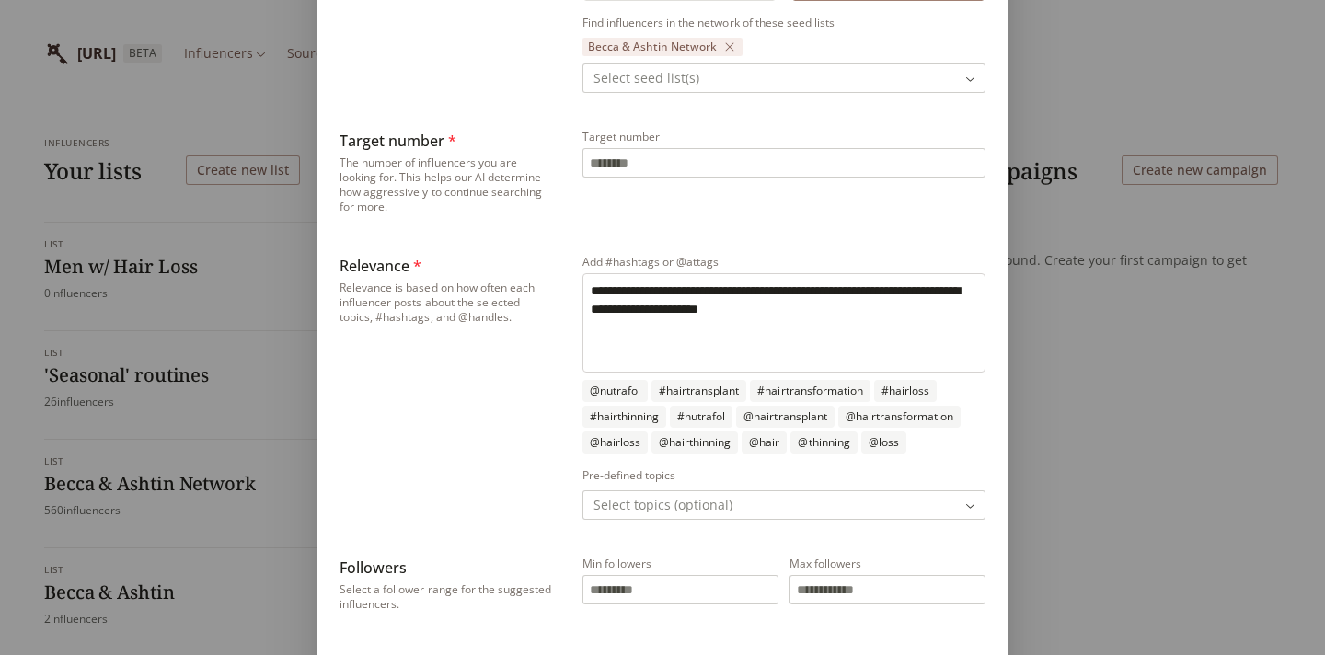
type textarea "**********"
click at [482, 392] on div "Relevance * Relevance is based on how often each influencer posts about the sel…" at bounding box center [446, 387] width 213 height 265
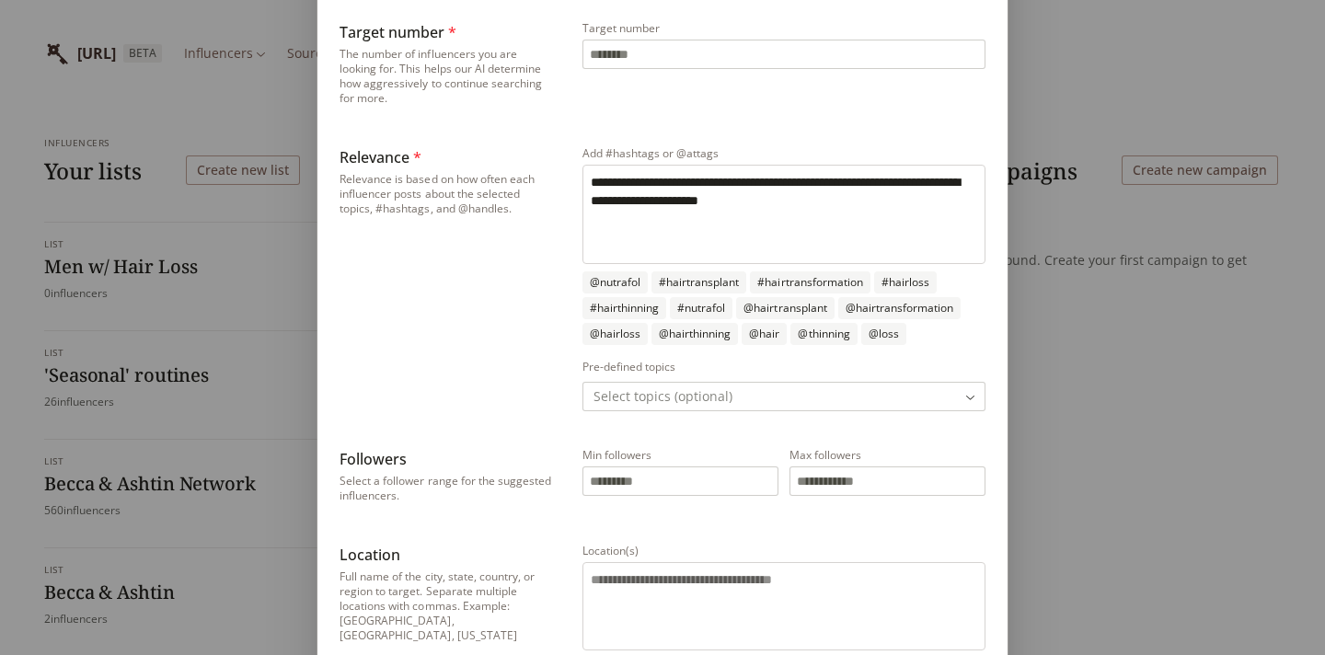
scroll to position [538, 0]
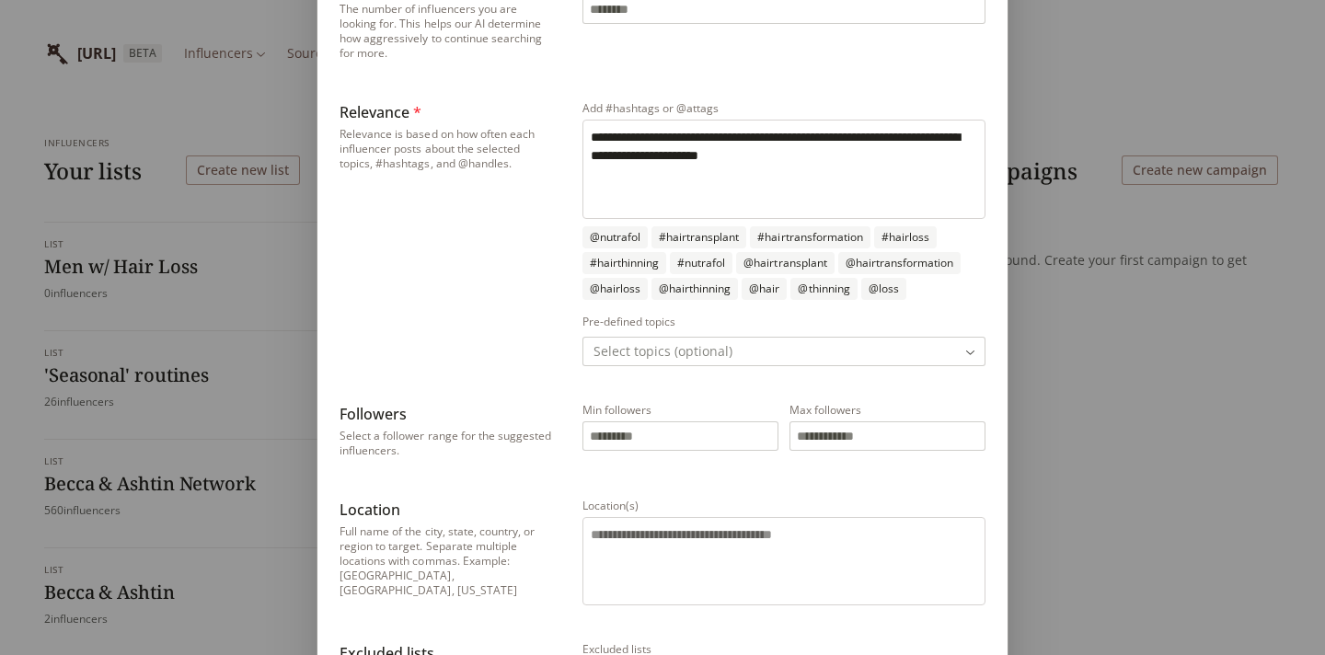
click at [684, 348] on body "[URL] BETA Influencers Sourcing Outreach Influencers Your lists Create new list…" at bounding box center [662, 458] width 1325 height 917
click at [501, 318] on div "**********" at bounding box center [662, 149] width 1325 height 1375
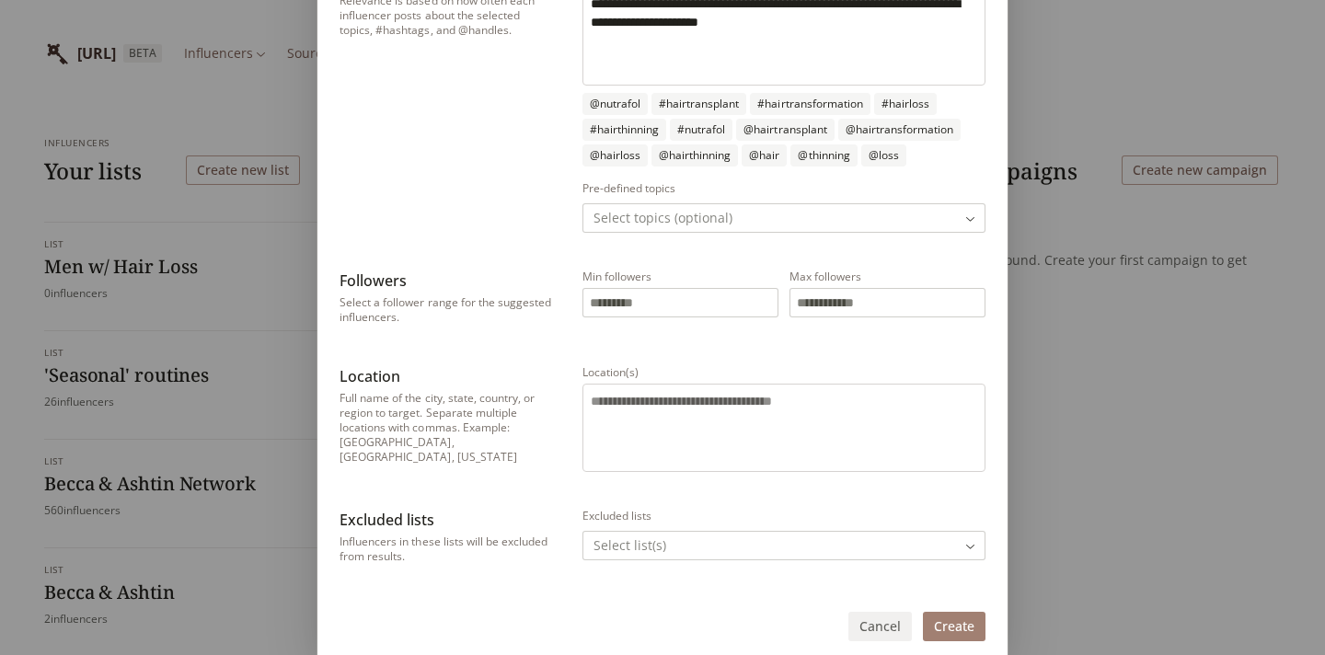
scroll to position [684, 0]
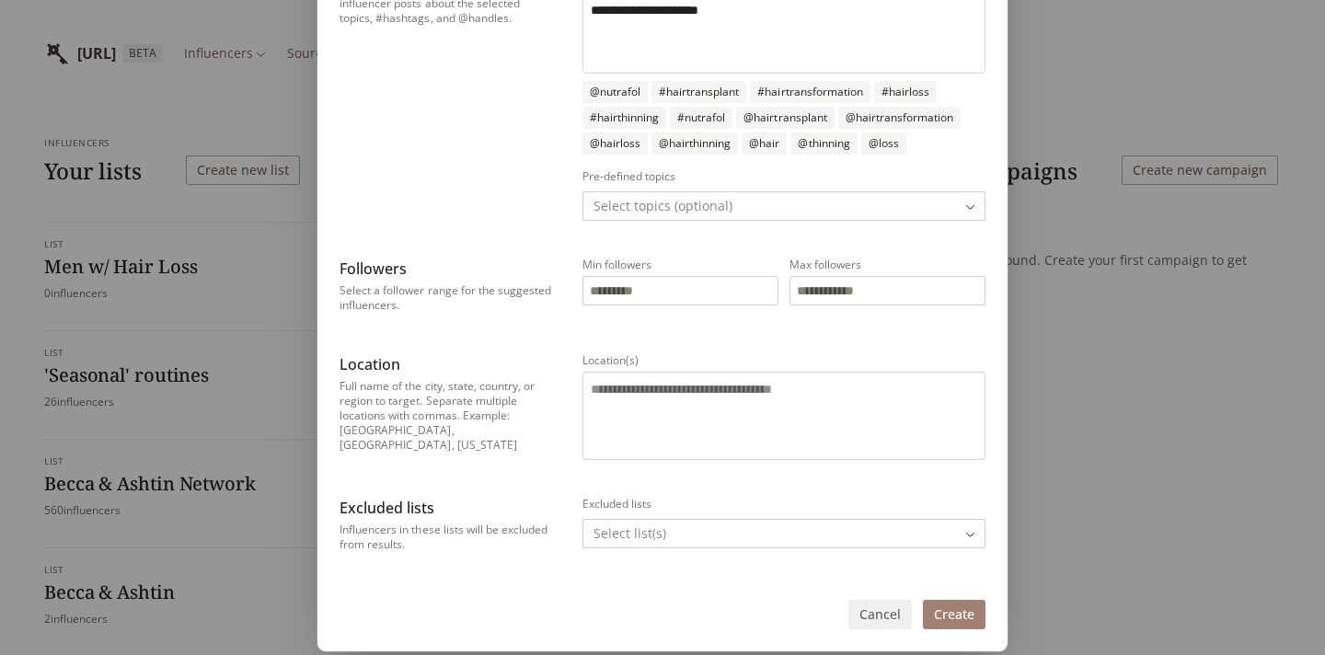
click at [642, 294] on input "Min followers" at bounding box center [680, 291] width 194 height 28
type input "******"
type input "*******"
click at [545, 361] on div "Location" at bounding box center [446, 364] width 213 height 22
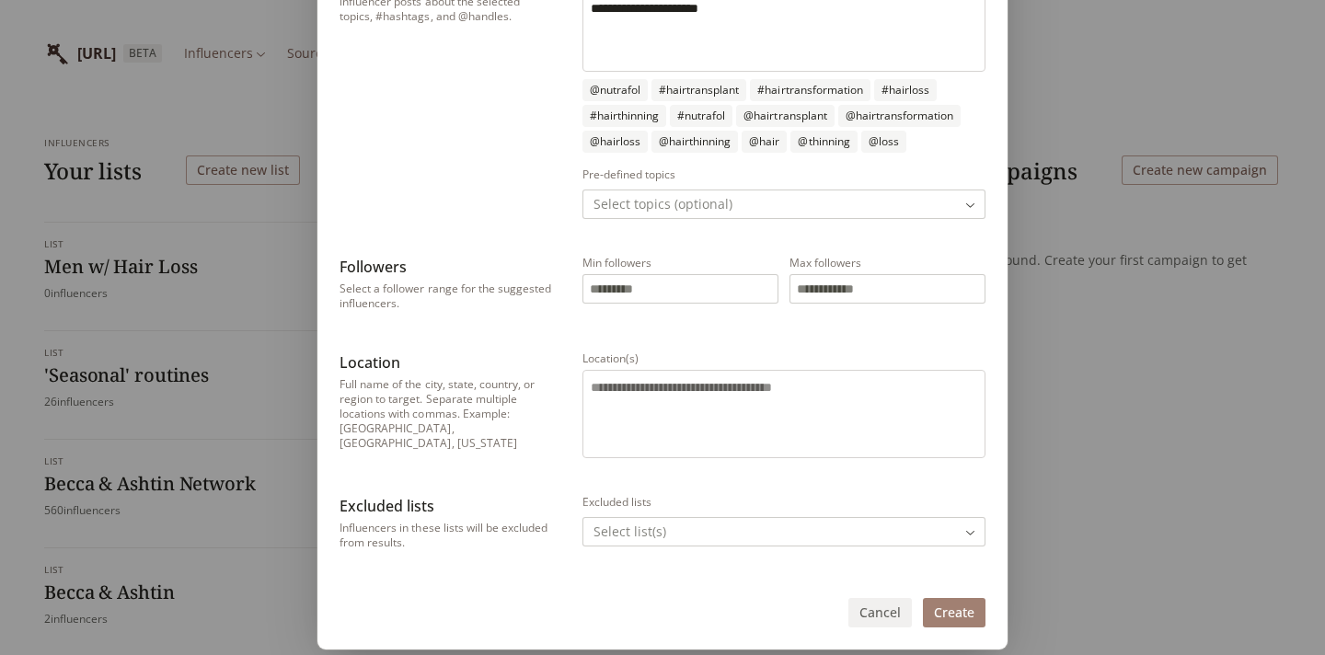
scroll to position [685, 0]
click at [616, 388] on textarea "Location(s)" at bounding box center [784, 412] width 386 height 66
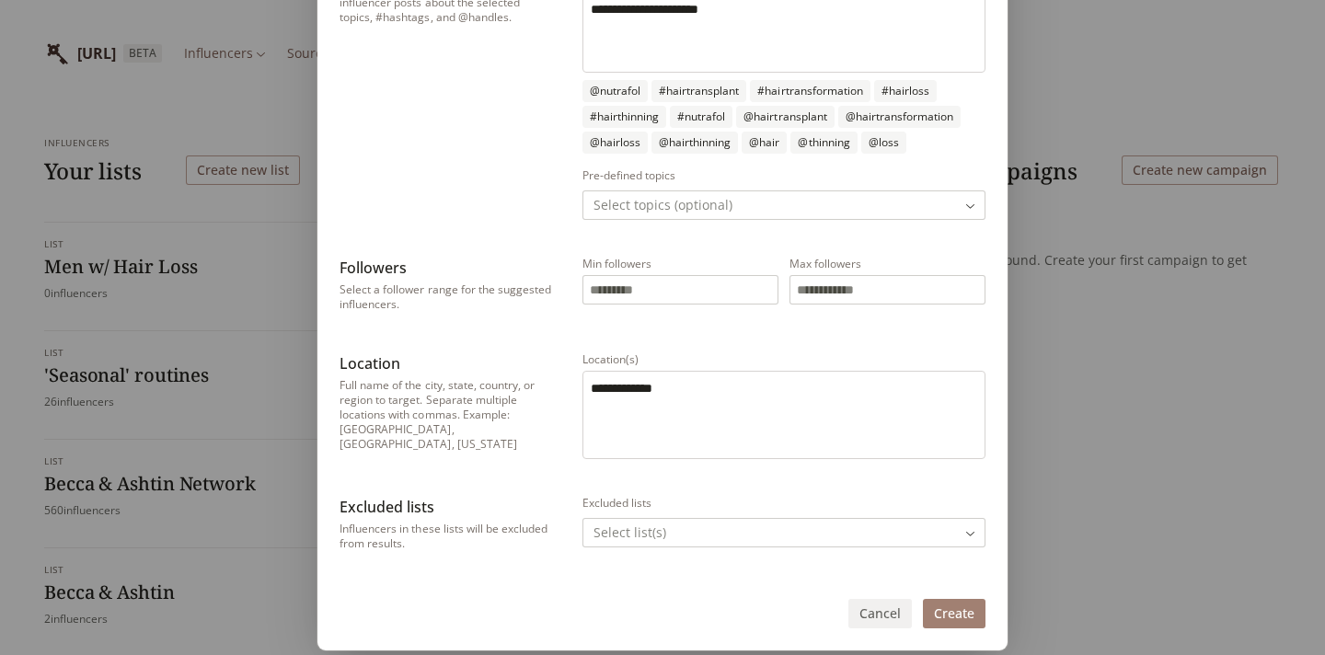
type textarea "**********"
click at [967, 617] on button "Create" at bounding box center [954, 613] width 63 height 29
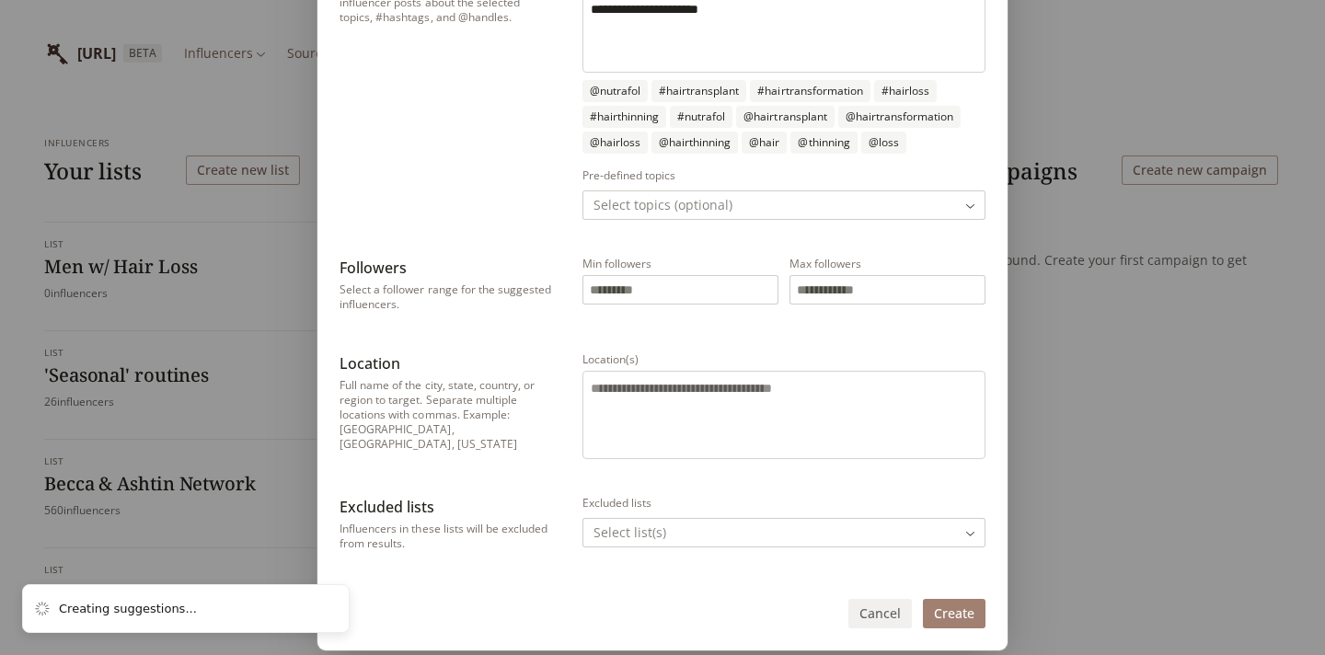
scroll to position [0, 0]
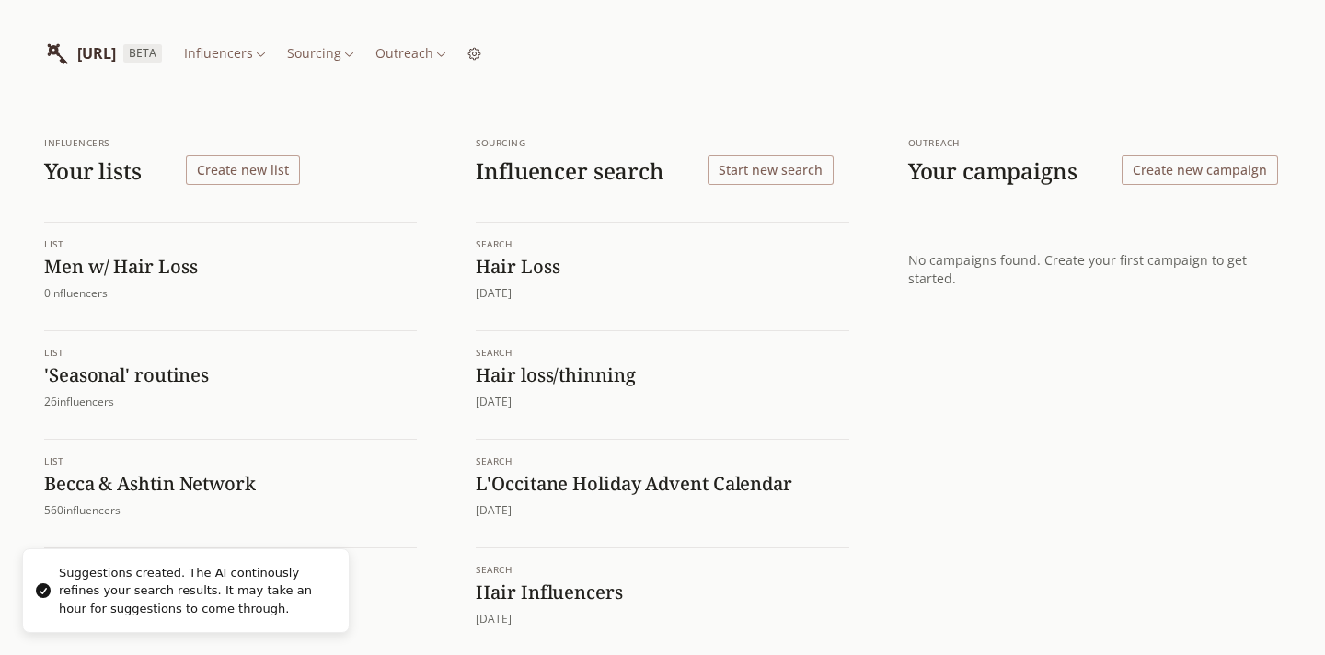
click at [545, 270] on h1 "Hair Loss" at bounding box center [662, 267] width 373 height 24
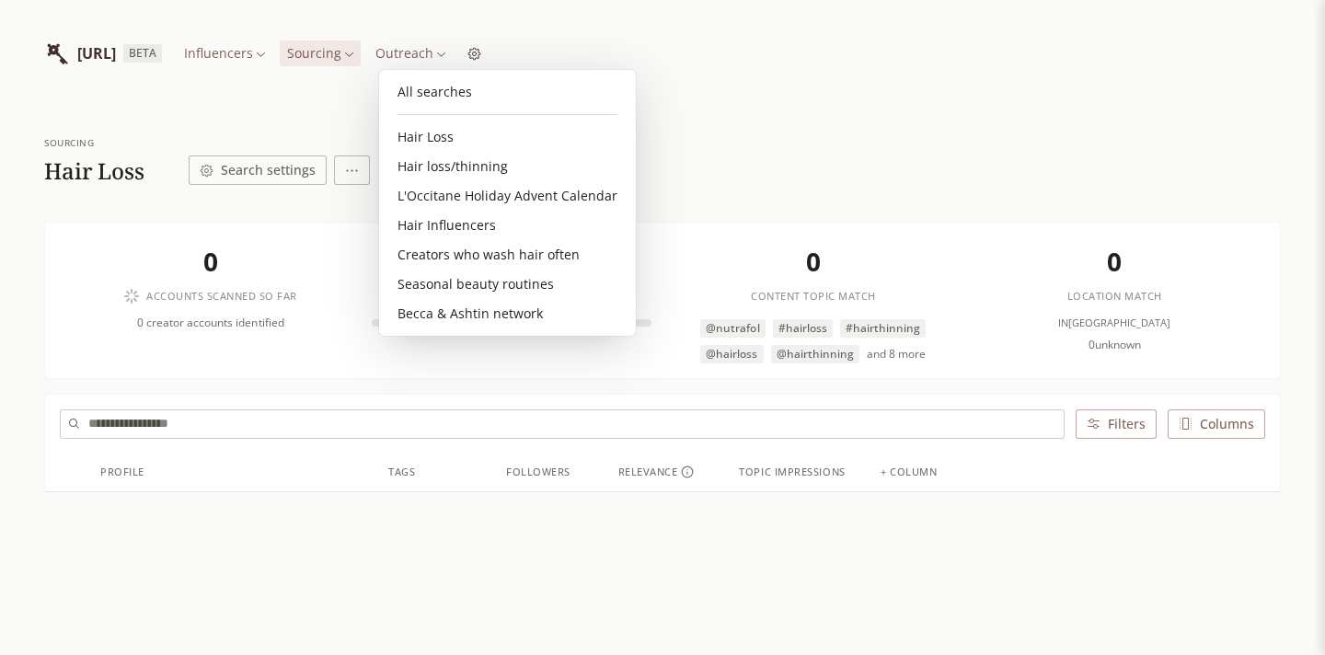
click at [427, 56] on html "[URL] BETA Influencers Sourcing Outreach Sourcing Hair Loss Search settings 0 A…" at bounding box center [662, 392] width 1325 height 785
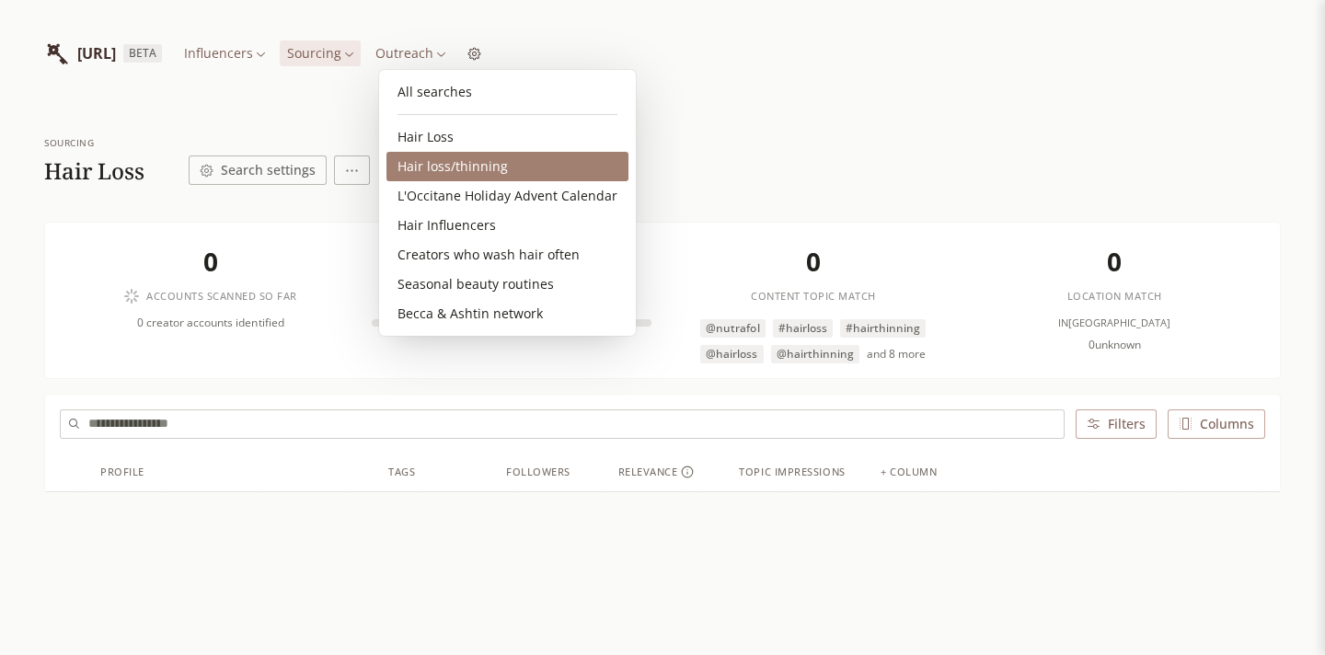
click at [441, 167] on link "Hair loss/thinning" at bounding box center [507, 166] width 242 height 29
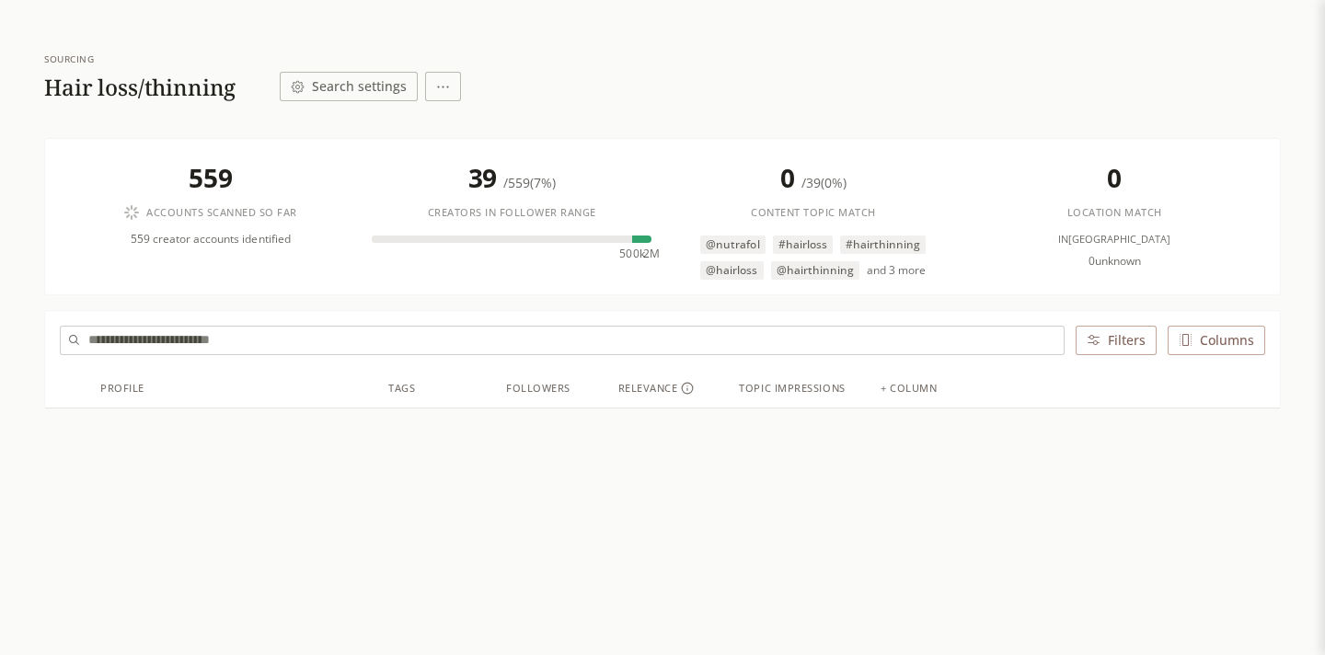
scroll to position [67, 0]
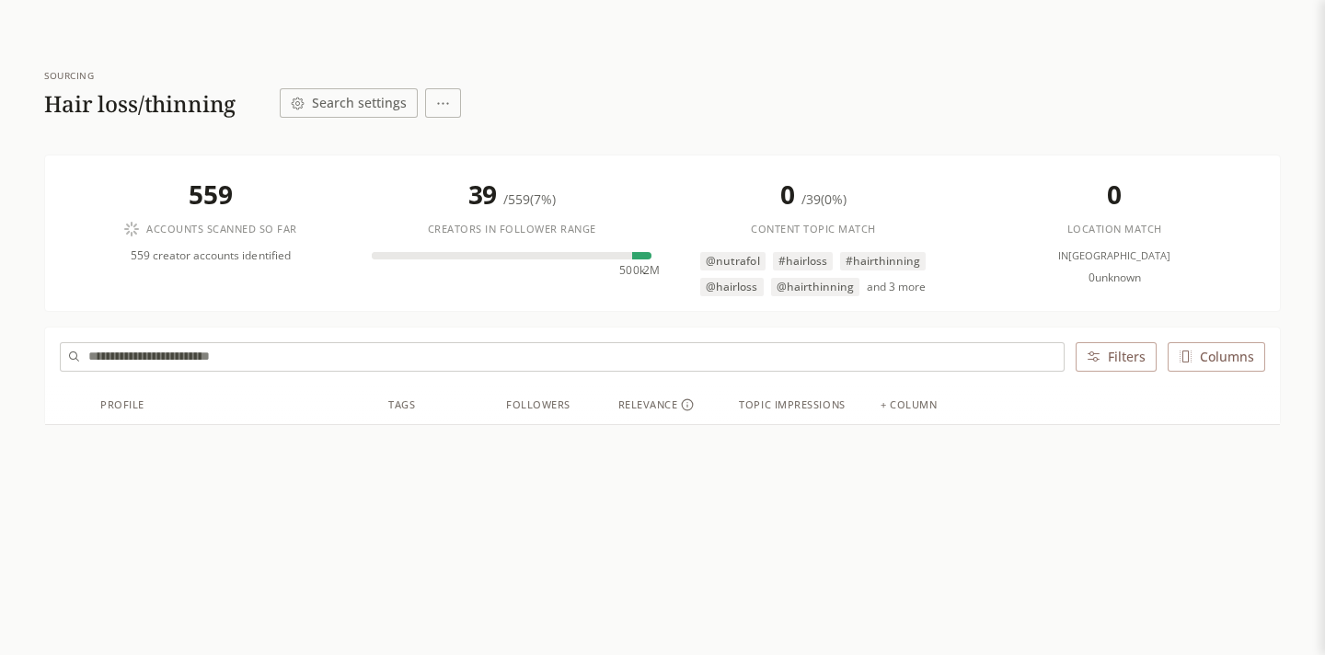
click at [1101, 203] on div "0 Location match in [GEOGRAPHIC_DATA] 0 unknown" at bounding box center [1114, 227] width 294 height 115
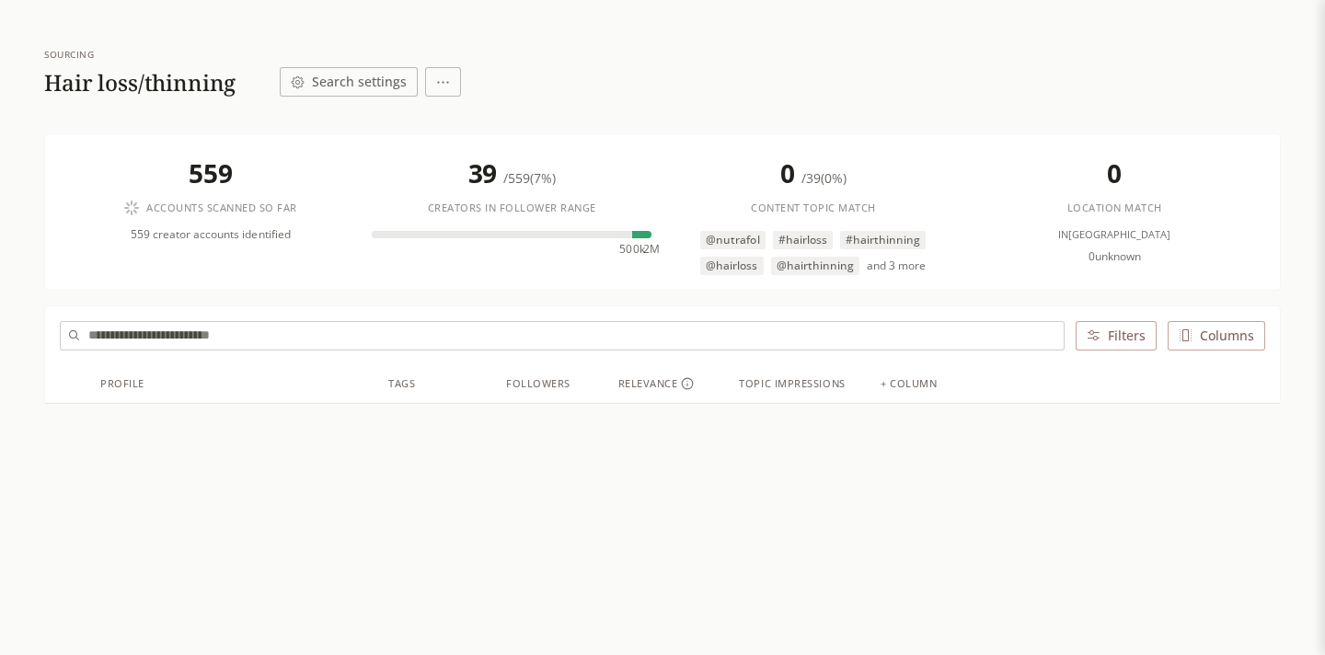
scroll to position [76, 0]
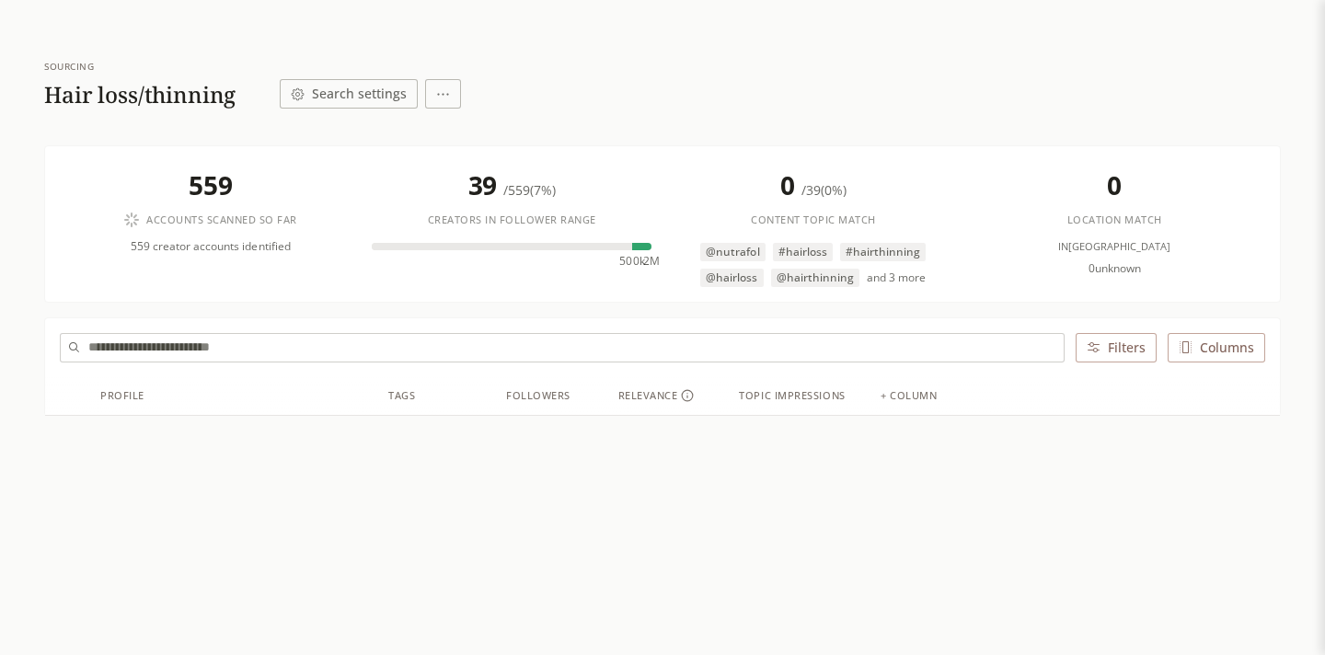
click at [1093, 338] on button "Filters" at bounding box center [1116, 347] width 81 height 29
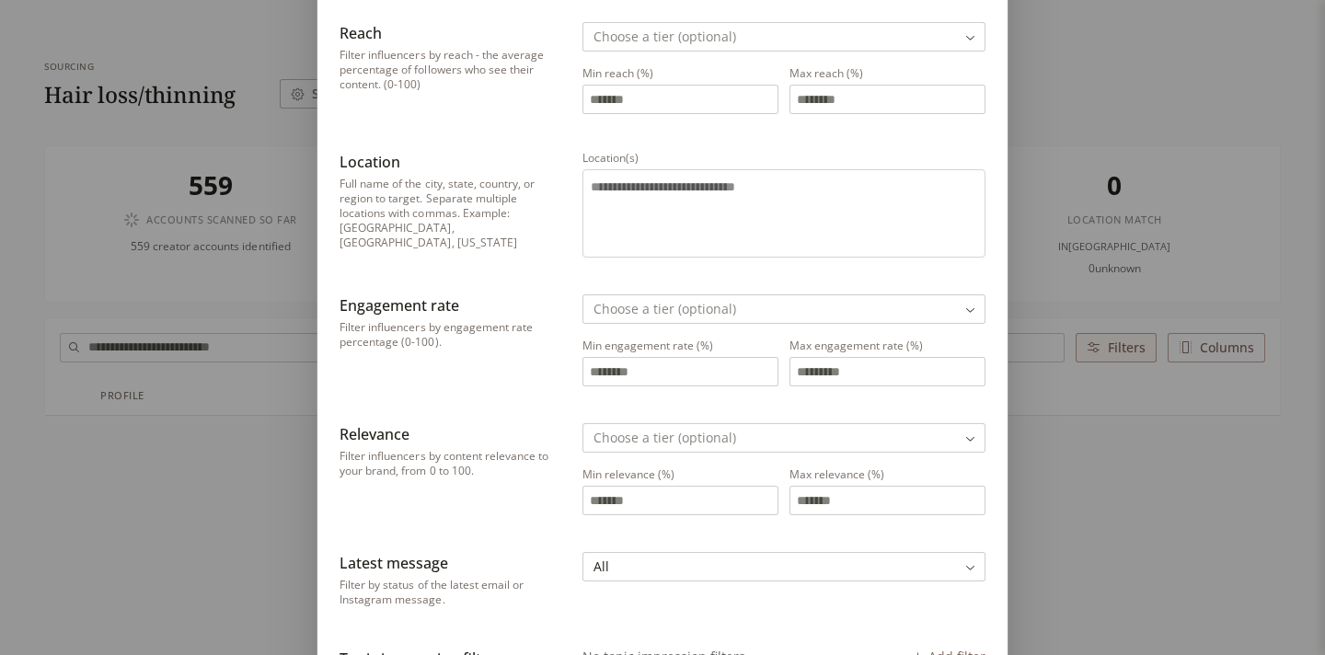
scroll to position [322, 0]
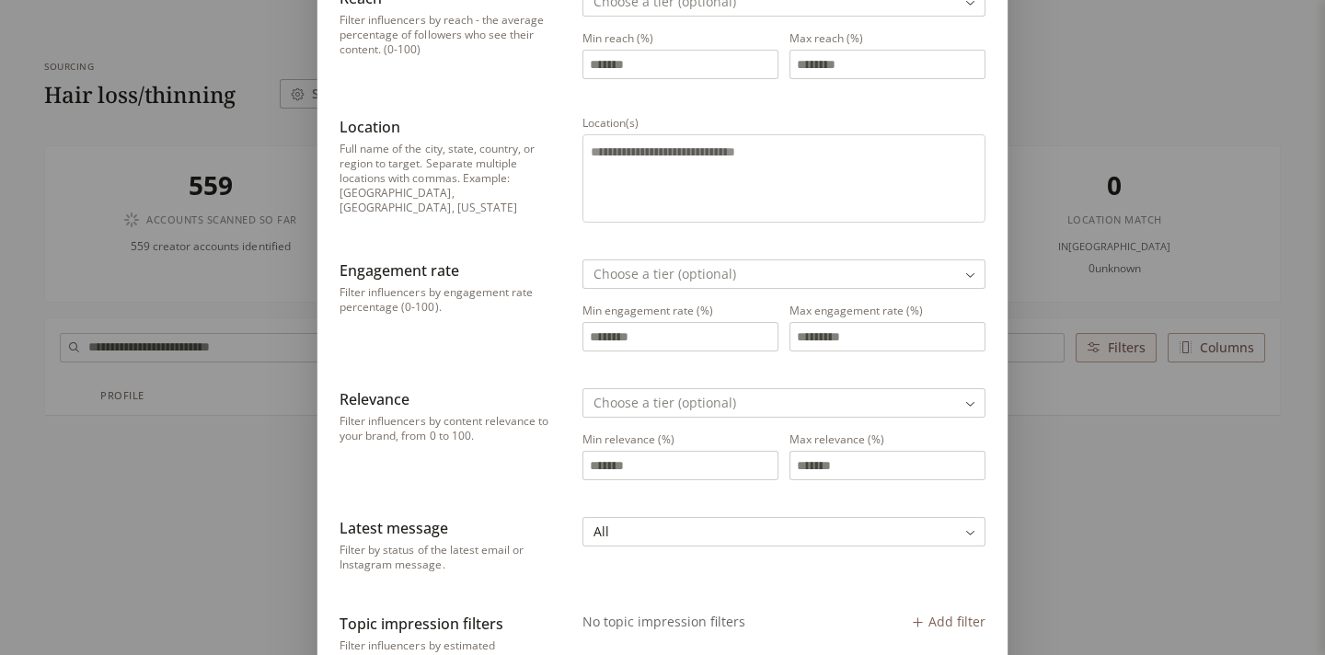
click at [1054, 455] on div "Filter Filter Influencers Followers Filter influencers by follower count on the…" at bounding box center [662, 544] width 1325 height 1733
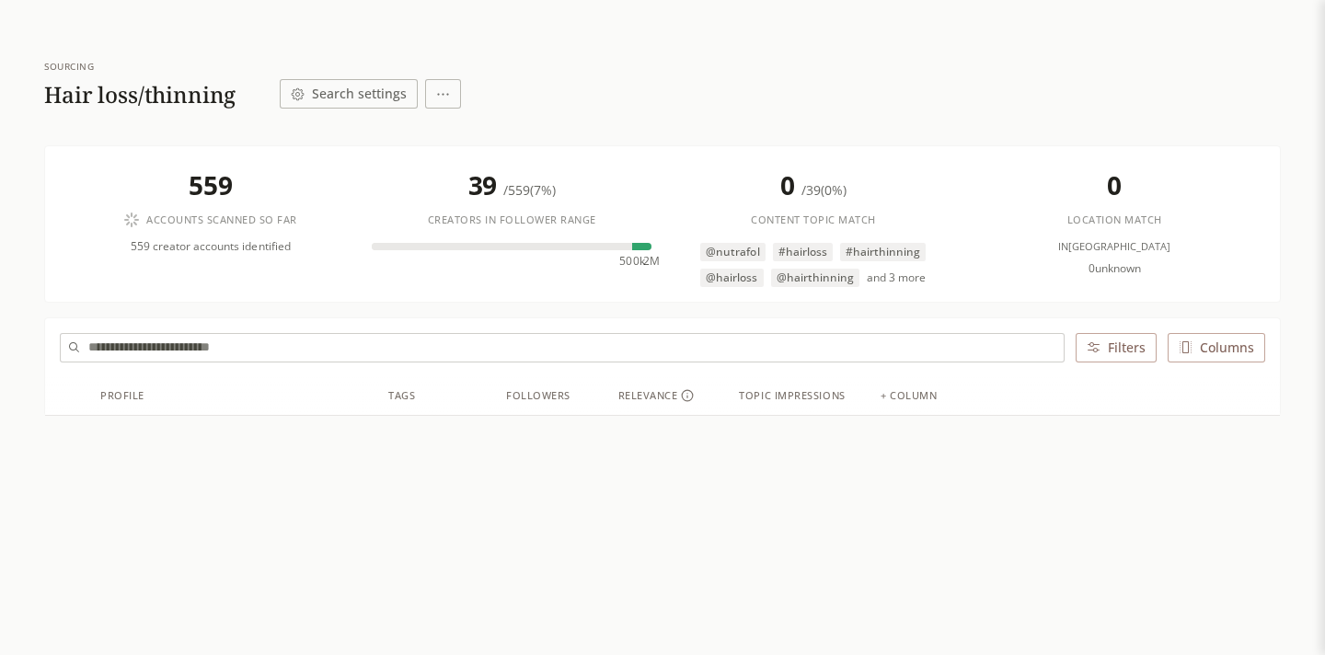
scroll to position [0, 0]
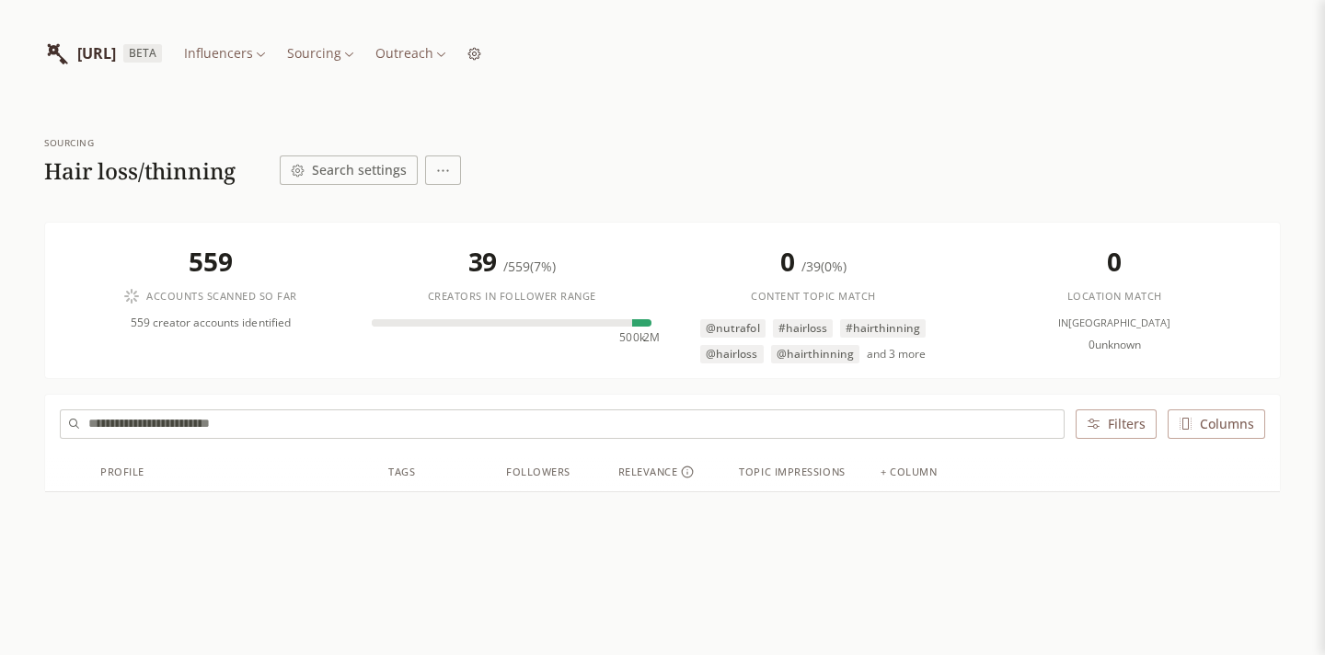
click at [553, 273] on span "/ 559 ( 7% )" at bounding box center [529, 266] width 52 height 17
click at [468, 277] on span "39" at bounding box center [485, 261] width 35 height 35
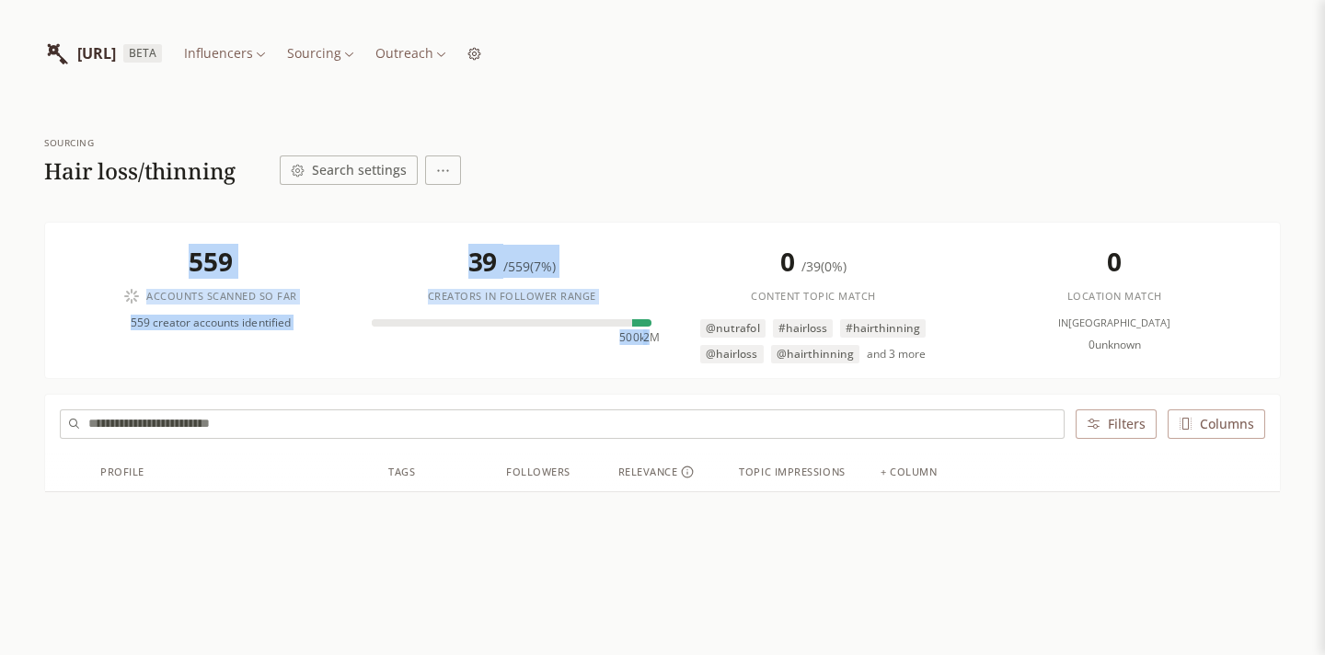
drag, startPoint x: 656, startPoint y: 332, endPoint x: 561, endPoint y: 153, distance: 202.9
click at [561, 154] on div "Sourcing Hair loss/thinning Search settings 559 Accounts scanned so far 559 cre…" at bounding box center [662, 446] width 1237 height 678
click at [376, 170] on button "Search settings" at bounding box center [349, 170] width 138 height 29
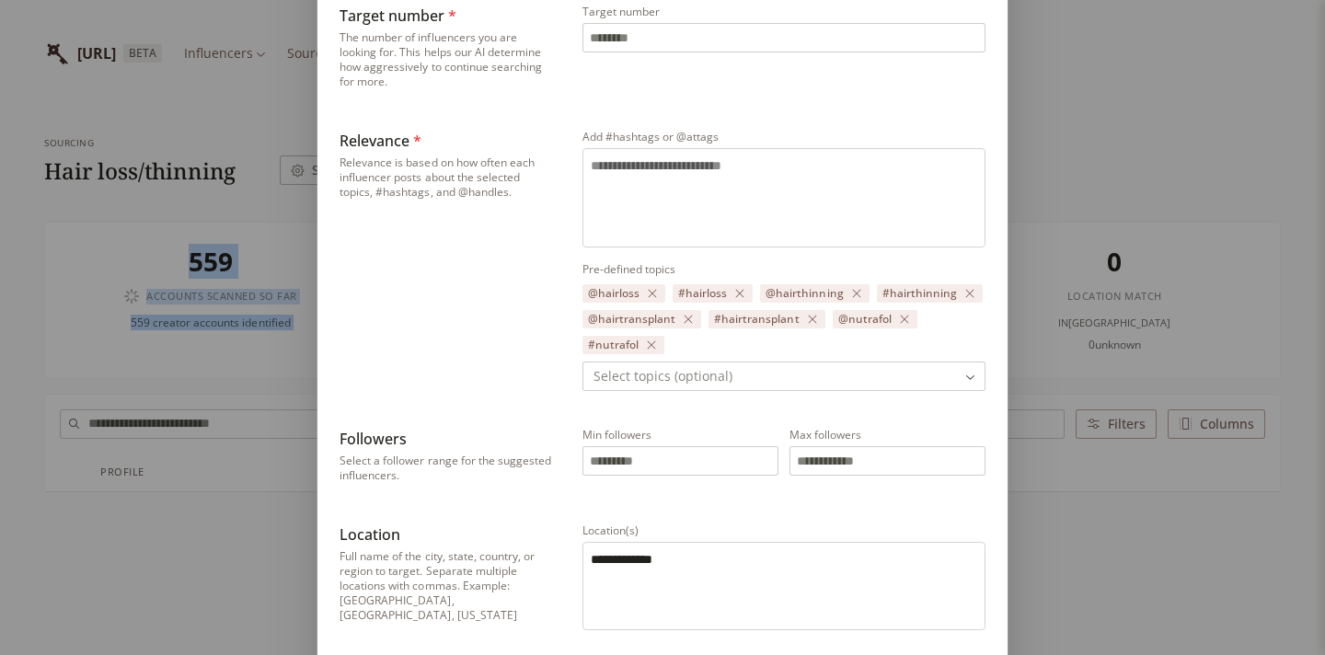
scroll to position [520, 0]
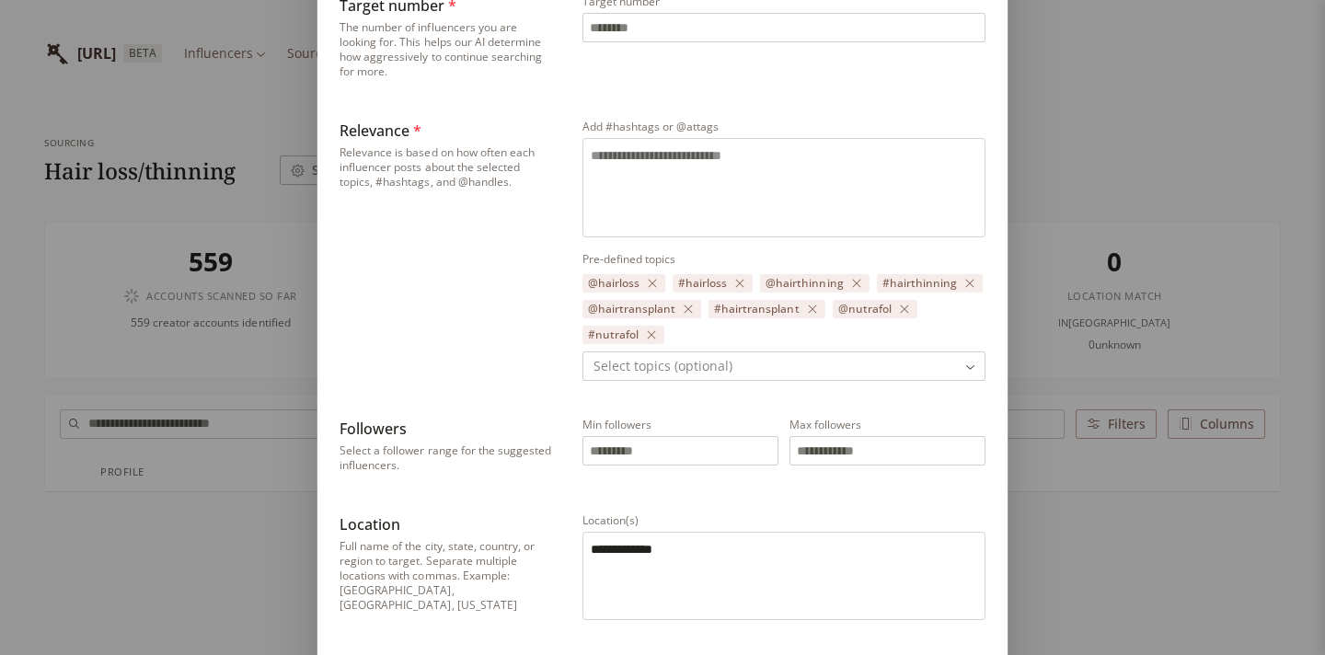
click at [628, 548] on textarea "**********" at bounding box center [784, 573] width 386 height 66
click at [567, 513] on div "**********" at bounding box center [663, 210] width 646 height 1012
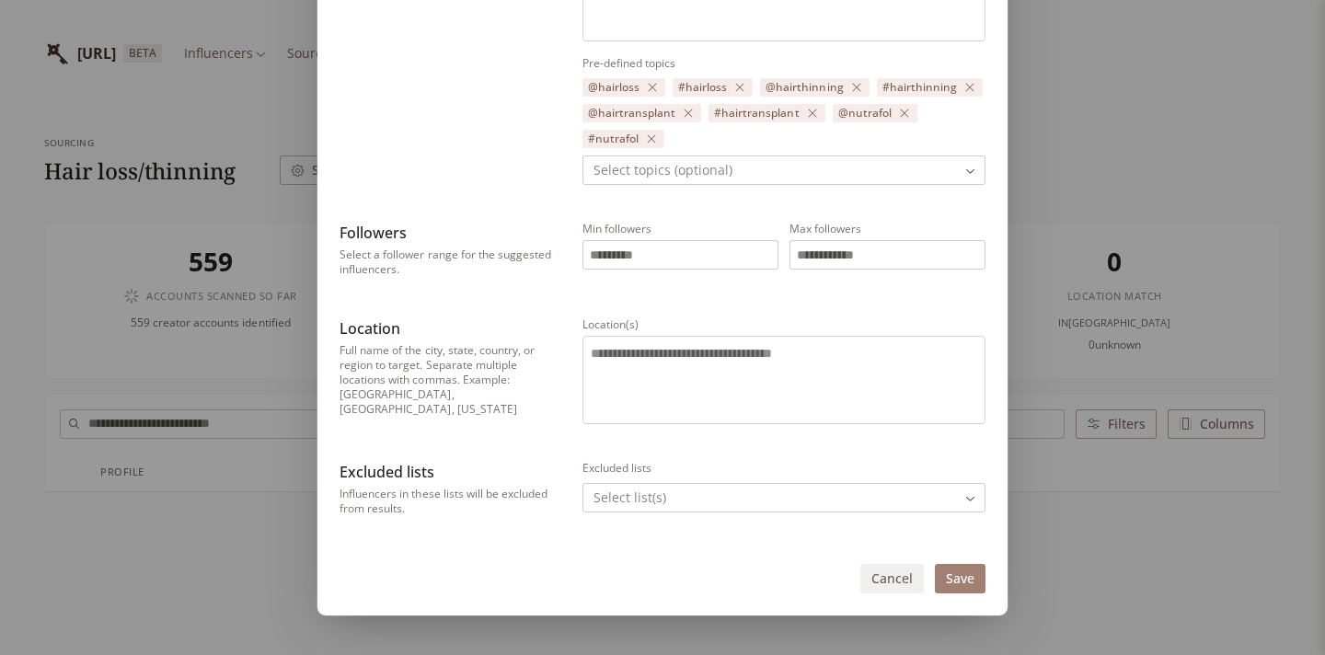
click at [958, 579] on button "Save" at bounding box center [960, 578] width 51 height 29
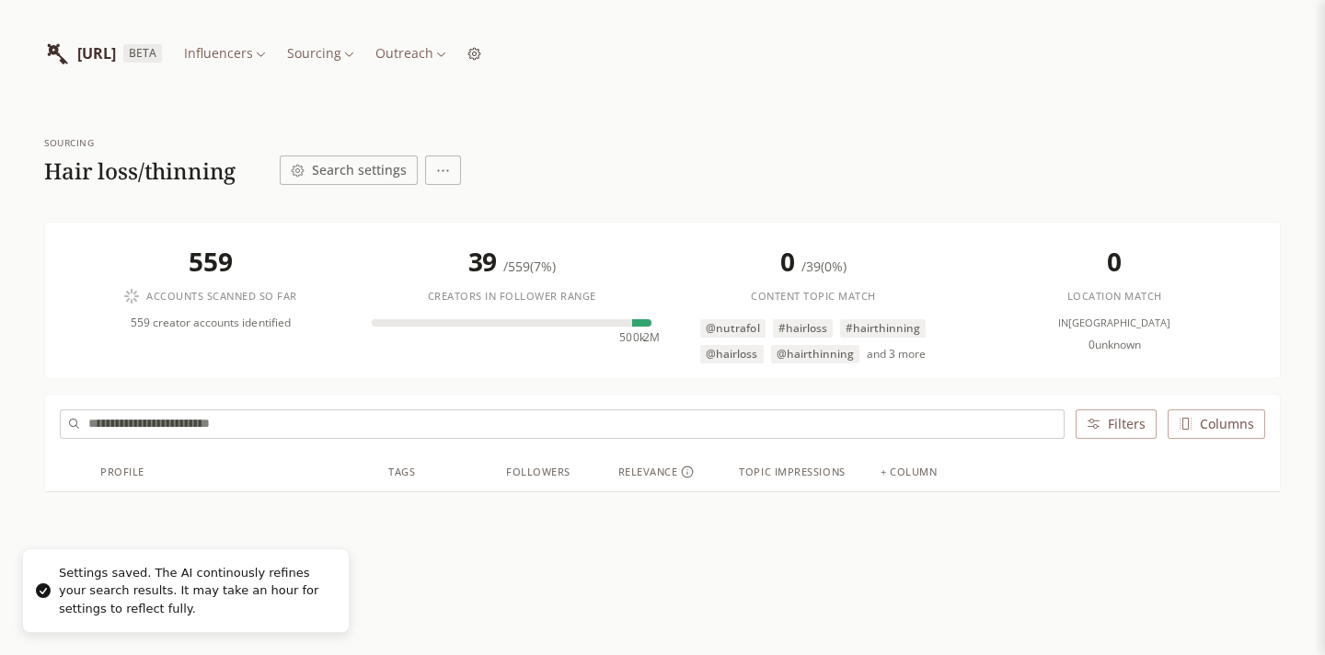
scroll to position [0, 0]
click at [431, 58] on html "[URL] BETA Influencers Sourcing Outreach Sourcing Hair loss/thinning Search set…" at bounding box center [662, 392] width 1325 height 785
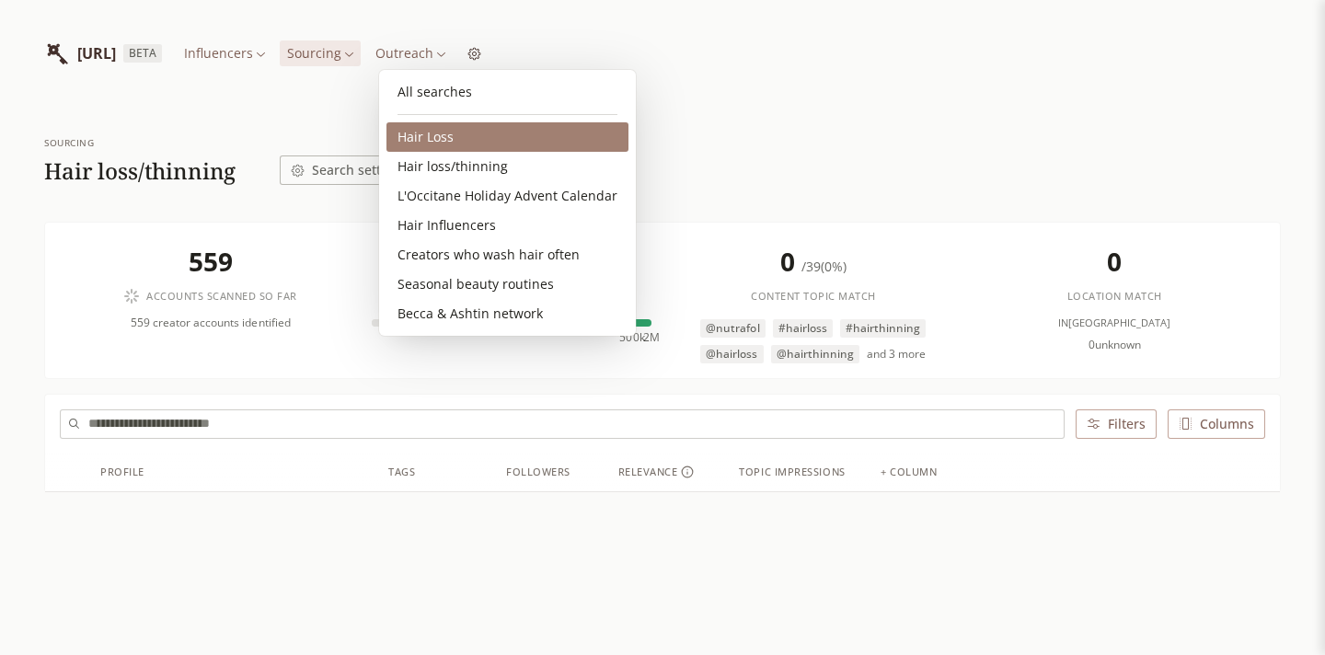
click at [454, 135] on link "Hair Loss" at bounding box center [507, 136] width 242 height 29
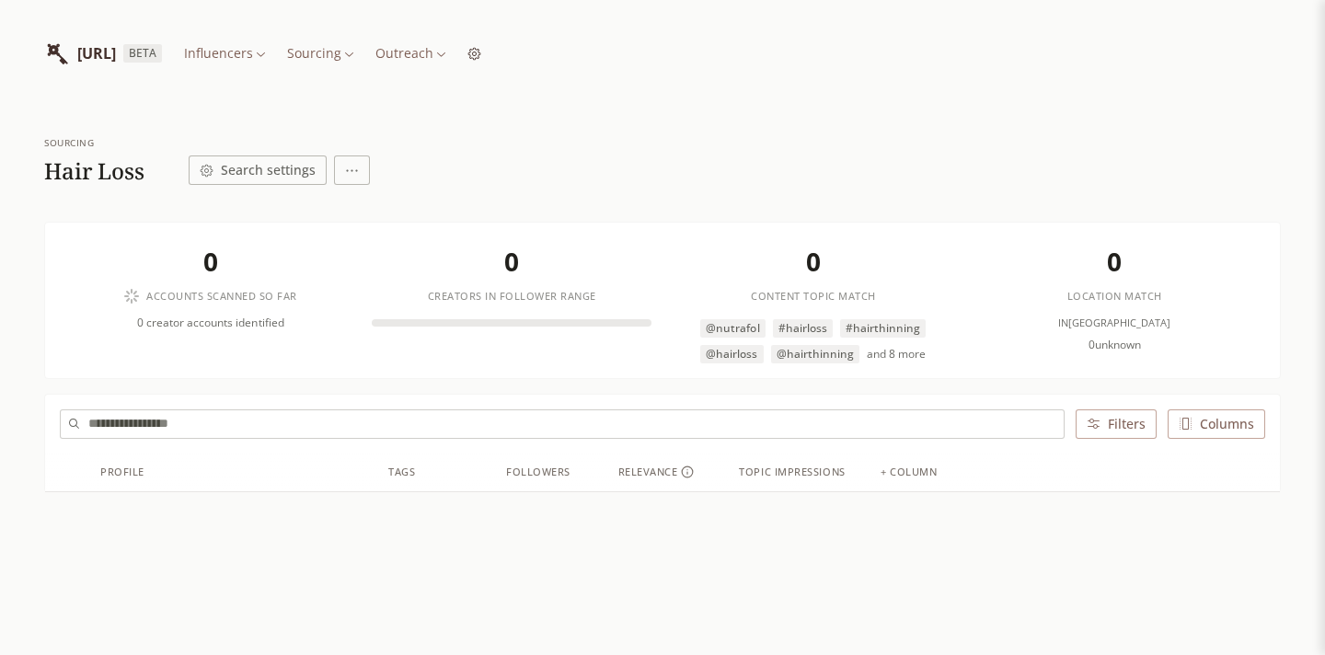
click at [302, 170] on button "Search settings" at bounding box center [258, 170] width 138 height 29
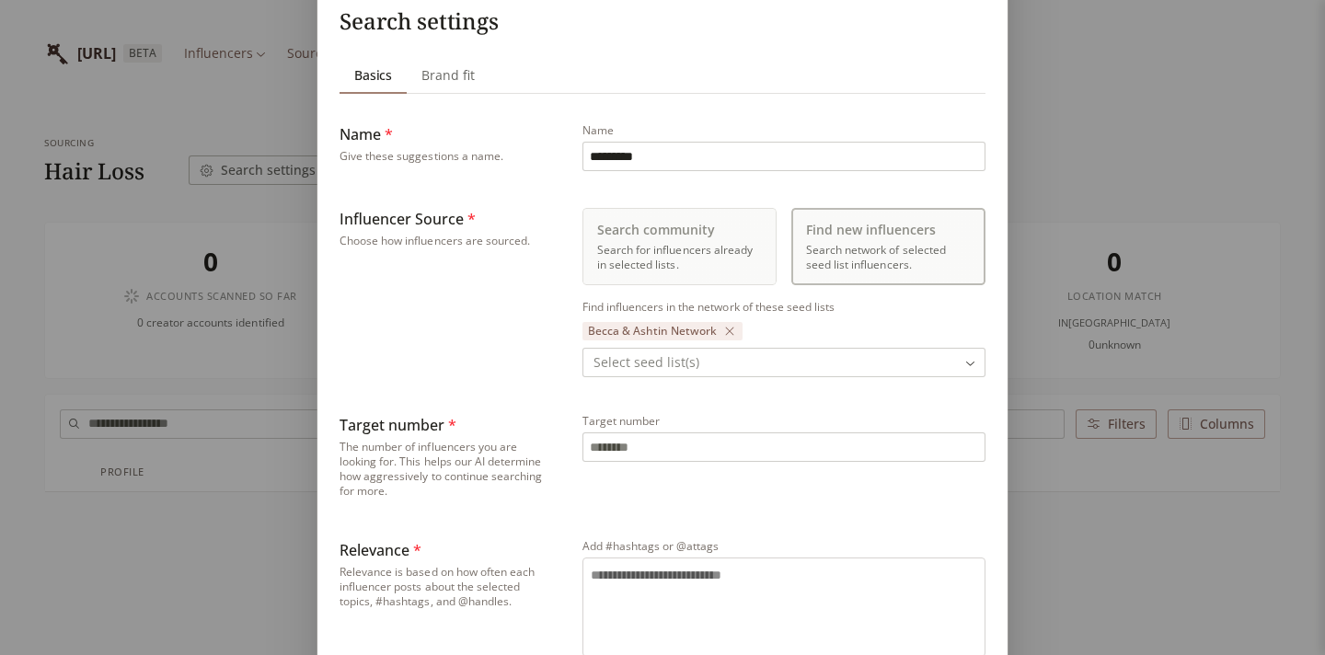
scroll to position [103, 0]
click at [1035, 229] on div "Sourcing Search settings Basics Basics Brand fit Brand fit Name * Give these su…" at bounding box center [662, 595] width 1325 height 1397
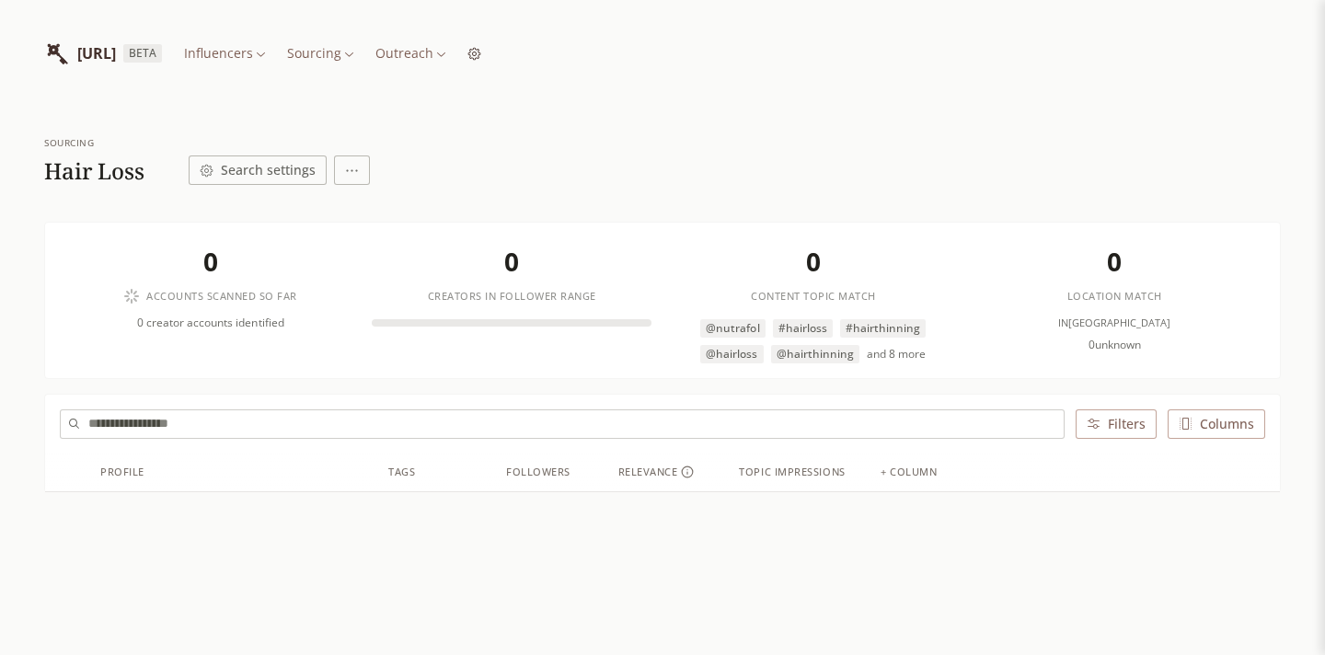
scroll to position [0, 0]
click at [425, 55] on html "[URL] BETA Influencers Sourcing Outreach Sourcing Hair Loss Search settings 0 A…" at bounding box center [662, 392] width 1325 height 785
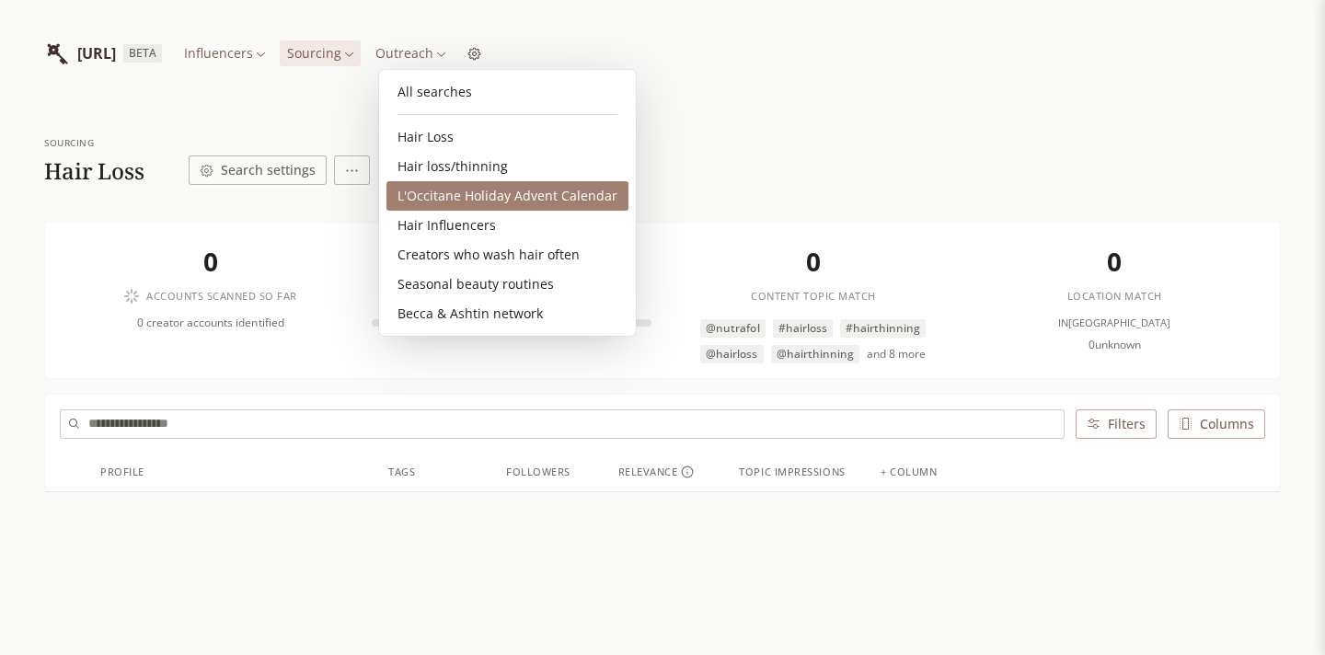
click at [443, 204] on link "L'Occitane Holiday Advent Calendar" at bounding box center [507, 195] width 242 height 29
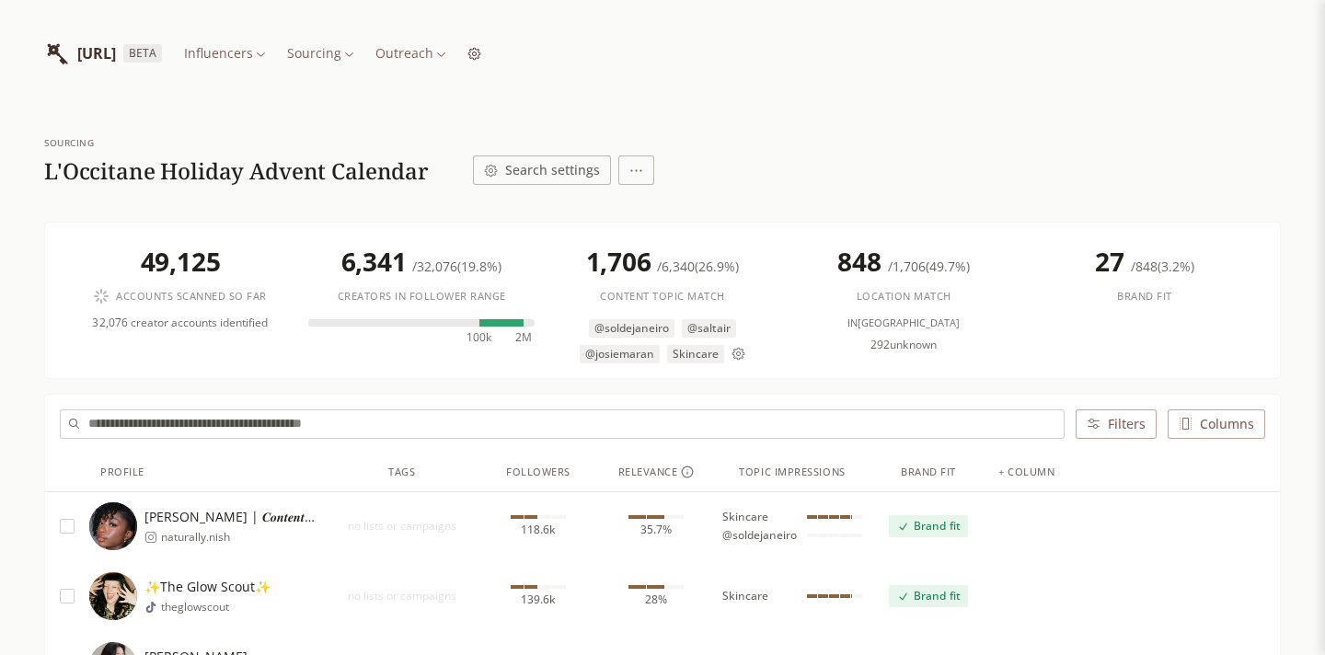
click at [532, 167] on button "Search settings" at bounding box center [542, 170] width 138 height 29
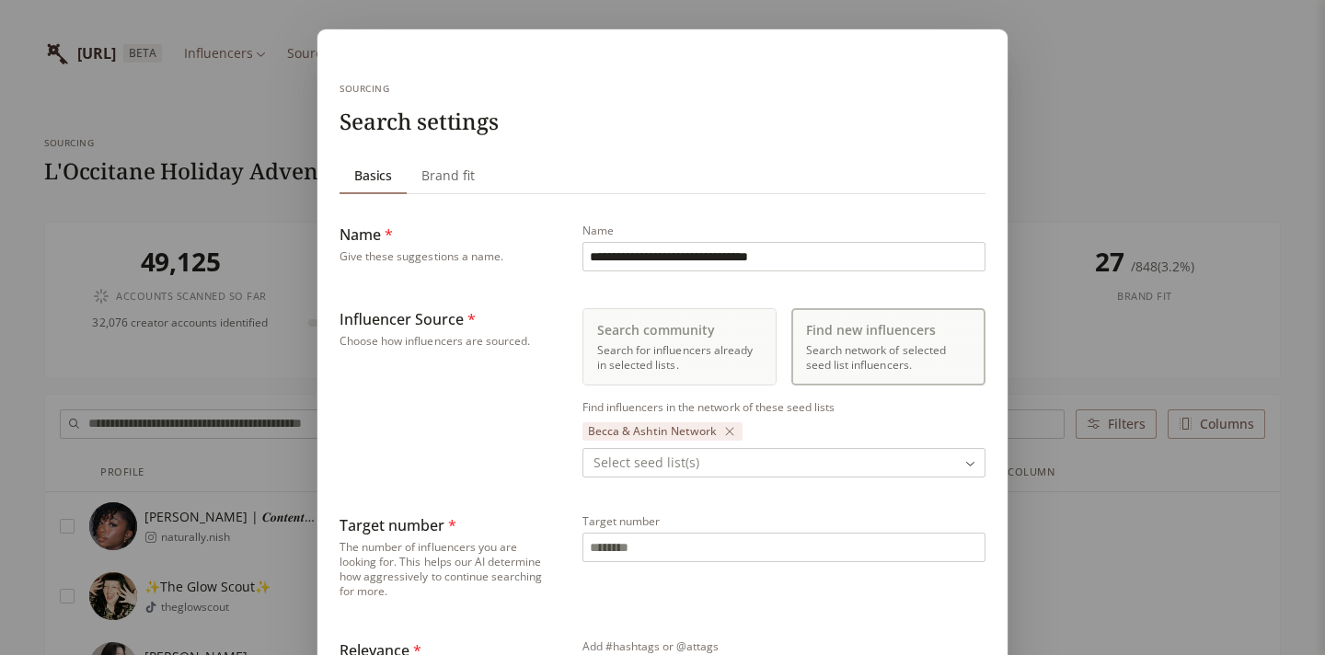
type input "***"
click at [1100, 145] on div "**********" at bounding box center [662, 660] width 1325 height 1320
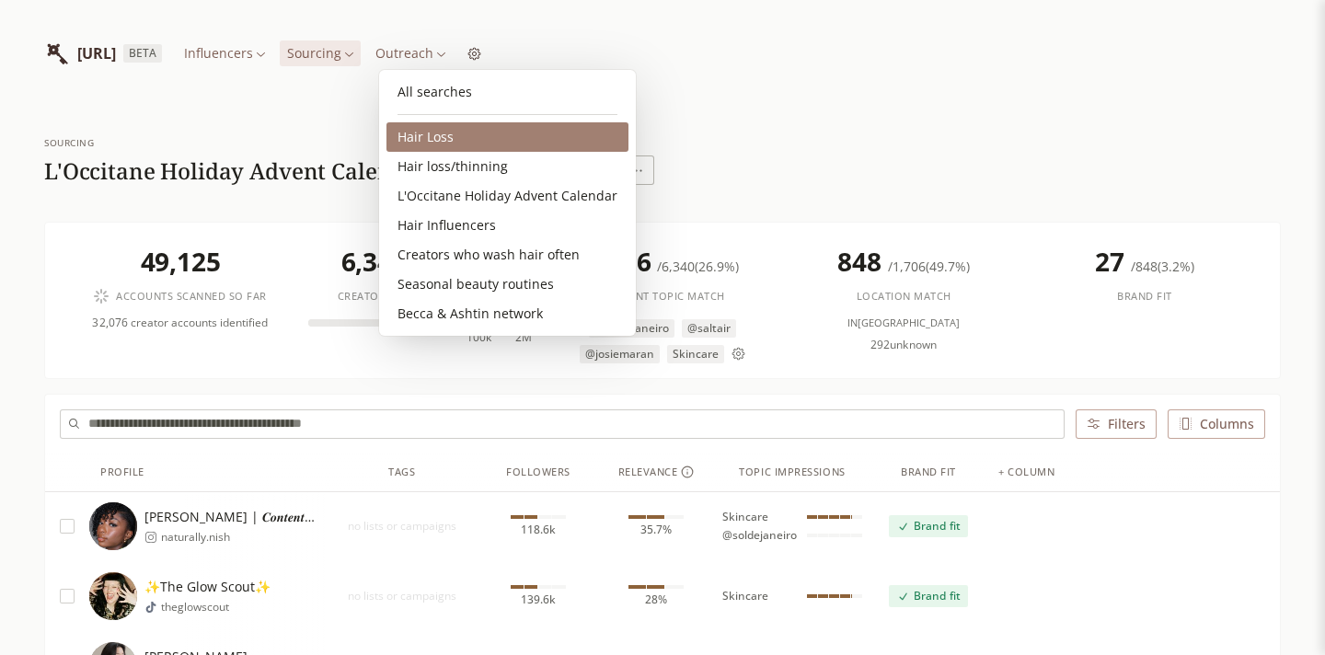
click at [443, 137] on link "Hair Loss" at bounding box center [507, 136] width 242 height 29
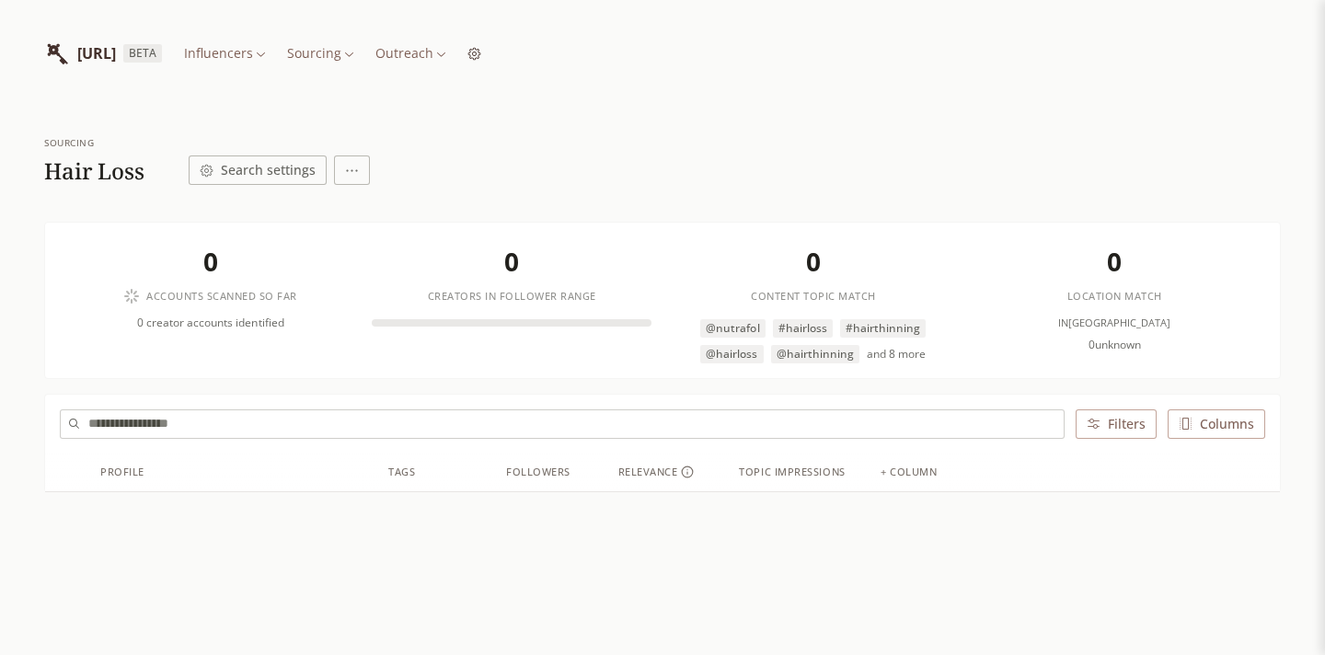
click at [281, 171] on button "Search settings" at bounding box center [258, 170] width 138 height 29
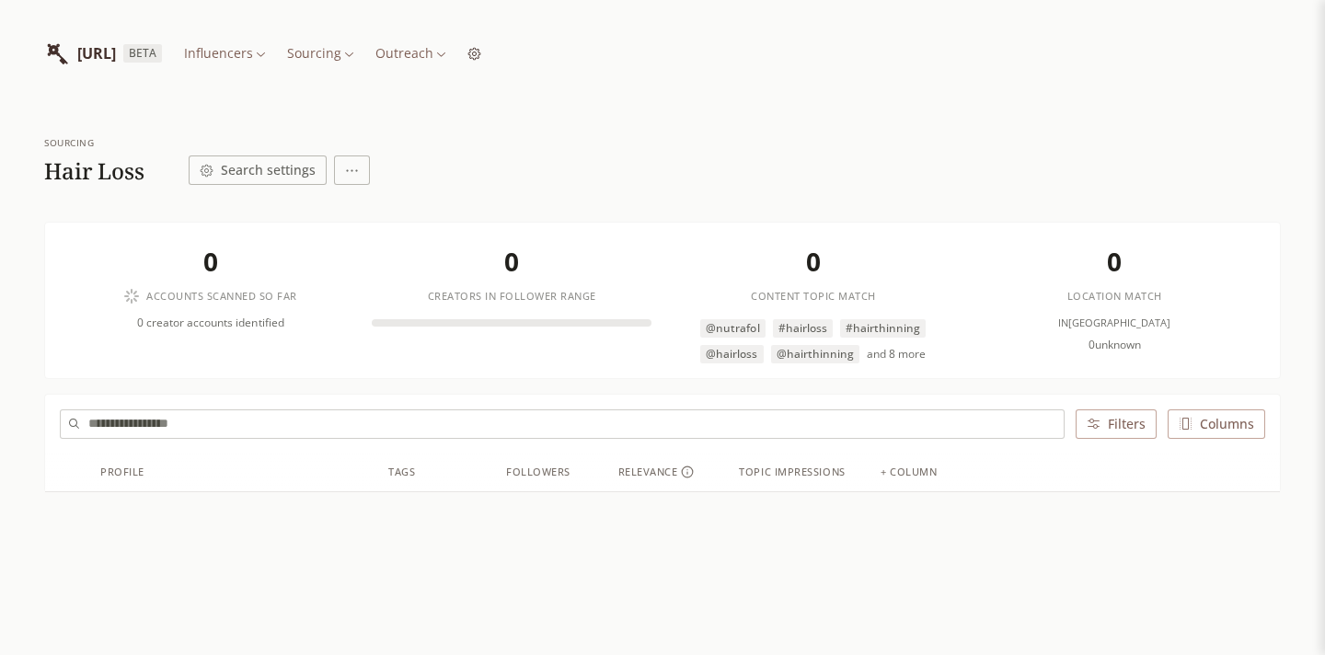
click at [340, 176] on html "[URL] BETA Influencers Sourcing Outreach Sourcing Hair Loss Search settings 0 A…" at bounding box center [662, 392] width 1325 height 785
click at [435, 239] on div "Delete search" at bounding box center [404, 240] width 106 height 18
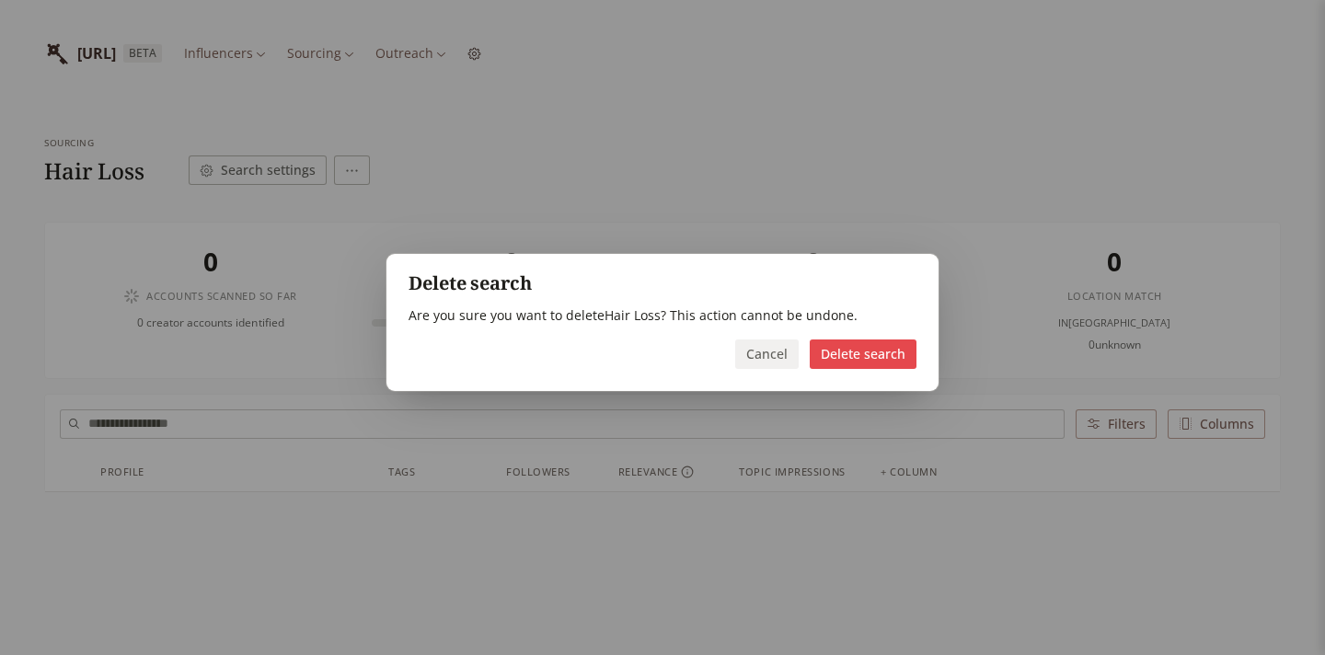
click at [841, 354] on button "Delete search" at bounding box center [863, 354] width 107 height 29
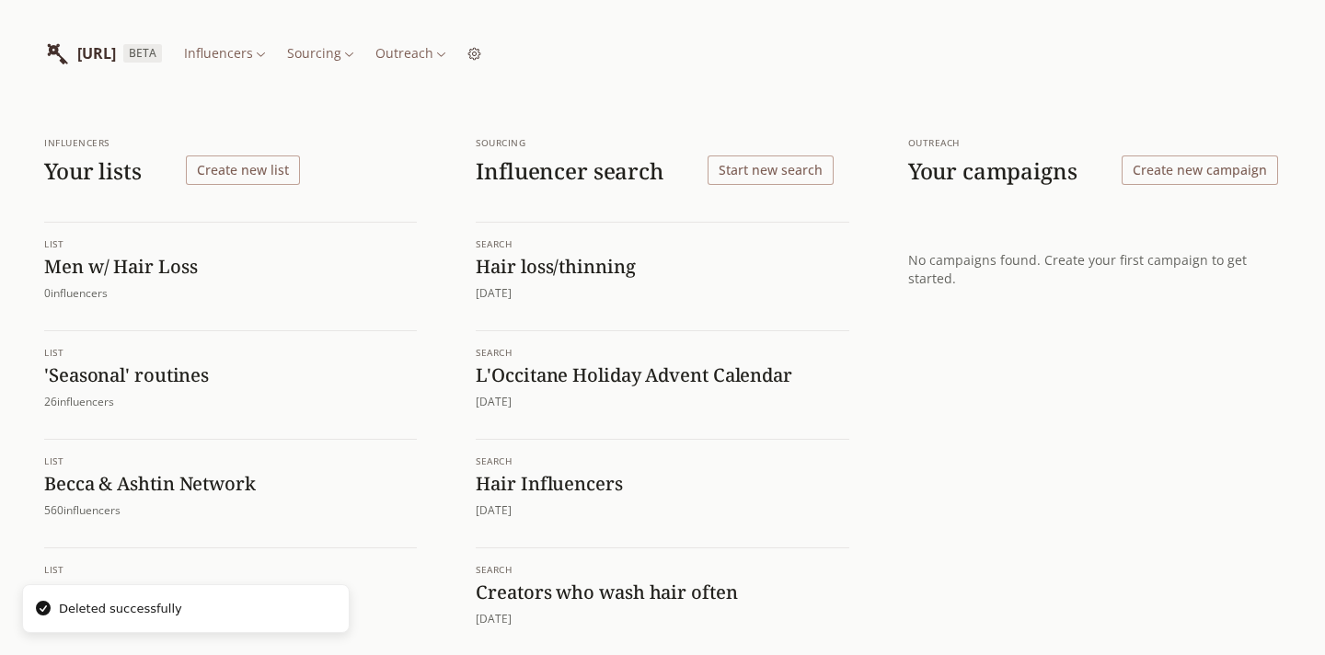
click at [562, 270] on h1 "Hair loss/thinning" at bounding box center [662, 267] width 373 height 24
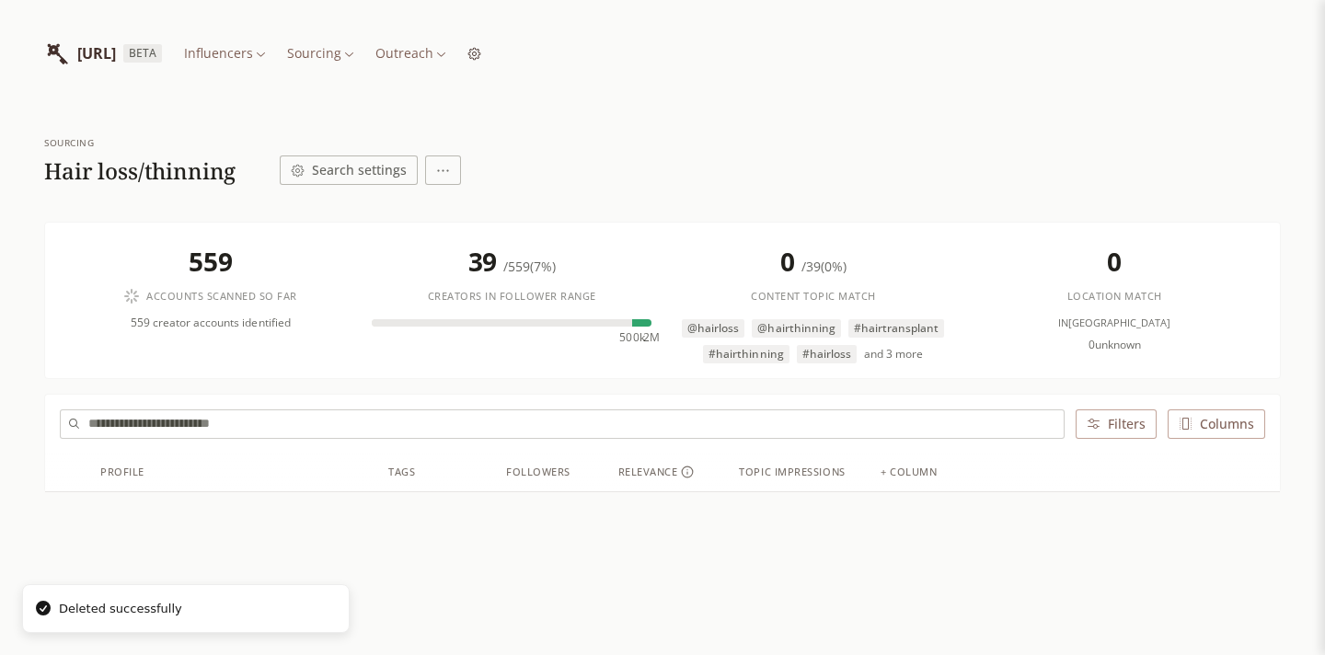
click at [334, 147] on div "Sourcing Hair loss/thinning Search settings" at bounding box center [662, 160] width 1237 height 49
click at [338, 171] on button "Search settings" at bounding box center [349, 170] width 138 height 29
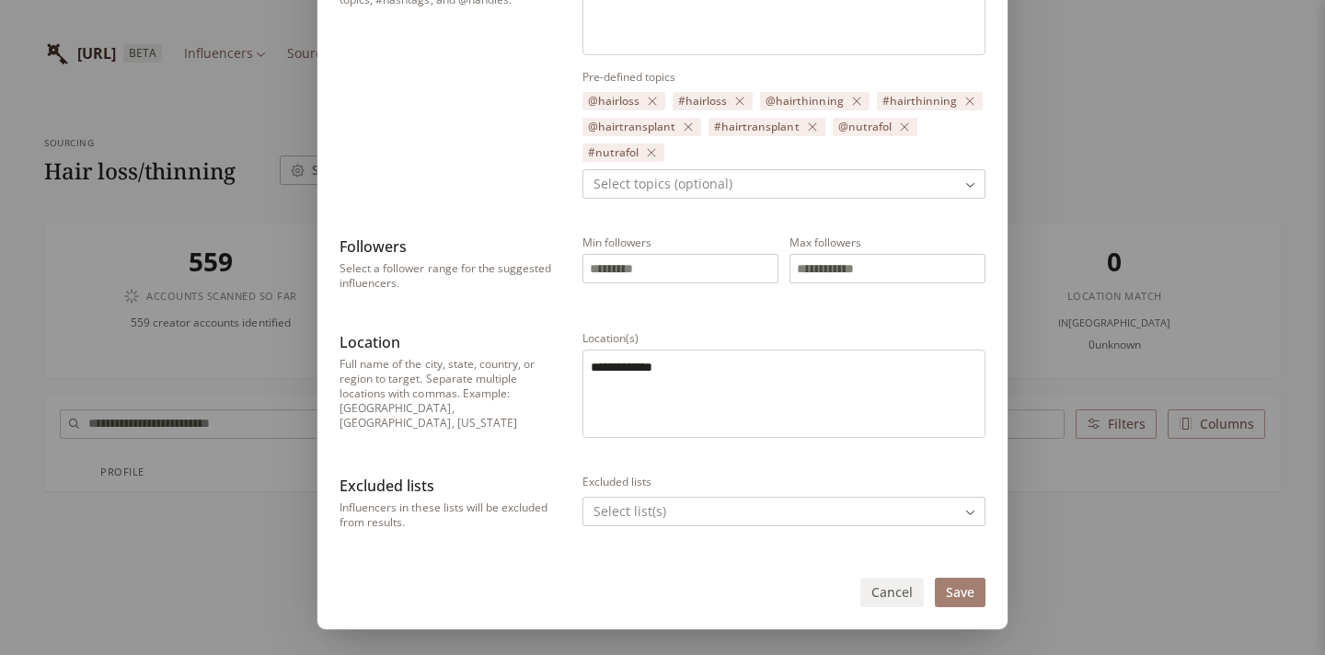
scroll to position [716, 0]
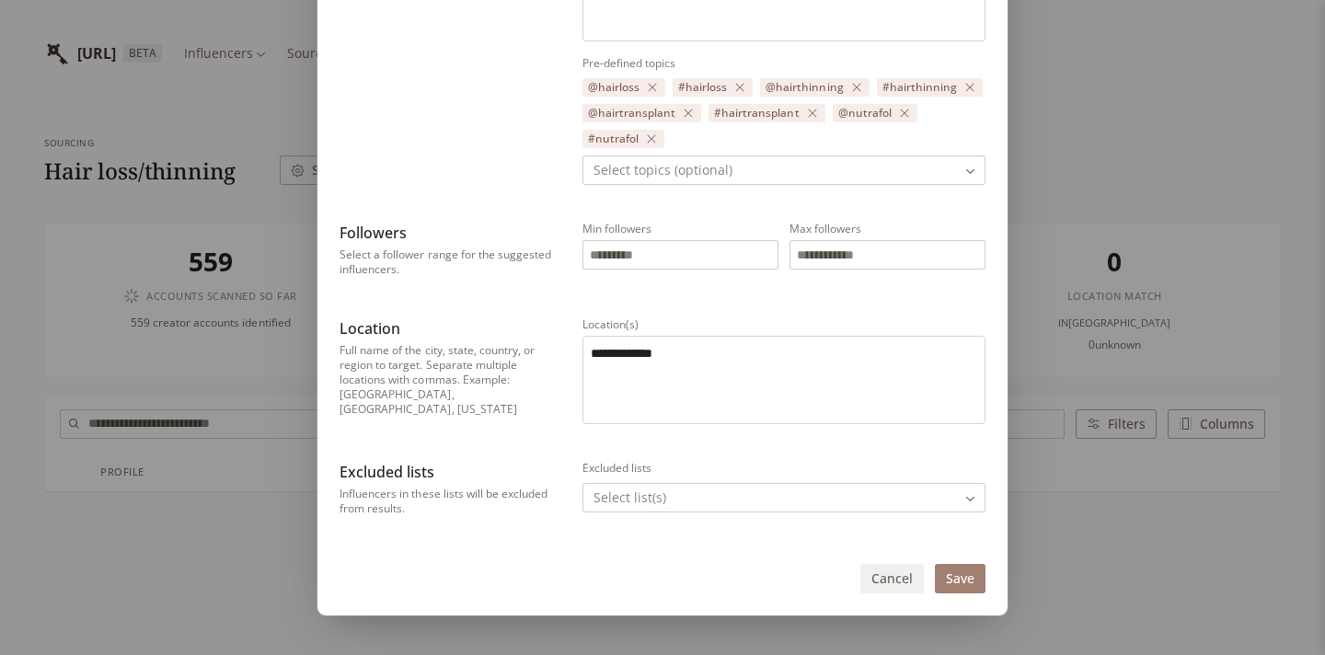
click at [627, 356] on textarea "**********" at bounding box center [784, 377] width 386 height 66
click at [649, 444] on div "**********" at bounding box center [663, 14] width 646 height 1012
click at [951, 573] on button "Save" at bounding box center [960, 578] width 51 height 29
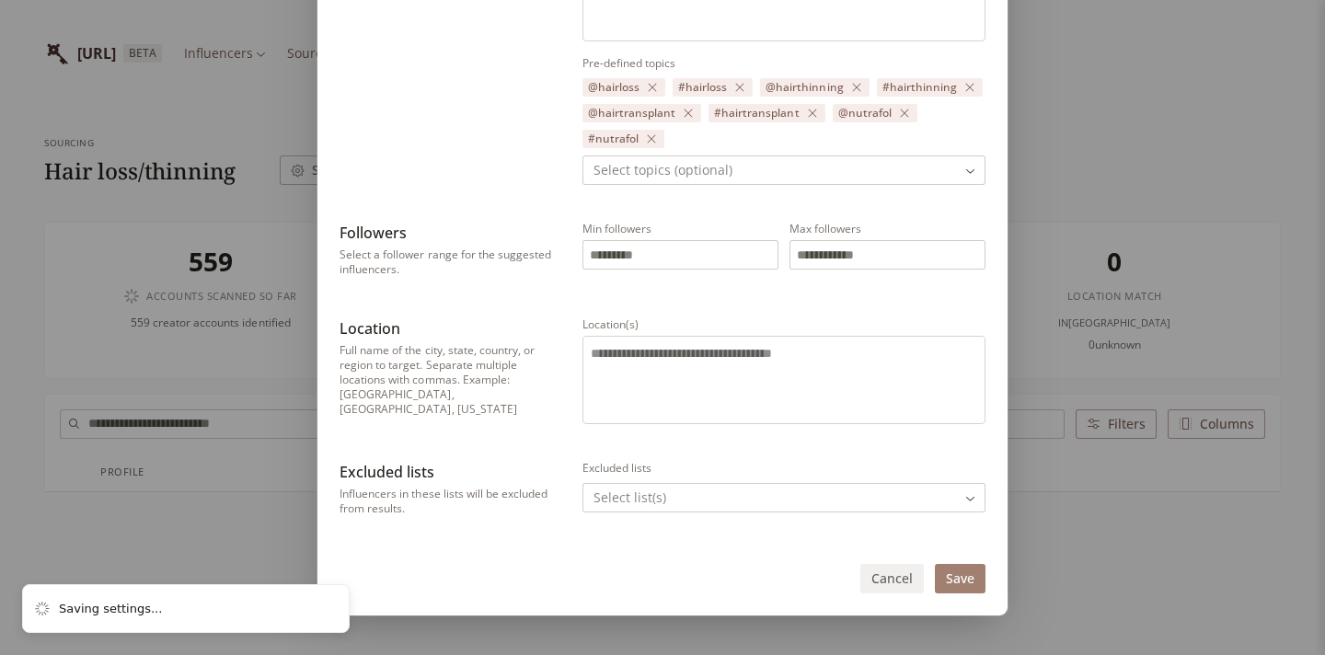
scroll to position [613, 0]
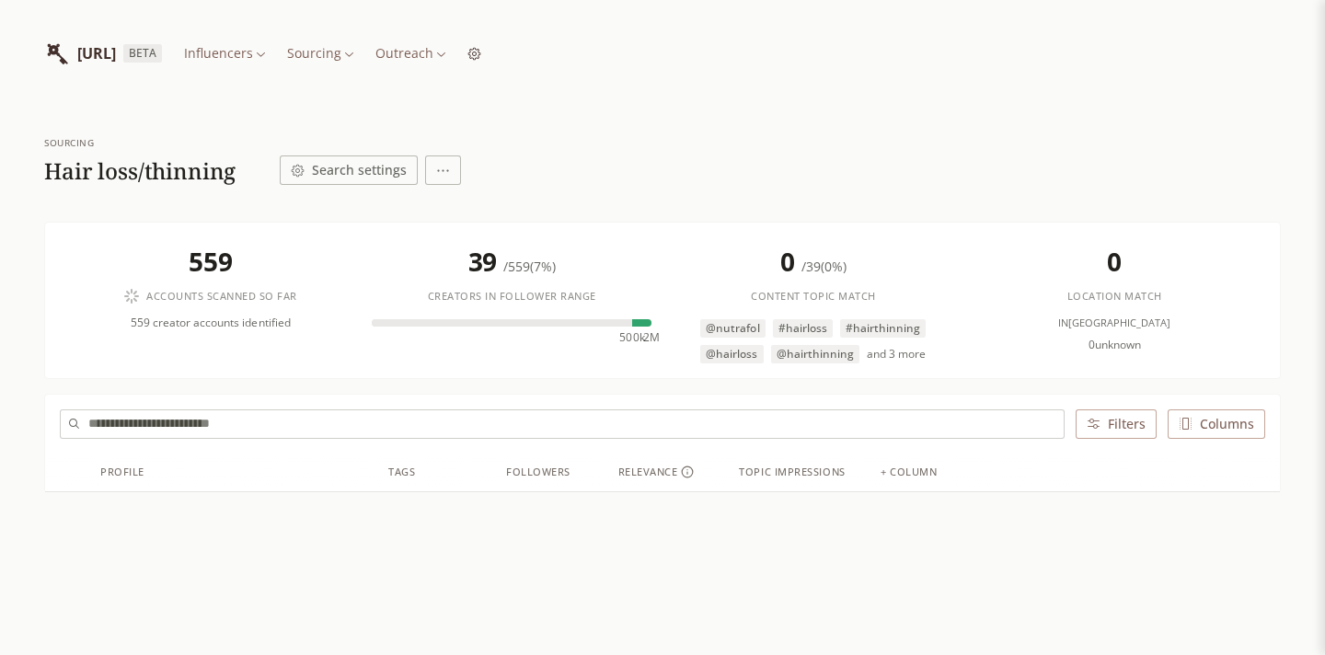
click at [423, 52] on html "[URL] BETA Influencers Sourcing Outreach Sourcing Hair loss/thinning Search set…" at bounding box center [662, 392] width 1325 height 785
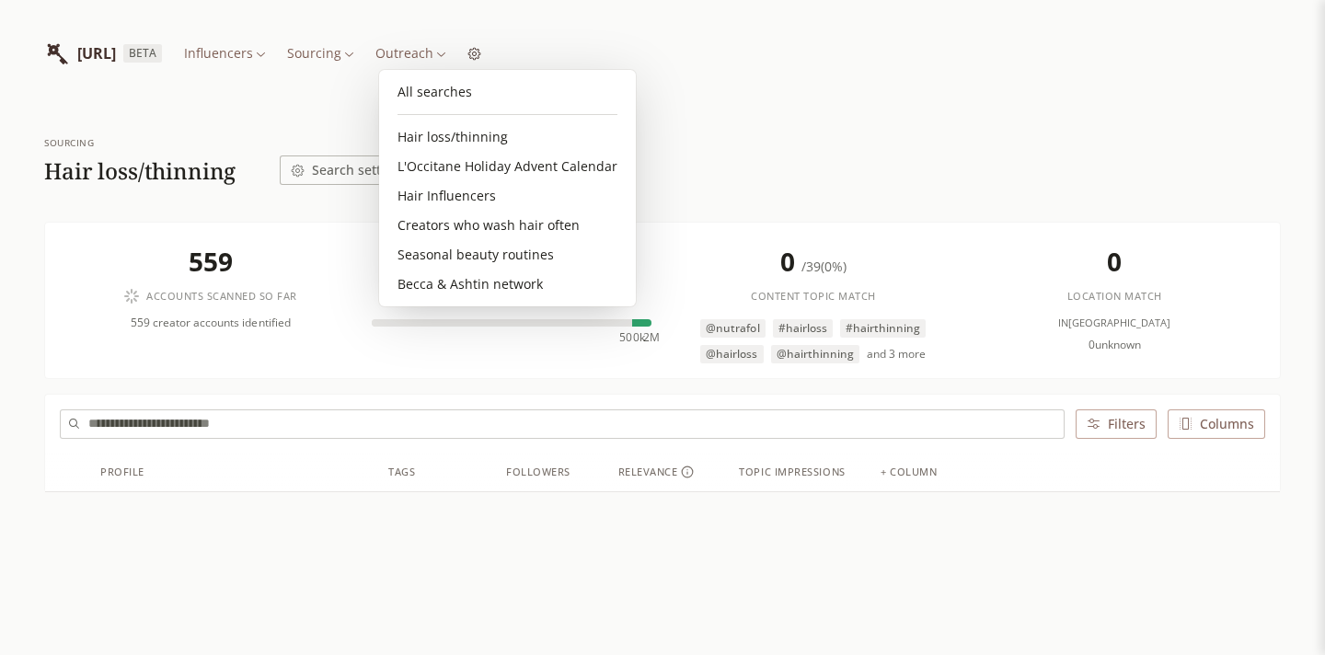
click at [490, 53] on html "[URL] BETA Influencers Sourcing Outreach Sourcing Hair loss/thinning Search set…" at bounding box center [662, 392] width 1325 height 785
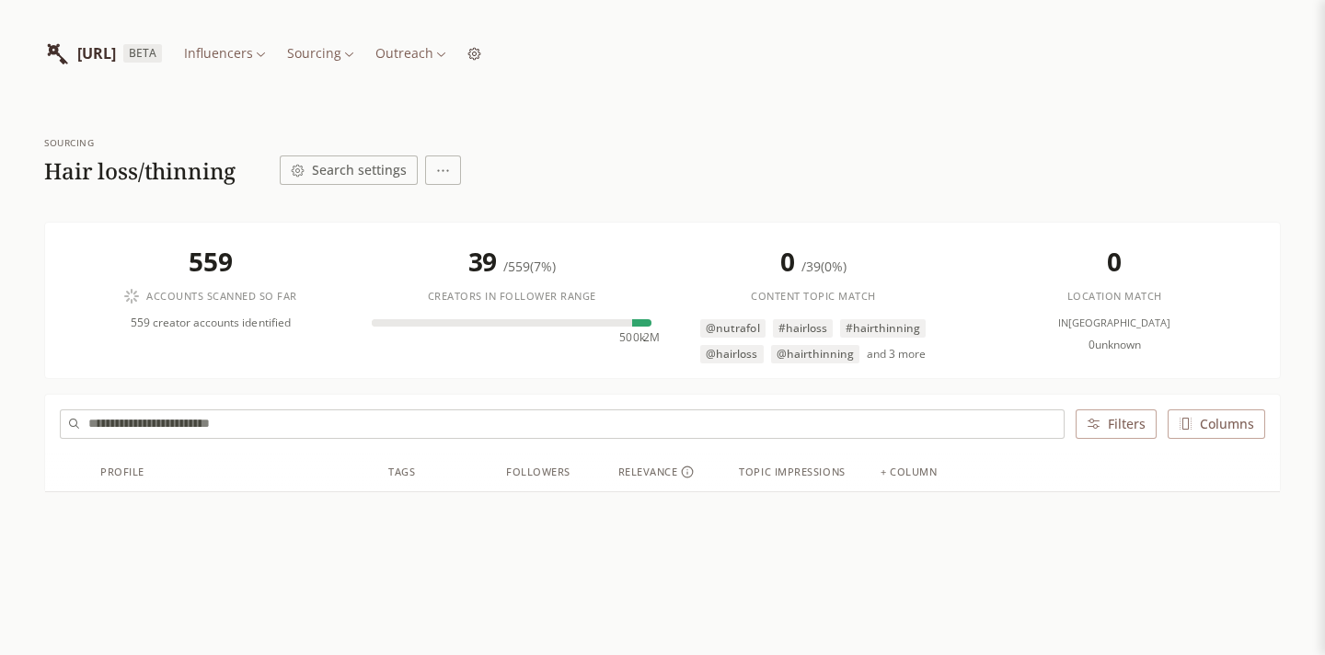
click at [493, 51] on html "[URL] BETA Influencers Sourcing Outreach Sourcing Hair loss/thinning Search set…" at bounding box center [662, 392] width 1325 height 785
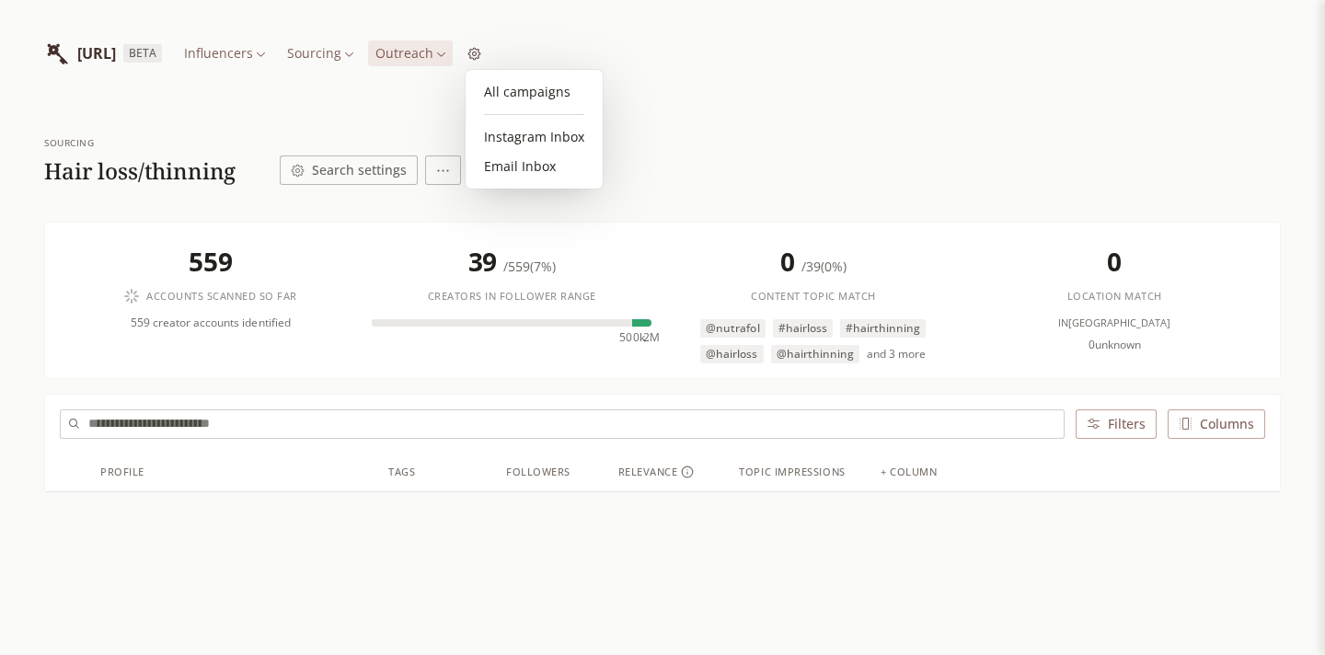
click at [438, 53] on html "[URL] BETA Influencers Sourcing Outreach Sourcing Hair loss/thinning Search set…" at bounding box center [662, 392] width 1325 height 785
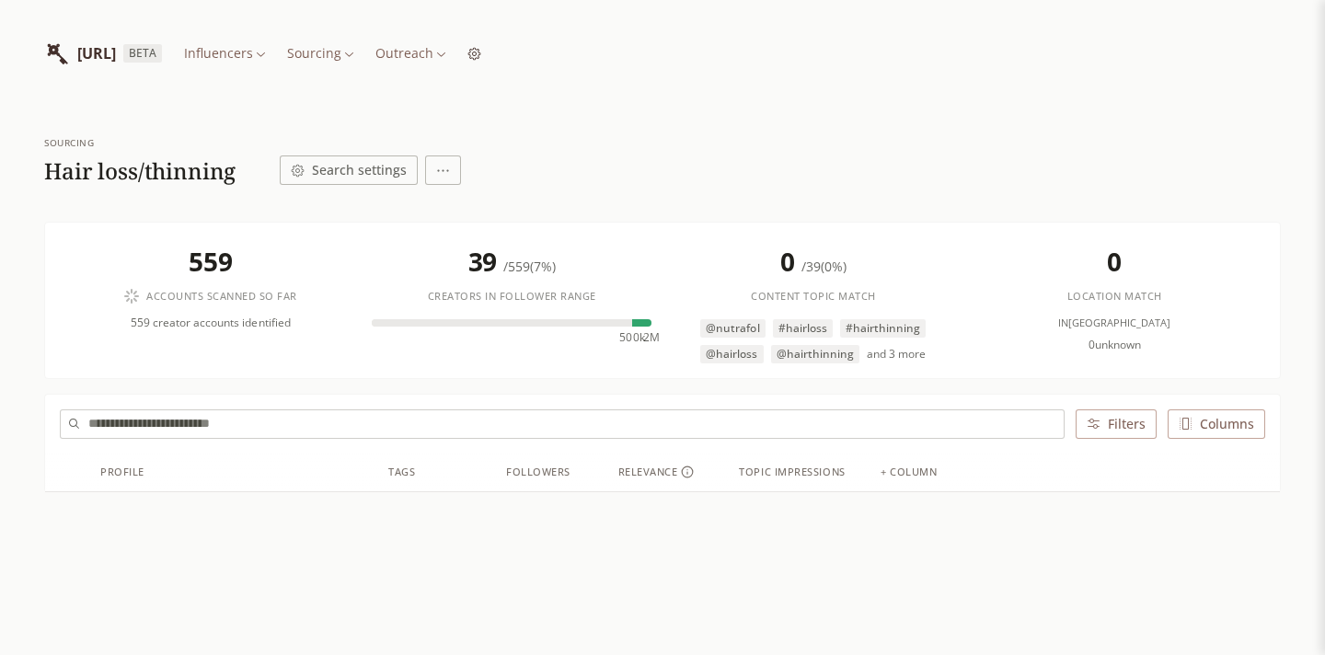
click at [438, 53] on html "[URL] BETA Influencers Sourcing Outreach Sourcing Hair loss/thinning Search set…" at bounding box center [662, 392] width 1325 height 785
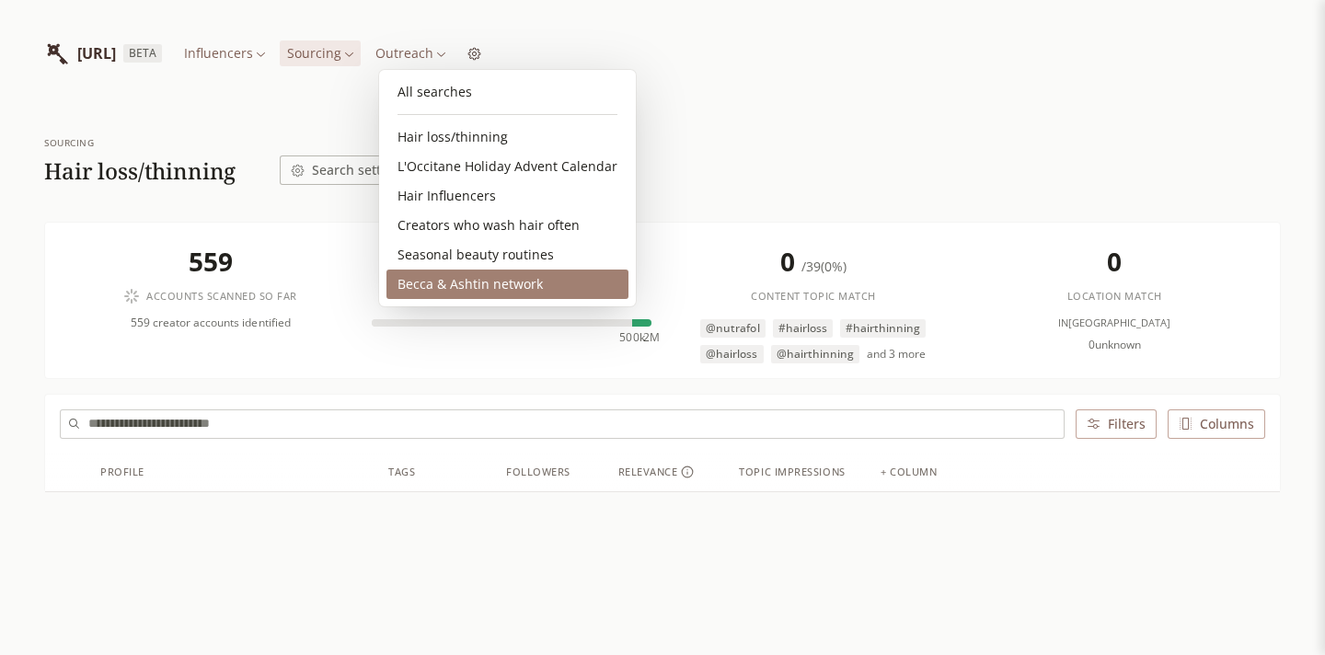
click at [472, 283] on link "Becca & Ashtin network" at bounding box center [507, 284] width 242 height 29
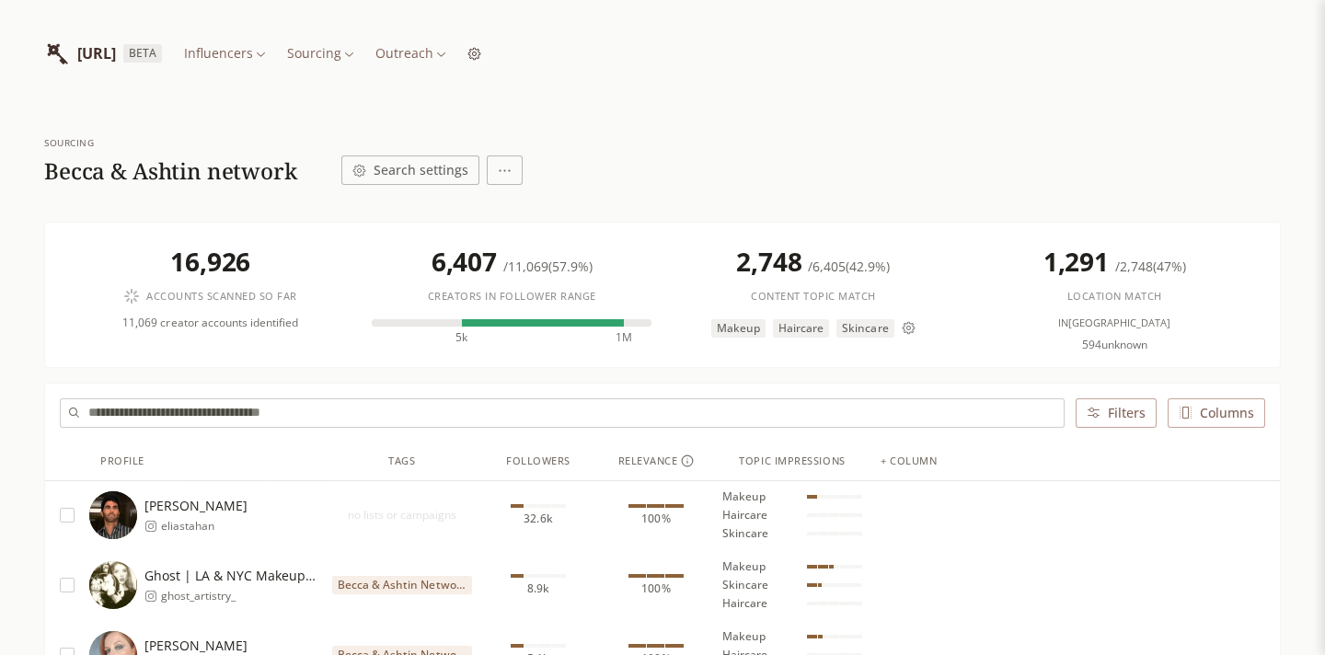
scroll to position [54, 0]
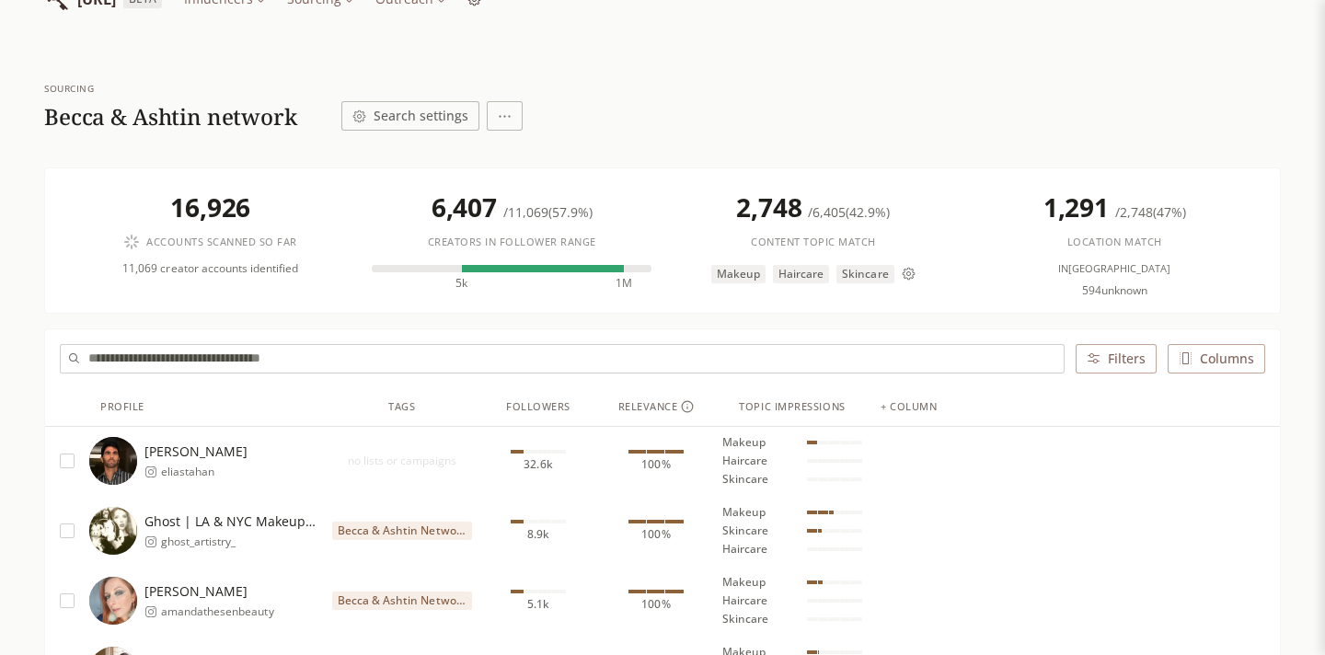
click at [213, 353] on input "text" at bounding box center [575, 359] width 975 height 28
click at [433, 111] on button "Search settings" at bounding box center [410, 115] width 138 height 29
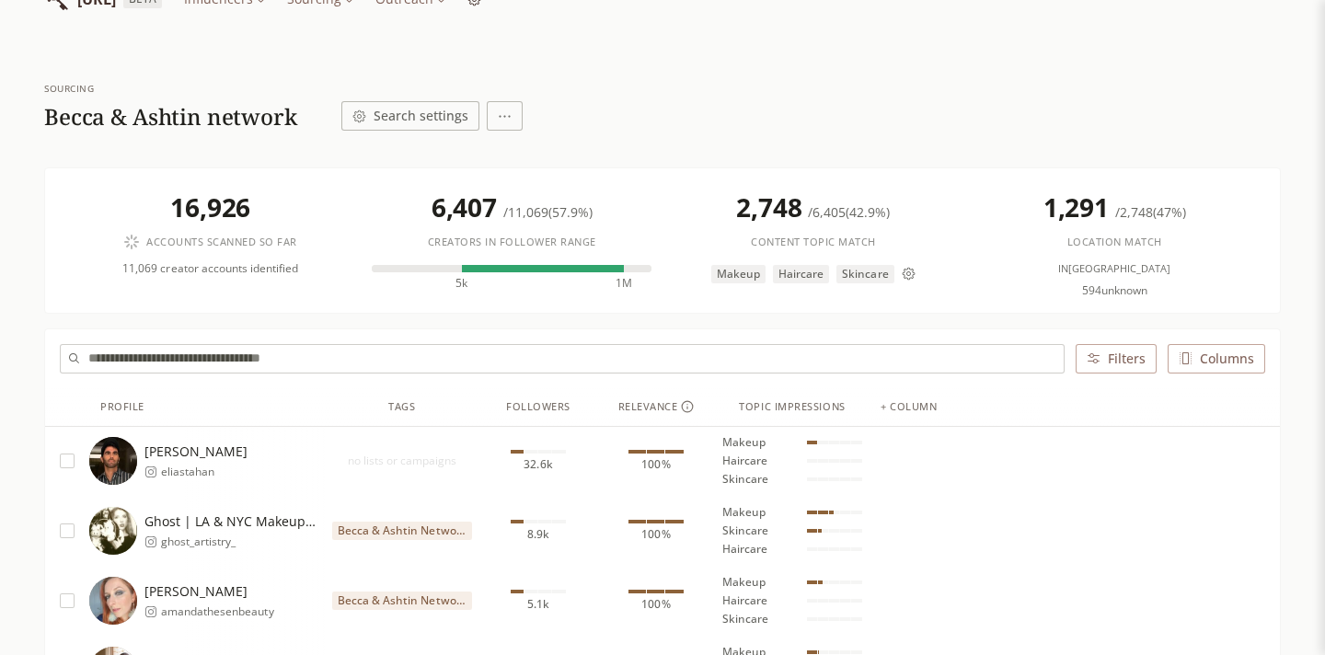
scroll to position [0, 0]
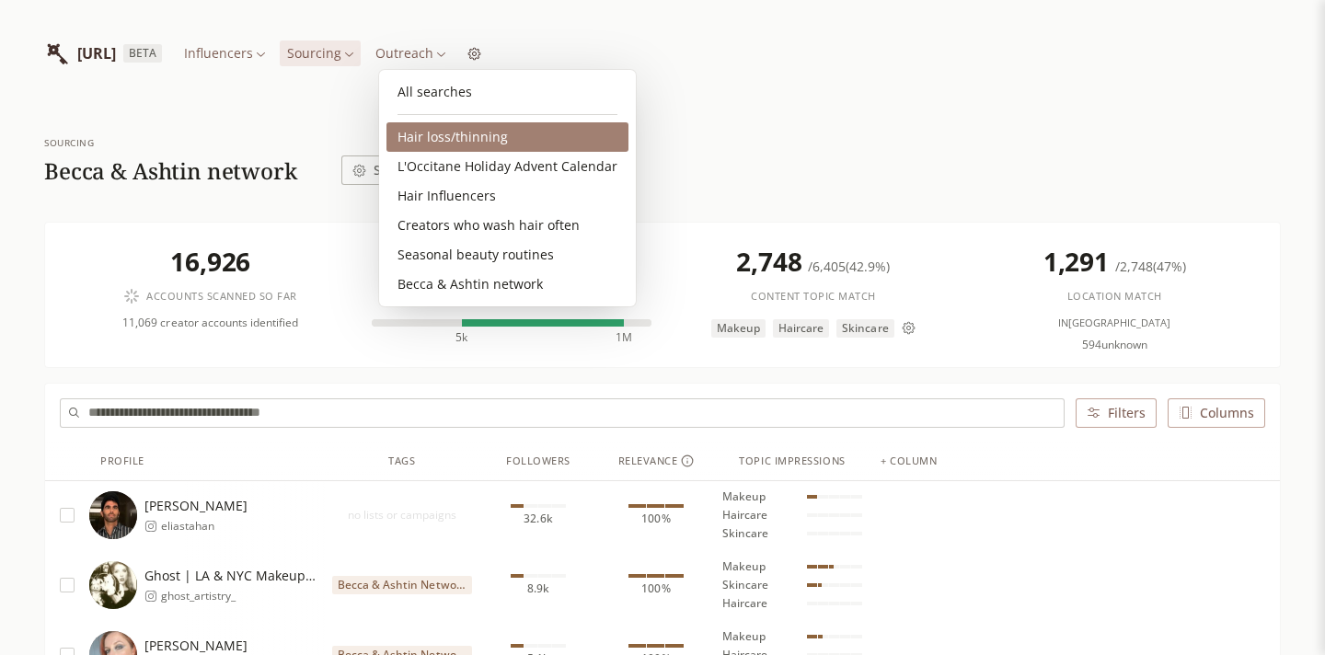
click at [438, 133] on link "Hair loss/thinning" at bounding box center [507, 136] width 242 height 29
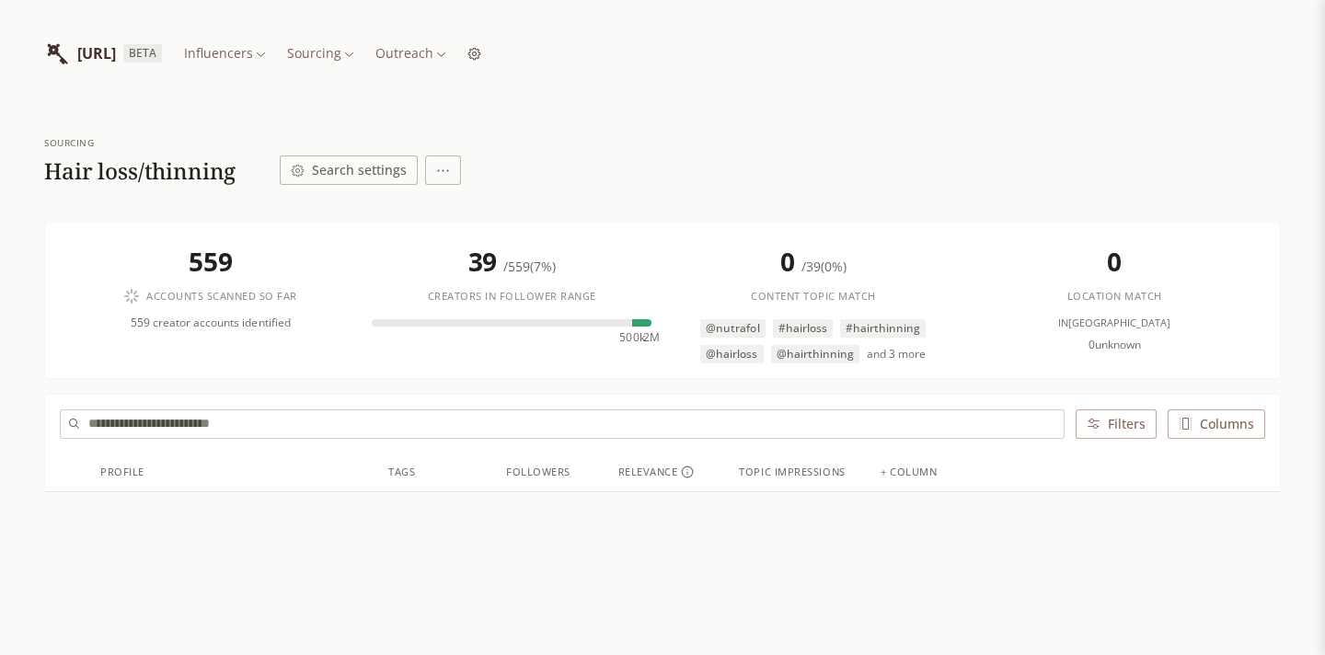
click at [349, 57] on html "[URL] BETA Influencers Sourcing Outreach Sourcing Hair loss/thinning Search set…" at bounding box center [662, 392] width 1325 height 785
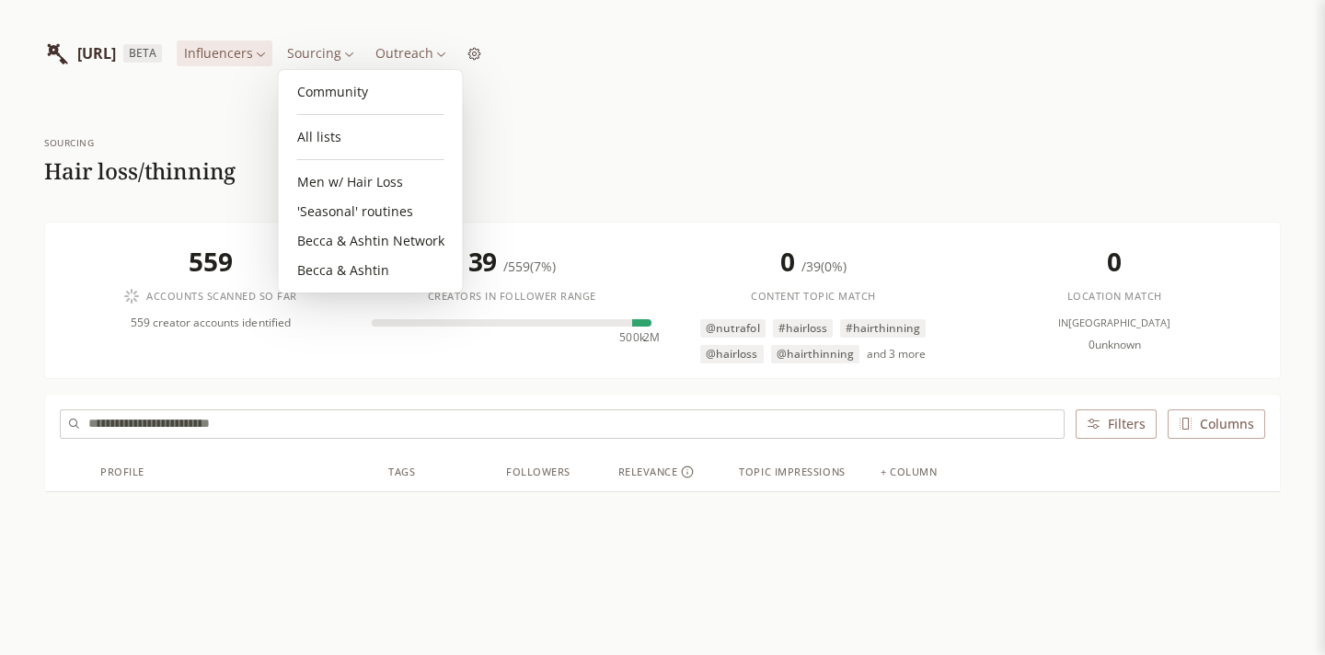
click at [403, 60] on html "[URL] BETA Influencers Sourcing Outreach Sourcing Hair loss/thinning Search set…" at bounding box center [662, 392] width 1325 height 785
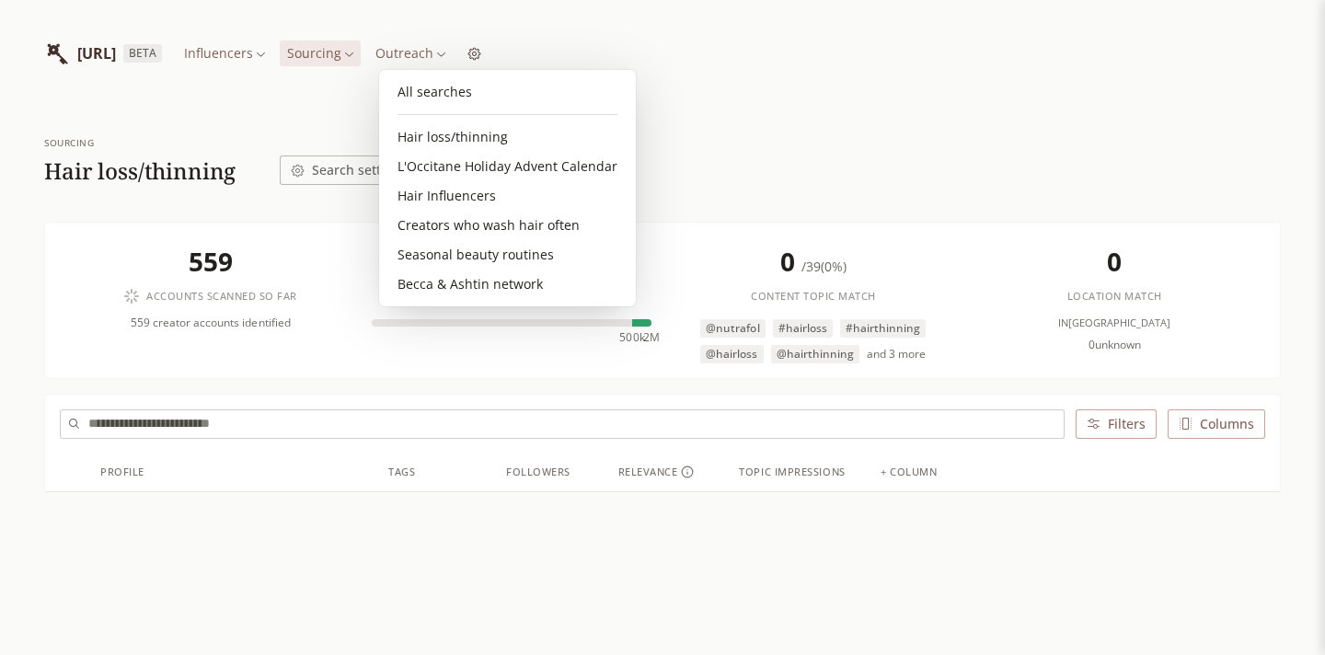
click at [403, 60] on html "[URL] BETA Influencers Sourcing Outreach Sourcing Hair loss/thinning Search set…" at bounding box center [662, 392] width 1325 height 785
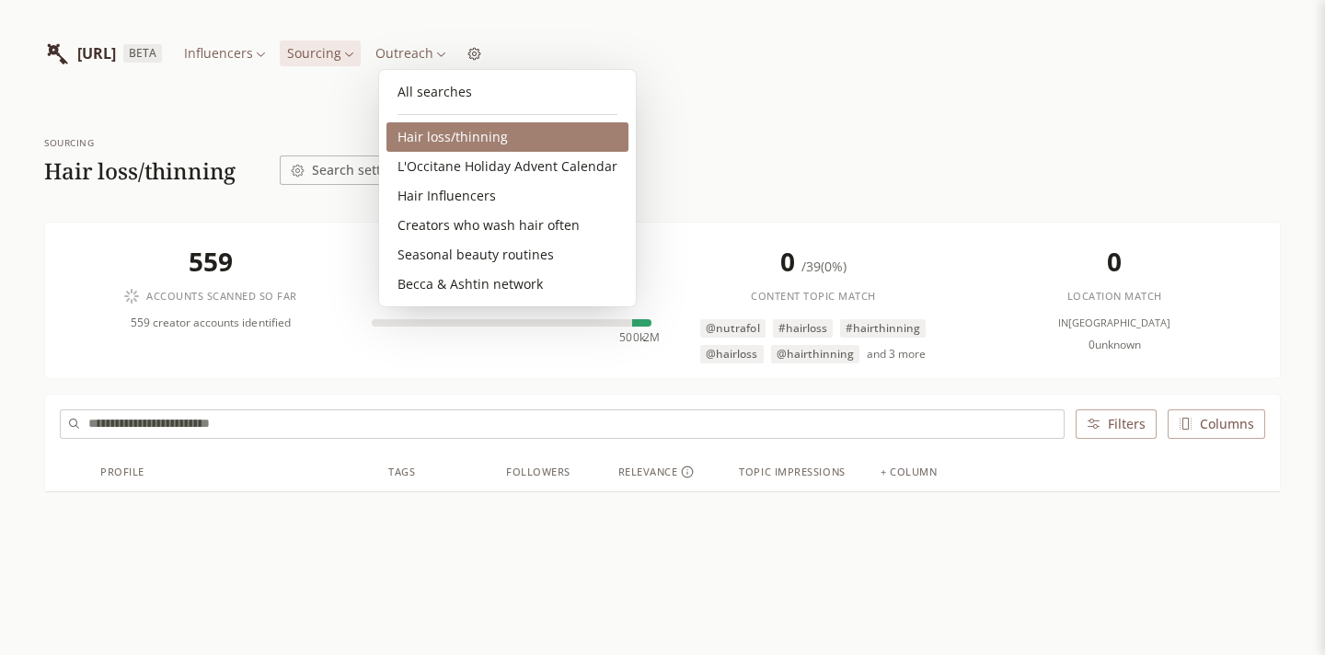
click at [433, 137] on link "Hair loss/thinning" at bounding box center [507, 136] width 242 height 29
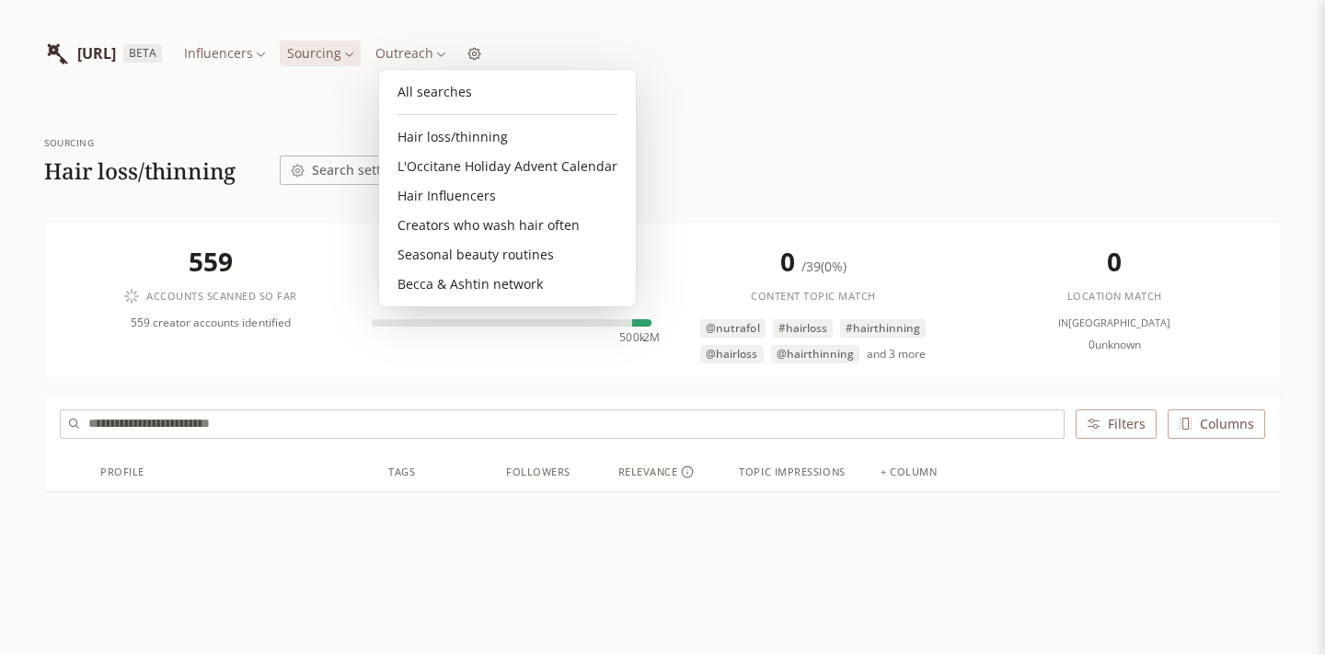
click at [429, 63] on html "[URL] BETA Influencers Sourcing Outreach Sourcing Hair loss/thinning Search set…" at bounding box center [662, 392] width 1325 height 785
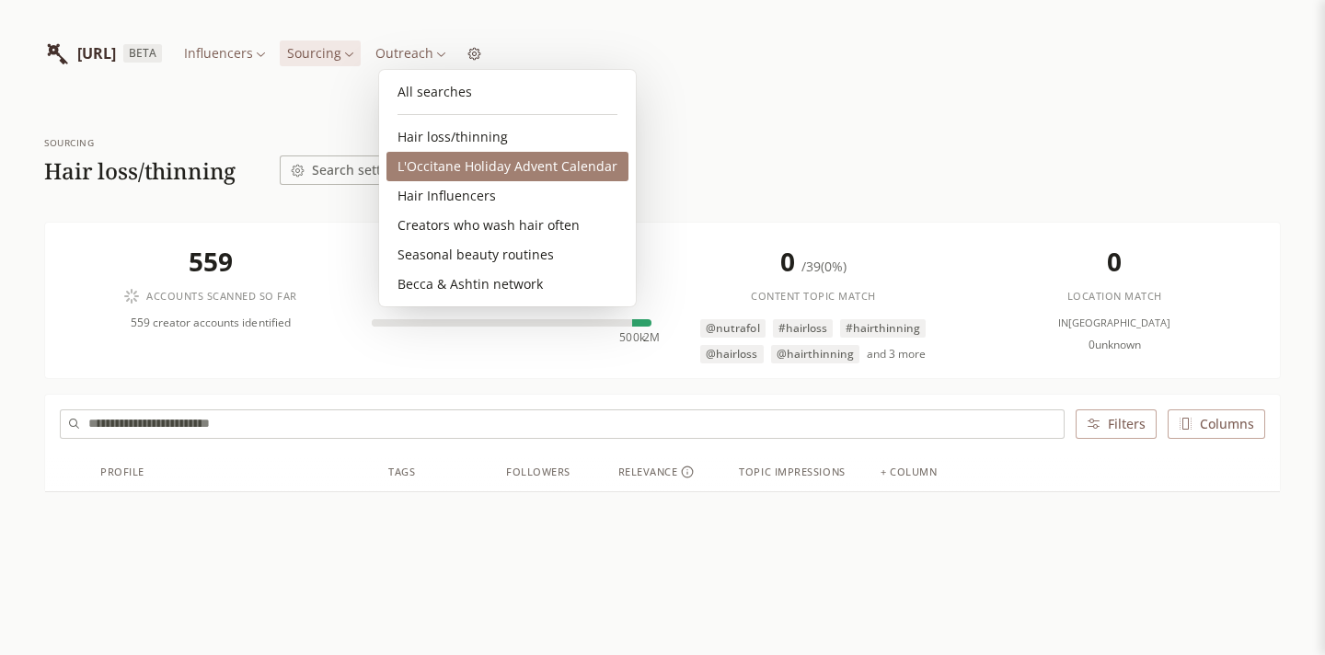
click at [464, 166] on link "L'Occitane Holiday Advent Calendar" at bounding box center [507, 166] width 242 height 29
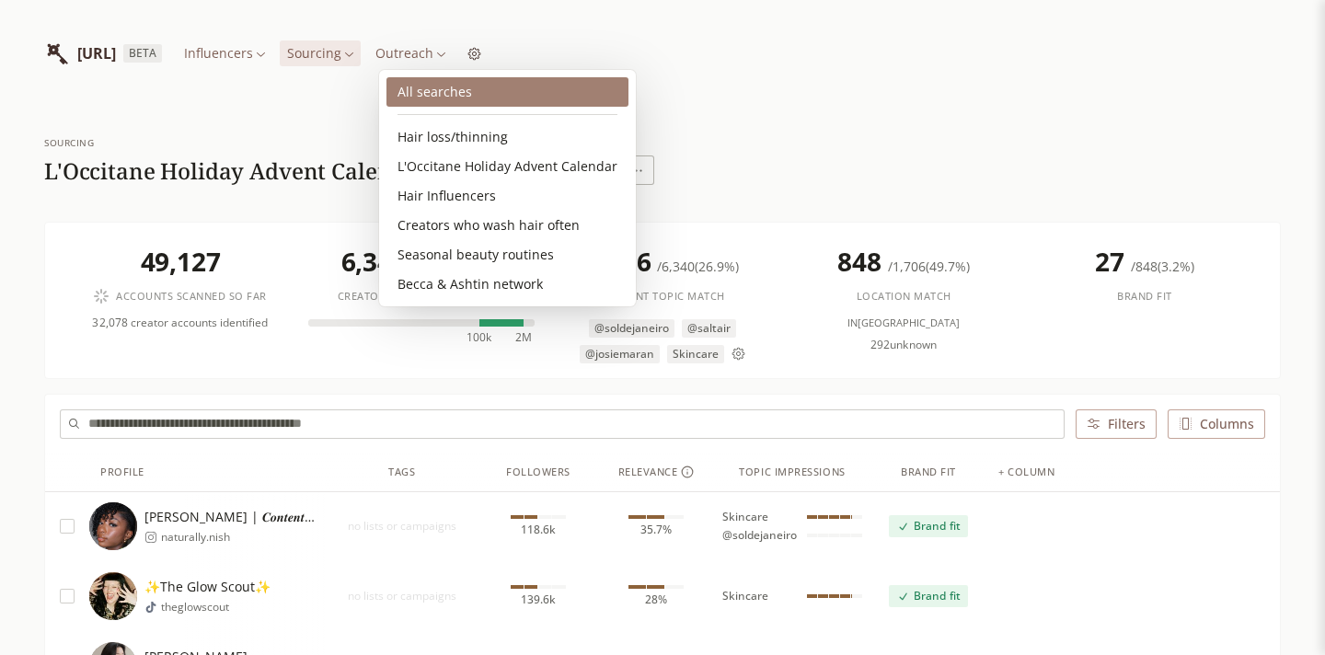
click at [465, 86] on link "All searches" at bounding box center [507, 91] width 242 height 29
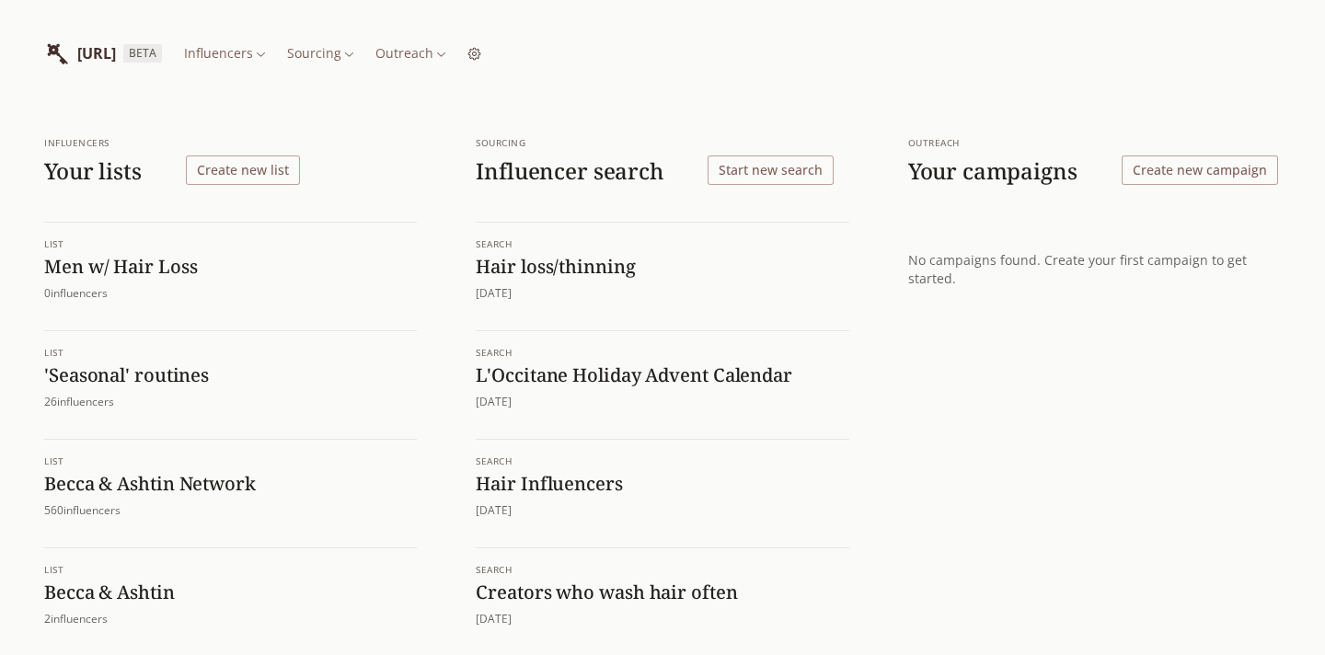
click at [762, 176] on button "Start new search" at bounding box center [771, 170] width 126 height 29
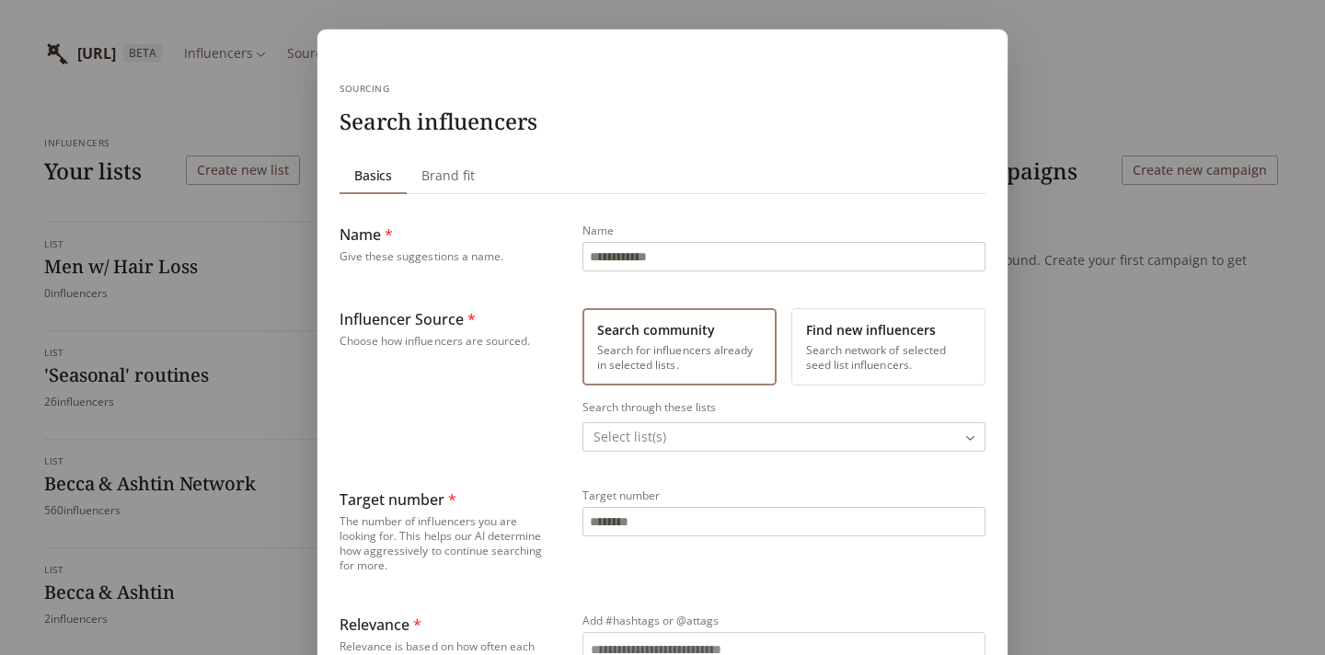
click at [831, 348] on button "Find new influencers Search network of selected seed list influencers." at bounding box center [888, 346] width 194 height 77
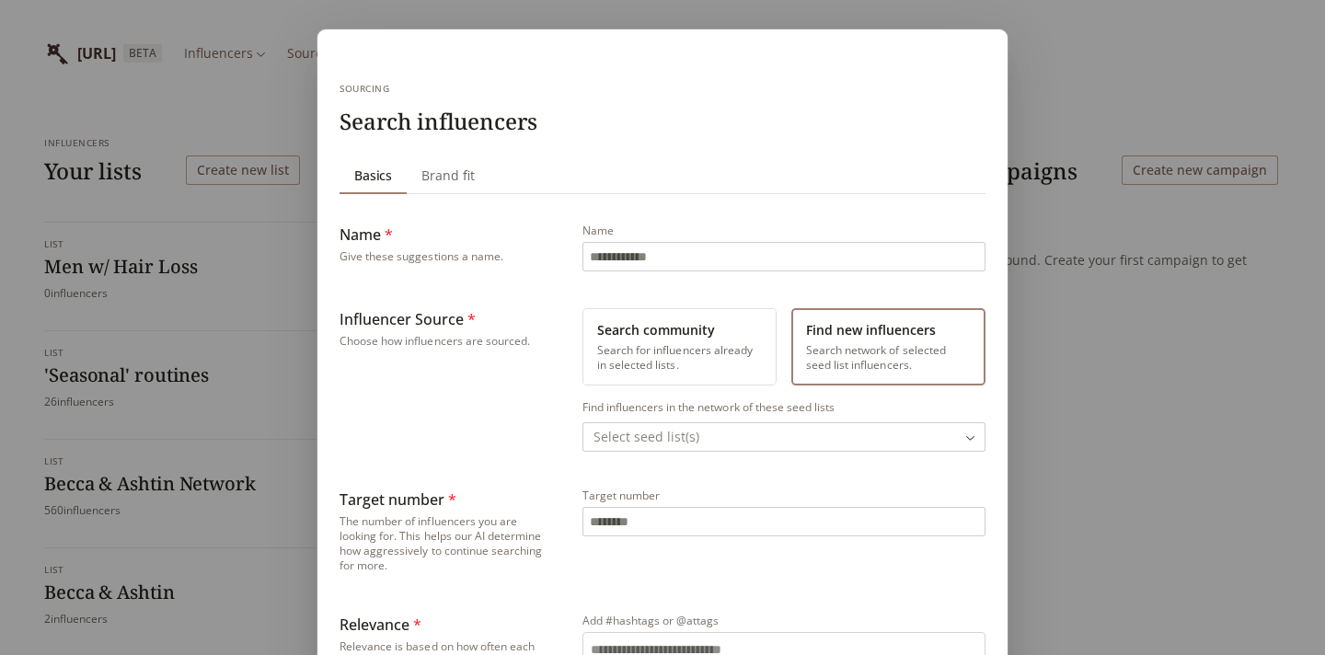
click at [778, 438] on body "[URL] BETA Influencers Sourcing Outreach Influencers Your lists Create new list…" at bounding box center [662, 458] width 1325 height 917
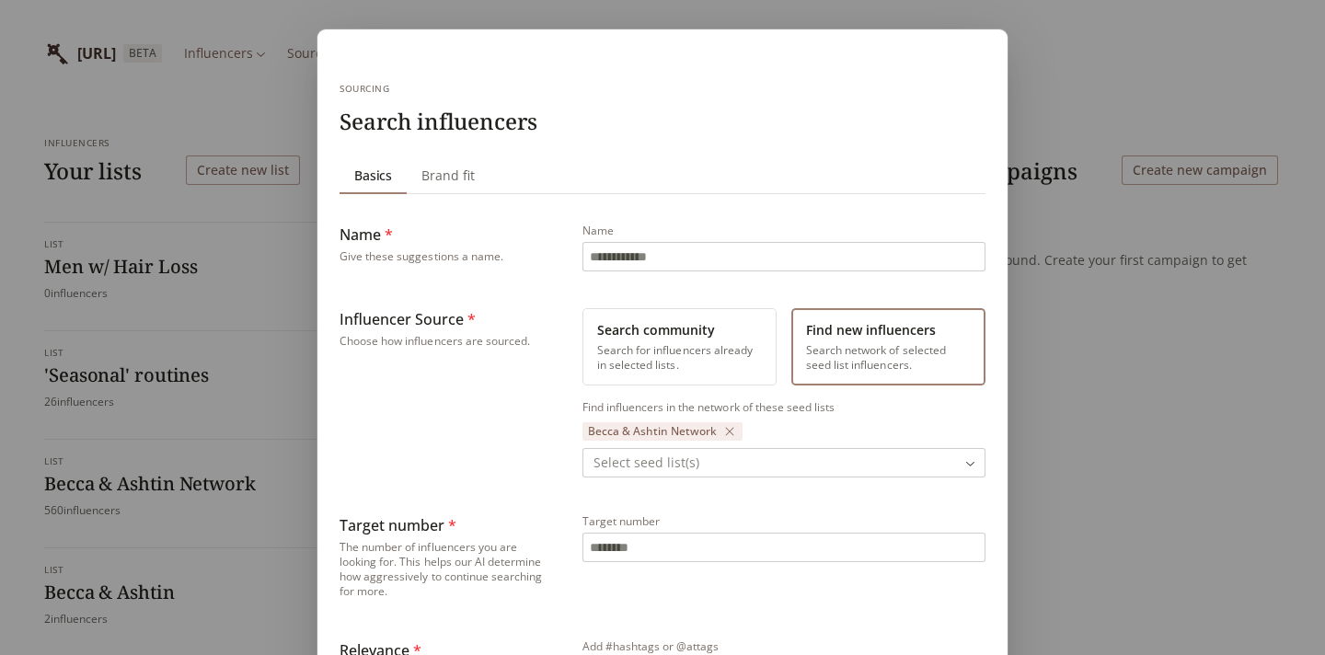
click at [651, 265] on input "Name" at bounding box center [783, 257] width 401 height 28
click at [609, 344] on button "Search community Search for influencers already in selected lists." at bounding box center [679, 346] width 194 height 77
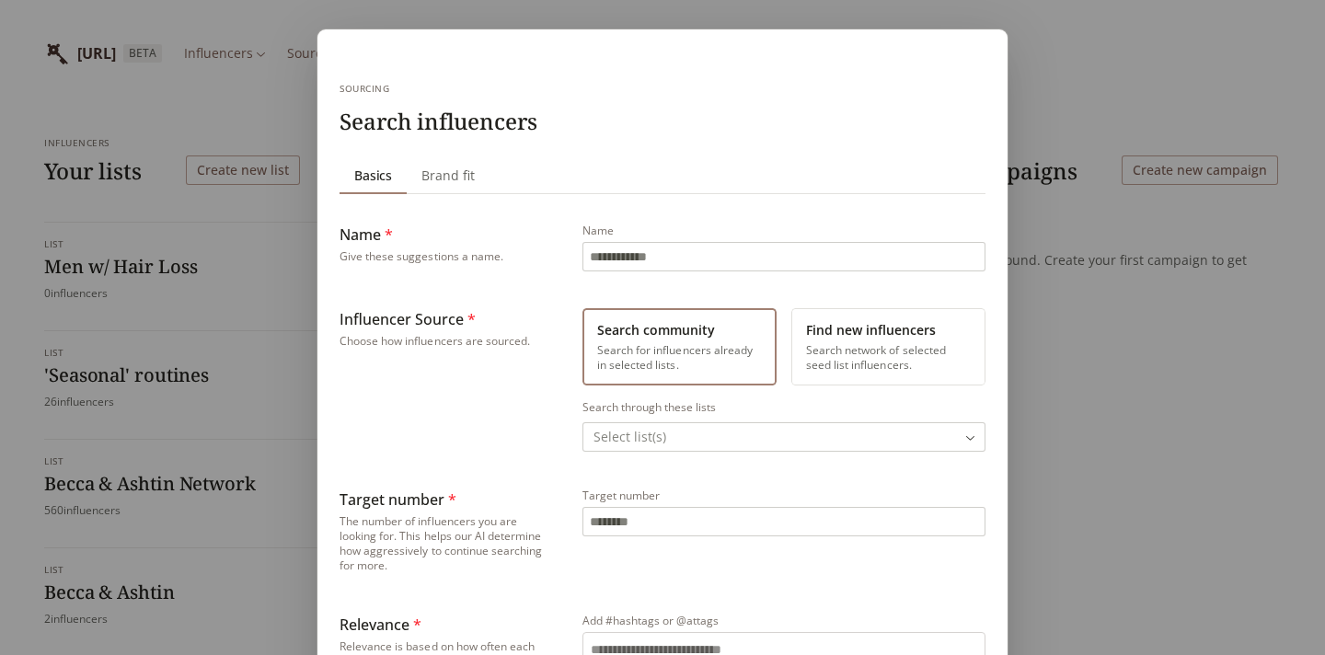
click at [816, 363] on button "Find new influencers Search network of selected seed list influencers." at bounding box center [888, 346] width 194 height 77
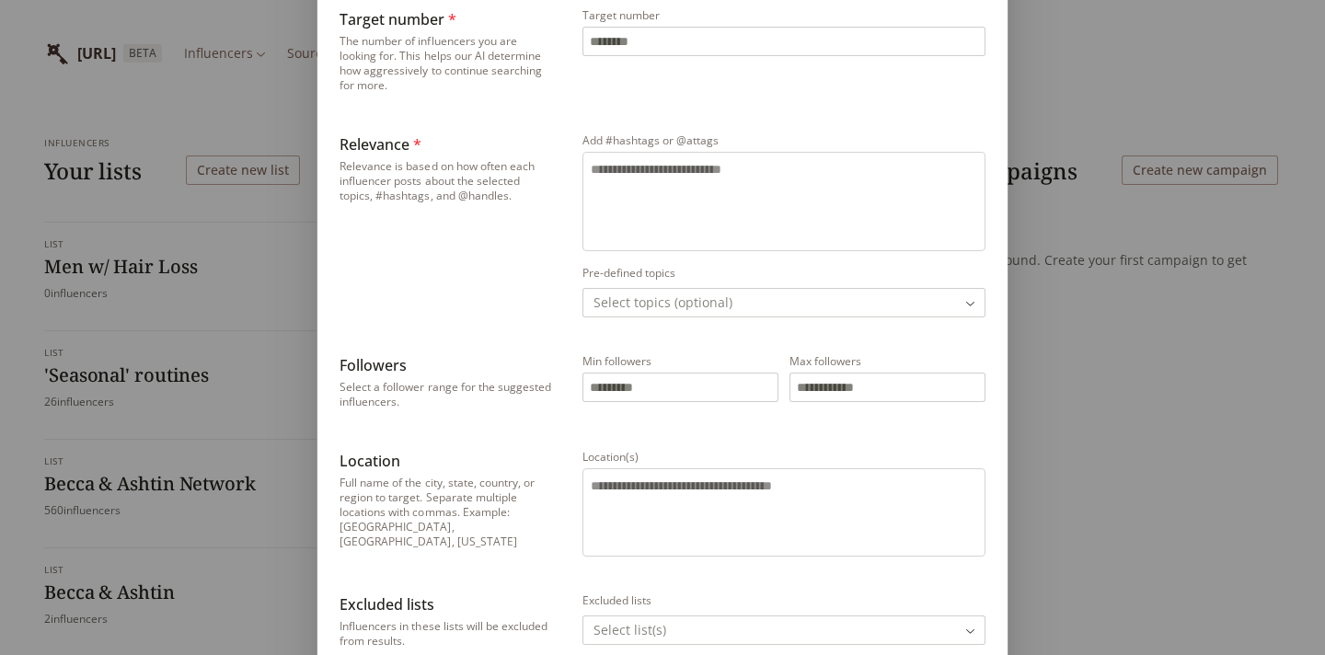
scroll to position [639, 0]
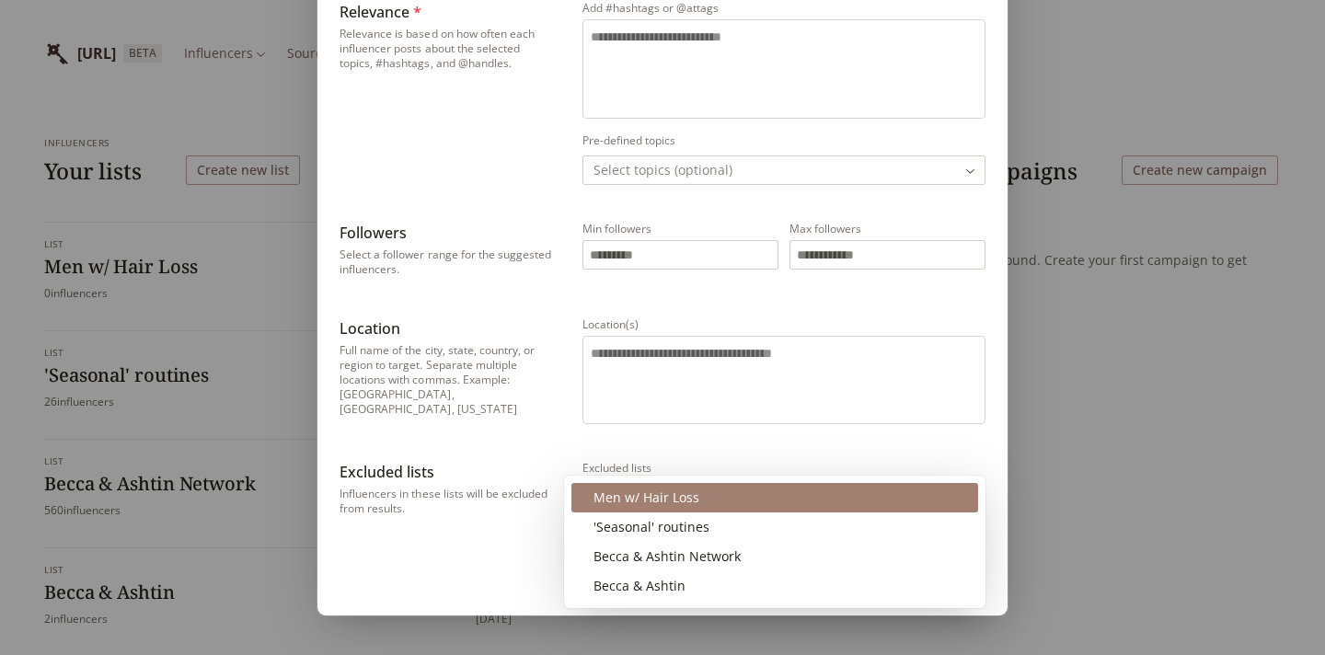
click at [684, 498] on body "[URL] BETA Influencers Sourcing Outreach Influencers Your lists Create new list…" at bounding box center [662, 458] width 1325 height 917
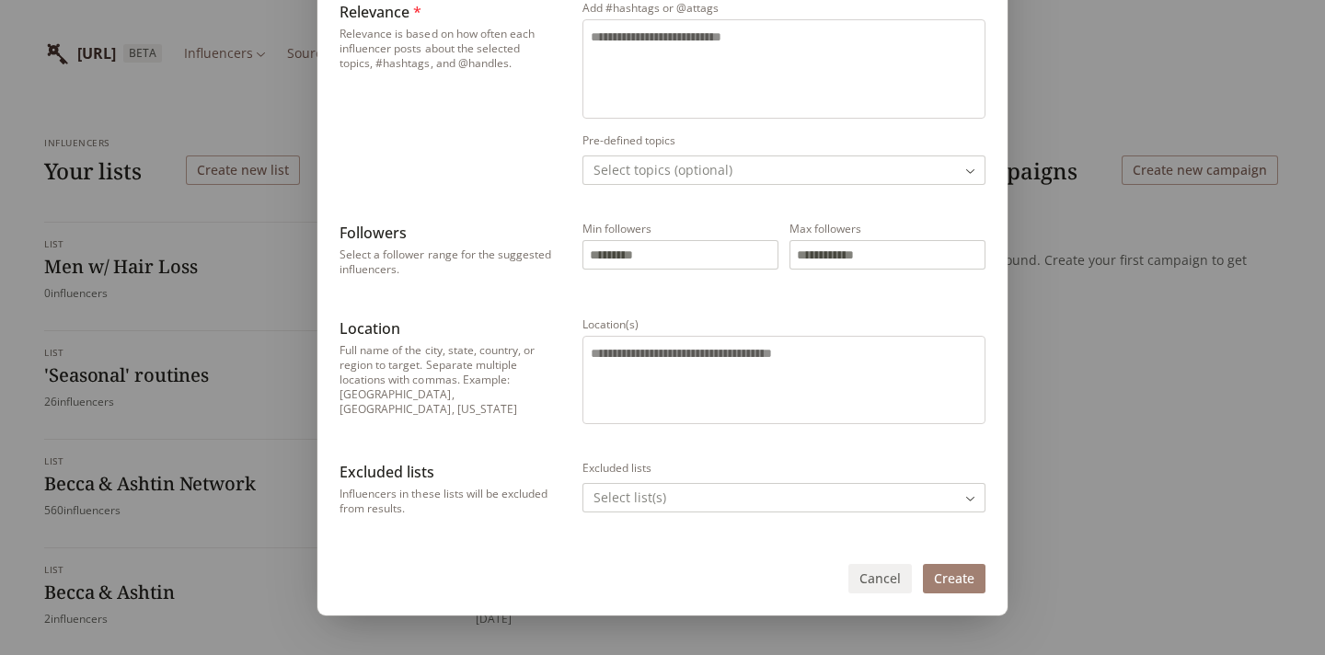
click at [673, 460] on div "Sourcing Search influencers Basics Basics Brand fit Brand fit Name * Give these…" at bounding box center [662, 8] width 1325 height 1294
click at [875, 582] on button "Cancel" at bounding box center [879, 578] width 63 height 29
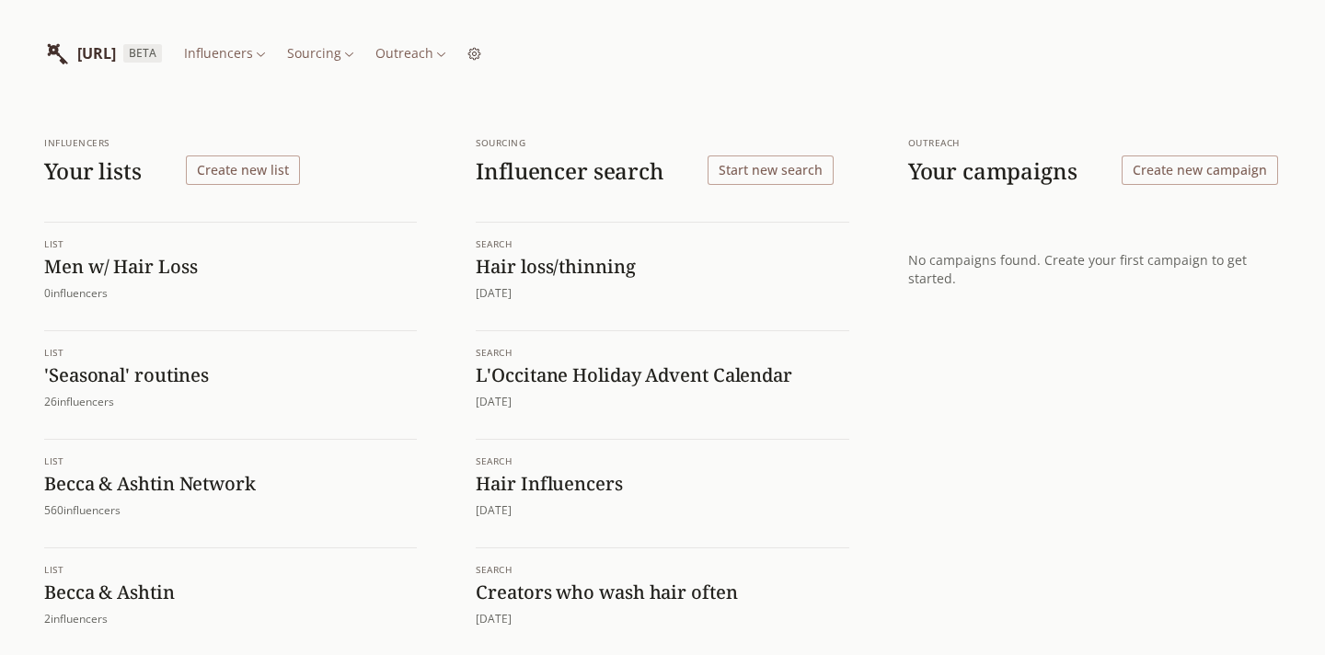
scroll to position [0, 0]
click at [580, 268] on h1 "Hair loss/thinning" at bounding box center [662, 267] width 373 height 24
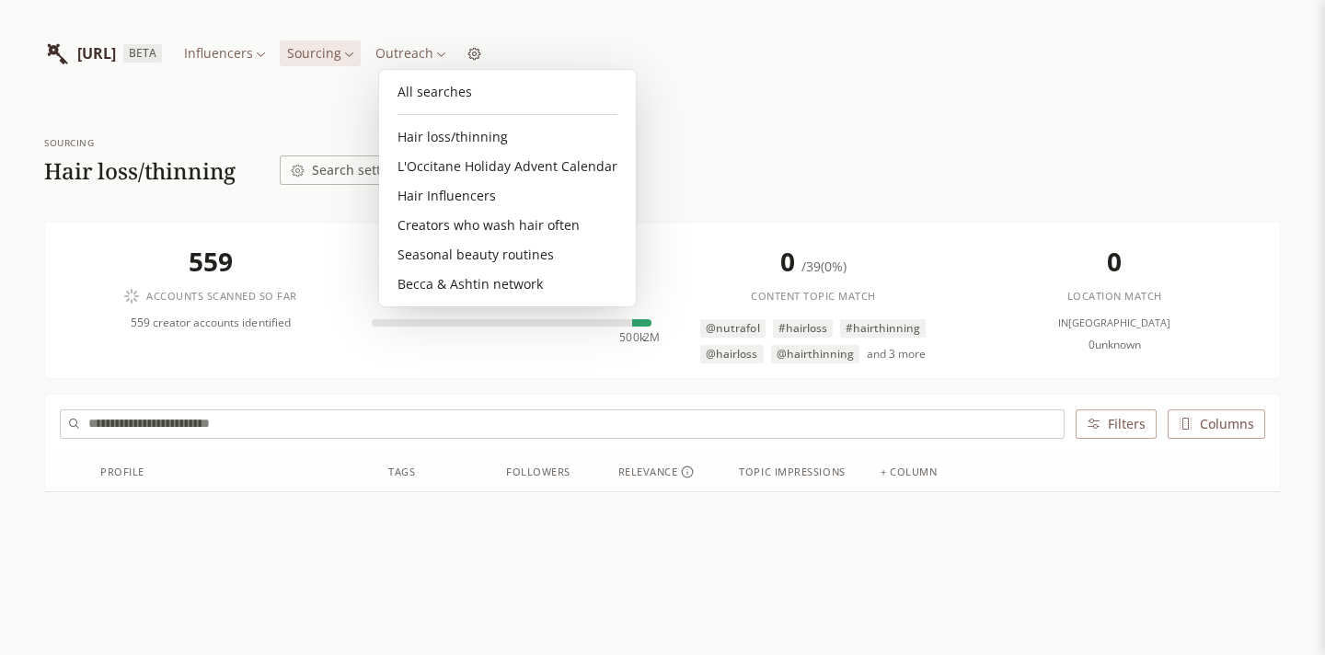
click at [411, 50] on html "[URL] BETA Influencers Sourcing Outreach Sourcing Hair loss/thinning Search set…" at bounding box center [662, 392] width 1325 height 785
click at [321, 198] on html "[URL] BETA Influencers Sourcing Outreach Sourcing Hair loss/thinning Search set…" at bounding box center [662, 392] width 1325 height 785
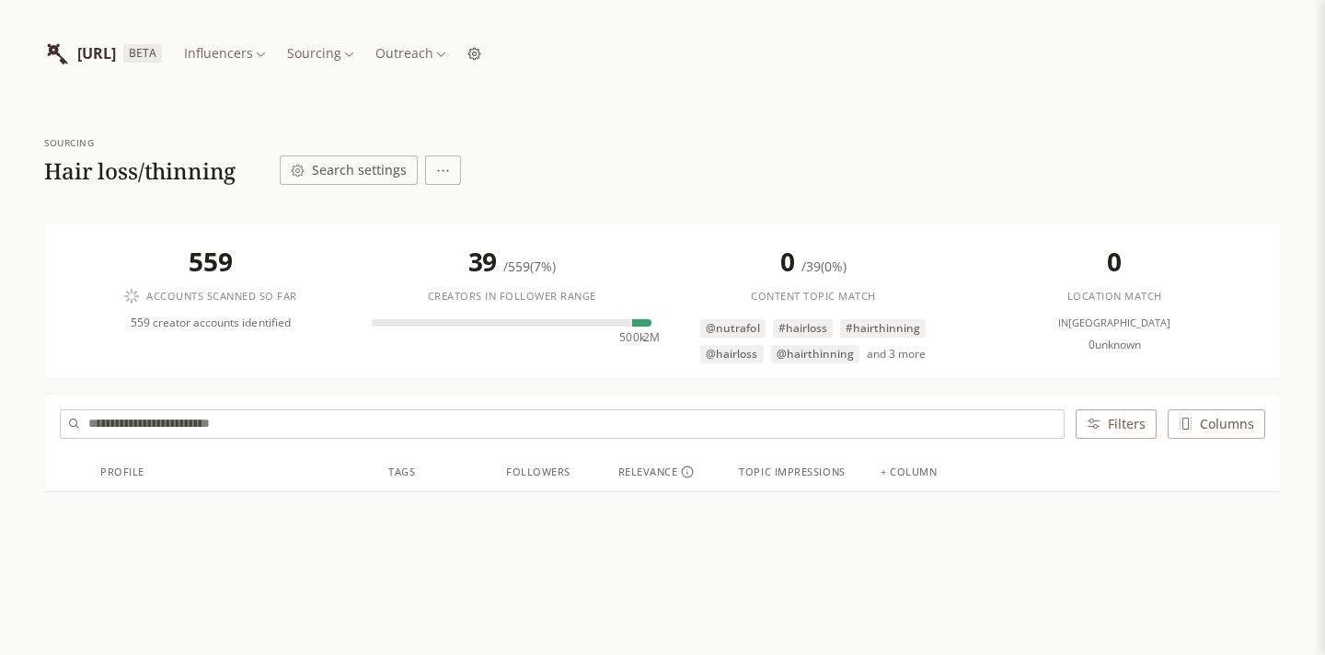
click at [352, 178] on button "Search settings" at bounding box center [349, 170] width 138 height 29
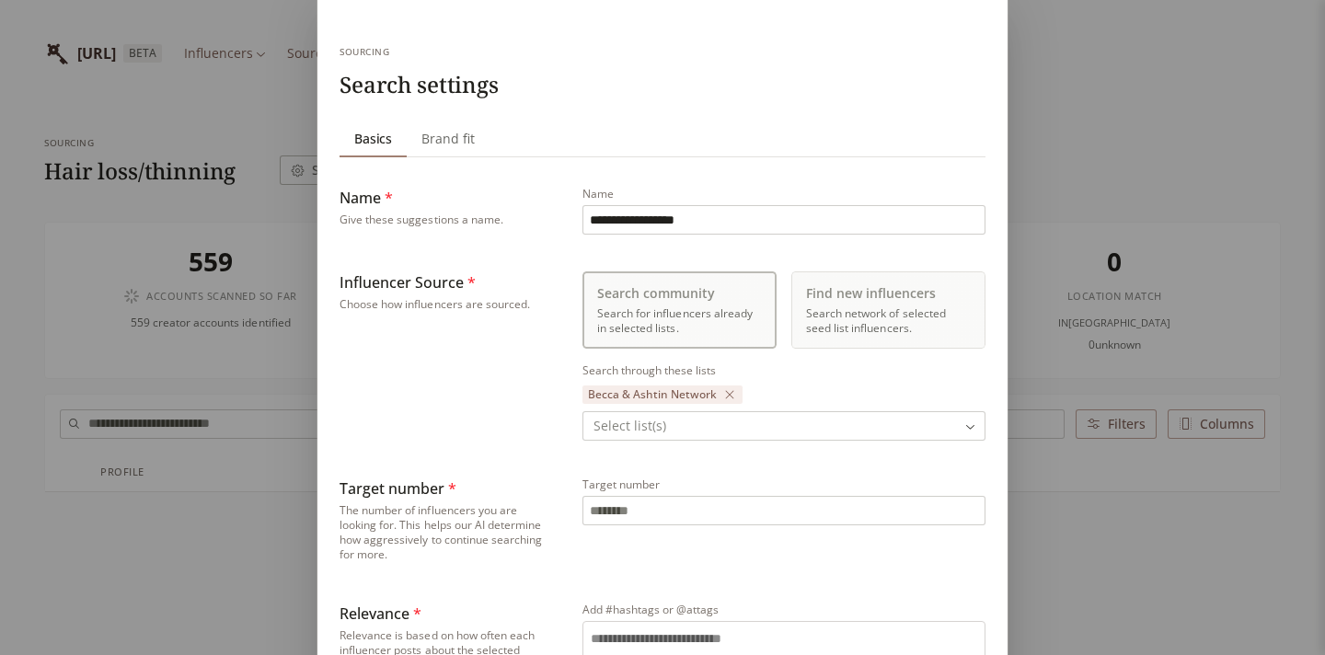
scroll to position [52, 0]
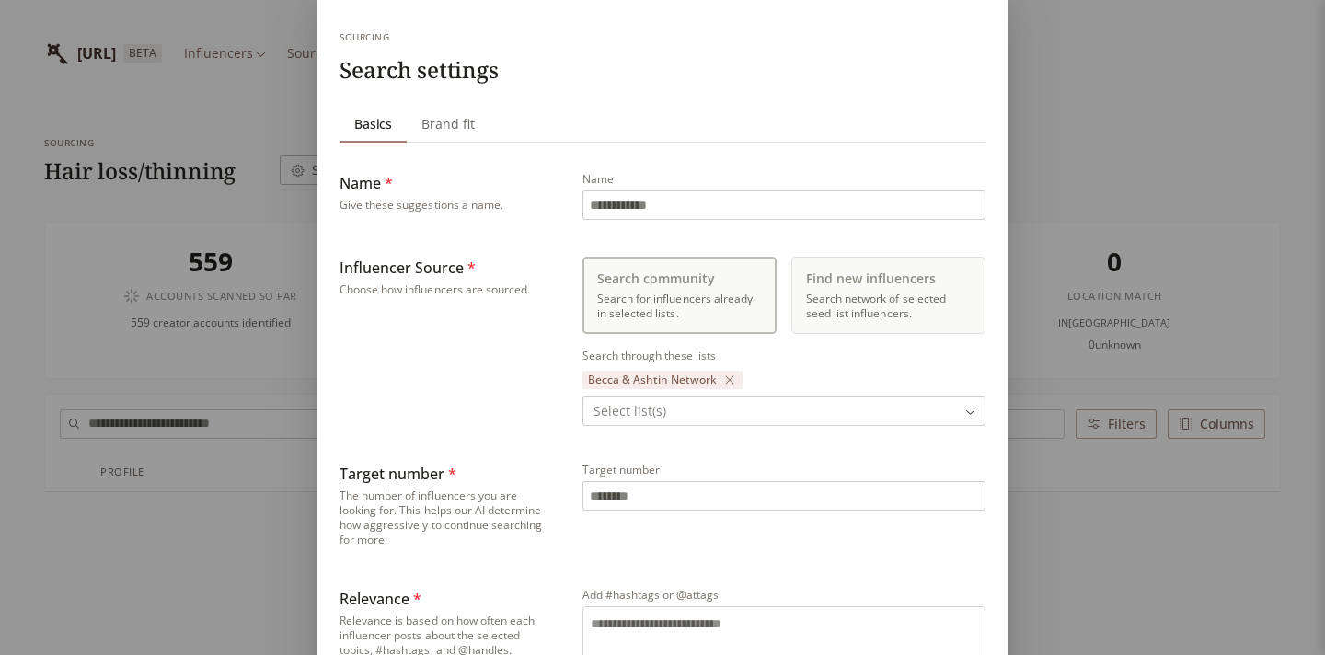
click at [1106, 170] on div "**********" at bounding box center [662, 633] width 1325 height 1371
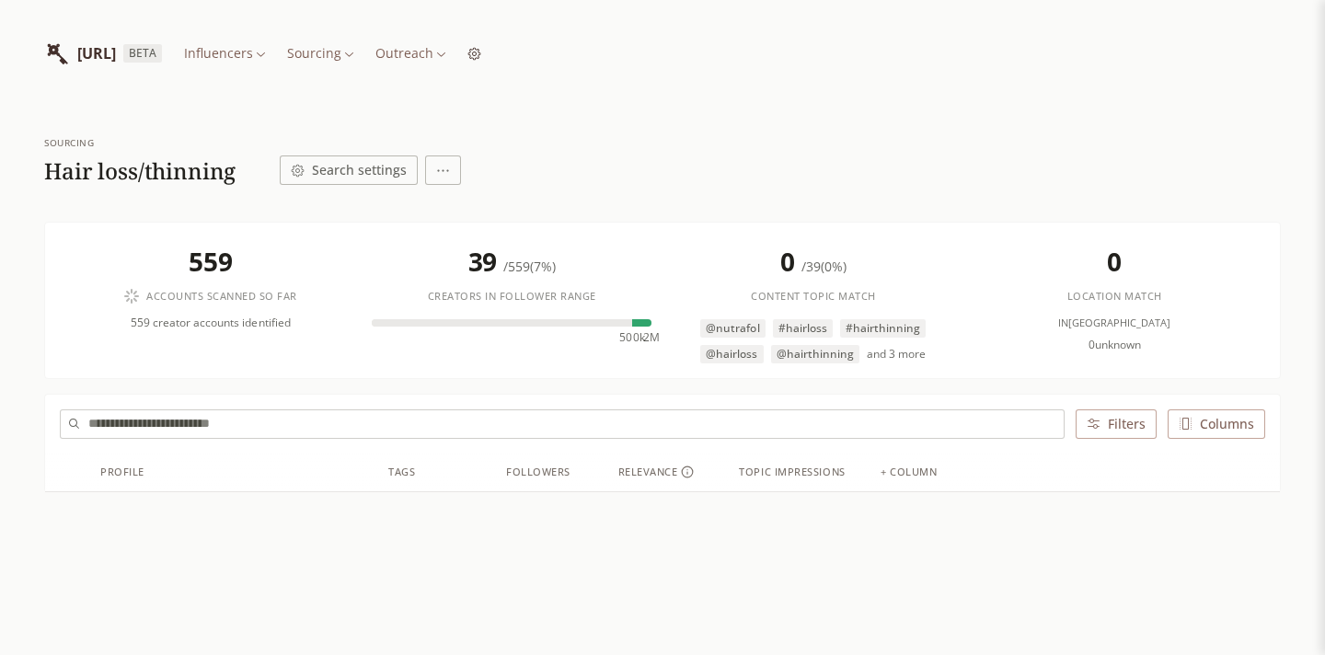
scroll to position [0, 0]
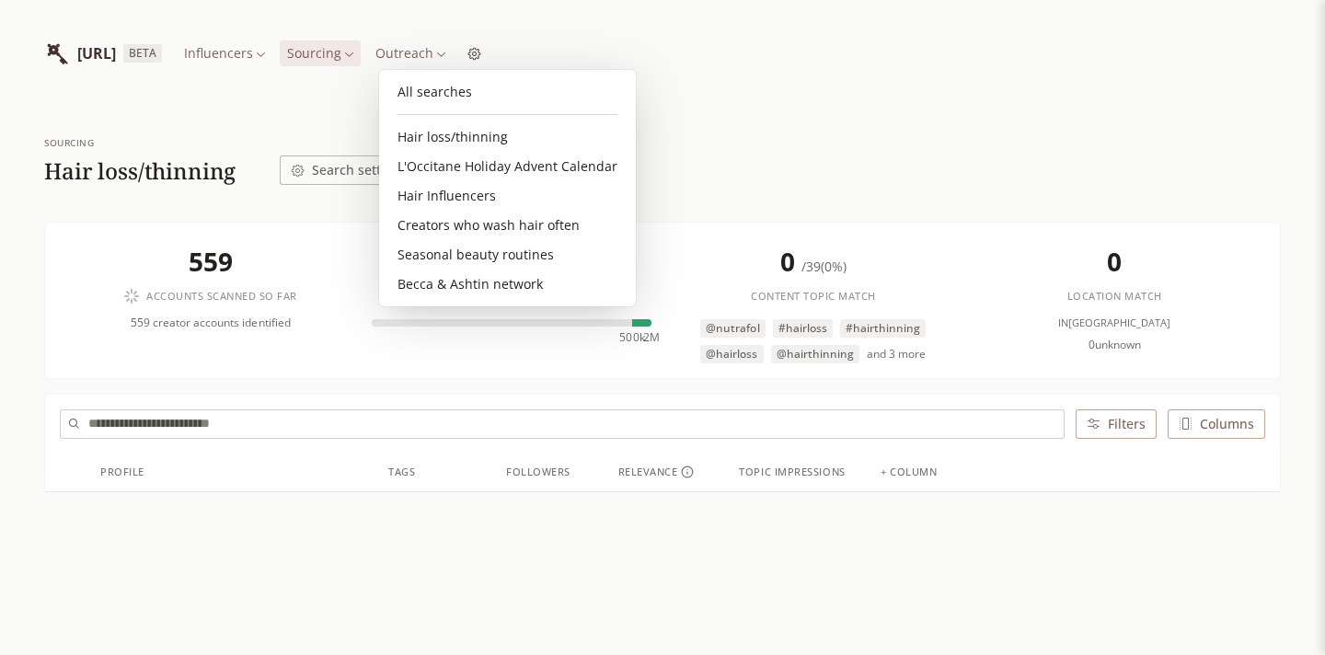
click at [443, 52] on html "[URL] BETA Influencers Sourcing Outreach Sourcing Hair loss/thinning Search set…" at bounding box center [662, 392] width 1325 height 785
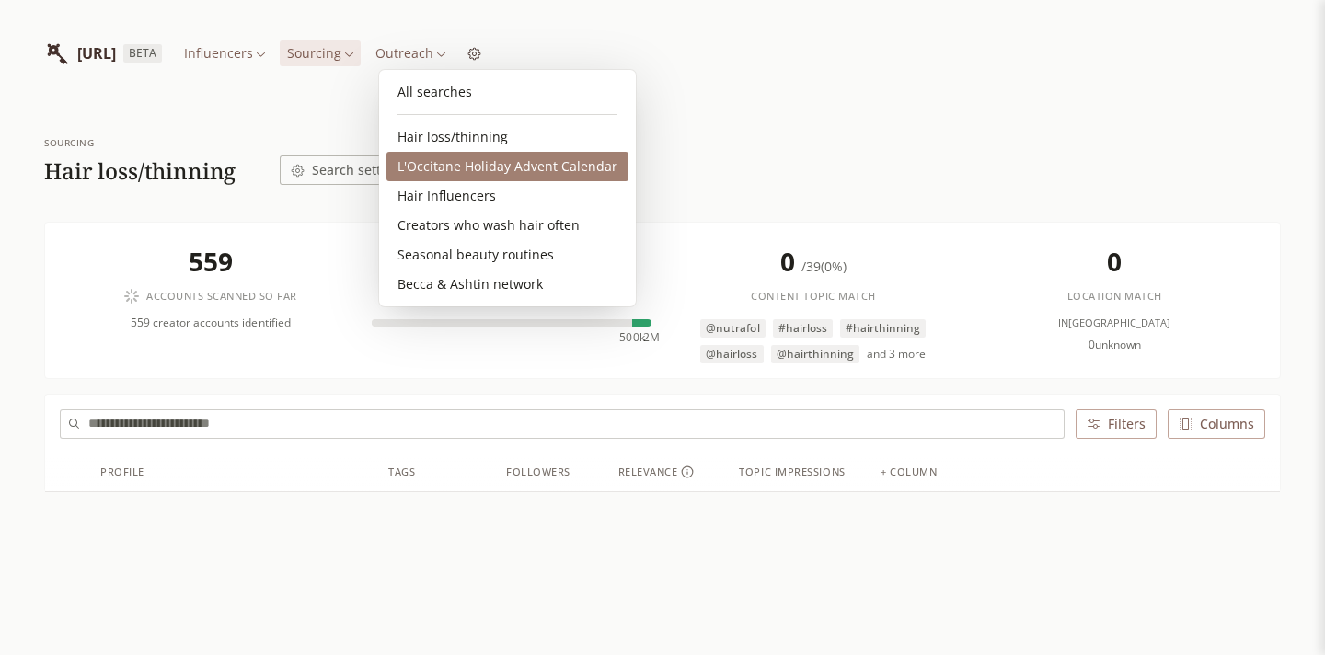
click at [455, 167] on link "L'Occitane Holiday Advent Calendar" at bounding box center [507, 166] width 242 height 29
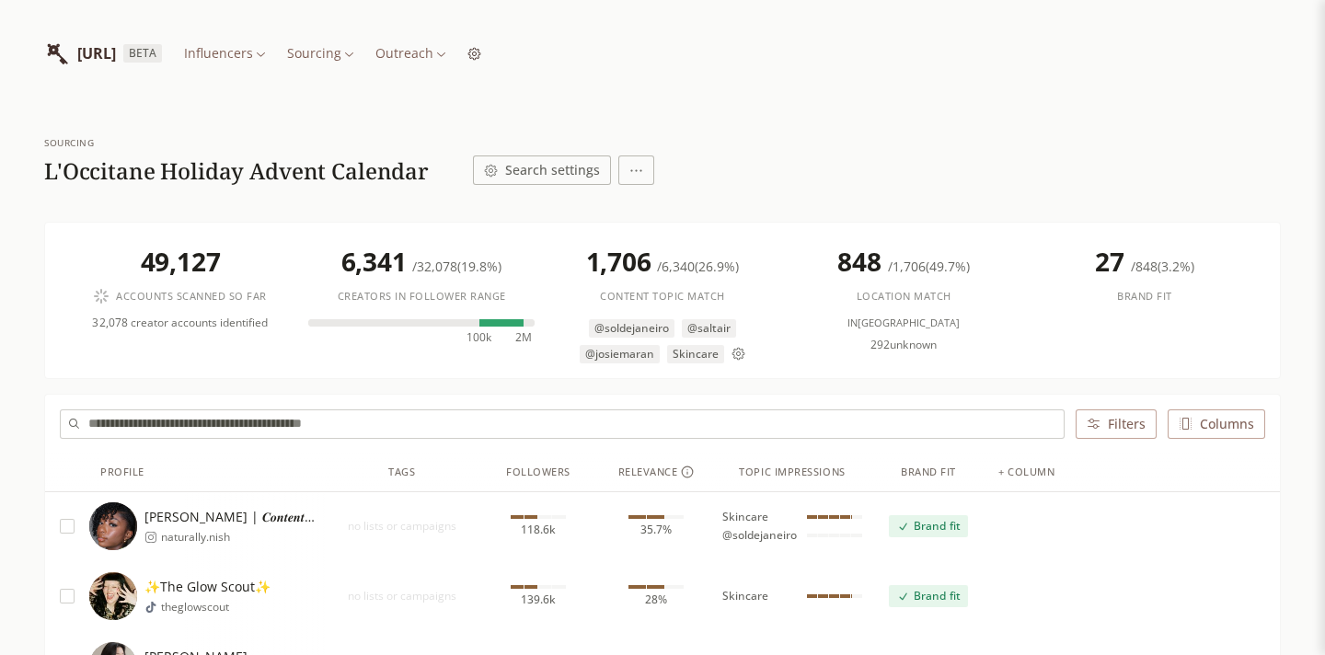
click at [524, 173] on button "Search settings" at bounding box center [542, 170] width 138 height 29
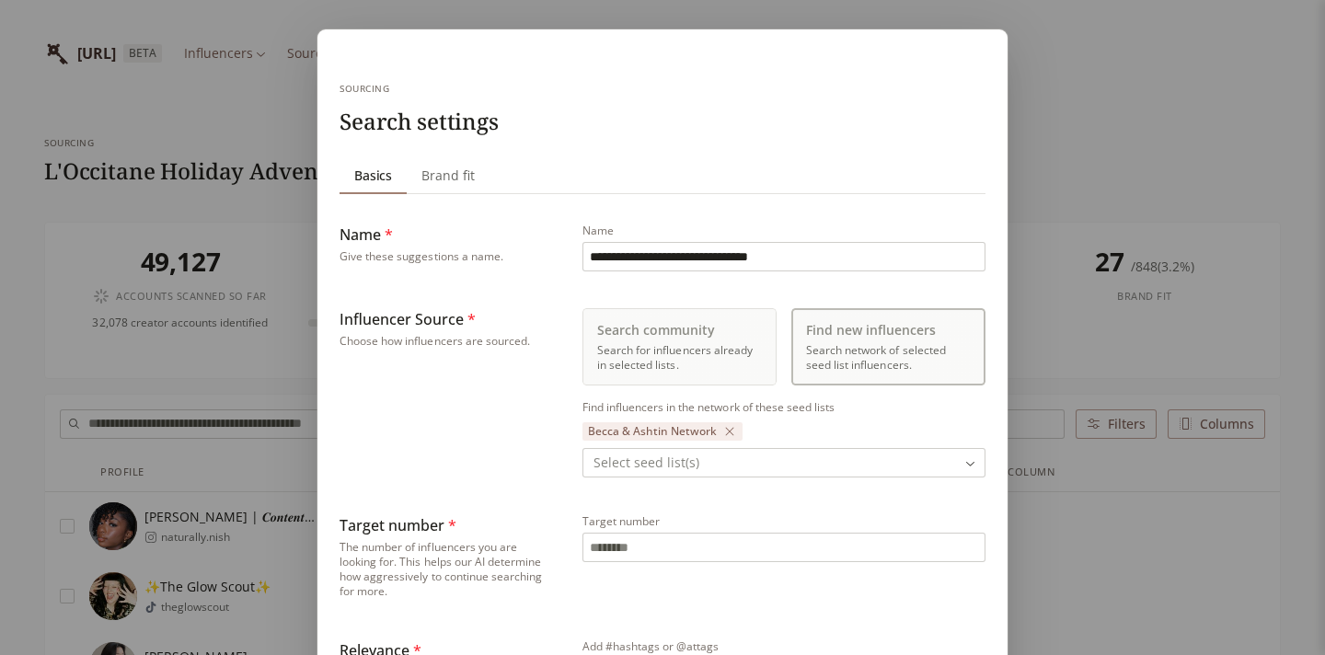
type input "***"
click at [1064, 209] on div "**********" at bounding box center [662, 660] width 1325 height 1320
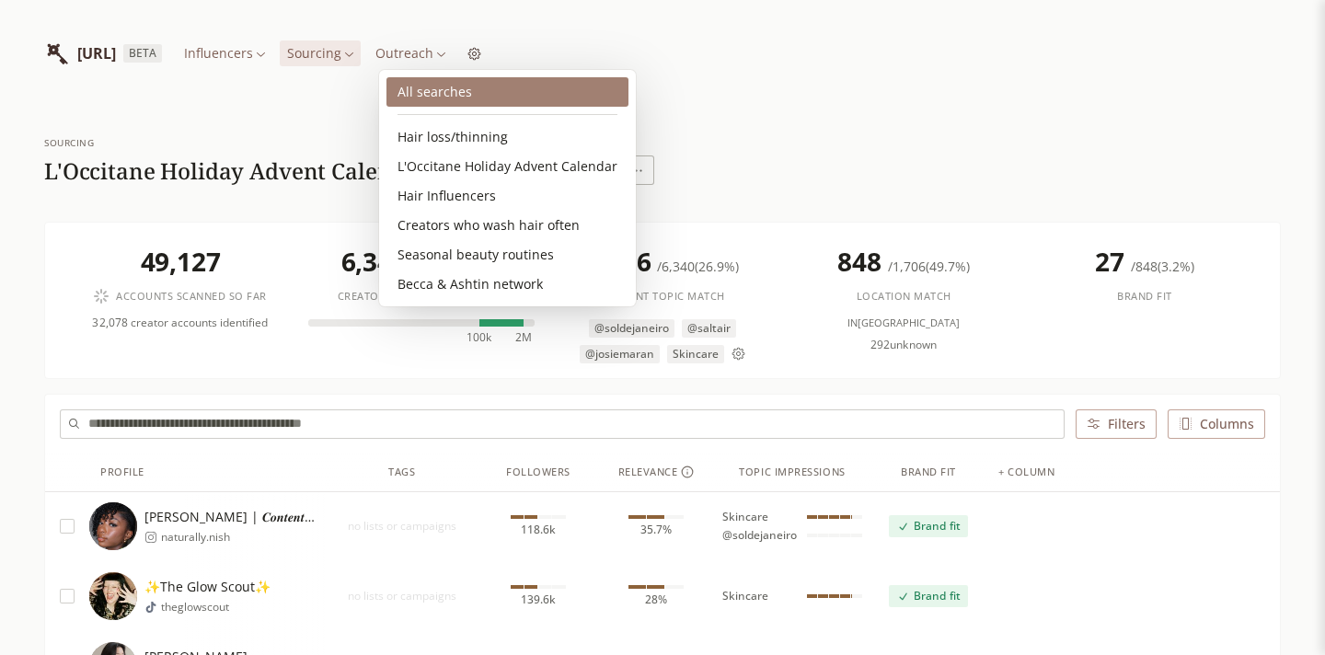
click at [467, 94] on link "All searches" at bounding box center [507, 91] width 242 height 29
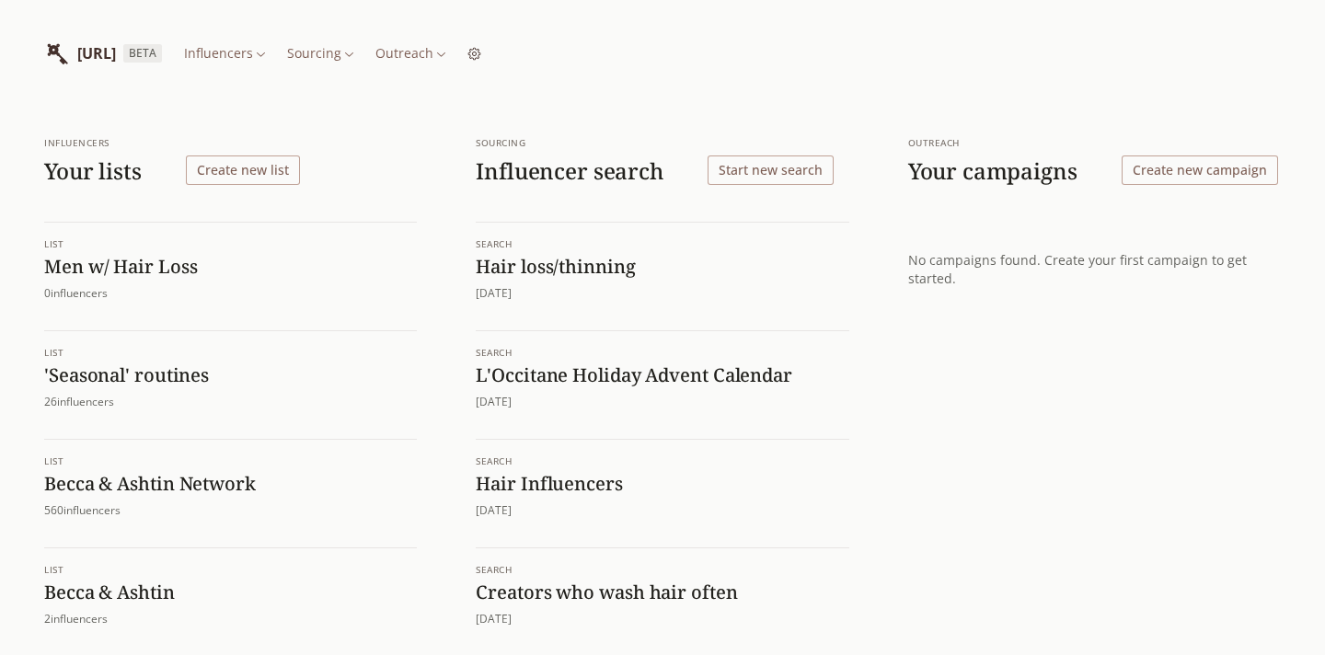
click at [745, 180] on button "Start new search" at bounding box center [771, 170] width 126 height 29
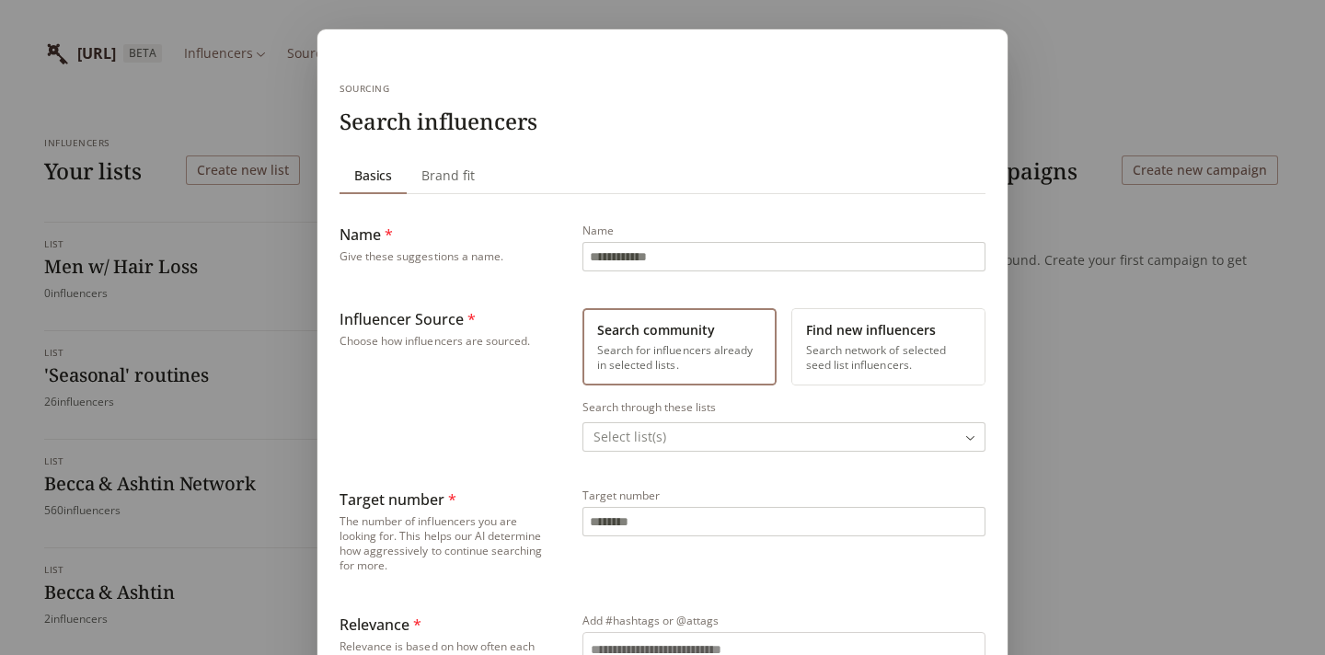
click at [744, 262] on input "Name" at bounding box center [783, 257] width 401 height 28
type input "*********"
click at [875, 345] on button "Find new influencers Search network of selected seed list influencers." at bounding box center [888, 346] width 194 height 77
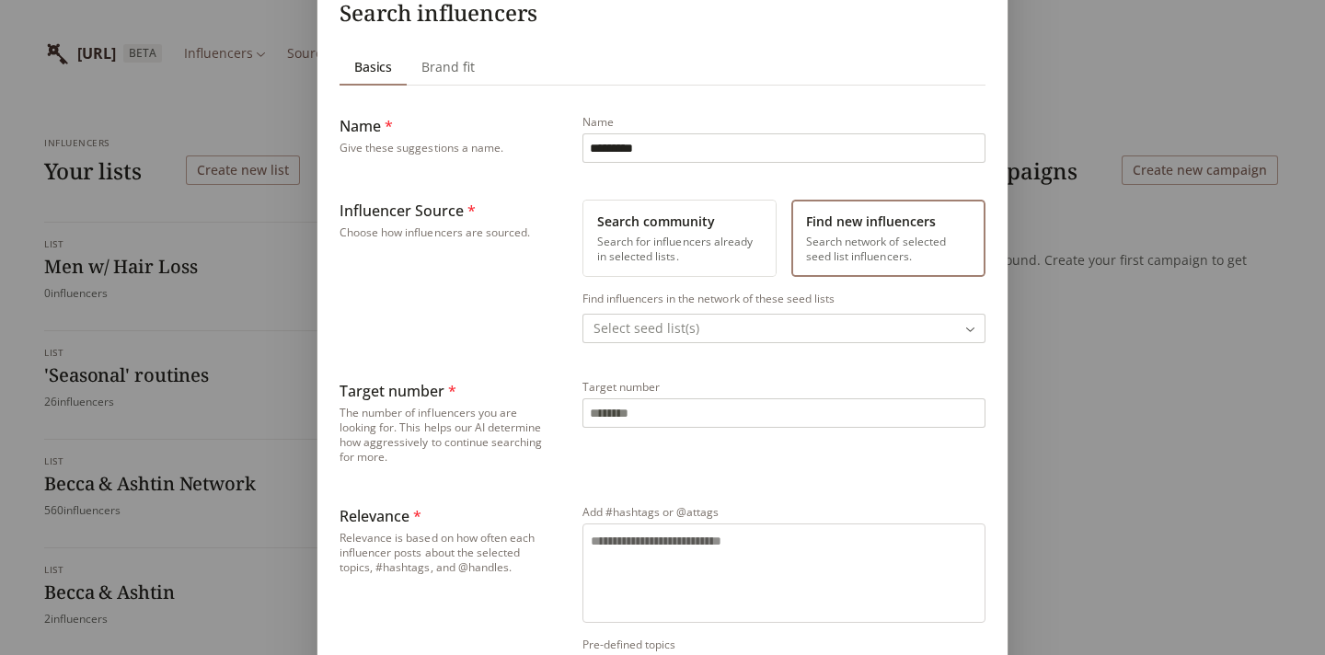
scroll to position [132, 0]
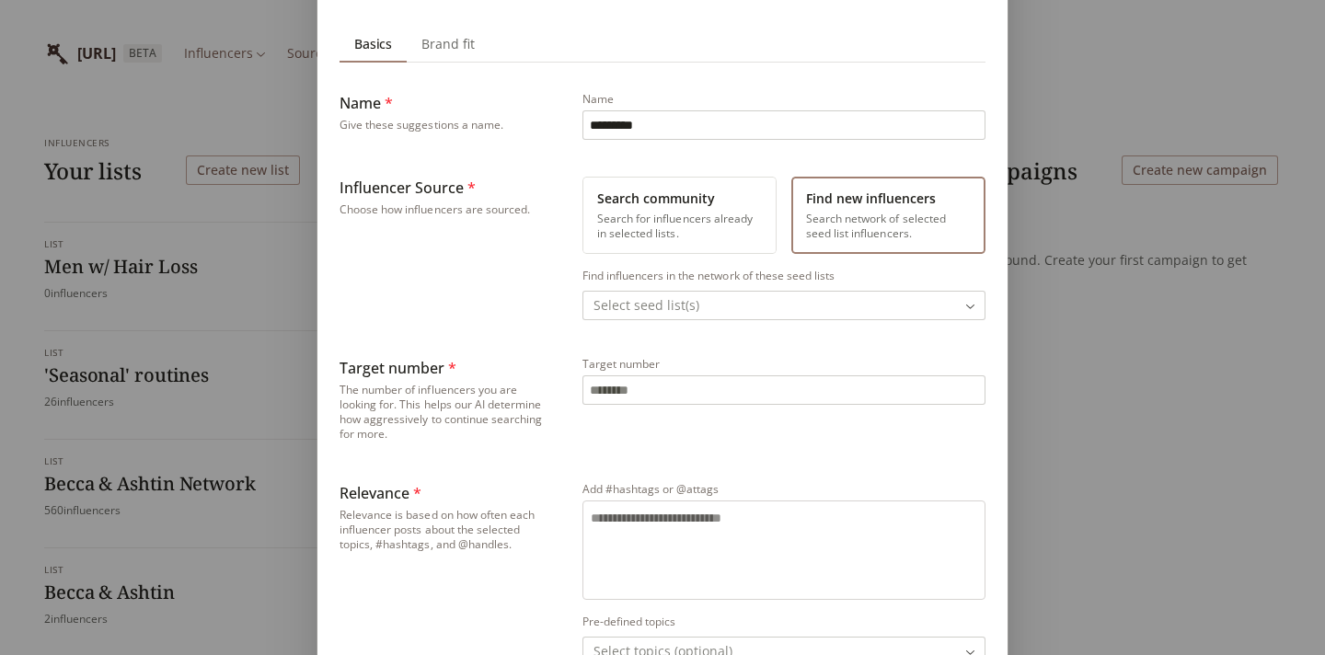
click at [671, 299] on body "[URL] BETA Influencers Sourcing Outreach Influencers Your lists Create new list…" at bounding box center [662, 458] width 1325 height 917
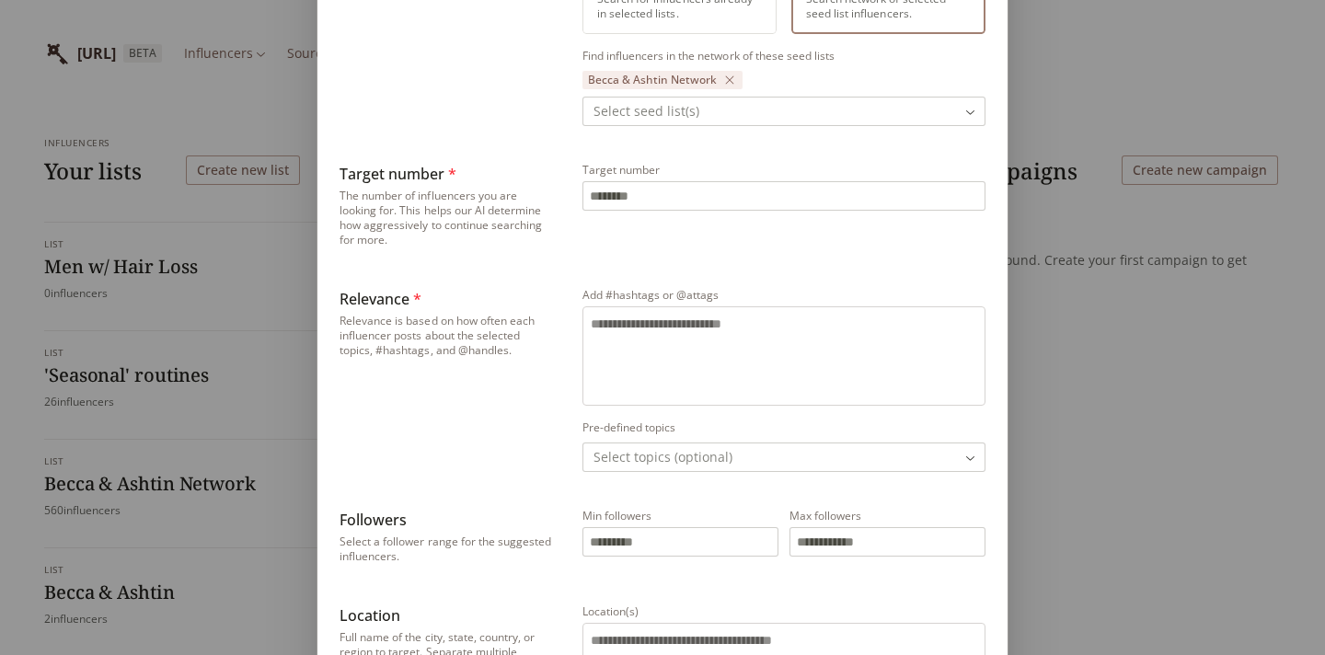
scroll to position [360, 0]
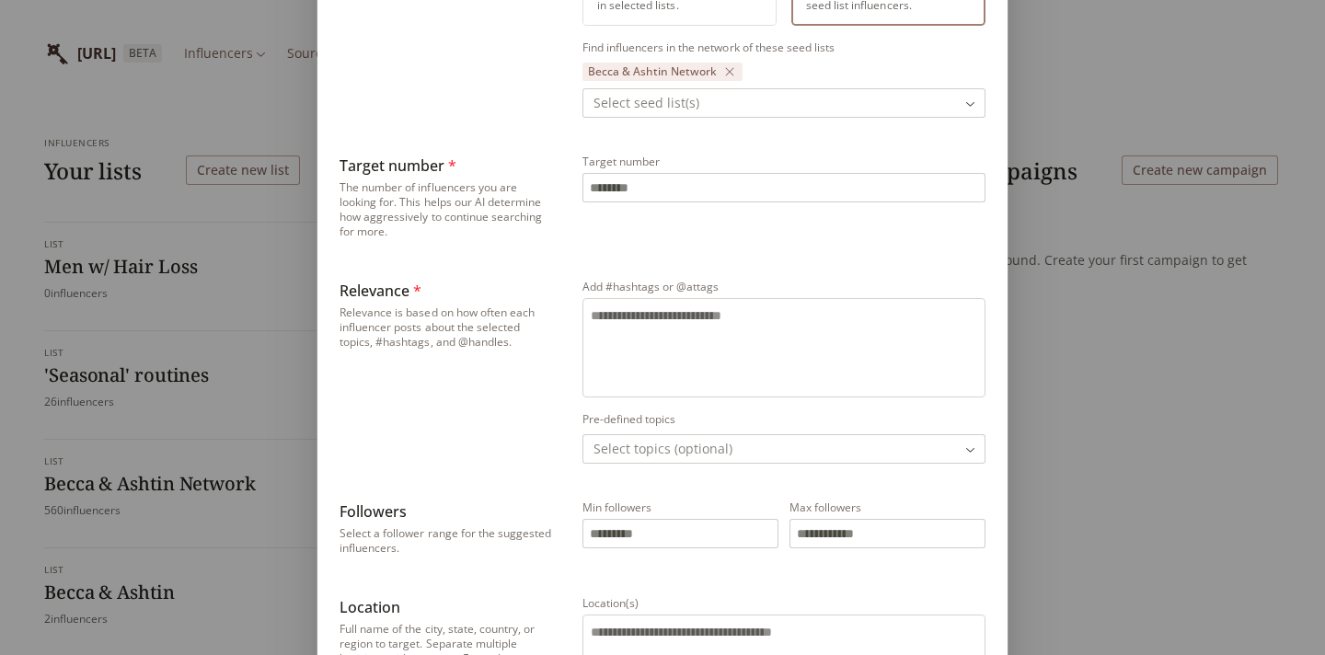
click at [627, 323] on textarea "Add #hashtags or @attags" at bounding box center [784, 344] width 386 height 77
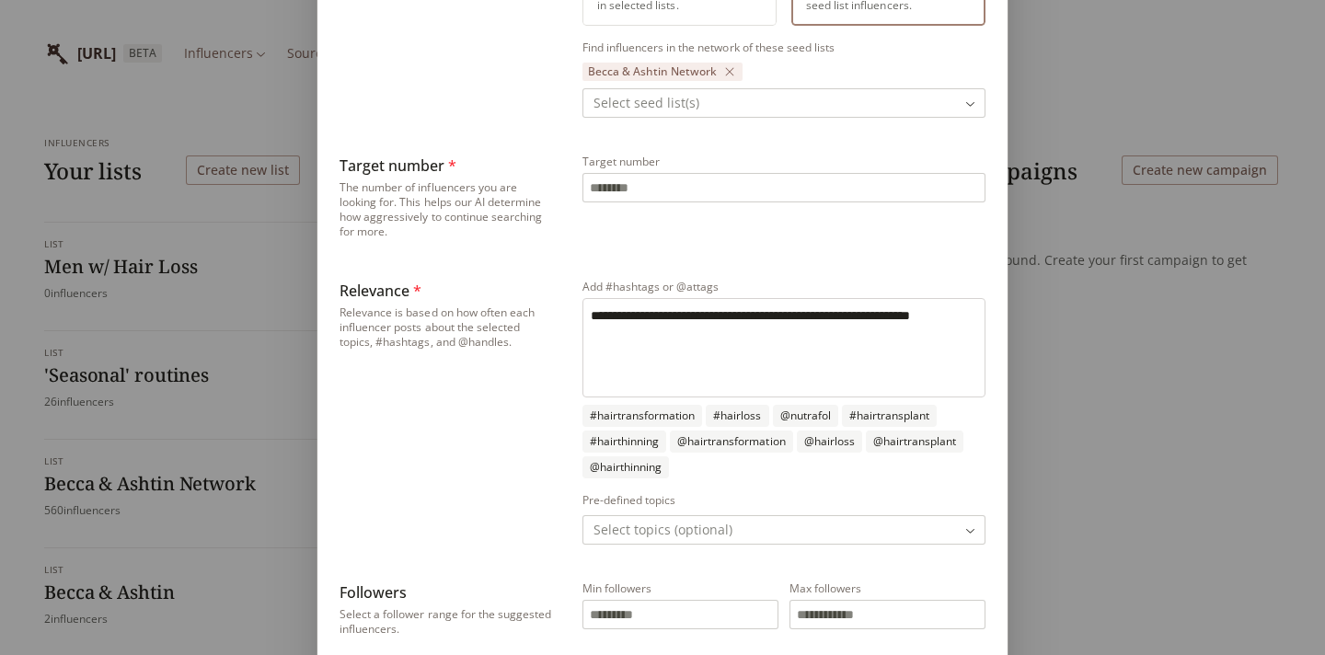
type textarea "**********"
click at [467, 483] on div "Relevance * Relevance is based on how often each influencer posts about the sel…" at bounding box center [446, 412] width 213 height 265
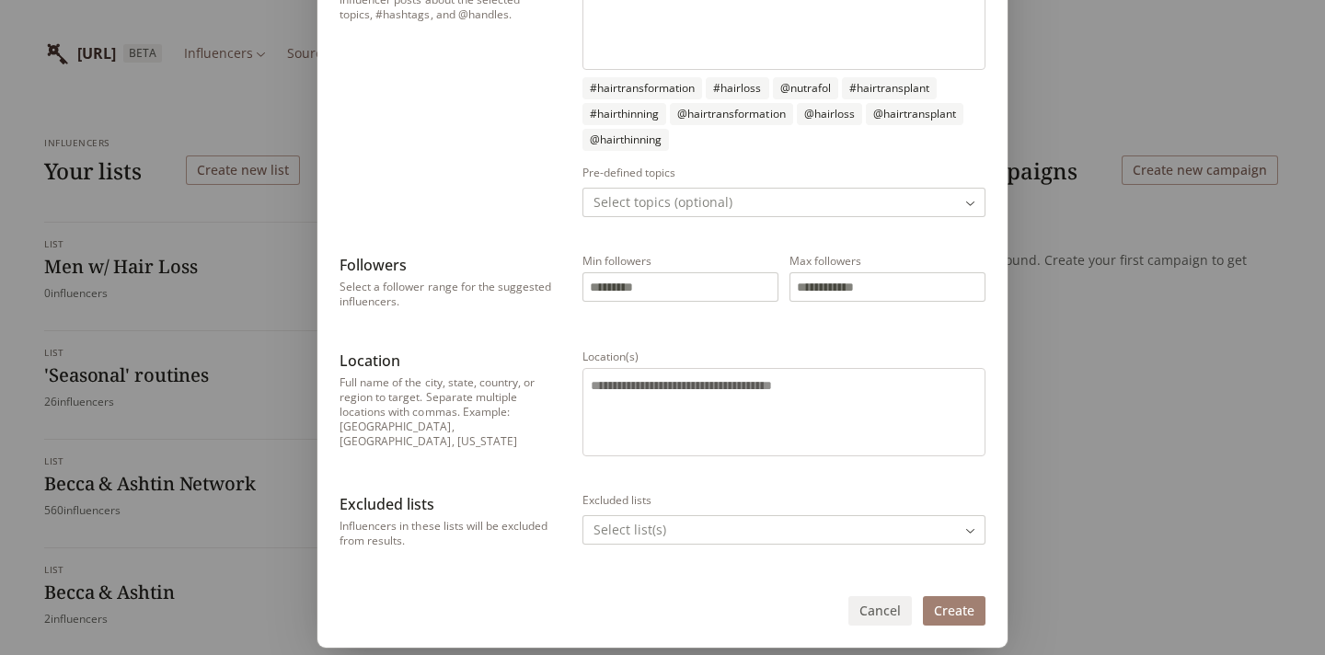
scroll to position [708, 0]
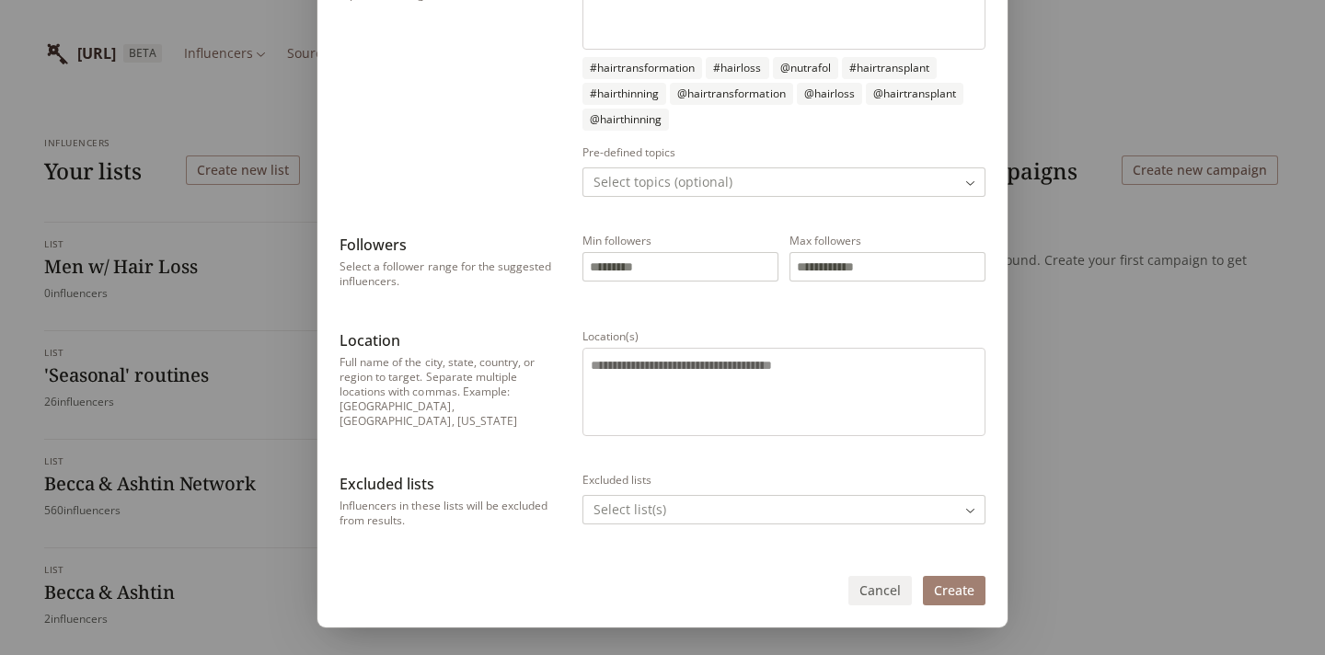
click at [678, 262] on input "Min followers" at bounding box center [680, 267] width 194 height 28
drag, startPoint x: 642, startPoint y: 268, endPoint x: 567, endPoint y: 268, distance: 75.5
click at [567, 268] on div "Followers Select a follower range for the suggested influencers. Min followers …" at bounding box center [663, 263] width 646 height 59
type input "******"
click at [831, 265] on input "Max followers" at bounding box center [887, 267] width 194 height 28
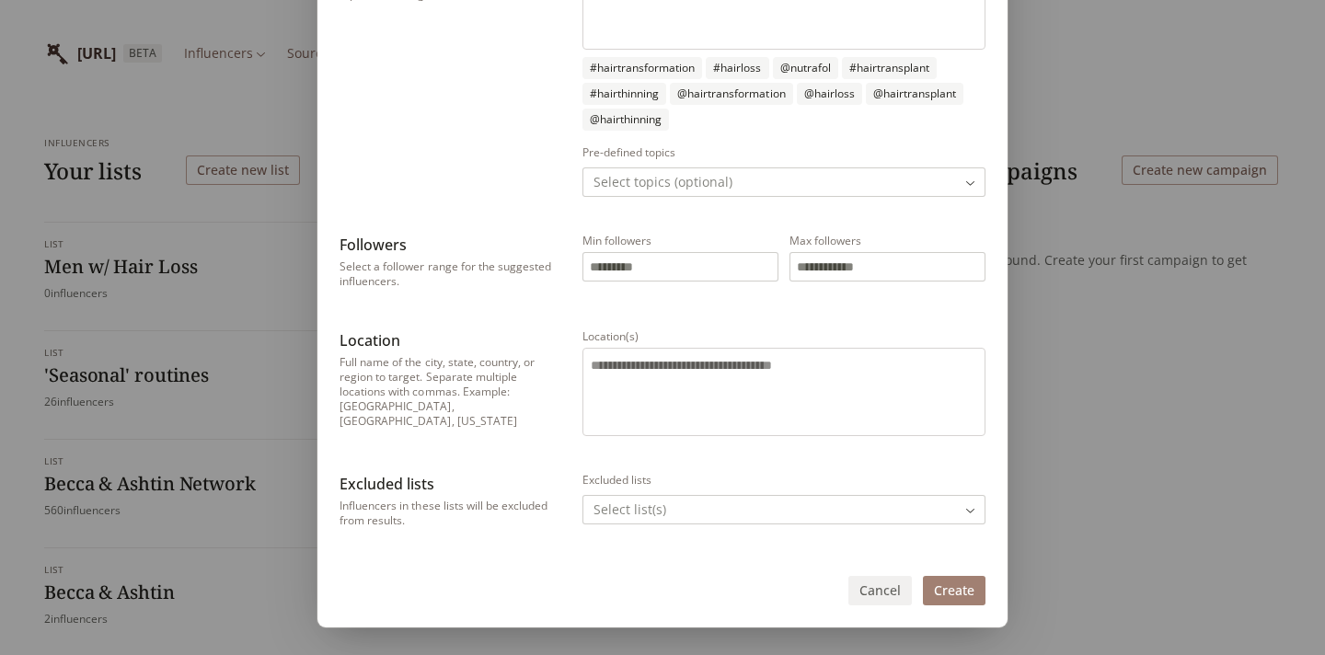
type input "*******"
click at [792, 354] on div at bounding box center [783, 392] width 403 height 88
click at [792, 356] on textarea "Location(s)" at bounding box center [784, 389] width 386 height 66
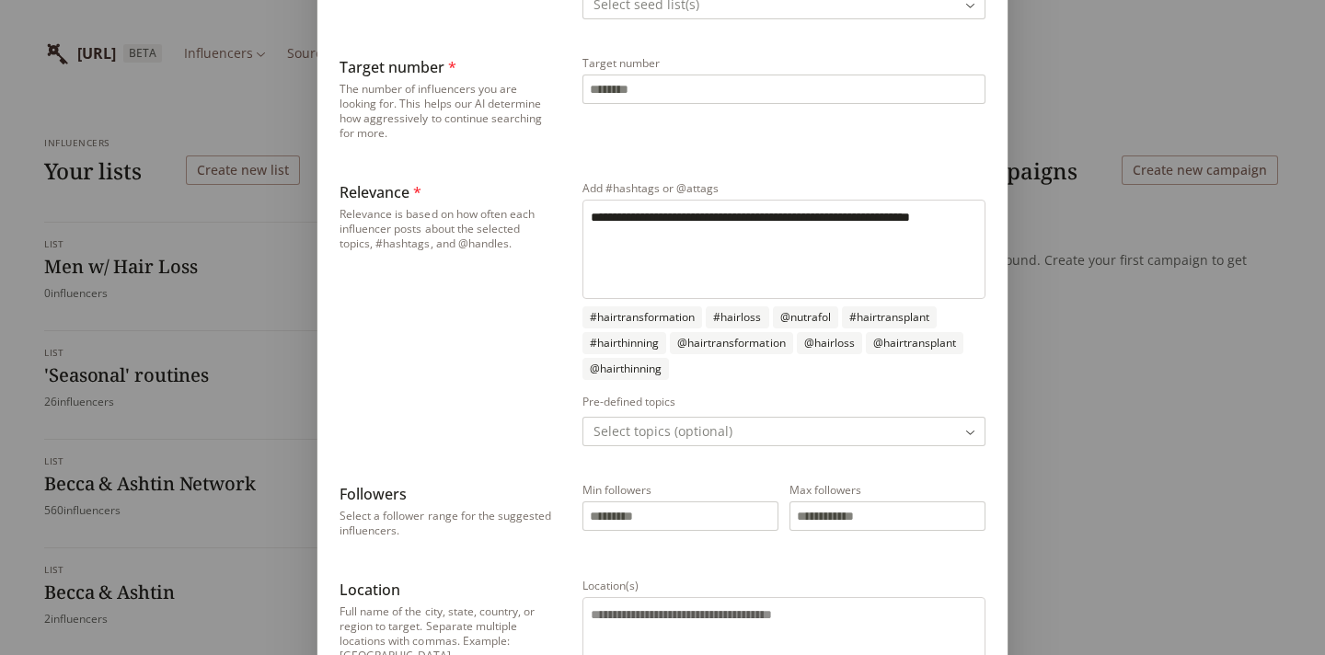
scroll to position [720, 0]
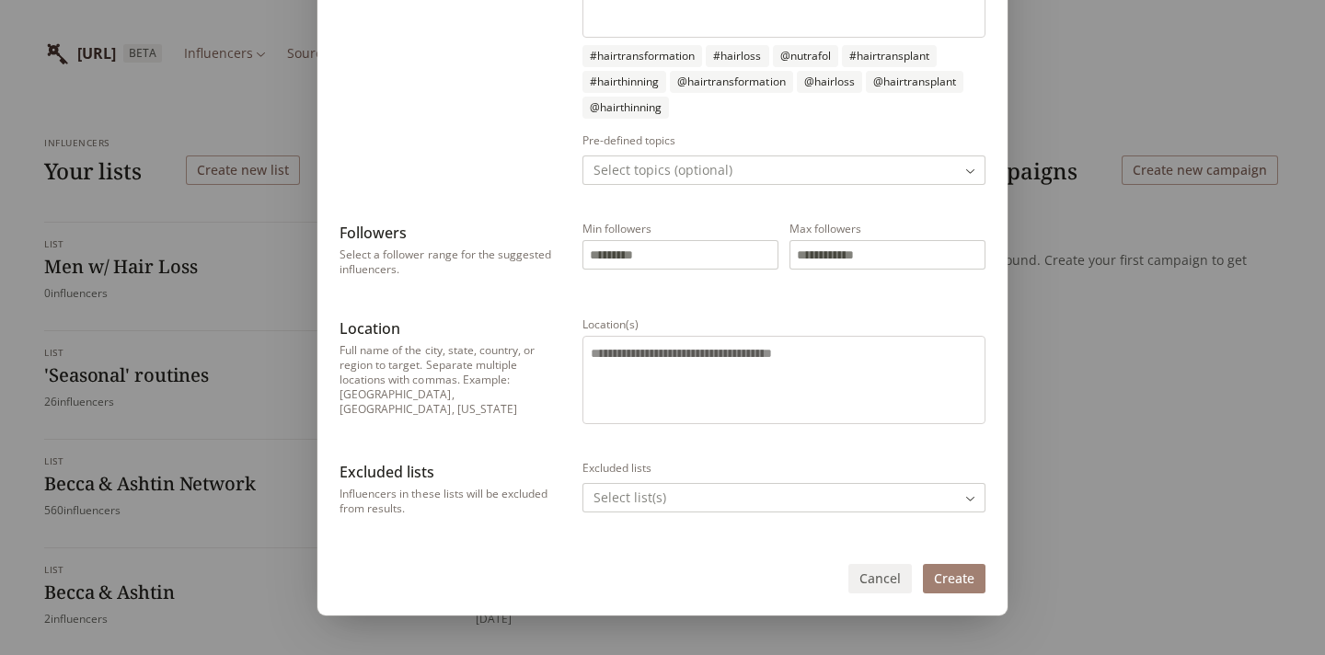
click at [962, 574] on button "Create" at bounding box center [954, 578] width 63 height 29
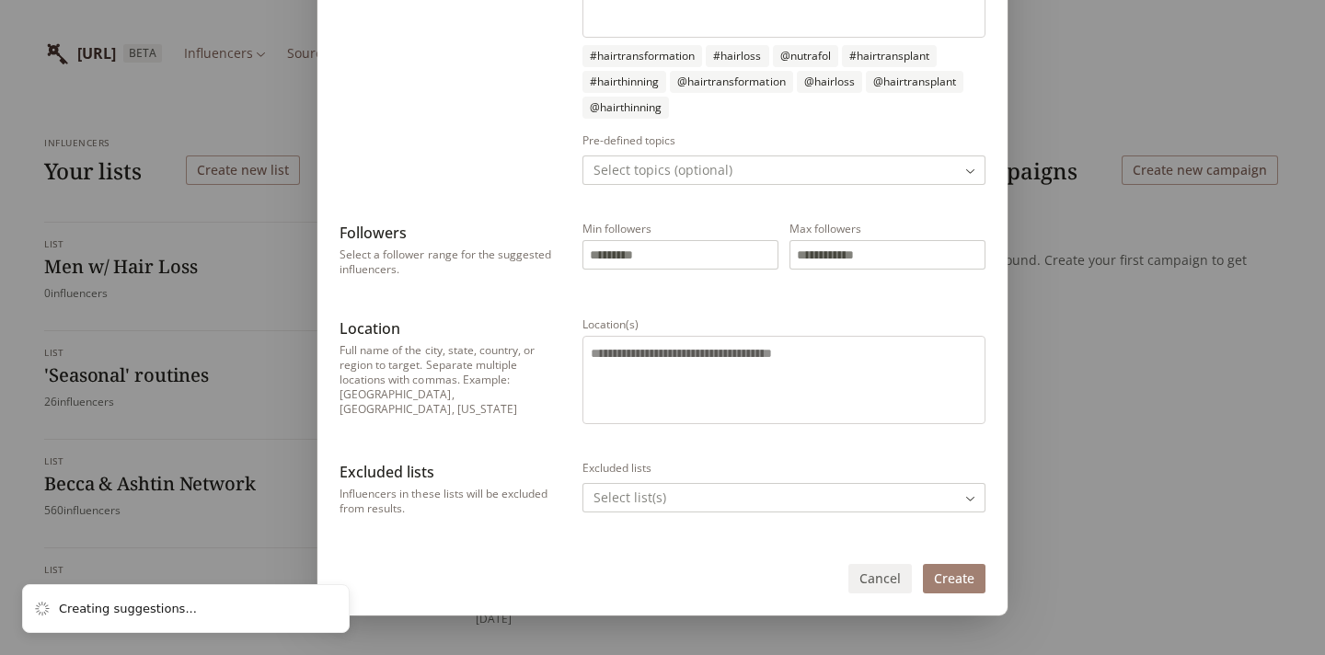
scroll to position [0, 0]
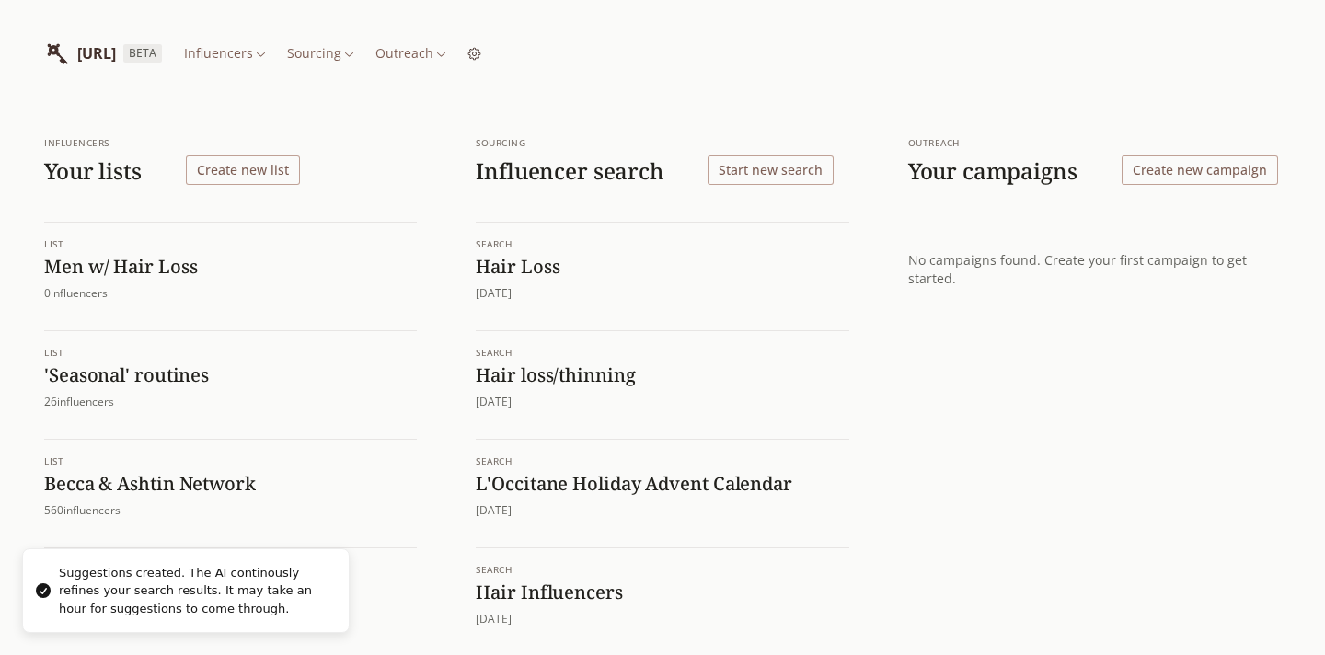
click at [540, 262] on h1 "Hair Loss" at bounding box center [662, 267] width 373 height 24
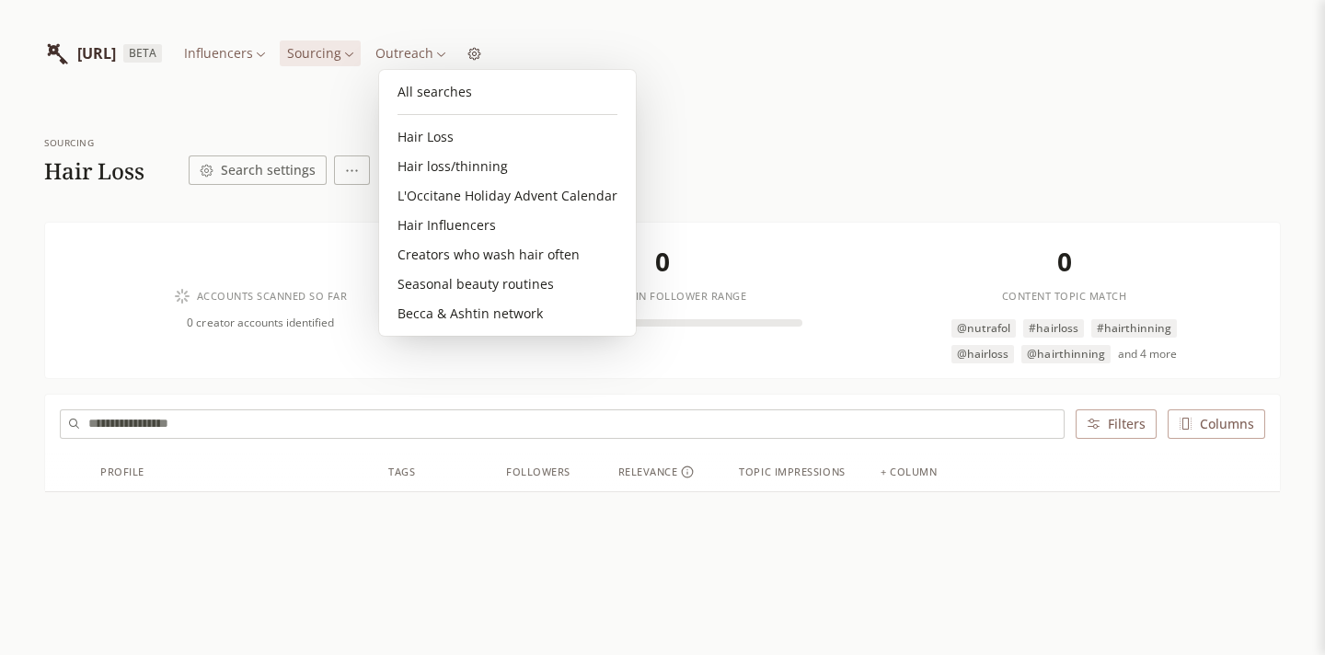
click at [433, 53] on html "[URL] BETA Influencers Sourcing Outreach Sourcing Hair Loss Search settings 0 A…" at bounding box center [662, 392] width 1325 height 785
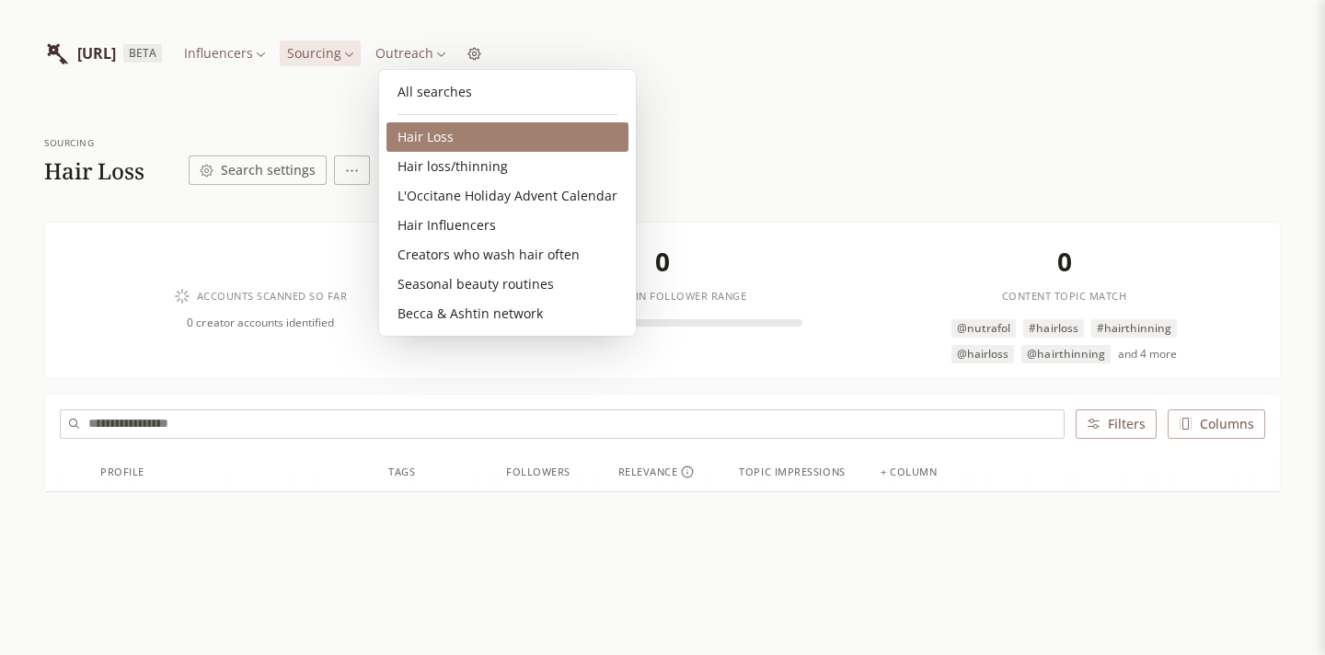
click at [448, 133] on link "Hair Loss" at bounding box center [507, 136] width 242 height 29
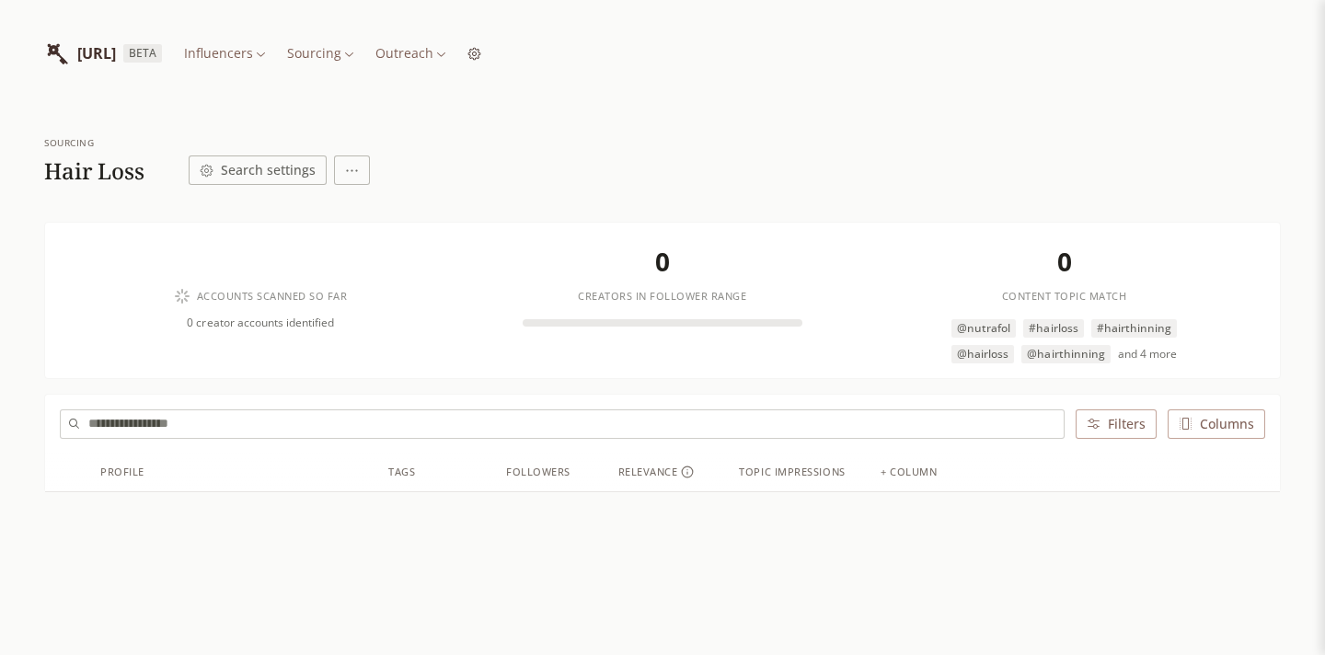
click at [425, 57] on html "[URL] BETA Influencers Sourcing Outreach Sourcing Hair Loss Search settings 0 A…" at bounding box center [662, 392] width 1325 height 785
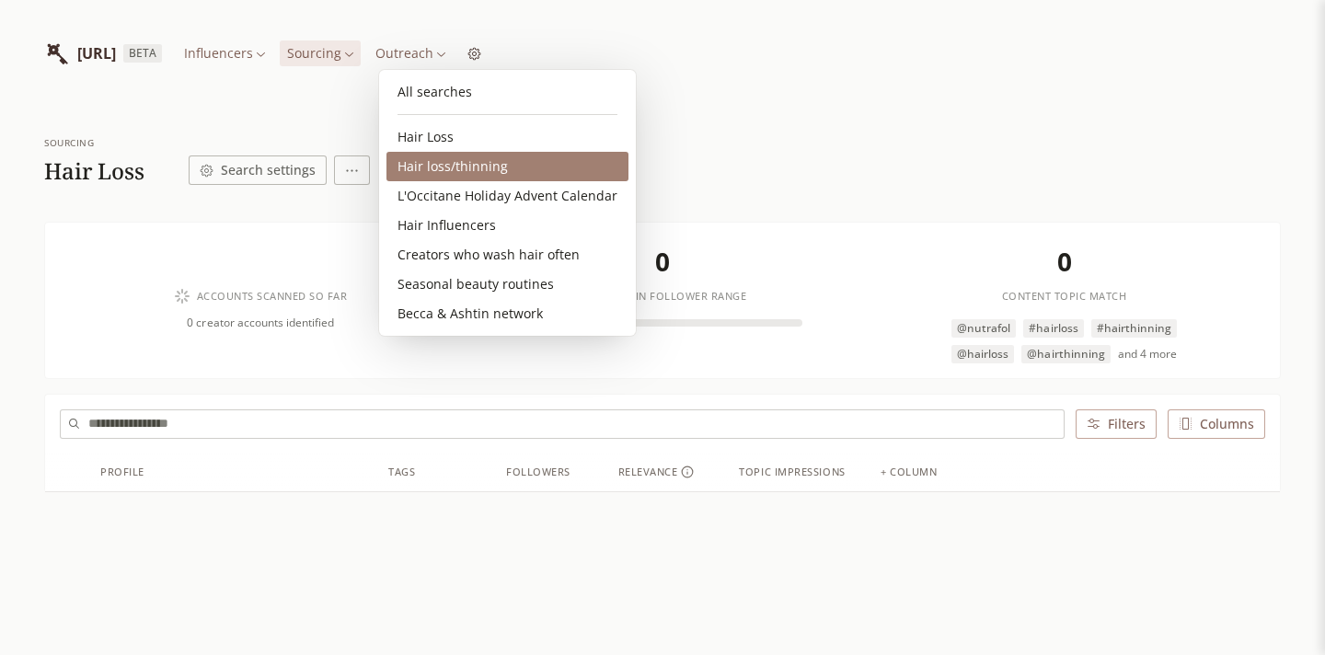
click at [484, 162] on link "Hair loss/thinning" at bounding box center [507, 166] width 242 height 29
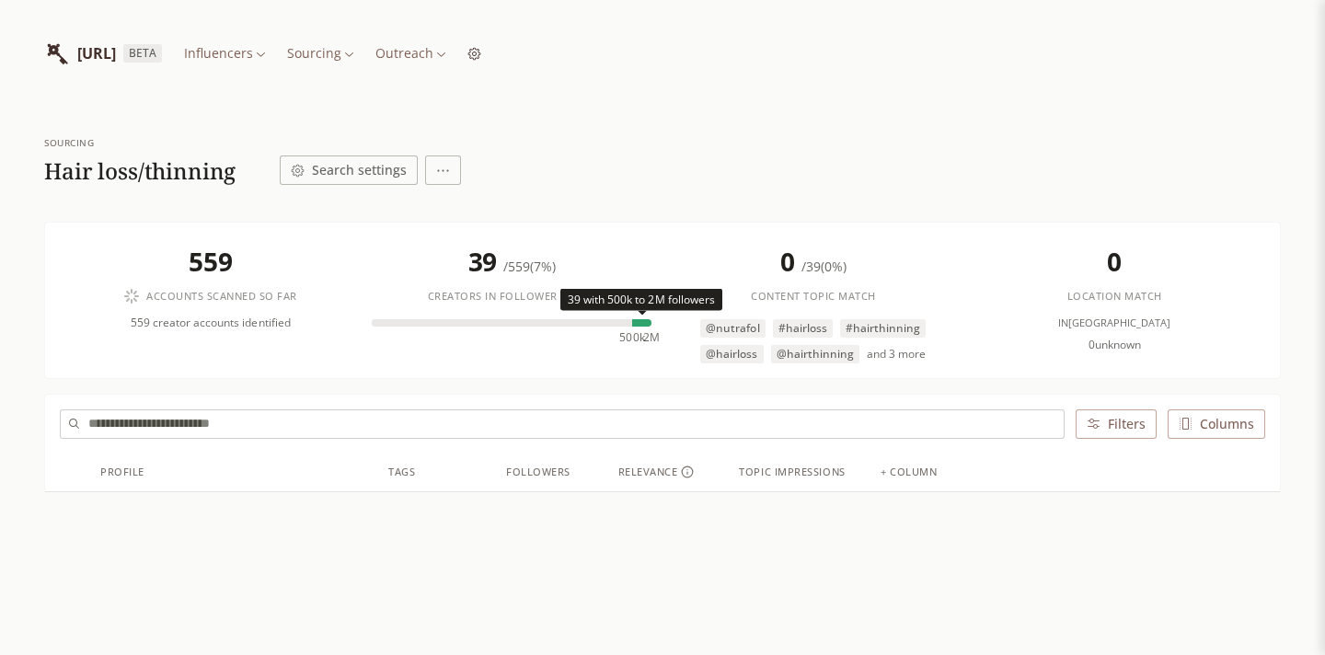
click at [640, 319] on div at bounding box center [641, 322] width 19 height 7
click at [424, 49] on html "[URL] BETA Influencers Sourcing Outreach Sourcing Hair loss/thinning Search set…" at bounding box center [662, 392] width 1325 height 785
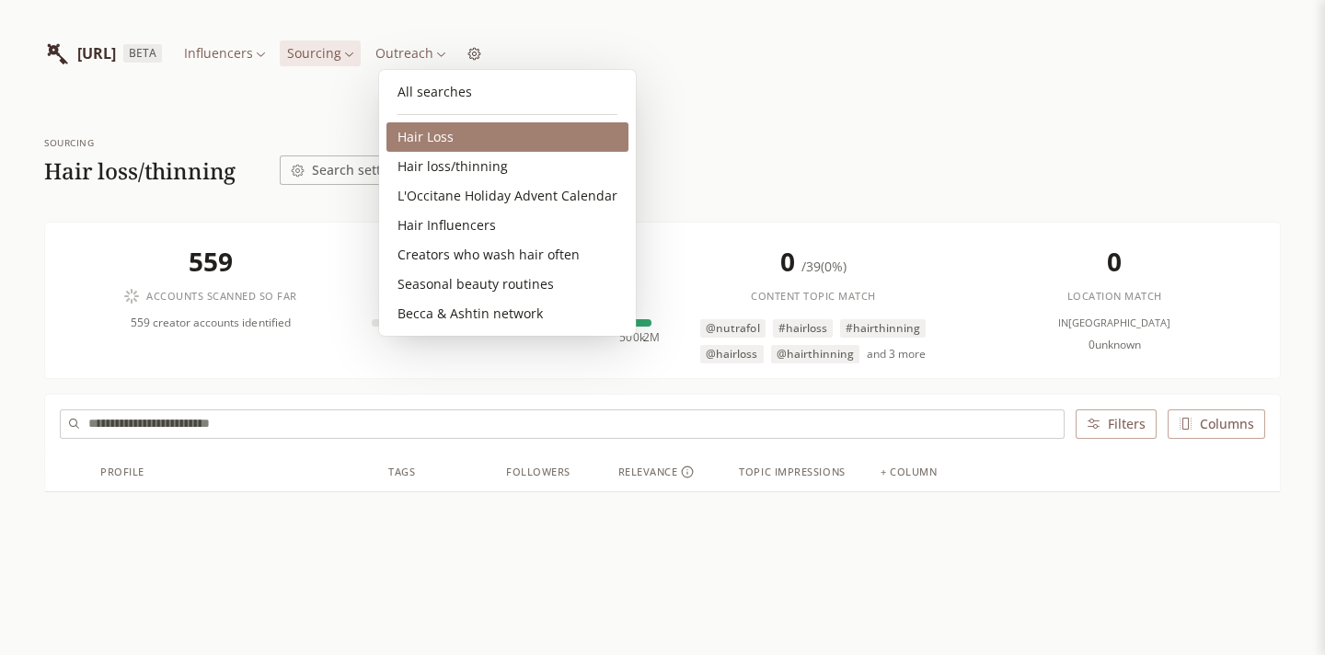
click at [444, 131] on link "Hair Loss" at bounding box center [507, 136] width 242 height 29
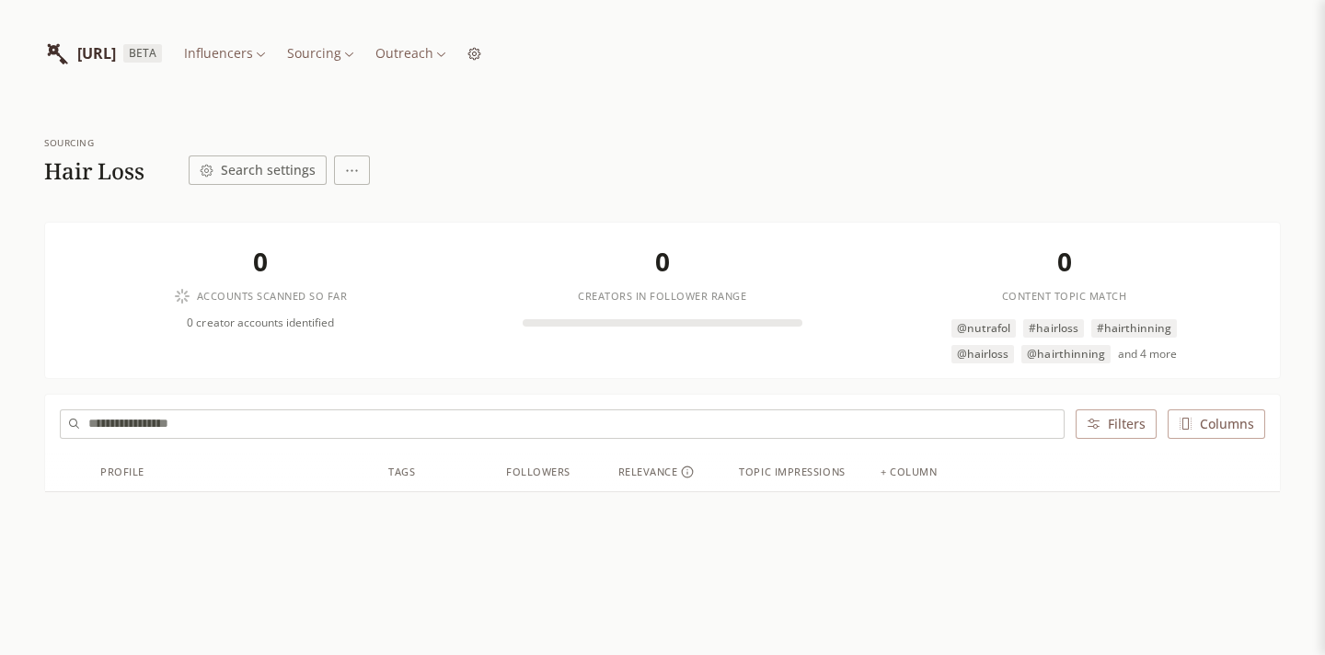
click at [435, 58] on html "[URL] BETA Influencers Sourcing Outreach Sourcing Hair Loss Search settings 0 A…" at bounding box center [662, 392] width 1325 height 785
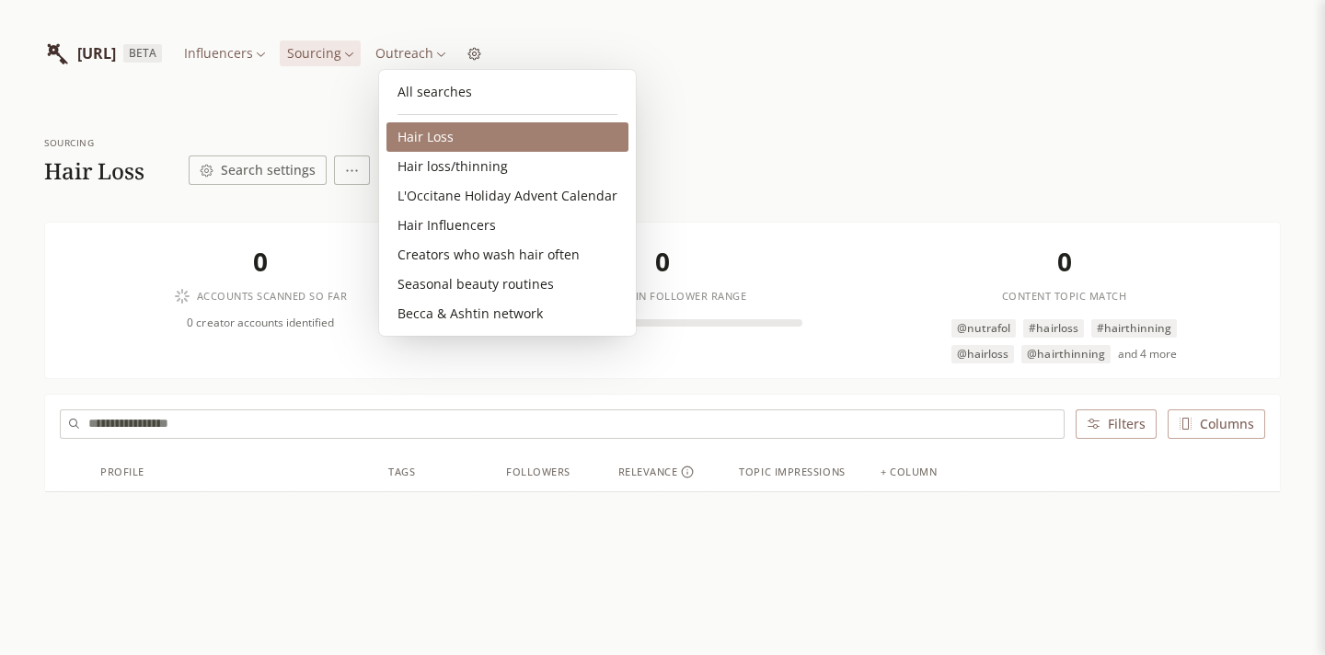
click at [466, 156] on link "Hair loss/thinning" at bounding box center [507, 166] width 242 height 29
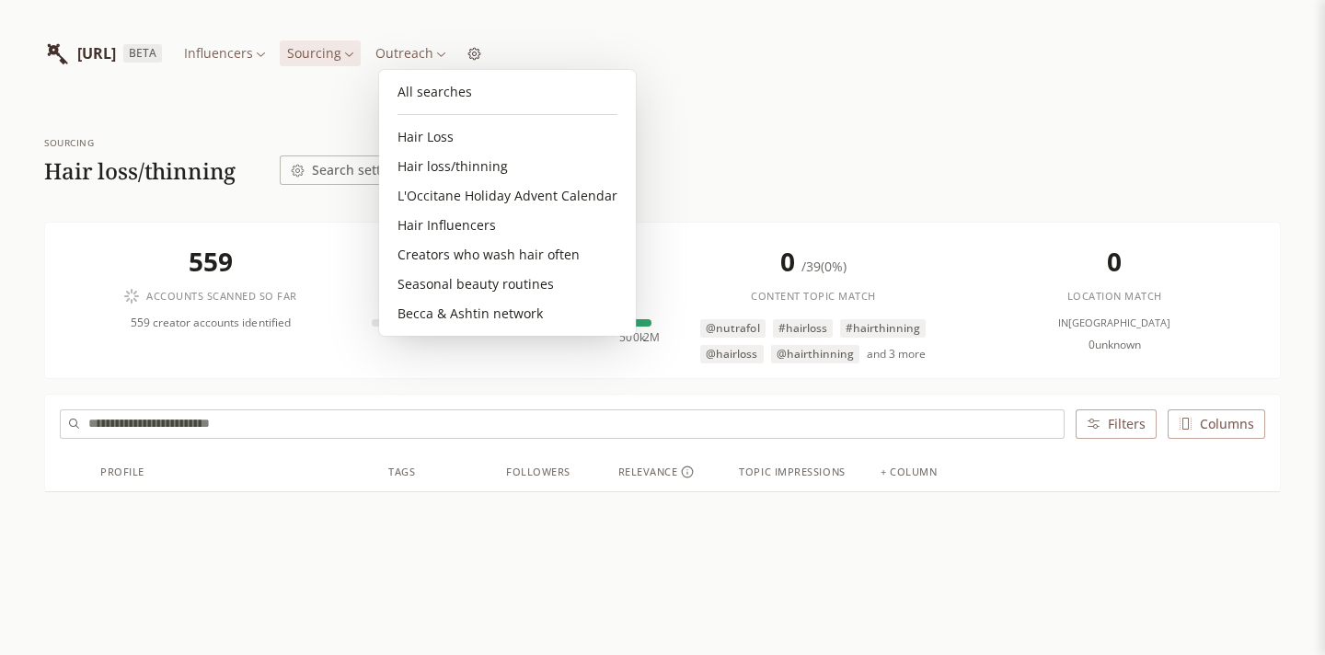
click at [444, 59] on html "[URL] BETA Influencers Sourcing Outreach Sourcing Hair loss/thinning Search set…" at bounding box center [662, 392] width 1325 height 785
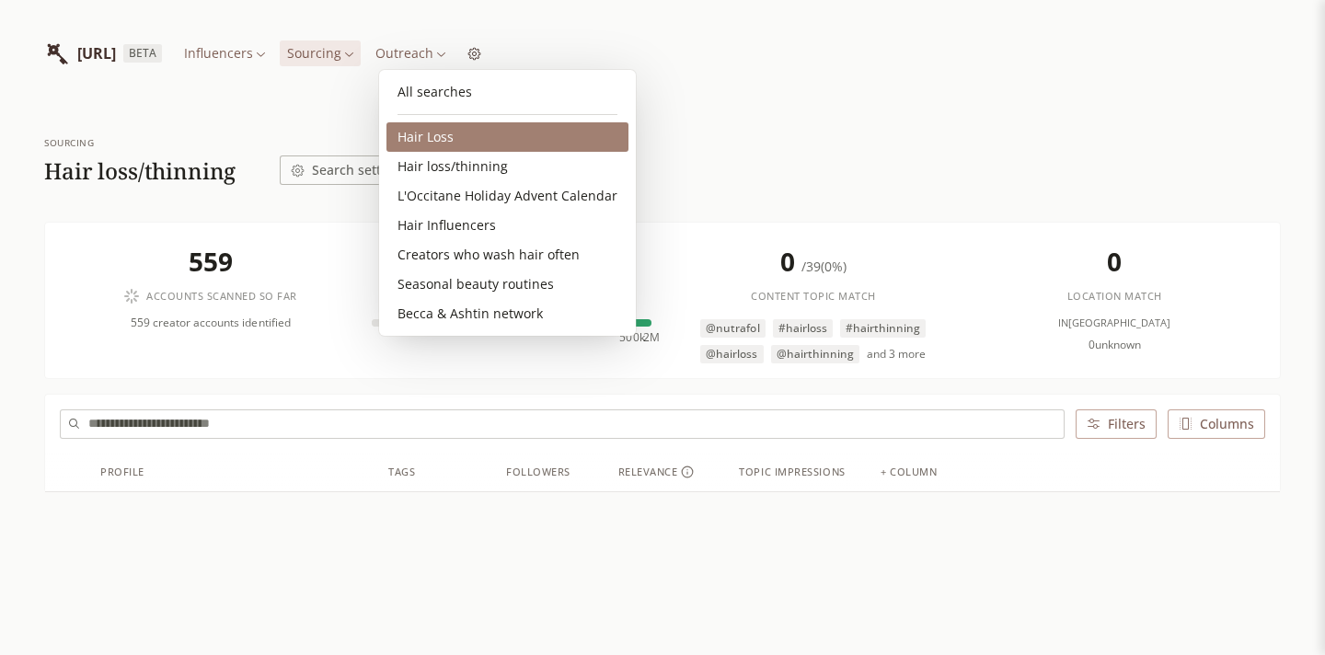
click at [452, 142] on link "Hair Loss" at bounding box center [507, 136] width 242 height 29
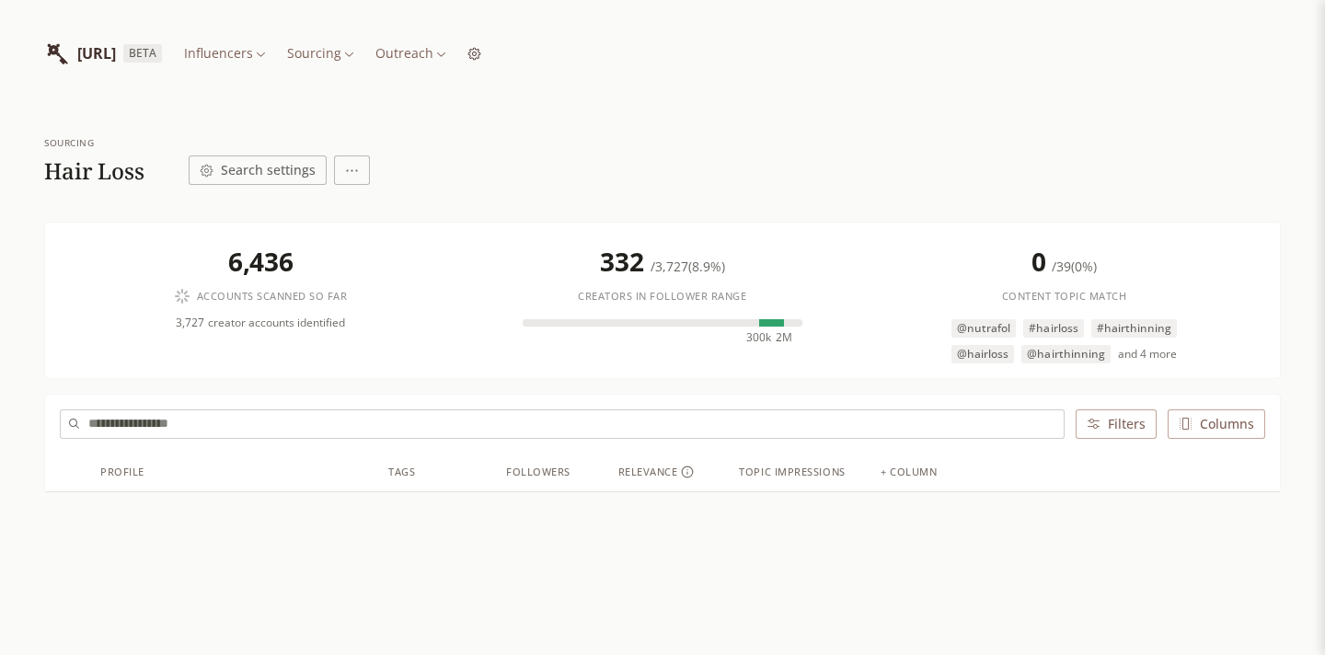
click at [437, 51] on html "[URL] BETA Influencers Sourcing Outreach Sourcing Hair Loss Search settings 6,4…" at bounding box center [662, 392] width 1325 height 785
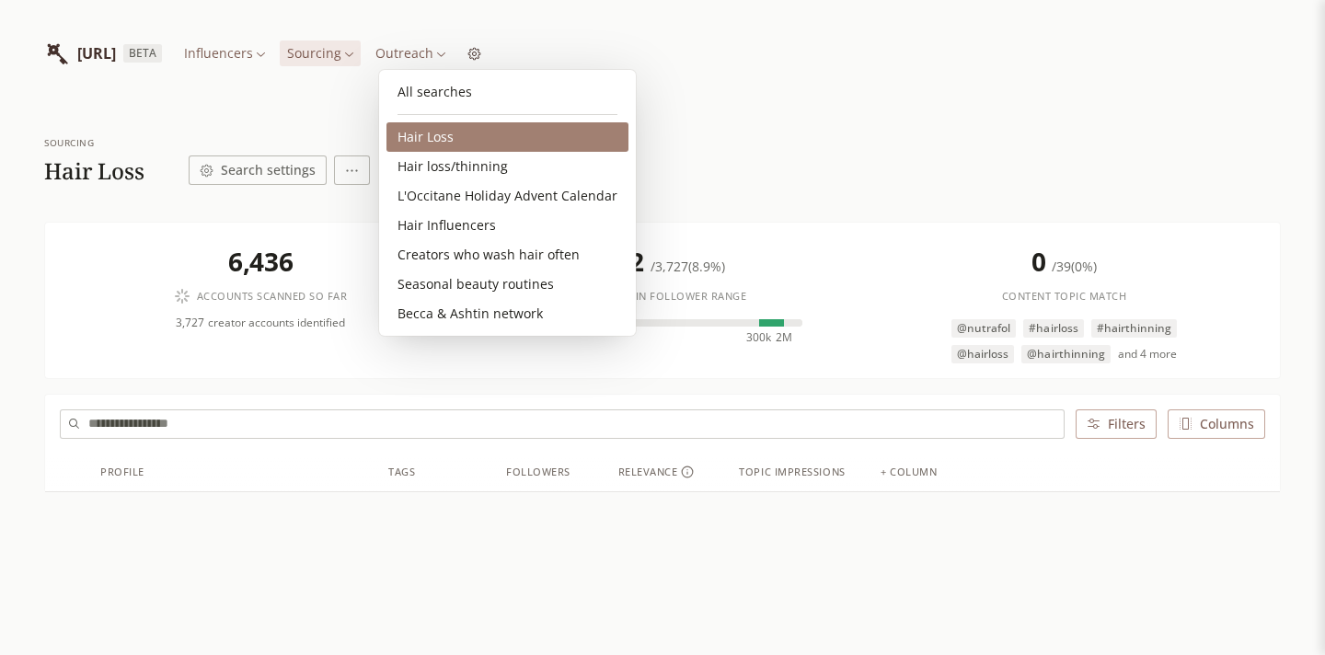
click at [452, 133] on link "Hair Loss" at bounding box center [507, 136] width 242 height 29
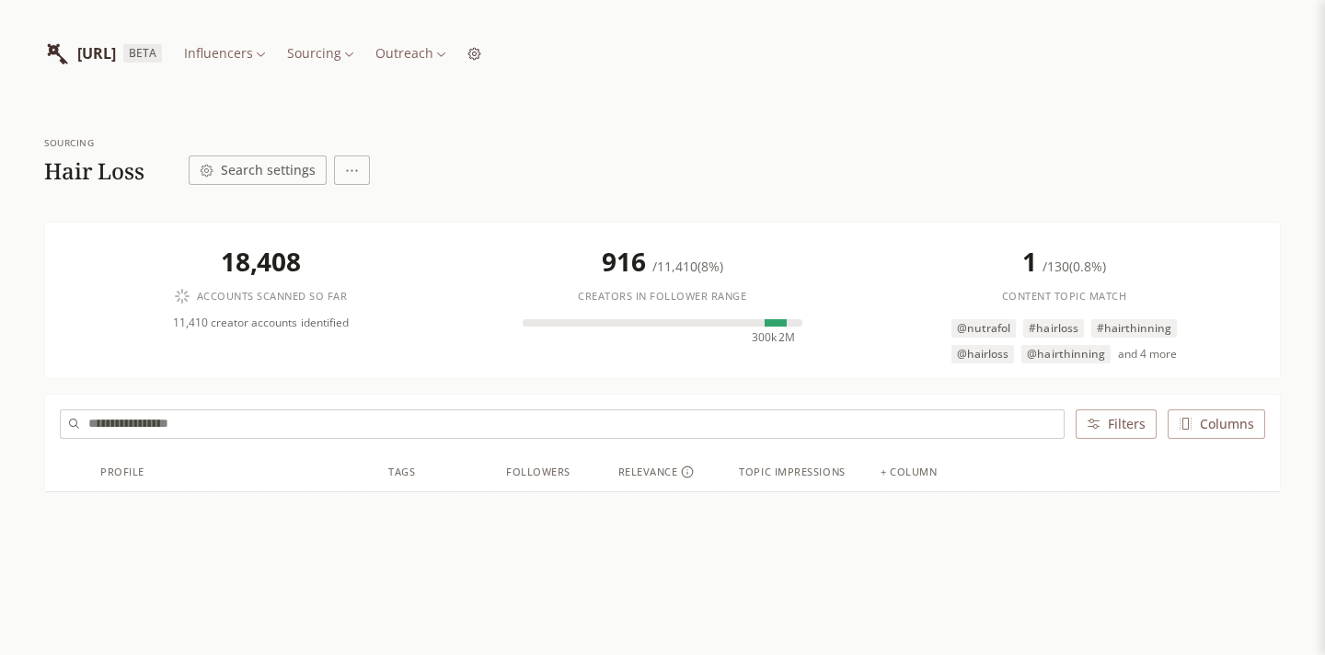
click at [429, 50] on html "[URL] BETA Influencers Sourcing Outreach Sourcing Hair Loss Search settings 18,…" at bounding box center [662, 392] width 1325 height 785
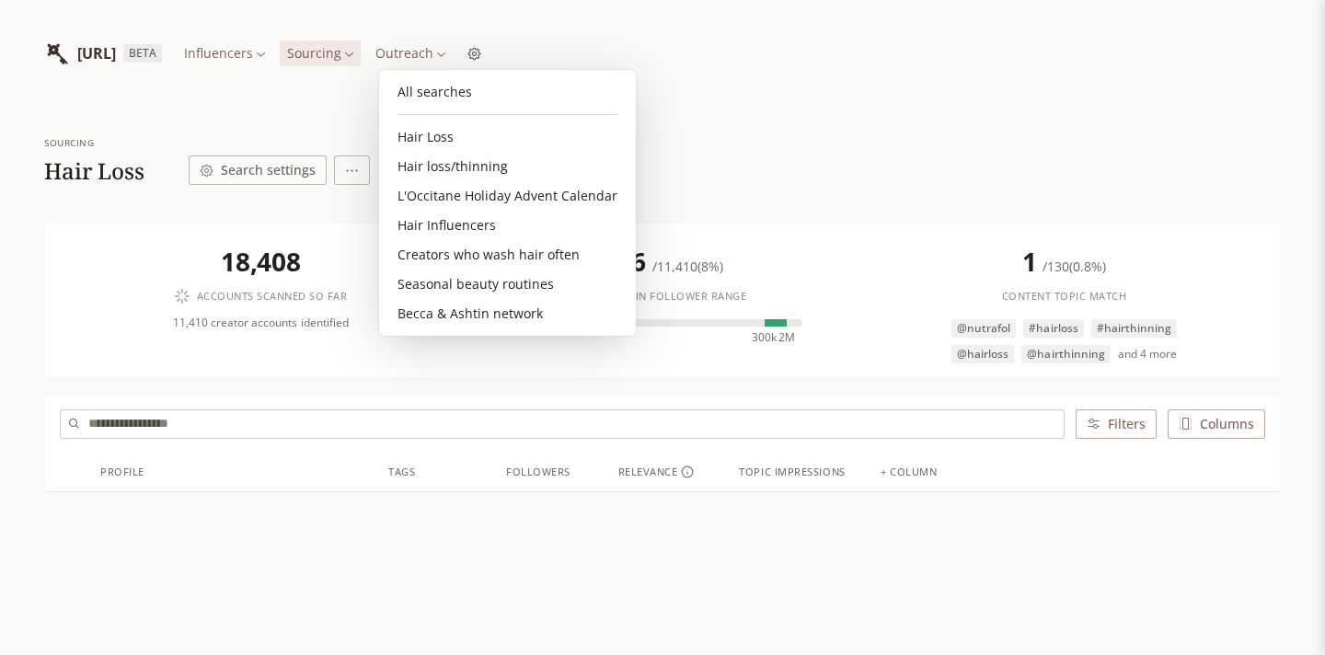
click at [758, 133] on html "[URL] BETA Influencers Sourcing Outreach Sourcing Hair Loss Search settings 18,…" at bounding box center [662, 392] width 1325 height 785
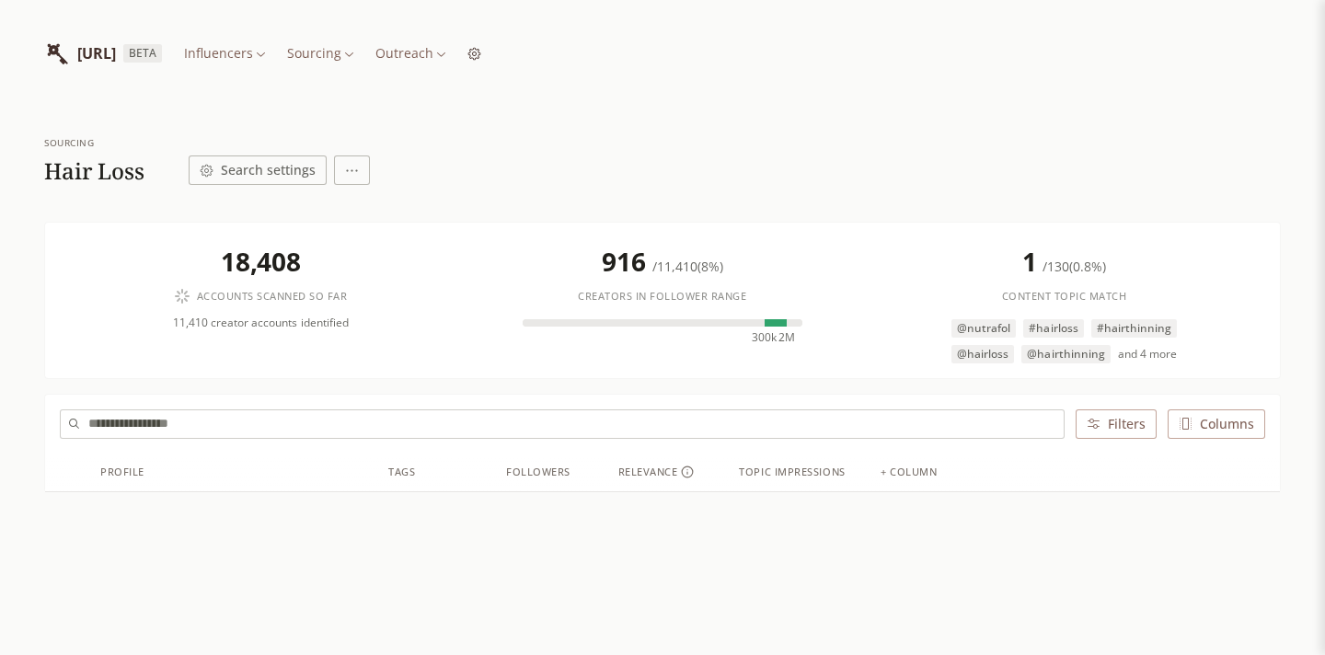
click at [426, 58] on html "[URL] BETA Influencers Sourcing Outreach Sourcing Hair Loss Search settings 18,…" at bounding box center [662, 392] width 1325 height 785
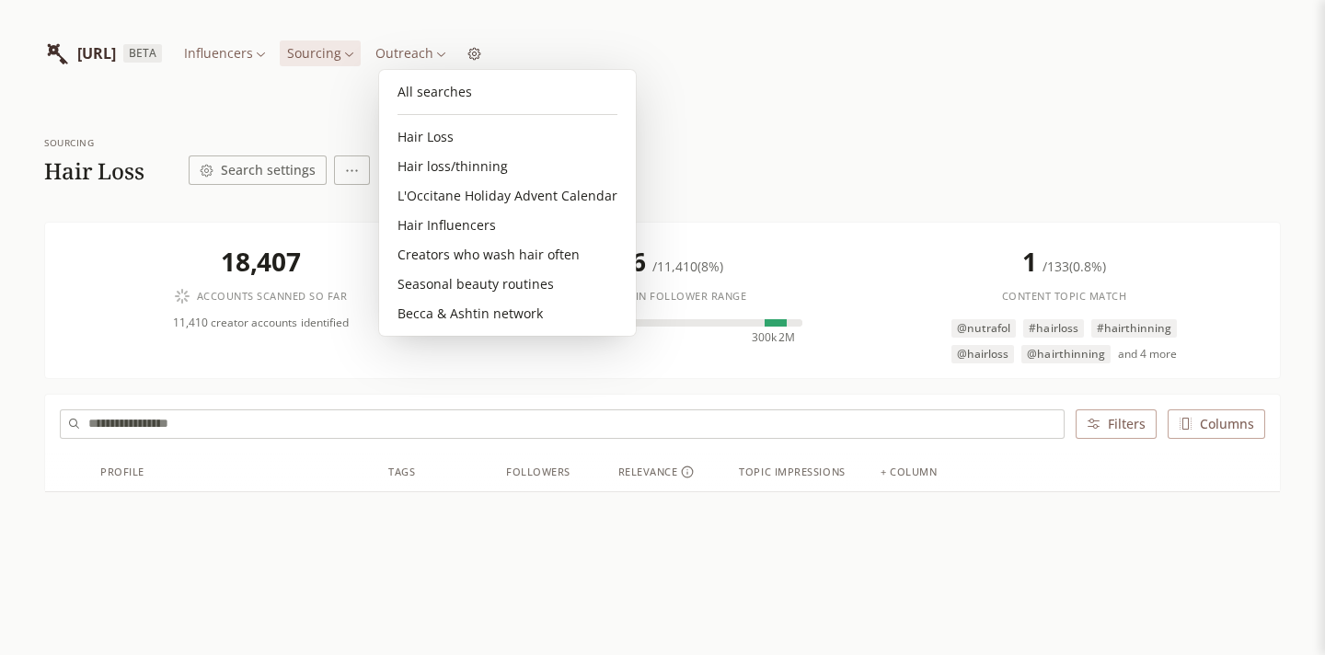
click at [767, 121] on html "[URL] BETA Influencers Sourcing Outreach Sourcing Hair Loss Search settings 18,…" at bounding box center [662, 392] width 1325 height 785
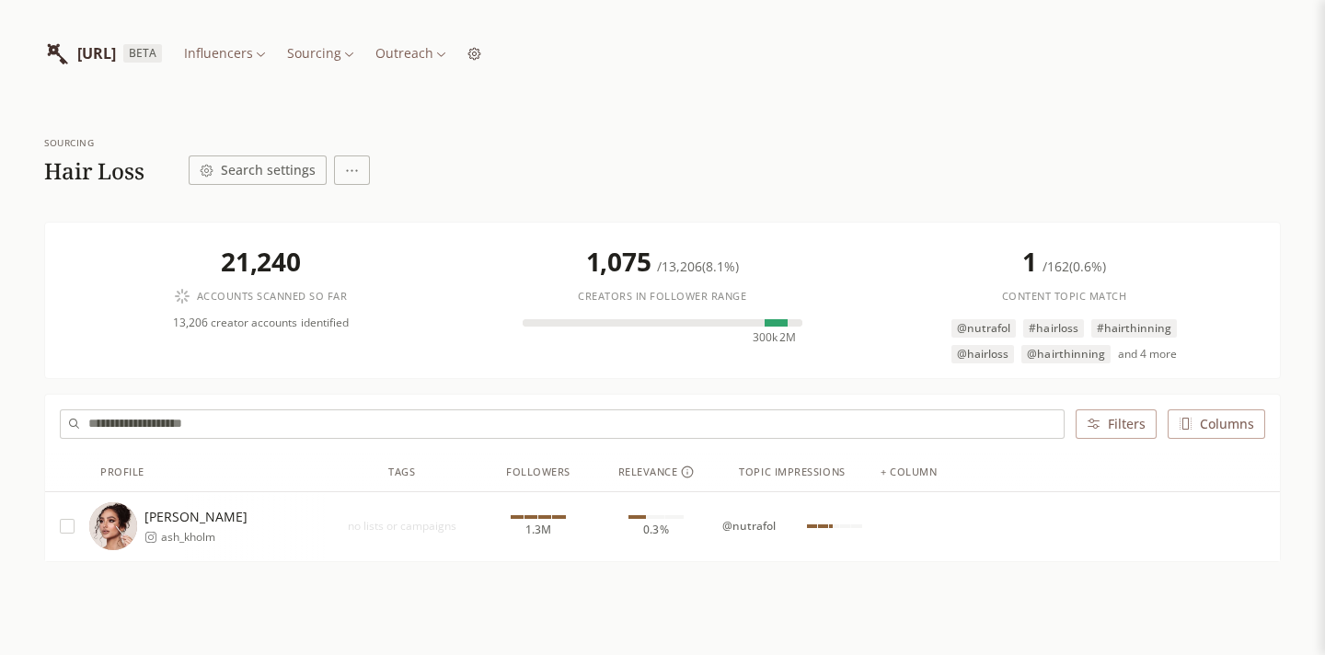
click at [438, 56] on html "[URL] BETA Influencers Sourcing Outreach Sourcing Hair Loss Search settings 21,…" at bounding box center [662, 376] width 1325 height 752
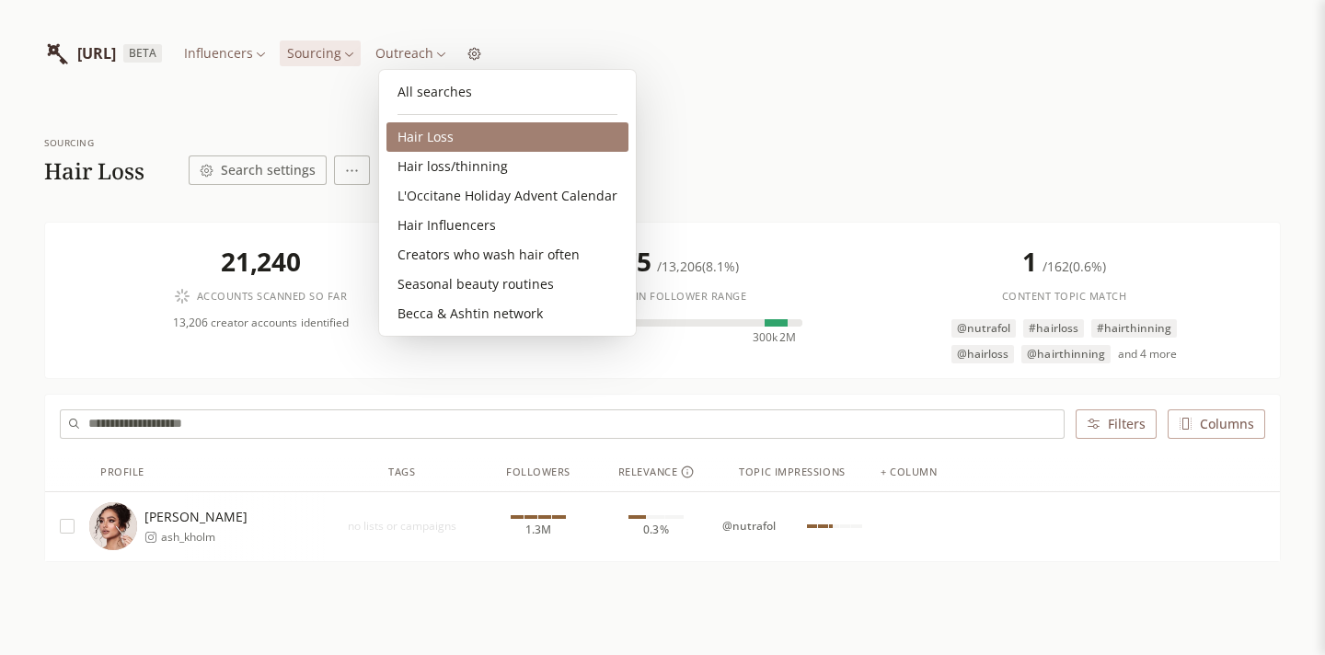
click at [446, 143] on link "Hair Loss" at bounding box center [507, 136] width 242 height 29
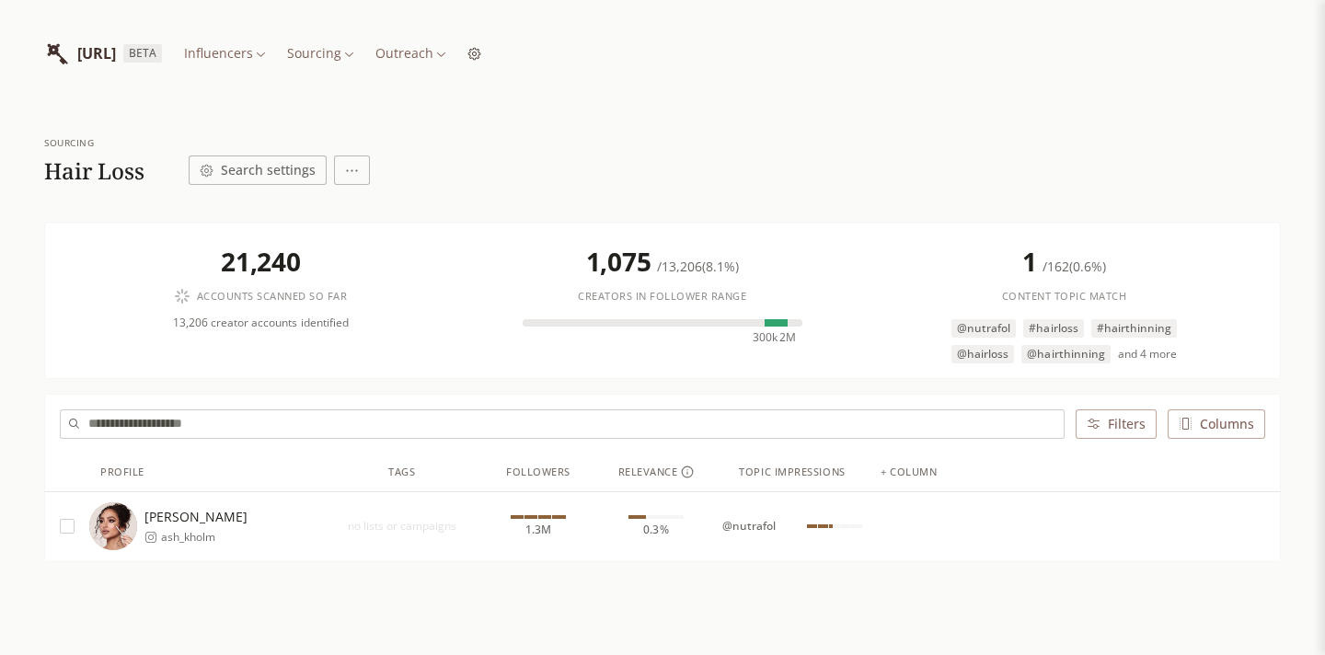
click at [432, 47] on html "[URL] BETA Influencers Sourcing Outreach Sourcing Hair Loss Search settings 21,…" at bounding box center [662, 376] width 1325 height 752
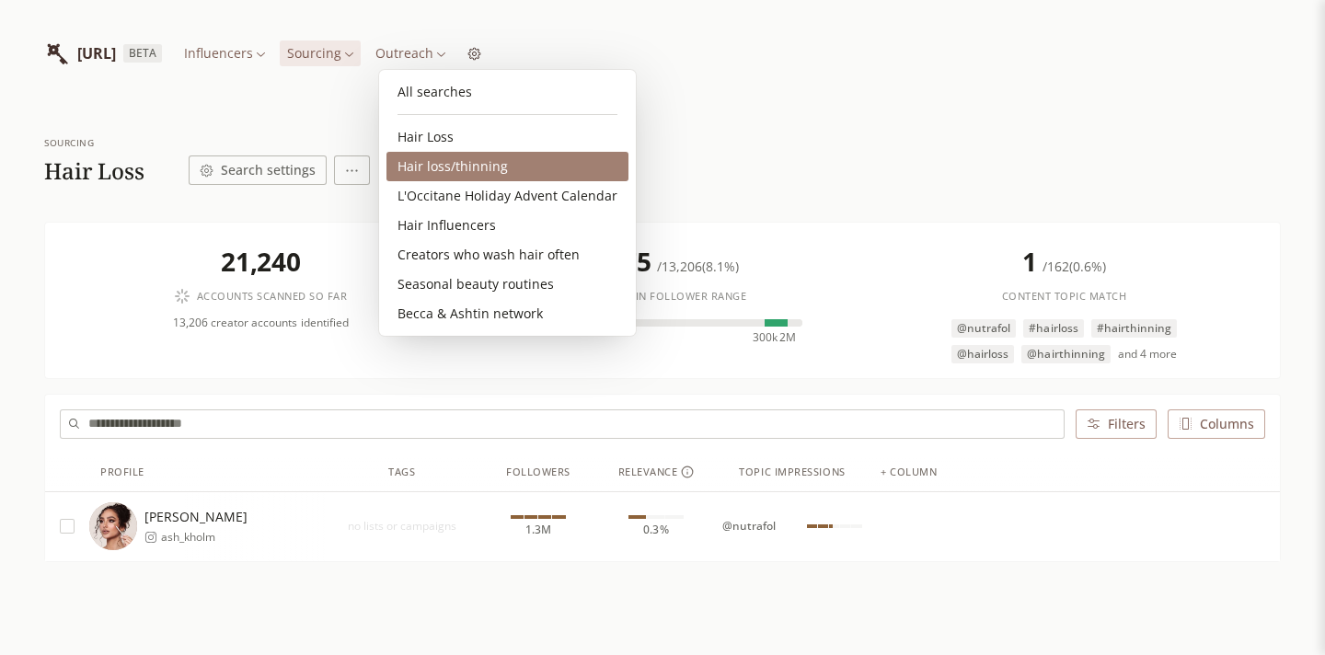
click at [456, 173] on link "Hair loss/thinning" at bounding box center [507, 166] width 242 height 29
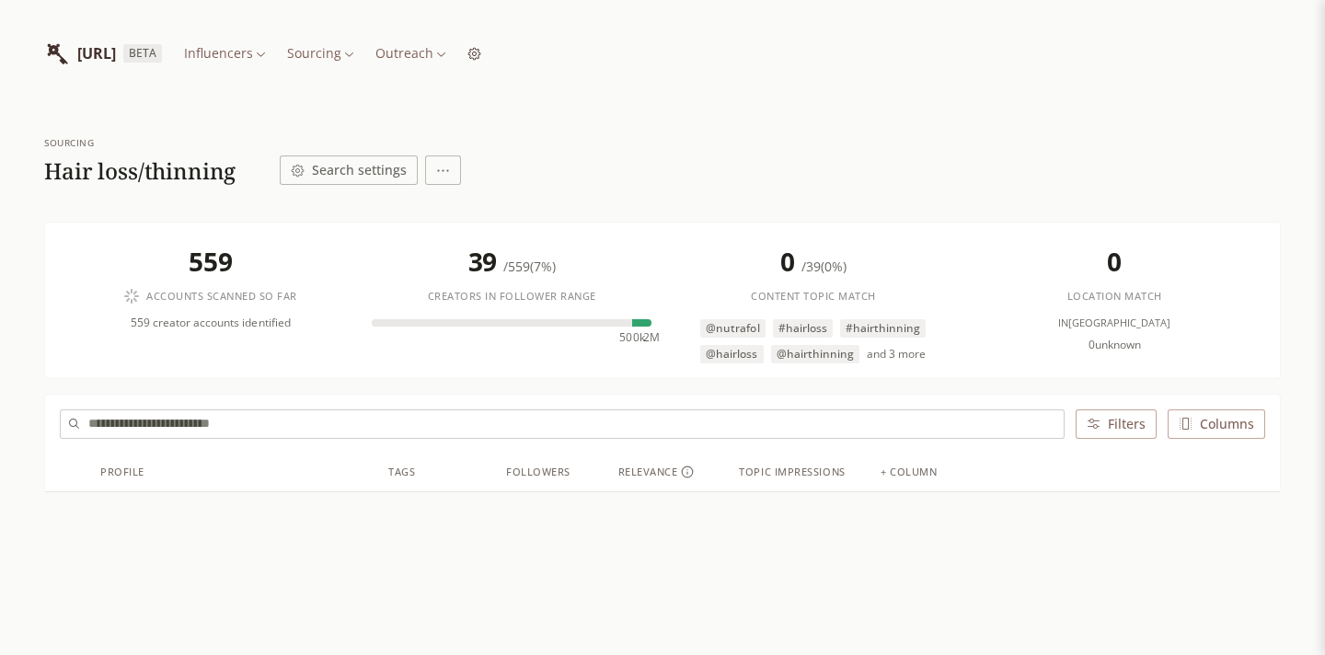
click at [432, 53] on html "[URL] BETA Influencers Sourcing Outreach Sourcing Hair loss/thinning Search set…" at bounding box center [662, 392] width 1325 height 785
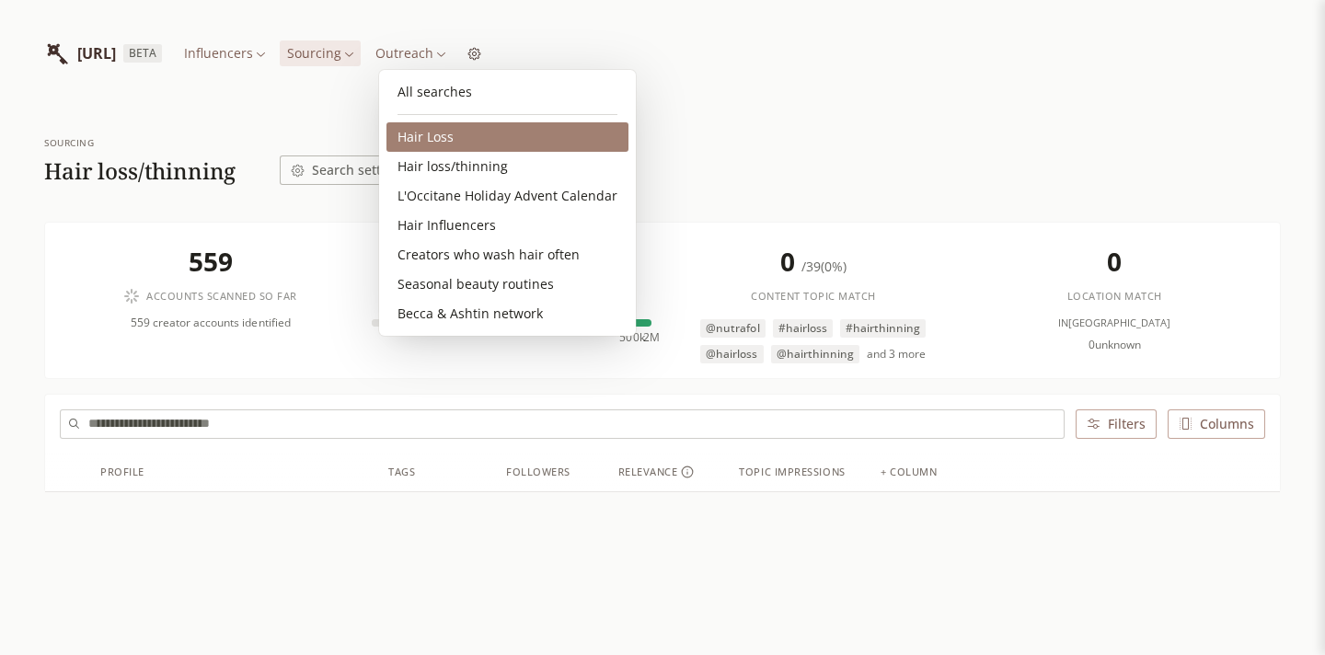
click at [446, 133] on link "Hair Loss" at bounding box center [507, 136] width 242 height 29
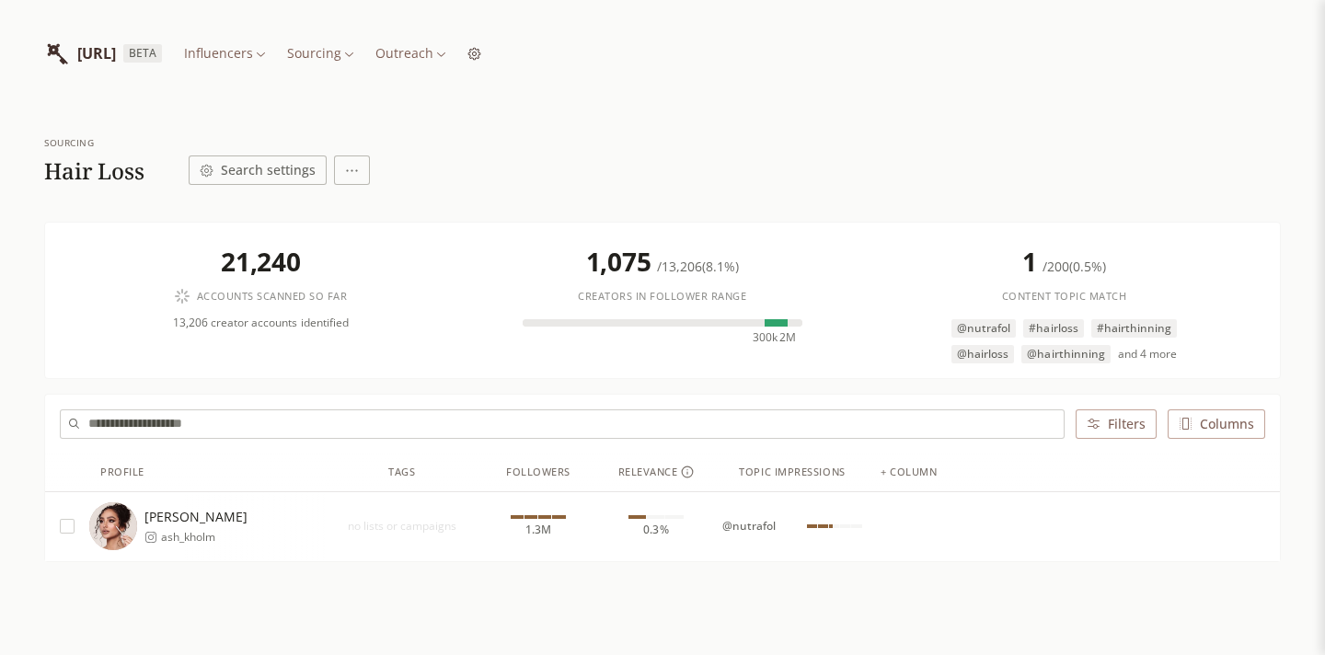
click at [423, 48] on html "[URL] BETA Influencers Sourcing Outreach Sourcing Hair Loss Search settings 21,…" at bounding box center [662, 376] width 1325 height 752
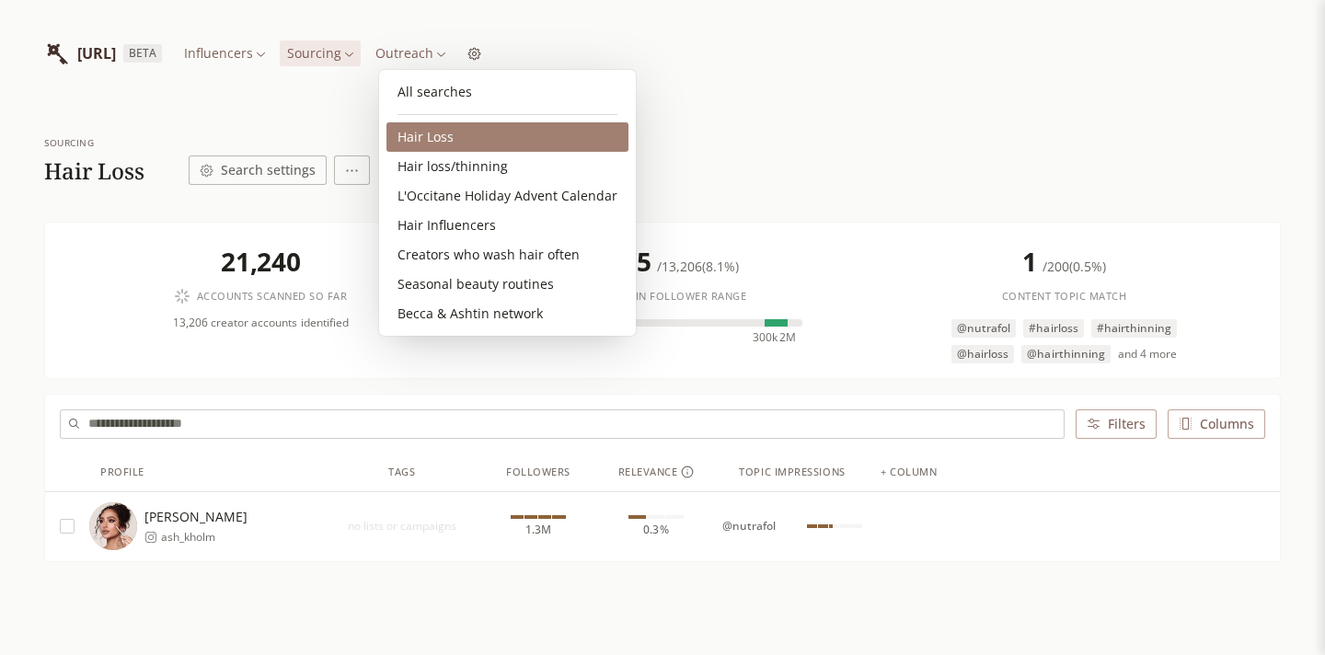
click at [453, 143] on link "Hair Loss" at bounding box center [507, 136] width 242 height 29
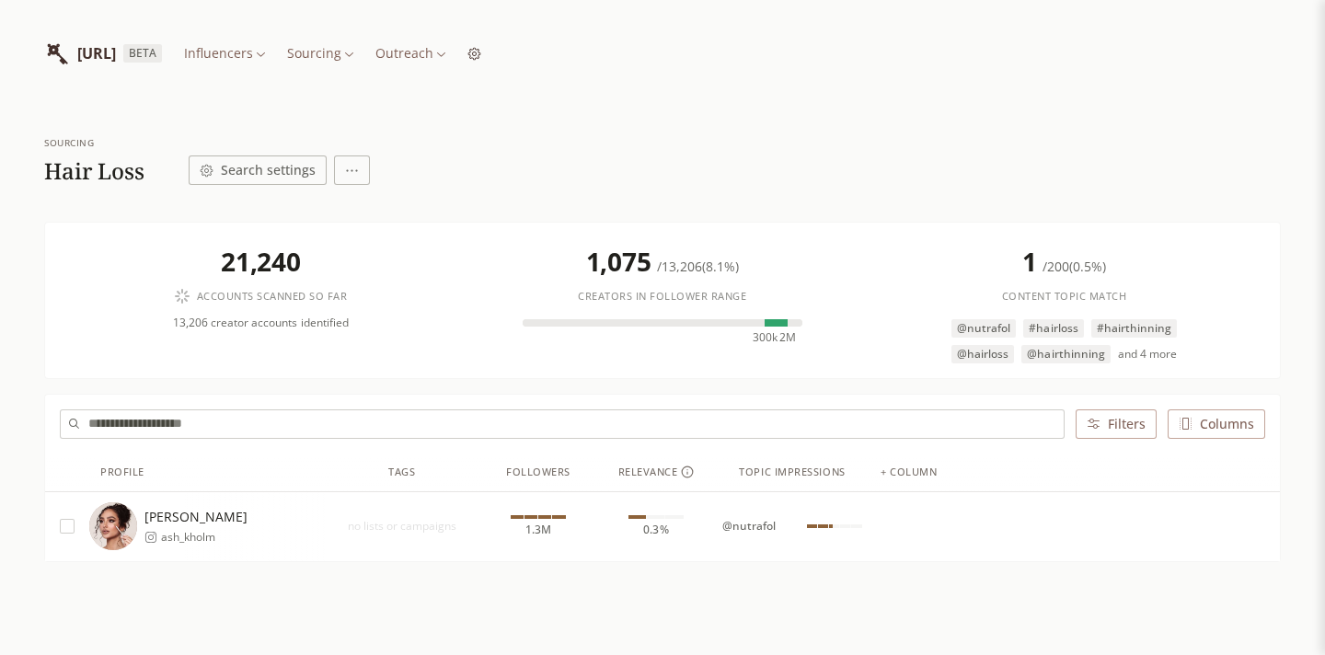
click at [426, 55] on html "[URL] BETA Influencers Sourcing Outreach Sourcing Hair Loss Search settings 21,…" at bounding box center [662, 376] width 1325 height 752
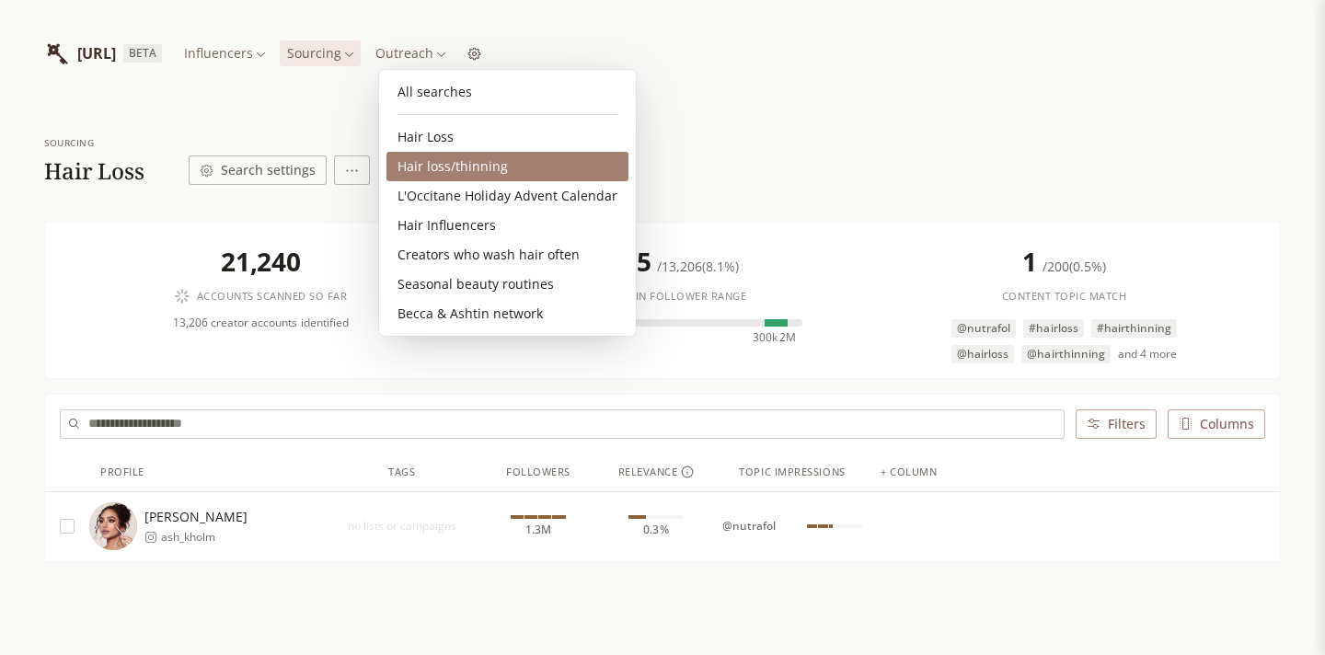
click at [450, 159] on link "Hair loss/thinning" at bounding box center [507, 166] width 242 height 29
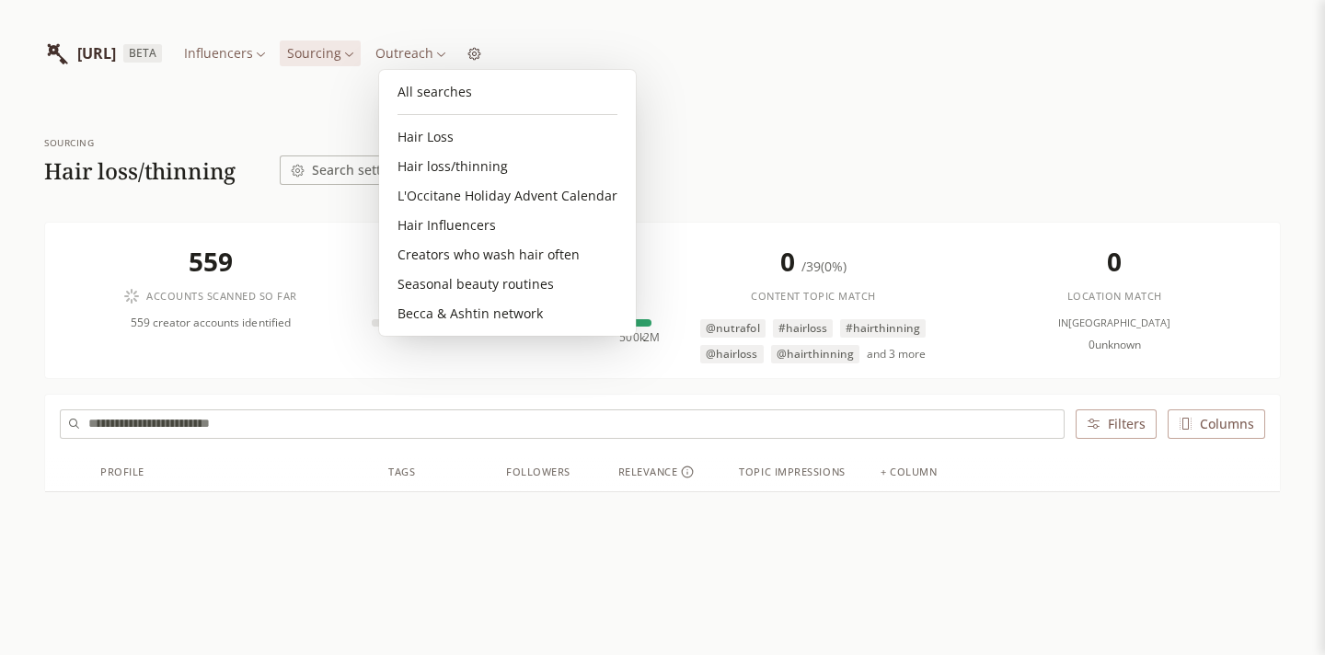
click at [420, 58] on html "[URL] BETA Influencers Sourcing Outreach Sourcing Hair loss/thinning Search set…" at bounding box center [662, 392] width 1325 height 785
click at [457, 132] on link "Hair Loss" at bounding box center [507, 136] width 242 height 29
